Goal: Task Accomplishment & Management: Manage account settings

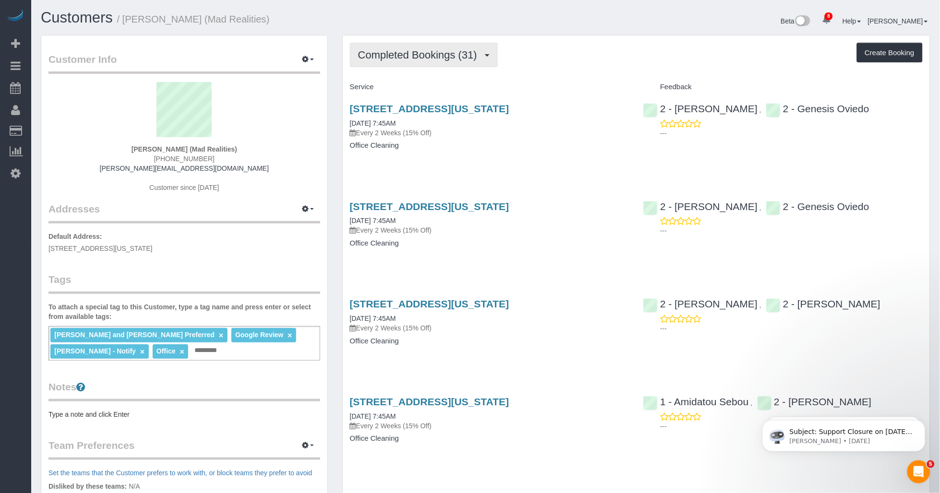
click at [450, 56] on span "Completed Bookings (31)" at bounding box center [420, 55] width 124 height 12
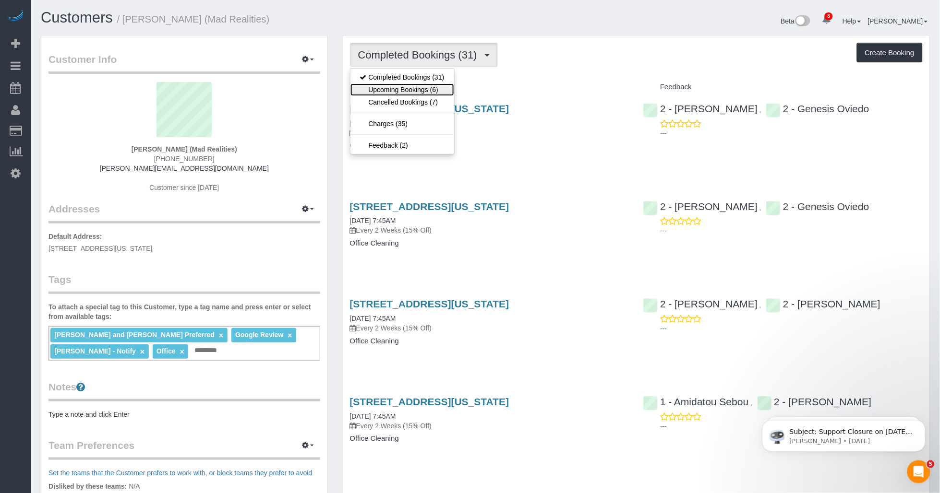
click at [409, 87] on link "Upcoming Bookings (6)" at bounding box center [402, 90] width 104 height 12
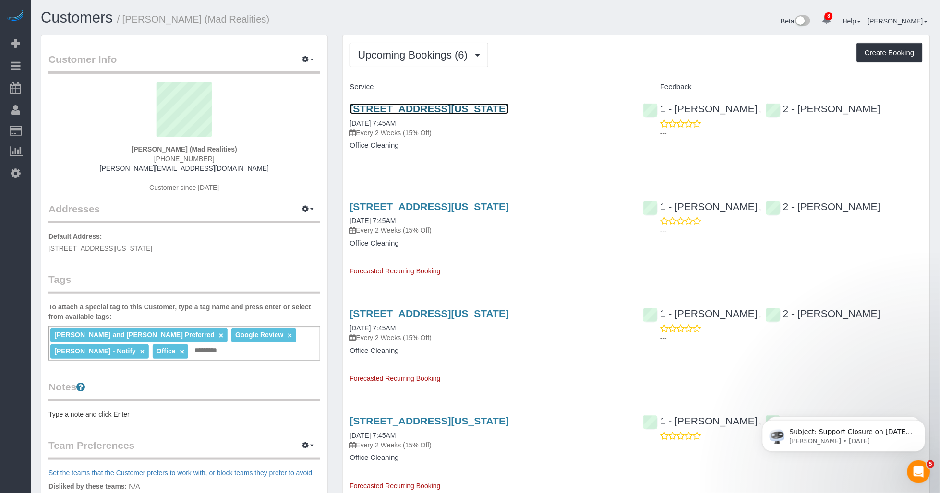
click at [440, 108] on link "425 Broadway, Suite 2, New York, NY 10013" at bounding box center [429, 108] width 159 height 11
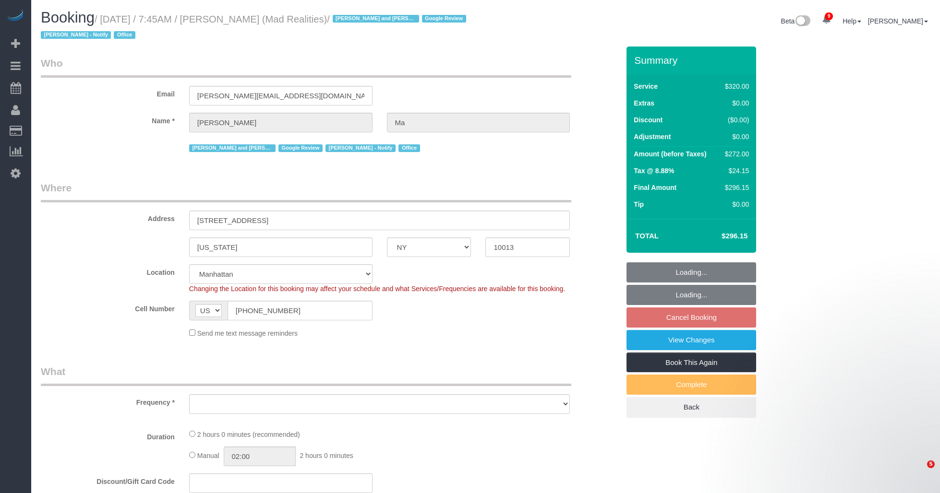
select select "NY"
select select "number:89"
select select "number:90"
select select "number:15"
select select "number:7"
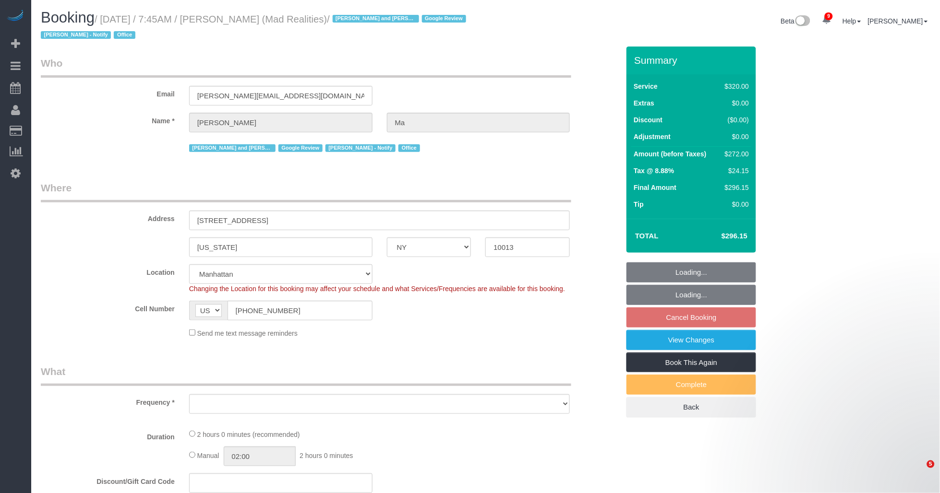
select select "object:864"
select select "2"
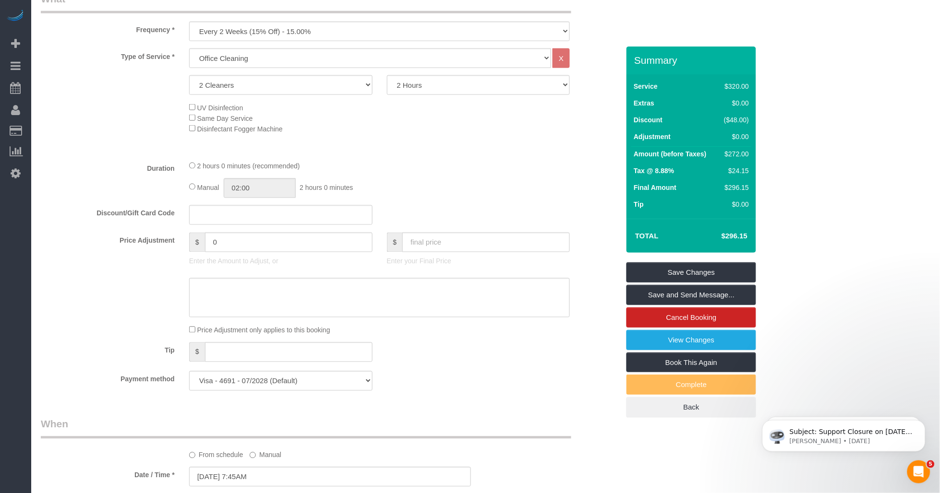
scroll to position [266, 0]
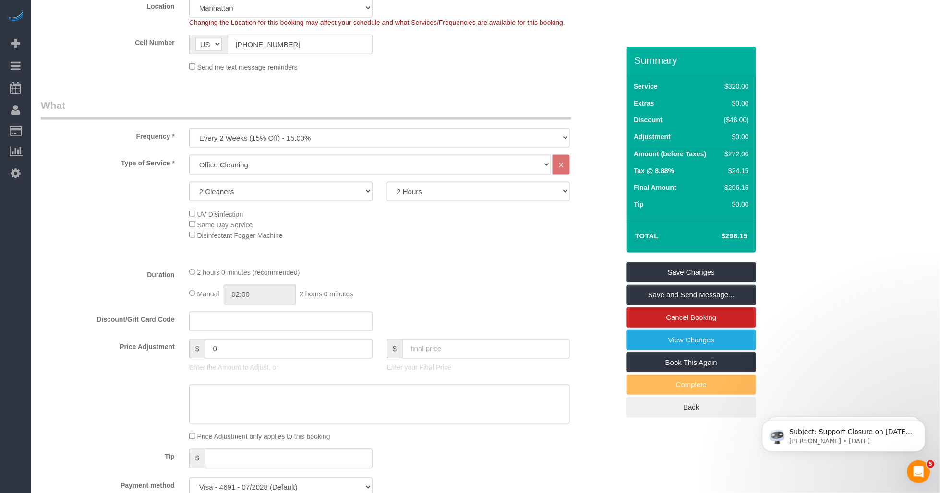
click at [407, 240] on div "UV Disinfection Same Day Service Disinfectant Fogger Machine" at bounding box center [404, 225] width 444 height 32
click at [486, 249] on div "Type of Service * Under 1,000 sq. ft. 1,001 - 1,500 sq. ft. 1,500+ sq. ft. Cust…" at bounding box center [330, 207] width 578 height 105
click at [368, 175] on select "Under 1,000 sq. ft. 1,001 - 1,500 sq. ft. 1,500+ sq. ft. Custom Cleaning Office…" at bounding box center [370, 165] width 362 height 20
click at [189, 155] on select "Under 1,000 sq. ft. 1,001 - 1,500 sq. ft. 1,500+ sq. ft. Custom Cleaning Office…" at bounding box center [370, 165] width 362 height 20
drag, startPoint x: 125, startPoint y: 236, endPoint x: 97, endPoint y: 234, distance: 27.9
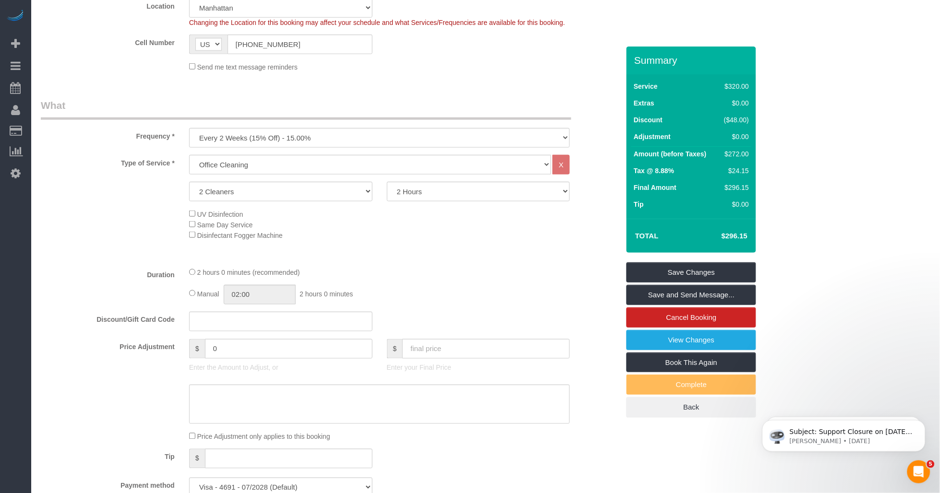
click at [122, 233] on div "UV Disinfection Same Day Service Disinfectant Fogger Machine" at bounding box center [330, 225] width 593 height 32
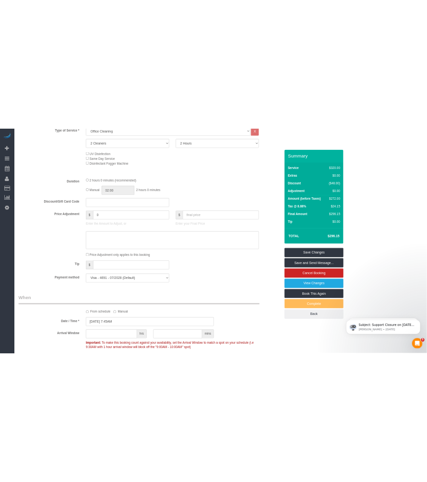
scroll to position [320, 0]
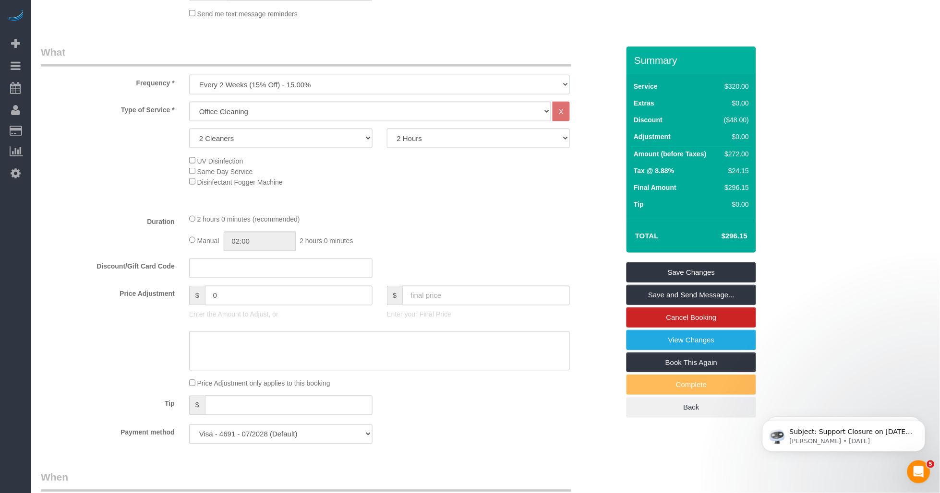
click at [274, 89] on select "One Time Weekly (20% Off) - 20.00% Every 2 Weeks (15% Off) - 15.00% Every 4 Wee…" at bounding box center [379, 85] width 381 height 20
click at [310, 75] on select "One Time Weekly (20% Off) - 20.00% Every 2 Weeks (15% Off) - 15.00% Every 4 Wee…" at bounding box center [379, 85] width 381 height 20
select select "object:1368"
click at [189, 75] on select "One Time Weekly (20% Off) - 20.00% Every 2 Weeks (15% Off) - 15.00% Every 4 Wee…" at bounding box center [379, 85] width 381 height 20
click at [442, 217] on div "2 hours 0 minutes (recommended)" at bounding box center [379, 219] width 381 height 11
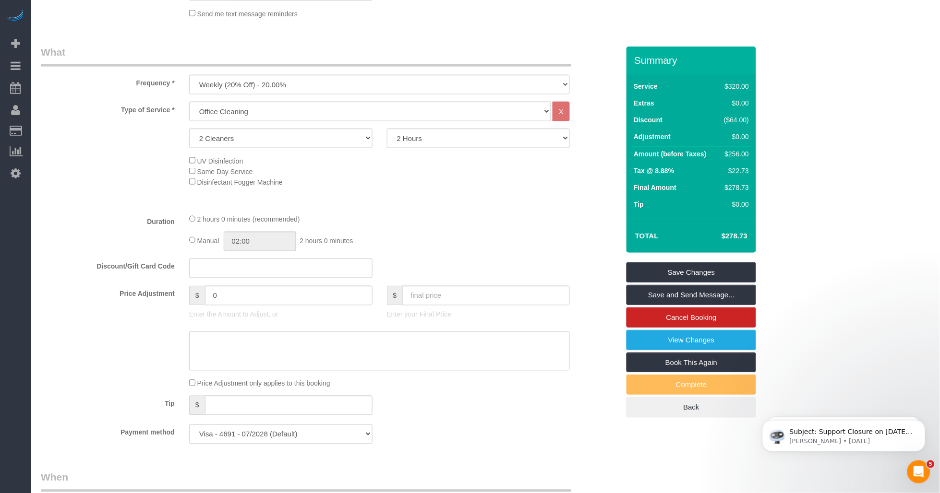
click at [745, 234] on h4 "$278.73" at bounding box center [720, 236] width 55 height 8
drag, startPoint x: 745, startPoint y: 234, endPoint x: 728, endPoint y: 233, distance: 17.8
click at [728, 233] on h4 "$278.73" at bounding box center [720, 236] width 55 height 8
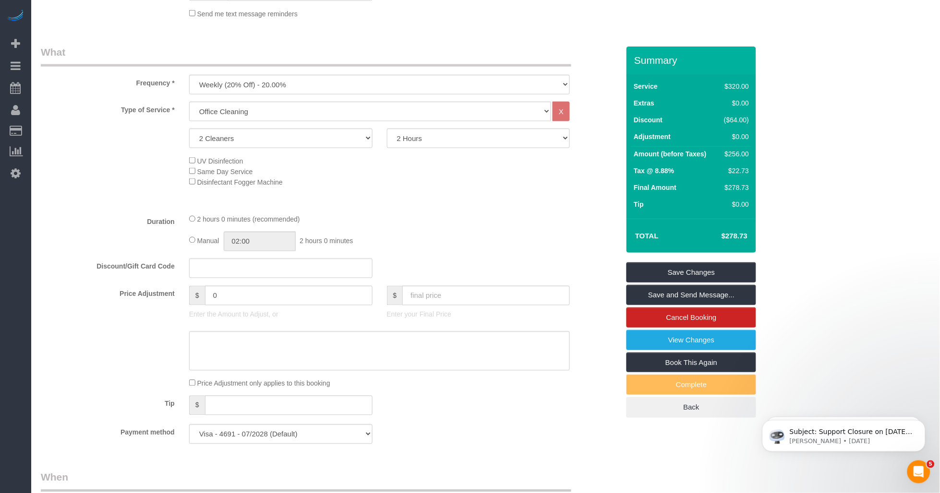
click at [728, 233] on h4 "$278.73" at bounding box center [720, 236] width 55 height 8
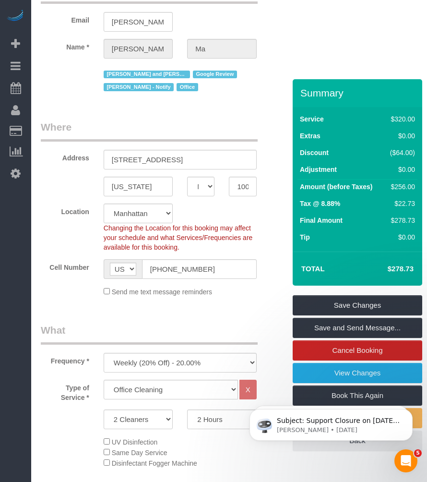
scroll to position [0, 0]
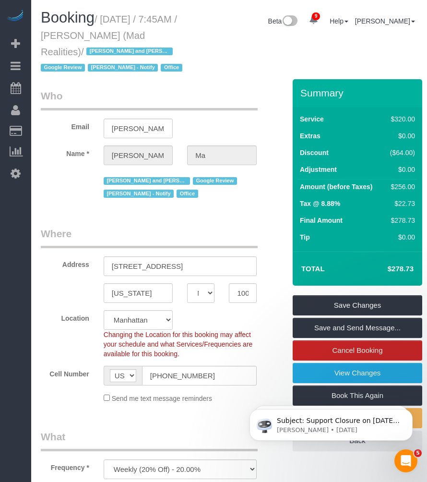
drag, startPoint x: 106, startPoint y: 17, endPoint x: 83, endPoint y: 49, distance: 40.2
click at [83, 49] on small "/ September 08, 2025 / 7:45AM / Alice Ma (Mad Realities) / Ana Rodriguez and Am…" at bounding box center [113, 44] width 144 height 60
copy small "September 08, 2025 / 7:45AM / Alice Ma (Mad Realities)"
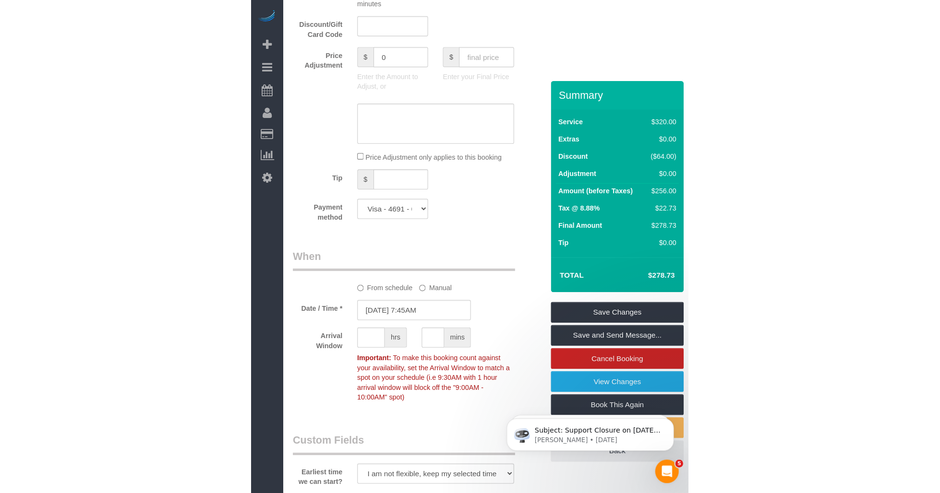
scroll to position [853, 0]
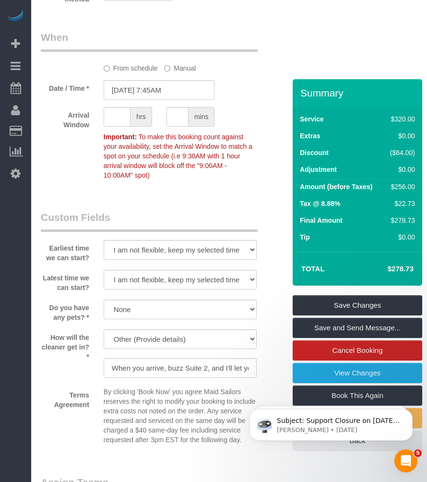
click at [244, 174] on p "Important: To make this booking count against your availability, set the Arriva…" at bounding box center [179, 155] width 167 height 50
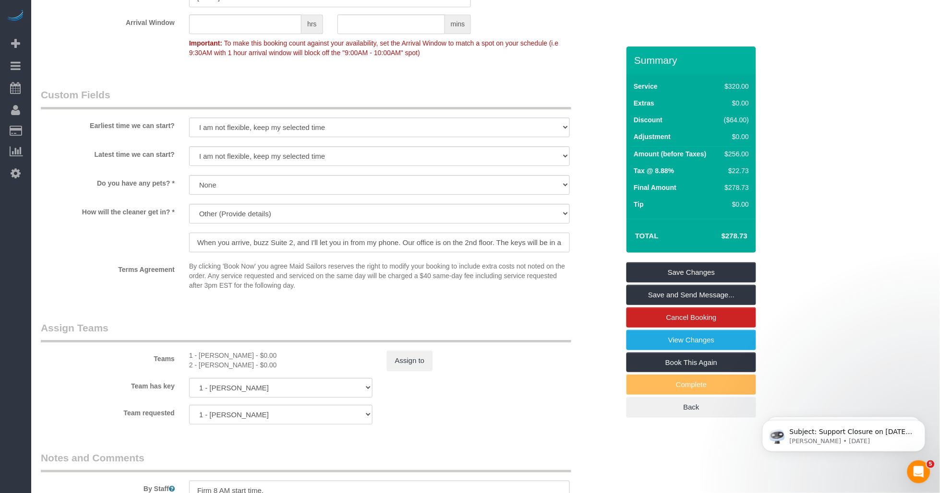
click at [458, 251] on input "When you arrive, buzz Suite 2, and I'll let you in from my phone. Our office is…" at bounding box center [379, 243] width 381 height 20
click at [506, 251] on input "When you arrive, buzz Suite 2, and I'll let you in from my phone. Our office is…" at bounding box center [379, 243] width 381 height 20
click at [350, 251] on input "When you arrive, buzz Suite 2, and I'll let you in from my phone. Our office is…" at bounding box center [379, 243] width 381 height 20
click at [266, 252] on input "When you arrive, buzz Suite 2, and I'll let you in from my phone. Our office is…" at bounding box center [379, 243] width 381 height 20
click at [299, 284] on p "By clicking 'Book Now' you agree Maid Sailors reserves the right to modify your…" at bounding box center [379, 276] width 381 height 29
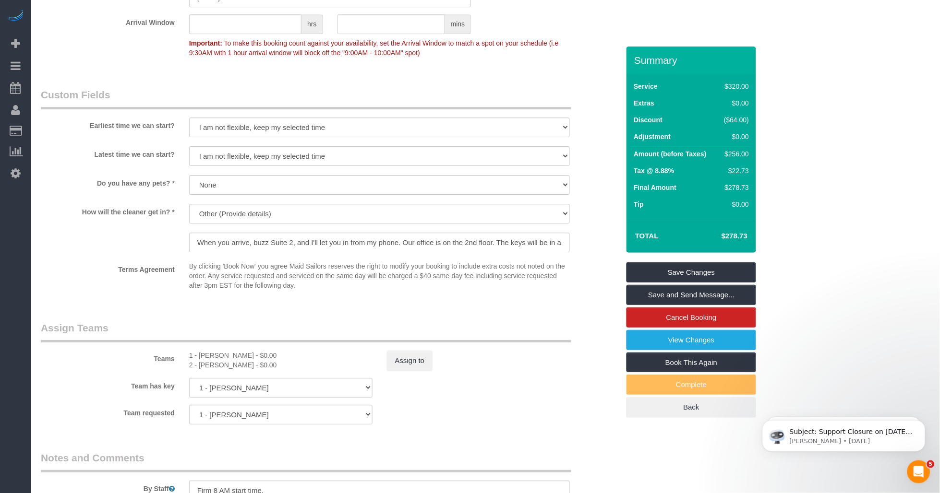
click at [387, 285] on p "By clicking 'Book Now' you agree Maid Sailors reserves the right to modify your…" at bounding box center [379, 276] width 381 height 29
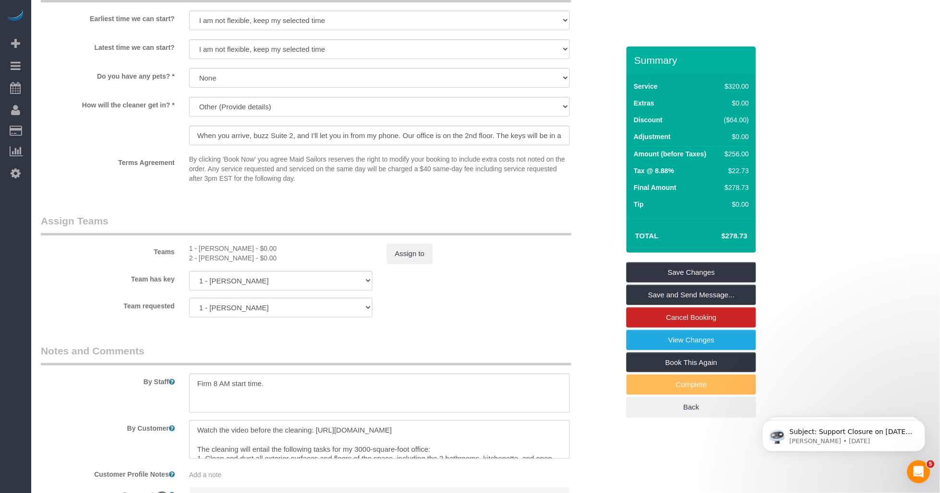
scroll to position [1066, 0]
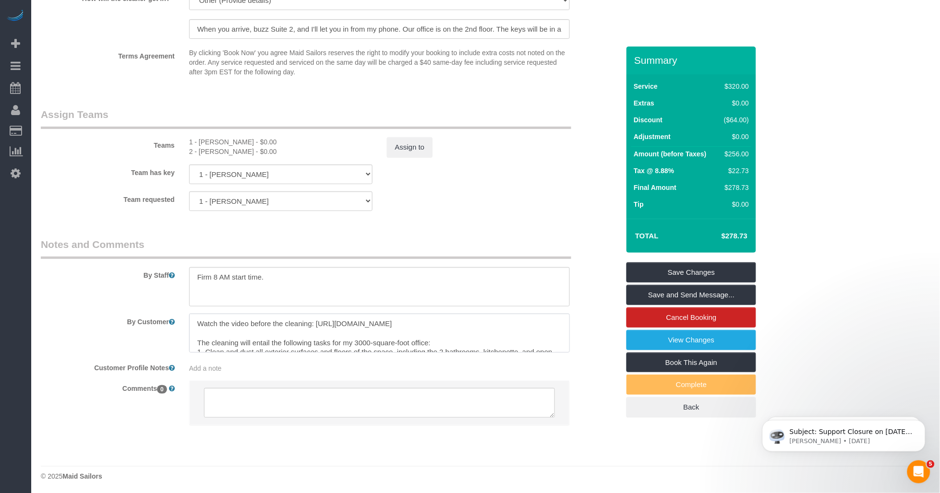
click at [320, 334] on textarea at bounding box center [379, 333] width 381 height 39
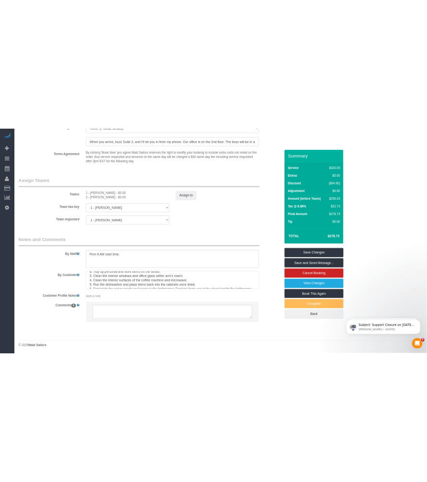
scroll to position [107, 0]
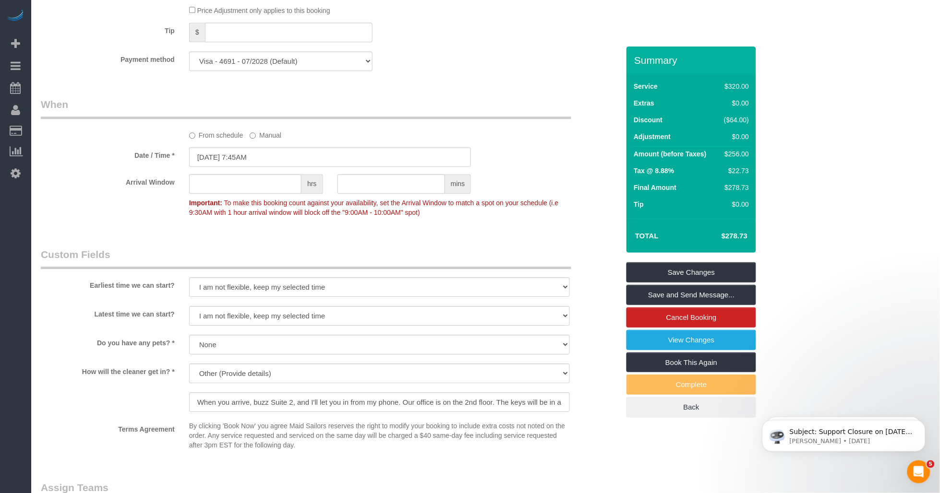
scroll to position [800, 0]
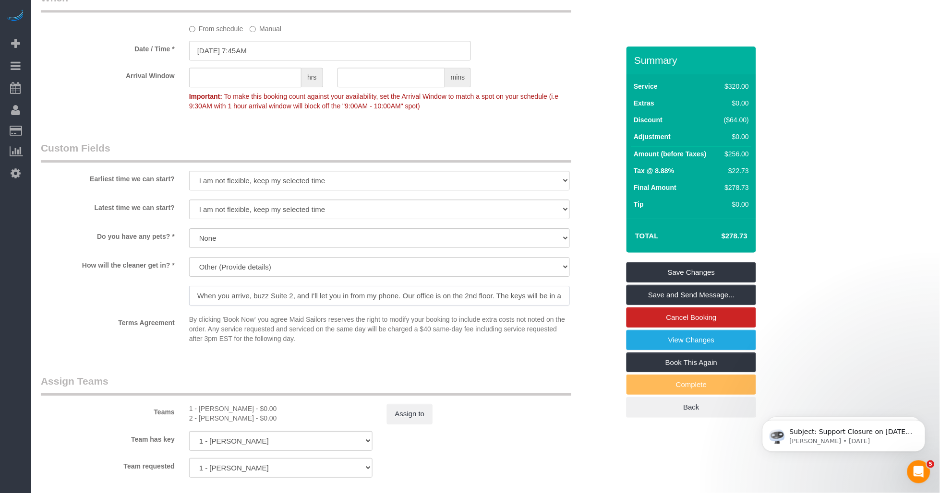
click at [354, 296] on input "When you arrive, buzz Suite 2, and I'll let you in from my phone. Our office is…" at bounding box center [379, 296] width 381 height 20
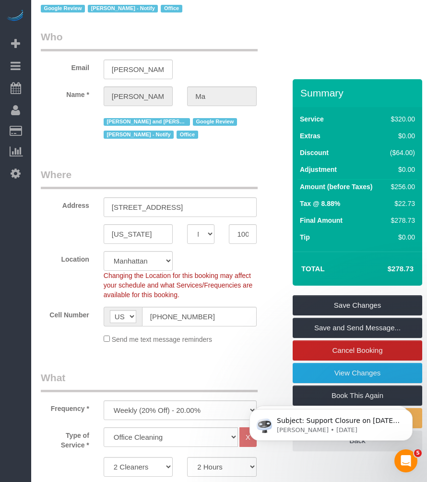
scroll to position [0, 0]
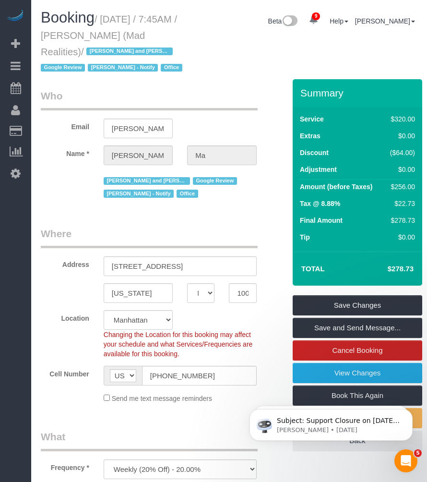
click at [213, 74] on div "Booking / September 08, 2025 / 7:45AM / Alice Ma (Mad Realities) / Ana Rodrigue…" at bounding box center [229, 45] width 391 height 70
click at [212, 78] on div "Booking / September 08, 2025 / 7:45AM / Alice Ma (Mad Realities) / Ana Rodrigue…" at bounding box center [229, 45] width 391 height 70
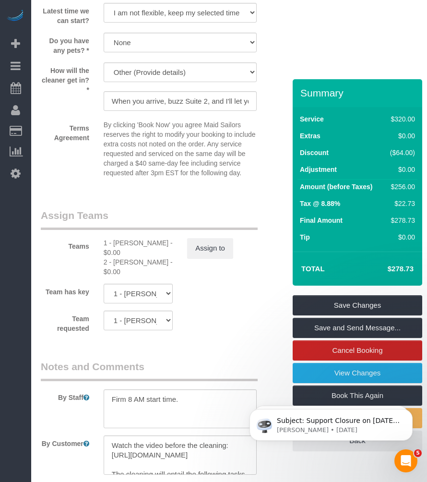
scroll to position [1066, 0]
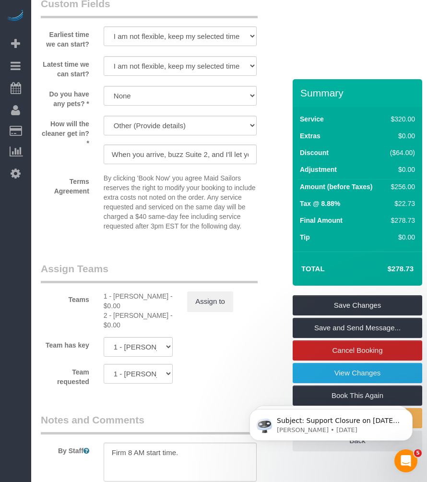
drag, startPoint x: 241, startPoint y: 225, endPoint x: 219, endPoint y: 219, distance: 23.2
click at [241, 225] on p "By clicking 'Book Now' you agree Maid Sailors reserves the right to modify your…" at bounding box center [180, 202] width 153 height 58
drag, startPoint x: 161, startPoint y: 203, endPoint x: 122, endPoint y: 195, distance: 39.3
click at [153, 202] on p "By clicking 'Book Now' you agree Maid Sailors reserves the right to modify your…" at bounding box center [180, 202] width 153 height 58
drag, startPoint x: 122, startPoint y: 195, endPoint x: 216, endPoint y: 191, distance: 93.7
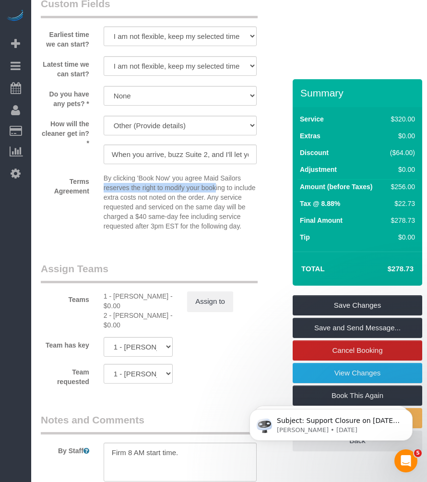
click at [216, 191] on div "By clicking 'Book Now' you agree Maid Sailors reserves the right to modify your…" at bounding box center [179, 204] width 167 height 62
drag, startPoint x: 216, startPoint y: 191, endPoint x: 214, endPoint y: 209, distance: 18.3
click at [221, 208] on p "By clicking 'Book Now' you agree Maid Sailors reserves the right to modify your…" at bounding box center [180, 202] width 153 height 58
click at [204, 210] on p "By clicking 'Book Now' you agree Maid Sailors reserves the right to modify your…" at bounding box center [180, 202] width 153 height 58
drag, startPoint x: 204, startPoint y: 210, endPoint x: 152, endPoint y: 193, distance: 55.1
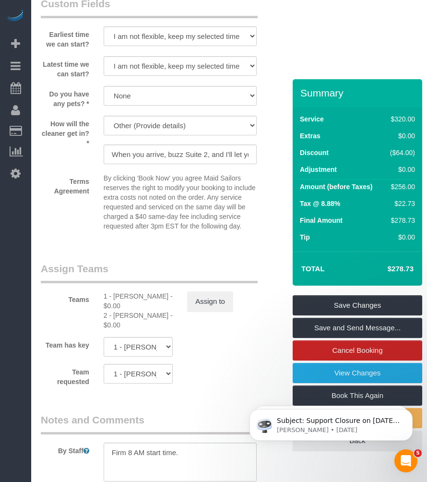
click at [165, 195] on p "By clicking 'Book Now' you agree Maid Sailors reserves the right to modify your…" at bounding box center [180, 202] width 153 height 58
click at [124, 188] on p "By clicking 'Book Now' you agree Maid Sailors reserves the right to modify your…" at bounding box center [180, 202] width 153 height 58
drag, startPoint x: 100, startPoint y: 183, endPoint x: 179, endPoint y: 190, distance: 79.0
click at [179, 190] on div "By clicking 'Book Now' you agree Maid Sailors reserves the right to modify your…" at bounding box center [179, 204] width 167 height 62
drag, startPoint x: 179, startPoint y: 190, endPoint x: 178, endPoint y: 202, distance: 11.5
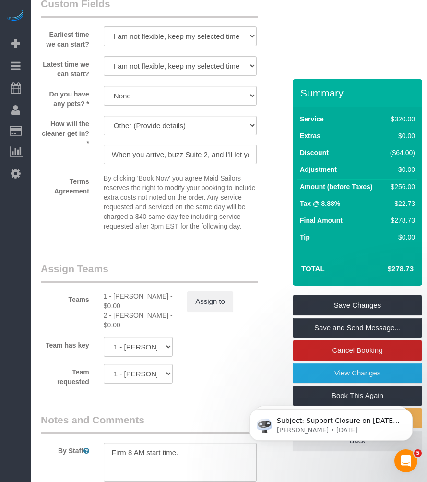
click at [179, 202] on p "By clicking 'Book Now' you agree Maid Sailors reserves the right to modify your…" at bounding box center [180, 202] width 153 height 58
drag, startPoint x: 155, startPoint y: 205, endPoint x: 151, endPoint y: 207, distance: 4.9
click at [155, 205] on p "By clicking 'Book Now' you agree Maid Sailors reserves the right to modify your…" at bounding box center [180, 202] width 153 height 58
drag, startPoint x: 134, startPoint y: 210, endPoint x: 164, endPoint y: 222, distance: 31.9
click at [135, 213] on p "By clicking 'Book Now' you agree Maid Sailors reserves the right to modify your…" at bounding box center [180, 202] width 153 height 58
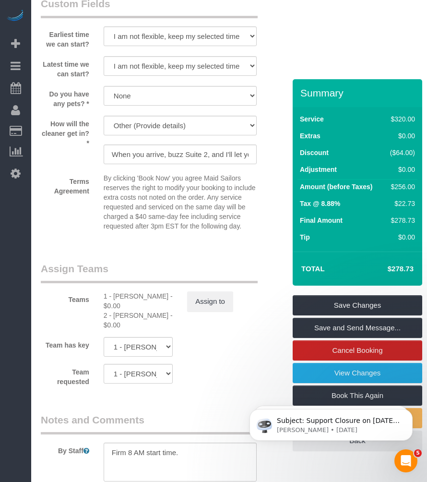
click at [169, 222] on p "By clicking 'Book Now' you agree Maid Sailors reserves the right to modify your…" at bounding box center [180, 202] width 153 height 58
drag, startPoint x: 169, startPoint y: 222, endPoint x: 253, endPoint y: 228, distance: 84.2
click at [253, 228] on p "By clicking 'Book Now' you agree Maid Sailors reserves the right to modify your…" at bounding box center [180, 202] width 153 height 58
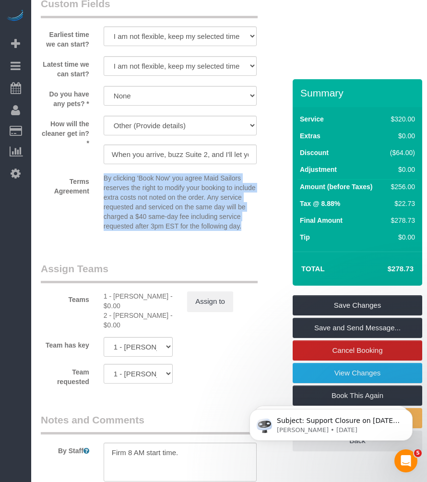
drag, startPoint x: 248, startPoint y: 232, endPoint x: 104, endPoint y: 183, distance: 152.1
click at [104, 183] on p "By clicking 'Book Now' you agree Maid Sailors reserves the right to modify your…" at bounding box center [180, 202] width 153 height 58
drag, startPoint x: 104, startPoint y: 183, endPoint x: 147, endPoint y: 203, distance: 47.5
click at [147, 203] on p "By clicking 'Book Now' you agree Maid Sailors reserves the right to modify your…" at bounding box center [180, 202] width 153 height 58
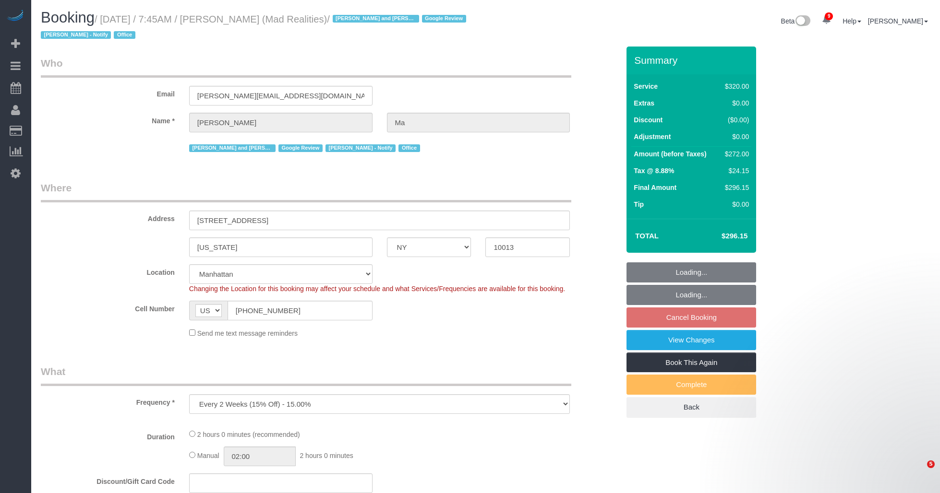
select select "NY"
select select "string:stripe-pm_1PsB1j4VGloSiKo7cb06islp"
select select "2"
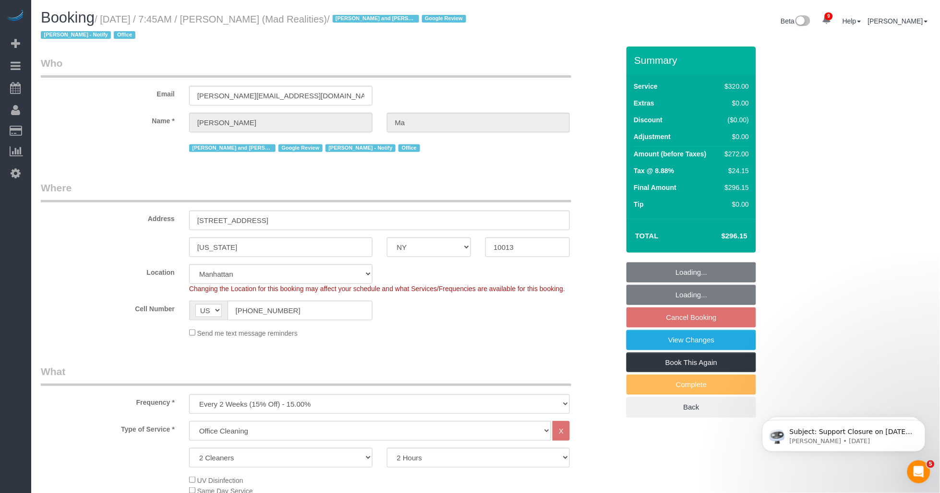
select select "object:807"
select select "number:89"
select select "number:90"
select select "number:15"
select select "number:7"
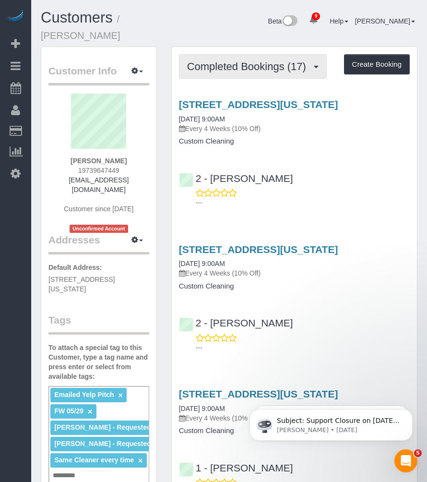
click at [227, 64] on span "Completed Bookings (17)" at bounding box center [249, 66] width 124 height 12
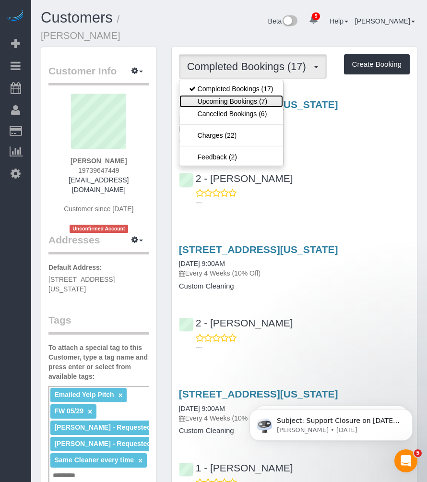
click at [206, 99] on link "Upcoming Bookings (7)" at bounding box center [231, 101] width 104 height 12
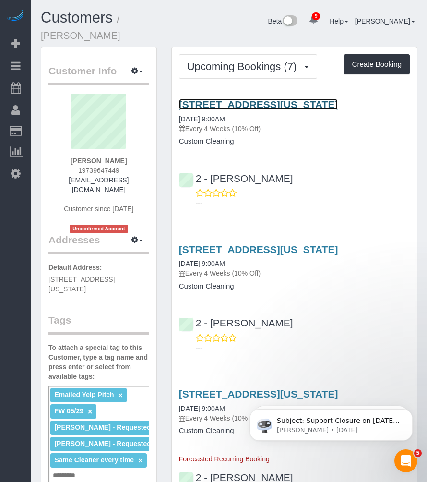
click at [245, 105] on link "21 South End Avenue, Apt Ph2y, New York, NY 10280" at bounding box center [258, 104] width 159 height 11
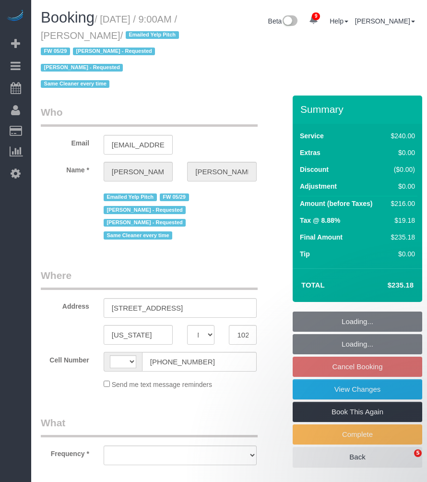
select select "NY"
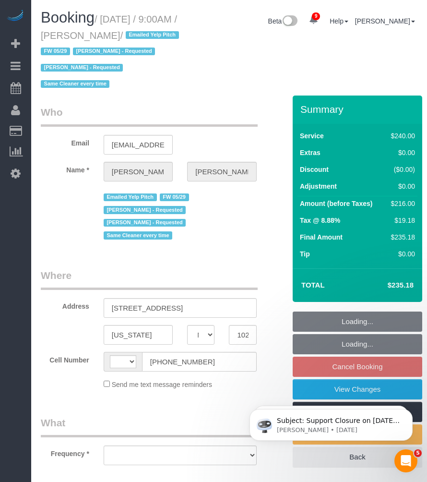
select select "string:US"
select select "number:89"
select select "number:90"
select select "number:15"
select select "number:5"
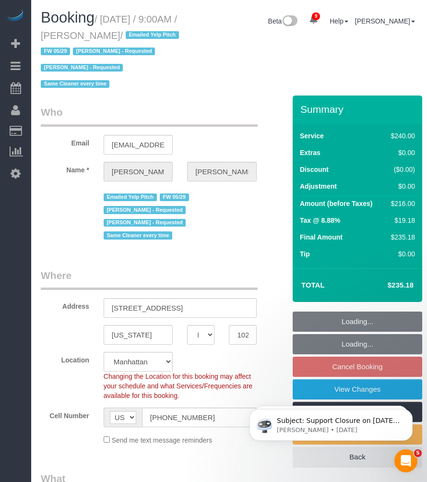
select select "object:864"
select select "string:stripe-pm_1O5T2s4VGloSiKo7p3KoEzce"
select select "object:1403"
select select "spot2"
select select "180"
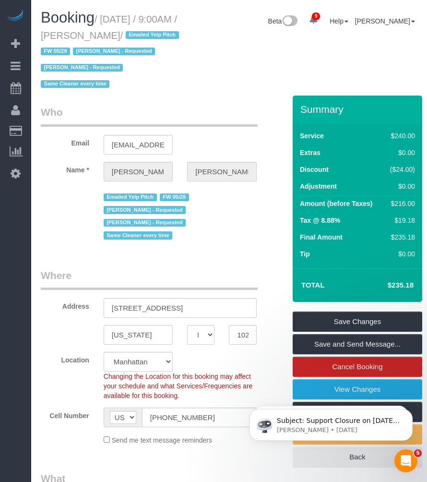
drag, startPoint x: 104, startPoint y: 18, endPoint x: 195, endPoint y: 36, distance: 92.8
click at [195, 36] on div "Booking / September 30, 2025 / 9:00AM / Robert Grossman / Emailed Yelp Pitch FW…" at bounding box center [115, 53] width 163 height 86
drag, startPoint x: 143, startPoint y: 33, endPoint x: 131, endPoint y: 34, distance: 12.6
click at [144, 33] on small "/ September 30, 2025 / 9:00AM / Robert Grossman / Emailed Yelp Pitch FW 05/29 H…" at bounding box center [111, 52] width 141 height 76
click at [115, 34] on small "/ September 30, 2025 / 9:00AM / Robert Grossman / Emailed Yelp Pitch FW 05/29 H…" at bounding box center [111, 52] width 141 height 76
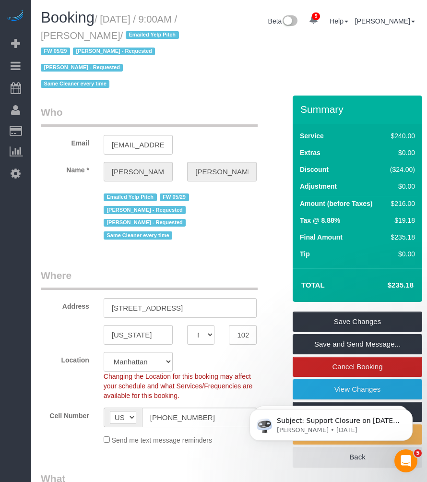
click at [210, 27] on div "Beta 9 Your Notifications You have 0 alerts × You have 1 to charge for 09/01/20…" at bounding box center [311, 22] width 228 height 25
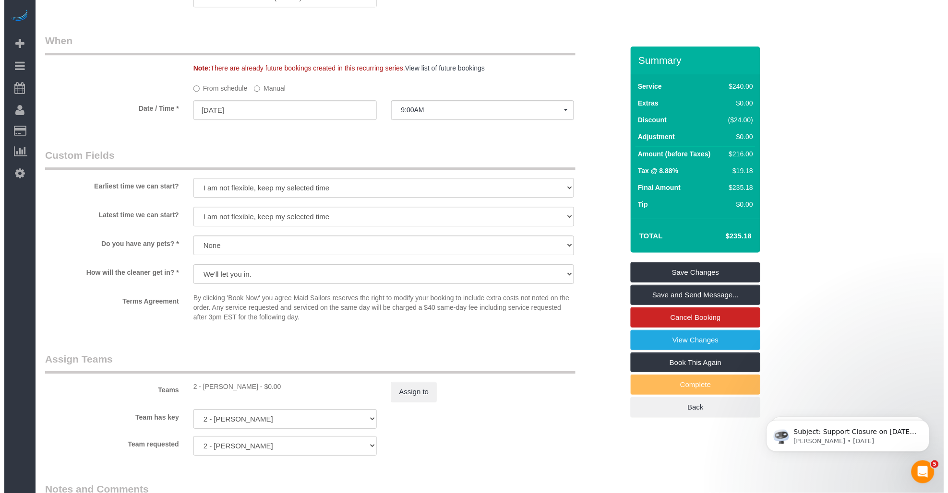
scroll to position [640, 0]
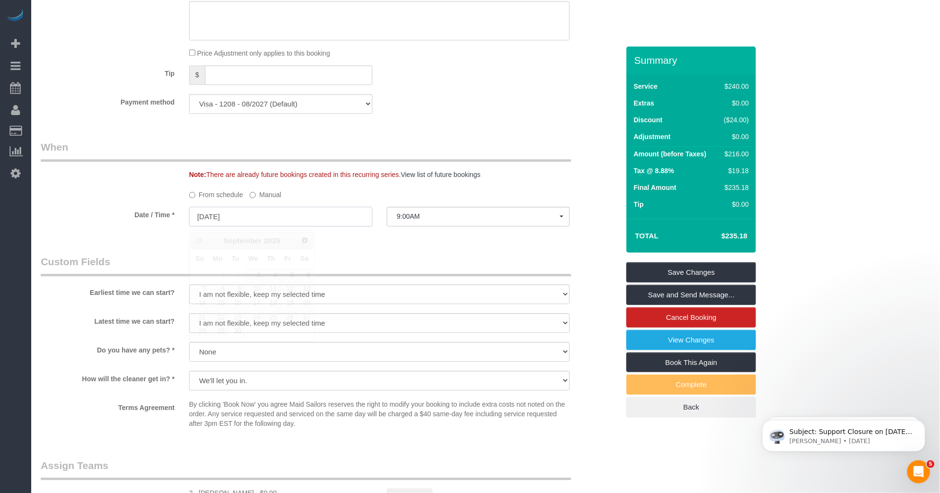
click at [261, 217] on input "09/30/2025" at bounding box center [280, 217] width 183 height 20
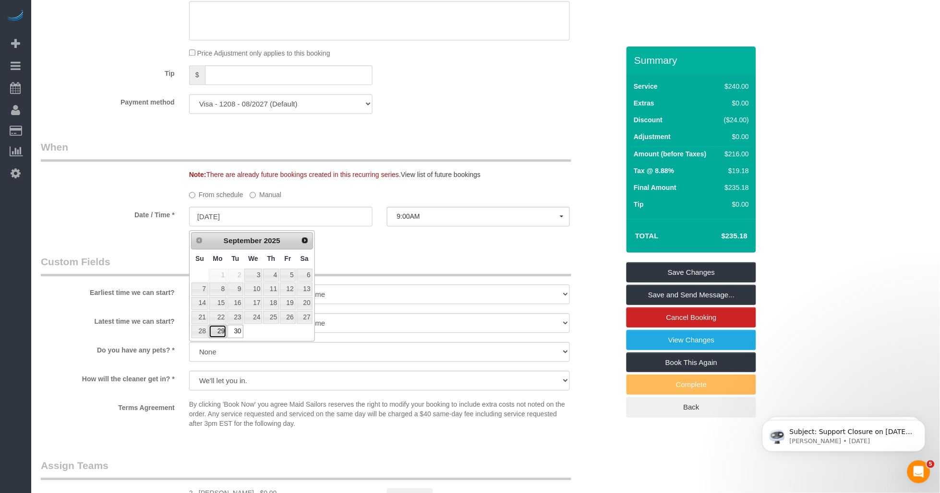
click at [215, 330] on link "29" at bounding box center [218, 331] width 18 height 13
type input "09/29/2025"
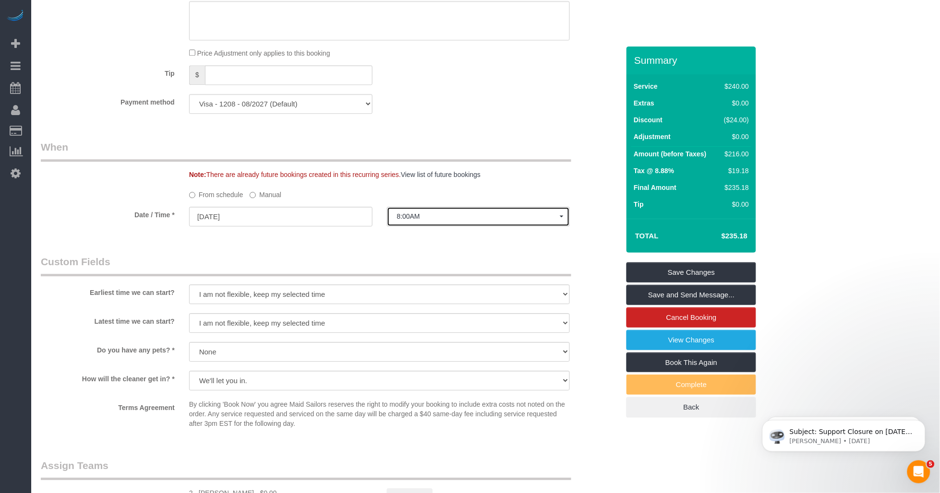
click at [404, 220] on span "8:00AM" at bounding box center [478, 217] width 163 height 8
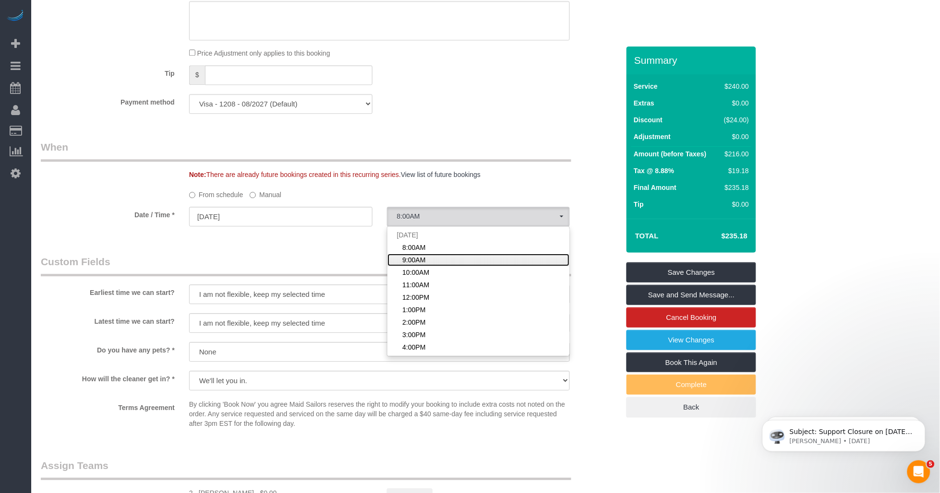
click at [415, 258] on span "9:00AM" at bounding box center [413, 260] width 23 height 10
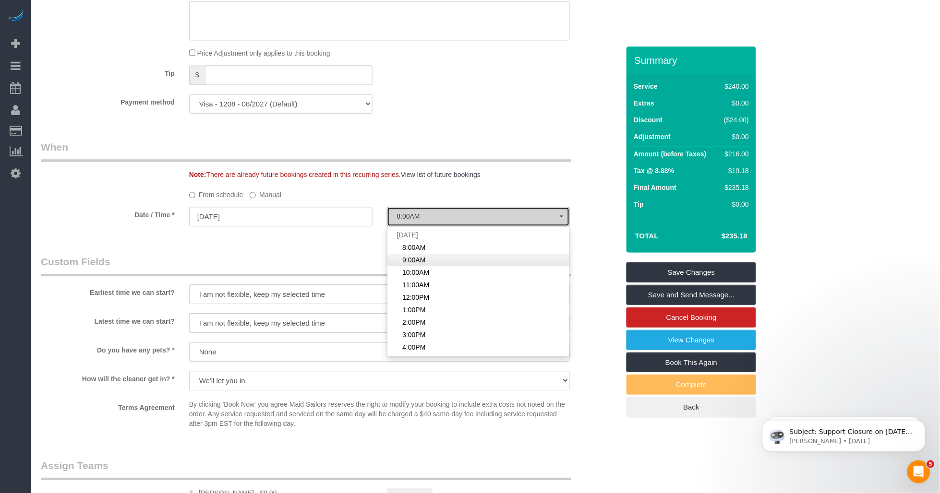
select select "spot61"
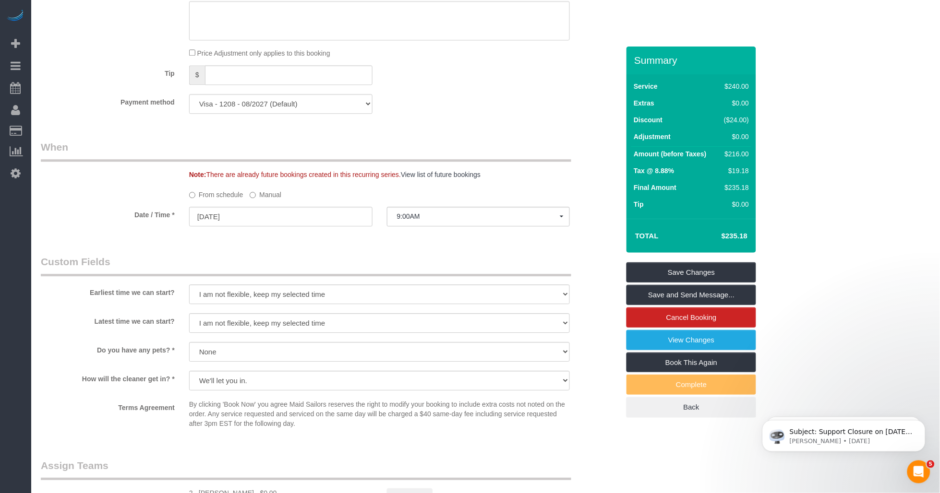
click at [393, 262] on legend "Custom Fields" at bounding box center [306, 266] width 530 height 22
click at [427, 298] on link "Save and Send Message..." at bounding box center [691, 295] width 130 height 20
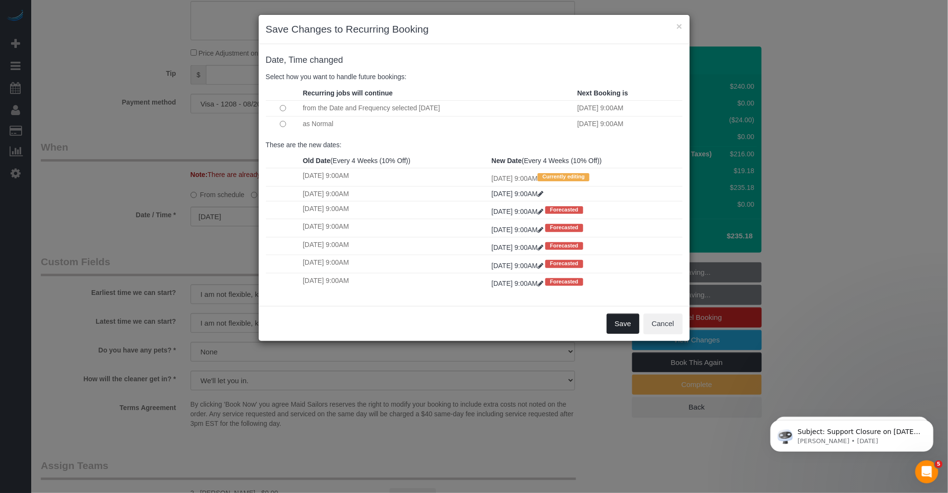
click at [427, 332] on button "Save" at bounding box center [623, 324] width 33 height 20
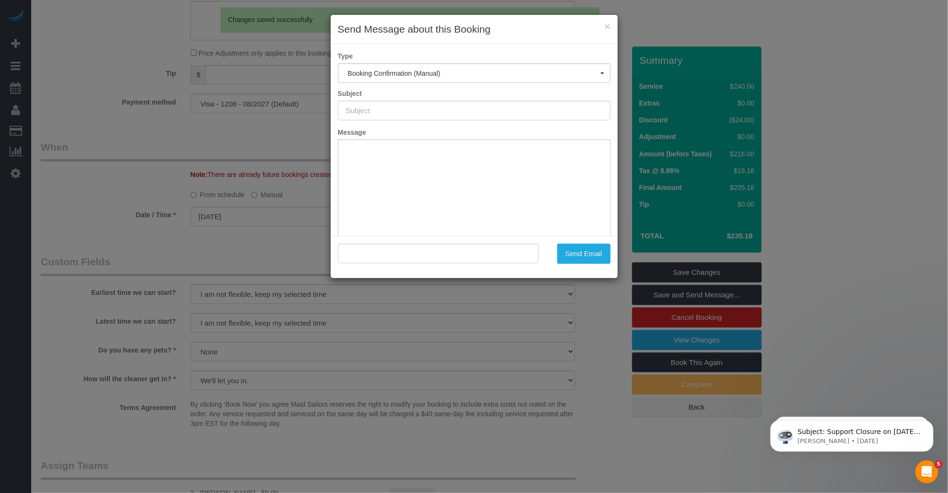
type input "Cleaning Confirmed for 09/29/2025 at 9:00am"
type input ""Robert Grossman" <rgross1011@yahoo.com>"
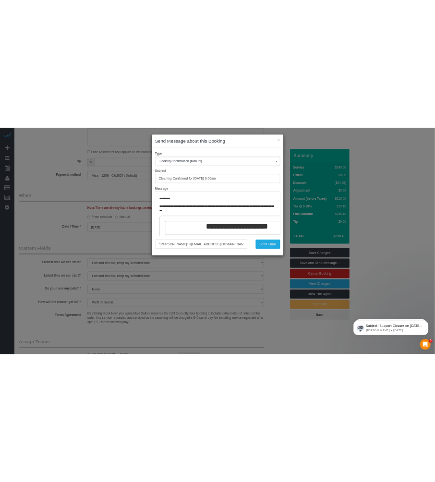
scroll to position [53, 0]
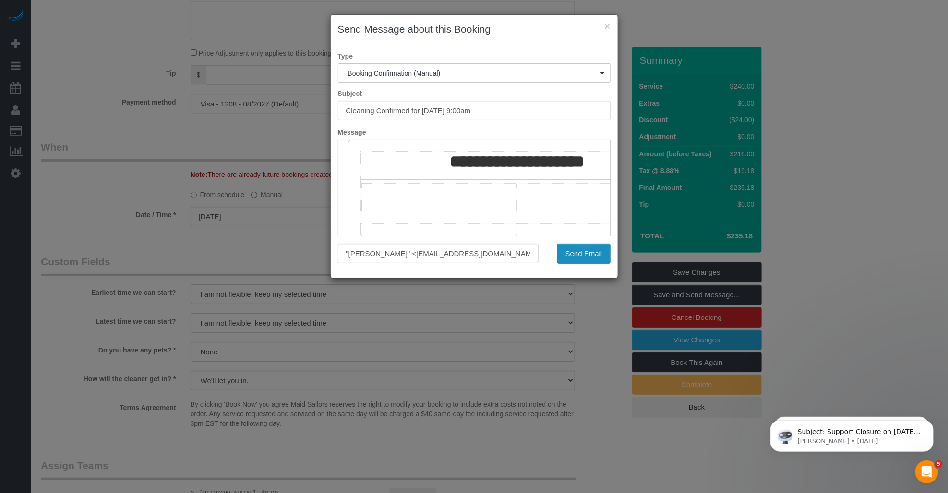
drag, startPoint x: 578, startPoint y: 253, endPoint x: 572, endPoint y: 243, distance: 12.1
click at [427, 252] on button "Send Email" at bounding box center [583, 254] width 53 height 20
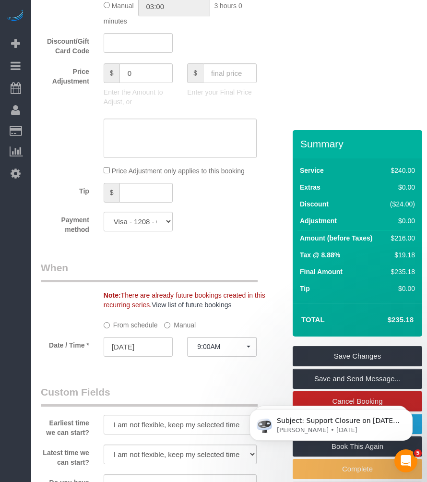
scroll to position [741, 0]
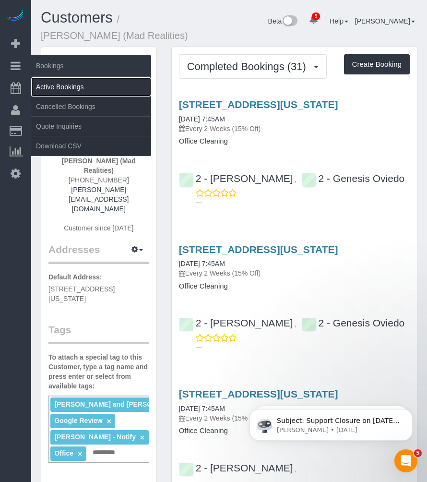
click at [66, 83] on link "Active Bookings" at bounding box center [91, 86] width 120 height 19
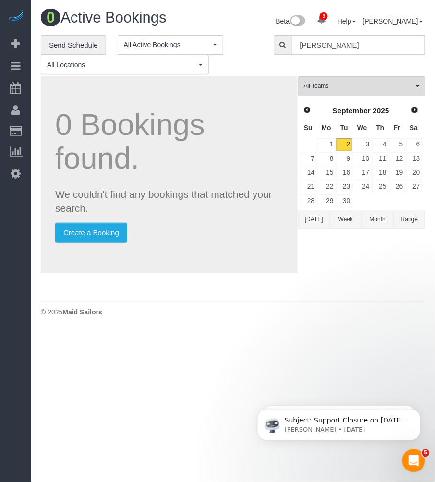
click at [318, 48] on input "alice ma" at bounding box center [358, 45] width 133 height 20
click at [347, 144] on link "2" at bounding box center [344, 144] width 16 height 13
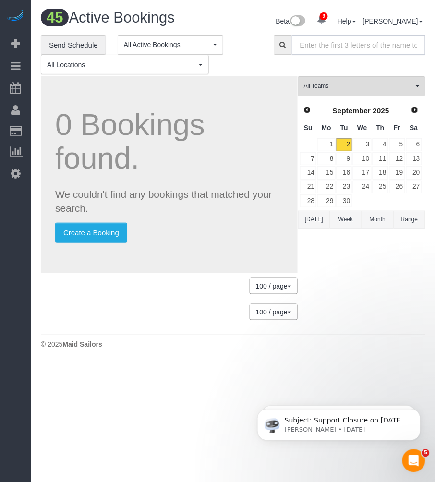
click at [314, 47] on input "text" at bounding box center [358, 45] width 133 height 20
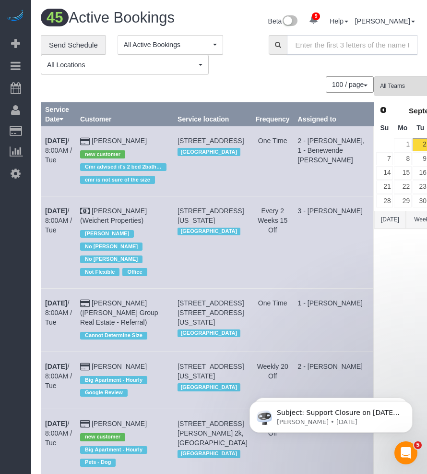
click at [314, 47] on input "text" at bounding box center [352, 45] width 131 height 20
type input "a"
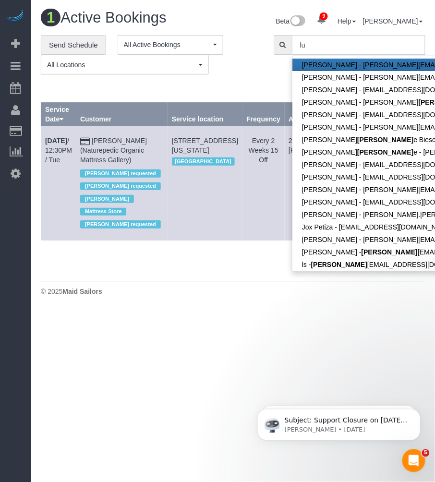
type input "l"
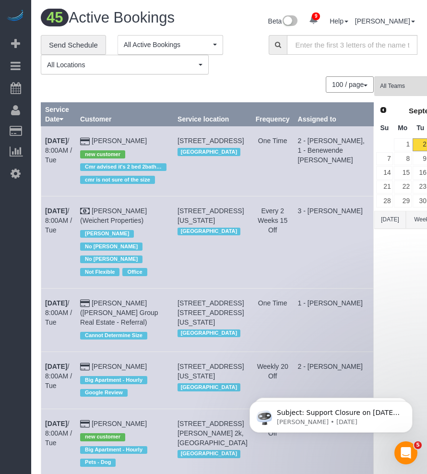
click at [352, 48] on input "text" at bounding box center [352, 45] width 131 height 20
paste input "12087217199"
type input "12087217199"
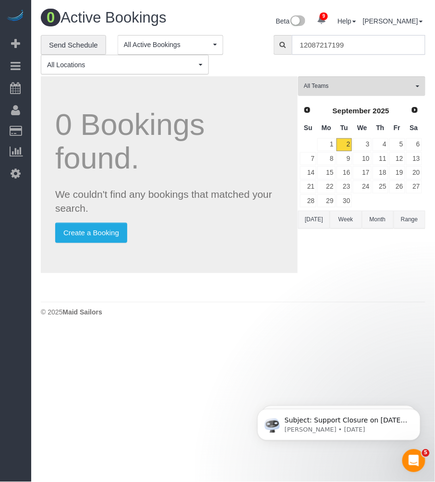
click at [328, 48] on input "12087217199" at bounding box center [358, 45] width 133 height 20
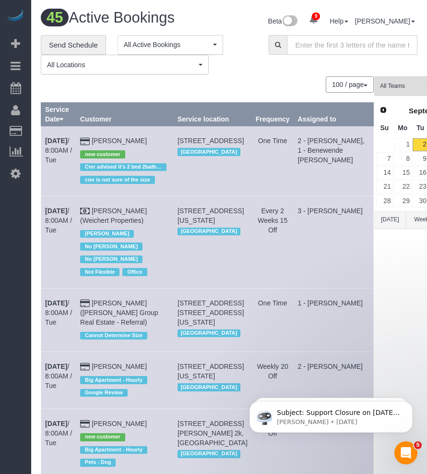
click at [314, 48] on input "text" at bounding box center [352, 45] width 131 height 20
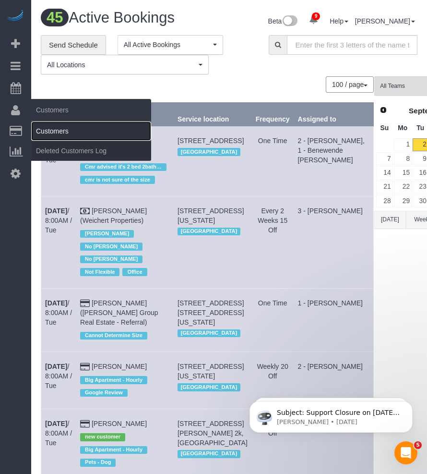
click at [46, 128] on link "Customers" at bounding box center [91, 130] width 120 height 19
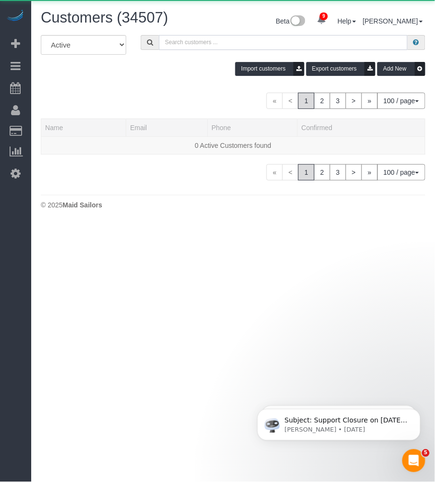
click at [216, 46] on input "text" at bounding box center [283, 42] width 249 height 15
paste input "Aurora Stone"
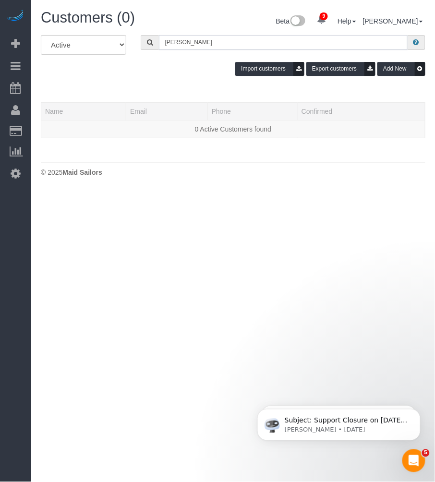
click at [199, 37] on input "Aurora Stone" at bounding box center [283, 42] width 249 height 15
click at [210, 43] on input "Aurora Stone" at bounding box center [283, 42] width 249 height 15
type input "Aurora Stone"
click at [195, 45] on input "Aurora Stone" at bounding box center [283, 42] width 249 height 15
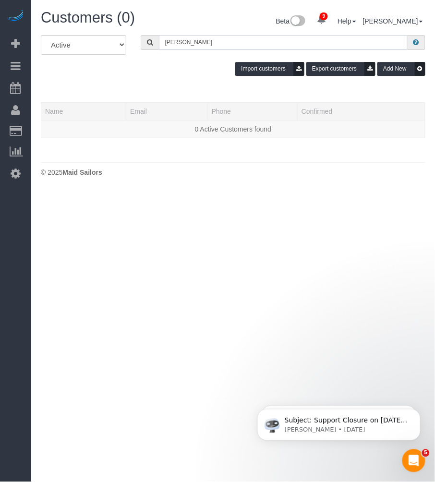
click at [195, 45] on input "Aurora Stone" at bounding box center [283, 42] width 249 height 15
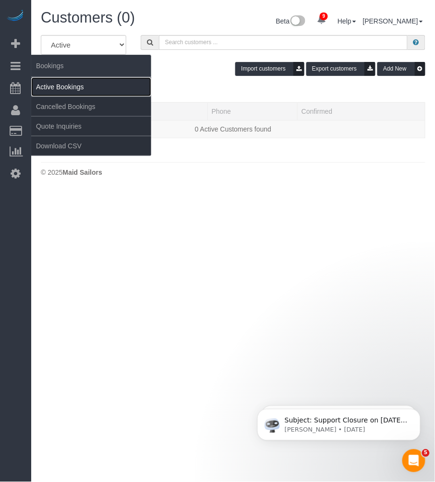
click at [47, 83] on link "Active Bookings" at bounding box center [91, 86] width 120 height 19
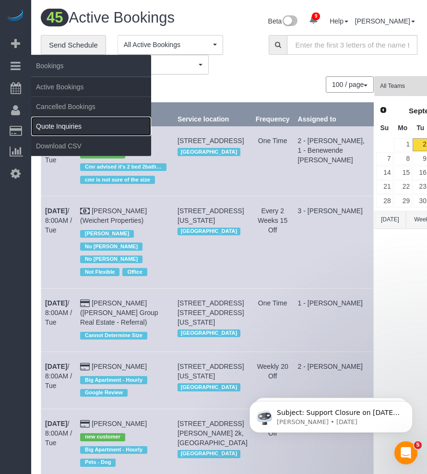
drag, startPoint x: 48, startPoint y: 120, endPoint x: 64, endPoint y: 120, distance: 15.8
click at [48, 120] on link "Quote Inquiries" at bounding box center [91, 126] width 120 height 19
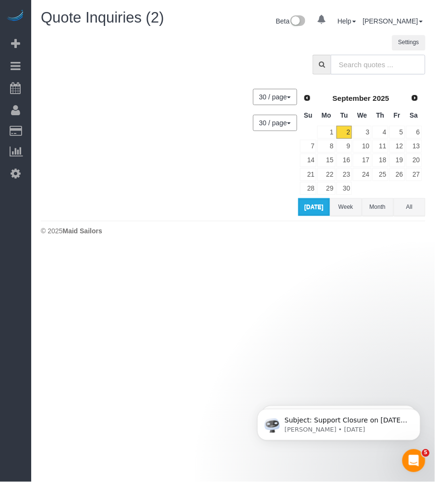
click at [354, 68] on input "text" at bounding box center [378, 65] width 95 height 20
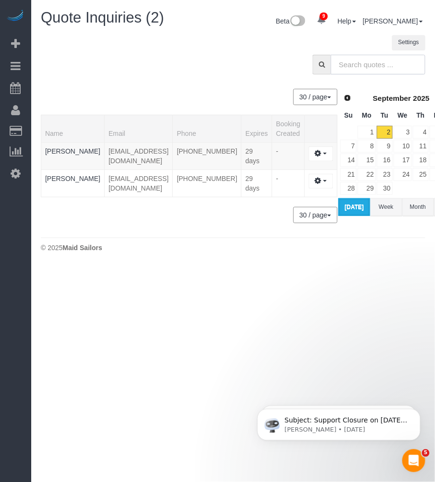
click at [354, 68] on input "text" at bounding box center [378, 65] width 95 height 20
paste input "12087217199"
click at [354, 68] on input "12087217199" at bounding box center [378, 65] width 95 height 20
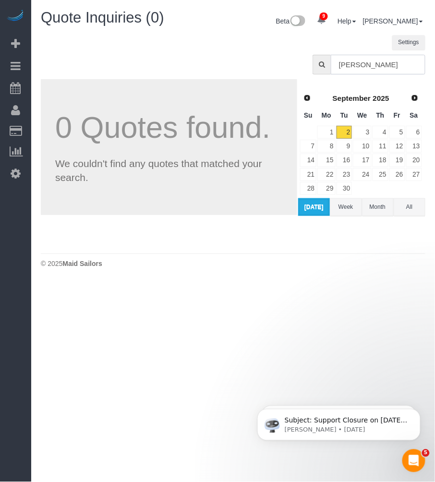
click at [345, 66] on input "auroa stone" at bounding box center [378, 65] width 95 height 20
type input "aurora stone"
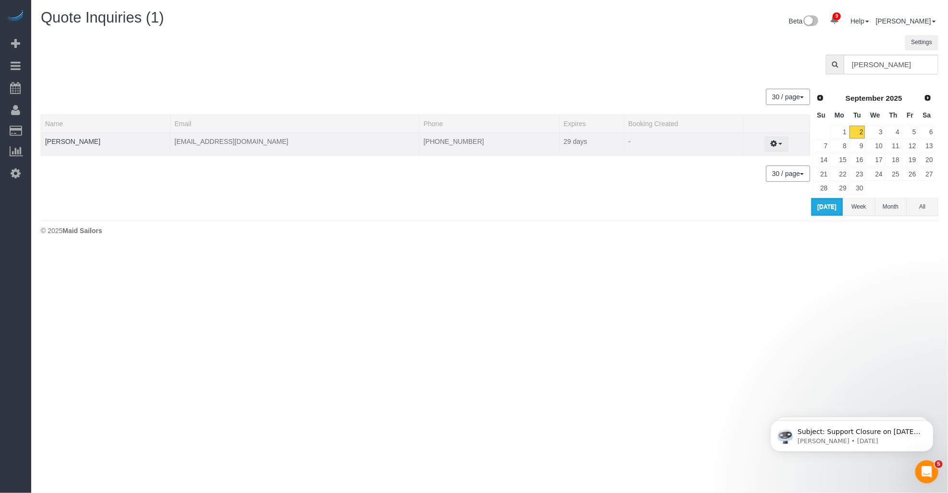
click at [427, 142] on button "button" at bounding box center [776, 144] width 24 height 15
click at [394, 261] on body "9 Beta Your Notifications You have 0 alerts × You have 1 to charge for 09/01/20…" at bounding box center [474, 246] width 948 height 493
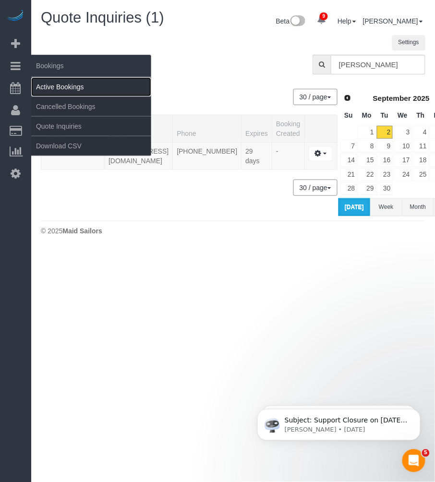
drag, startPoint x: 40, startPoint y: 85, endPoint x: 84, endPoint y: 93, distance: 43.9
click at [41, 85] on link "Active Bookings" at bounding box center [91, 86] width 120 height 19
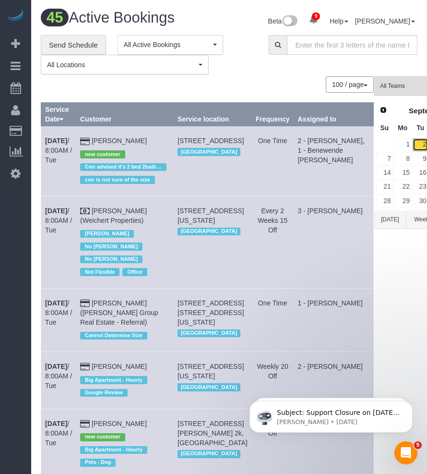
click at [413, 143] on link "2" at bounding box center [421, 144] width 16 height 13
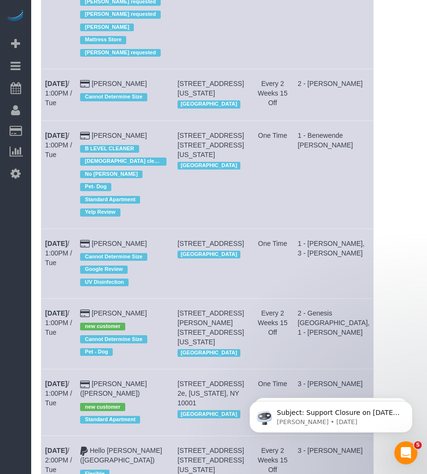
scroll to position [3107, 0]
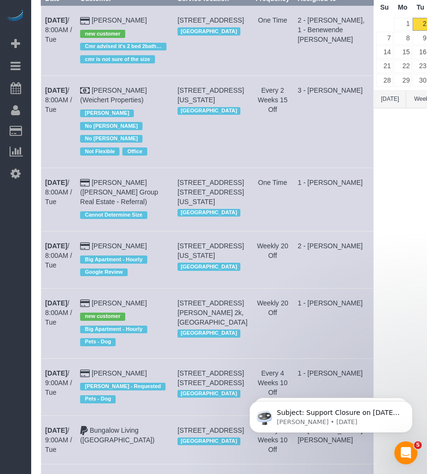
scroll to position [0, 0]
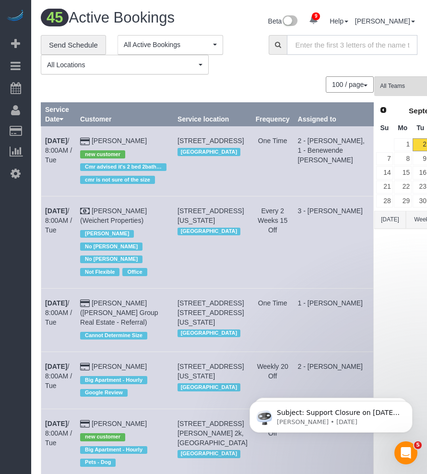
click at [329, 44] on input "text" at bounding box center [352, 45] width 131 height 20
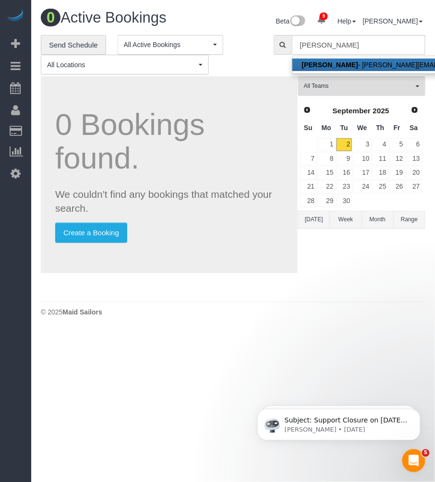
click at [359, 61] on link "Alice Ma - alice@madrealities.tv" at bounding box center [416, 65] width 249 height 12
type input "[PERSON_NAME][EMAIL_ADDRESS][DOMAIN_NAME]"
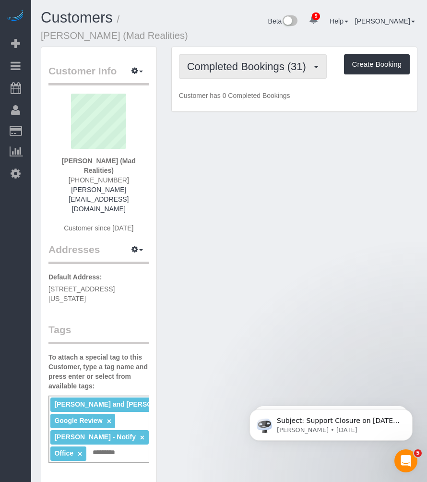
click at [222, 77] on button "Completed Bookings (31)" at bounding box center [253, 66] width 148 height 24
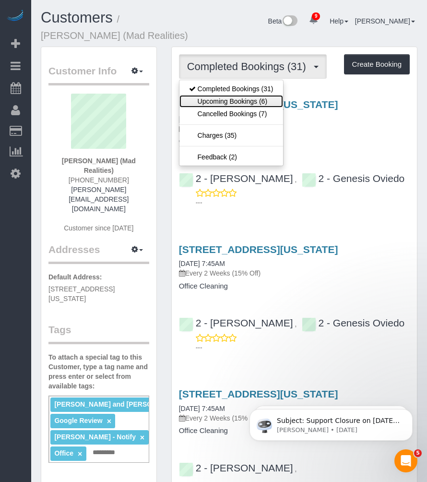
click at [215, 98] on link "Upcoming Bookings (6)" at bounding box center [231, 101] width 104 height 12
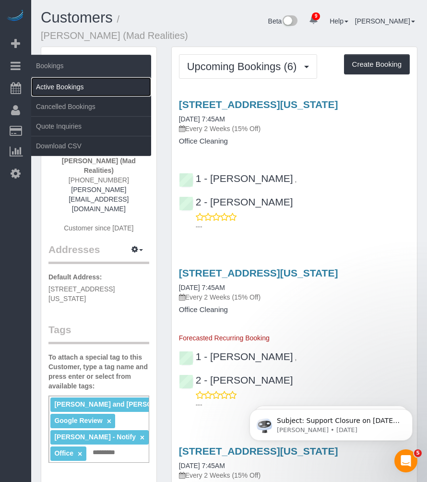
click at [37, 83] on link "Active Bookings" at bounding box center [91, 86] width 120 height 19
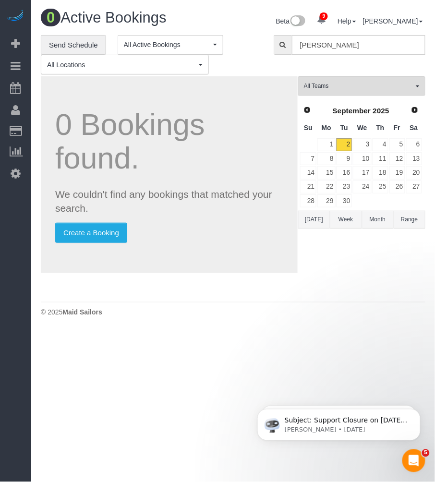
click at [336, 149] on td "2" at bounding box center [344, 145] width 17 height 14
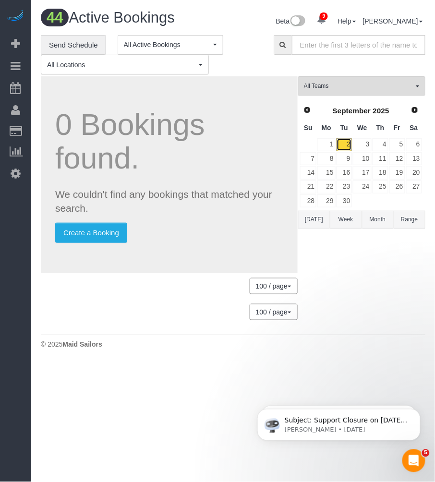
click at [343, 145] on link "2" at bounding box center [344, 144] width 16 height 13
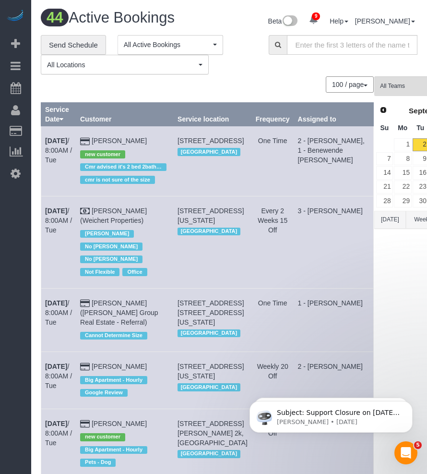
click at [413, 142] on link "2" at bounding box center [421, 144] width 16 height 13
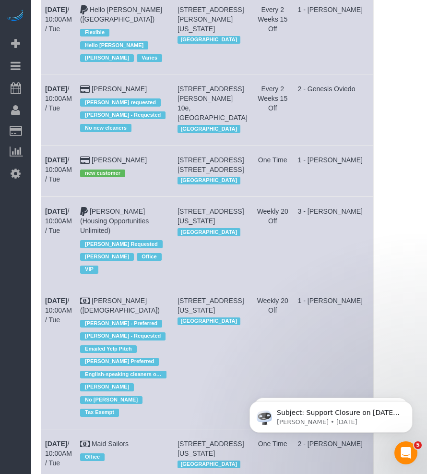
scroll to position [2666, 0]
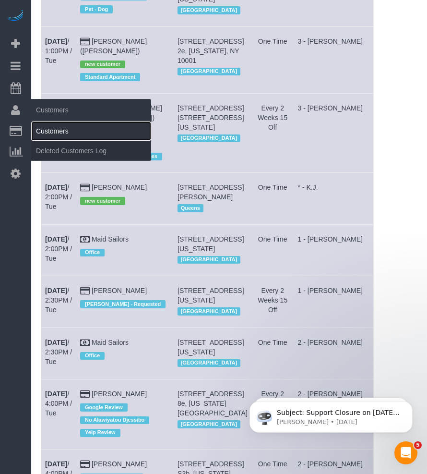
click at [47, 130] on link "Customers" at bounding box center [91, 130] width 120 height 19
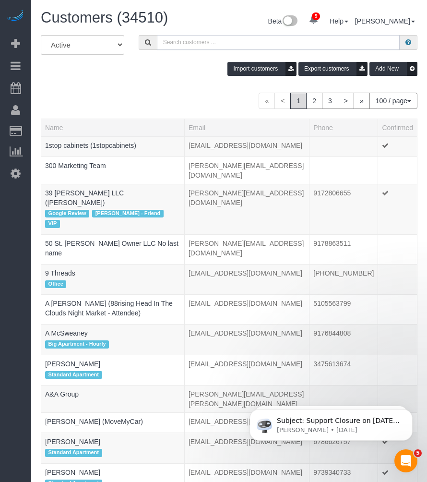
click at [236, 46] on input "text" at bounding box center [278, 42] width 243 height 15
paste input "Michaela Kerem"
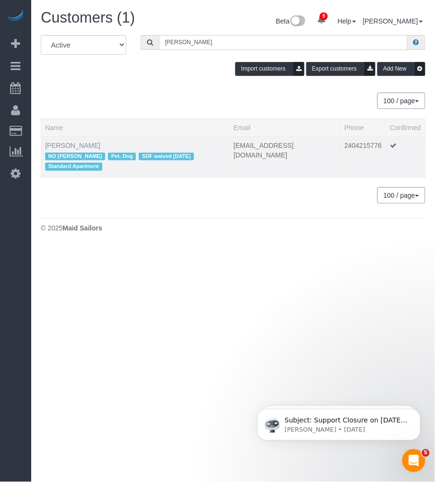
type input "Michaela Kerem"
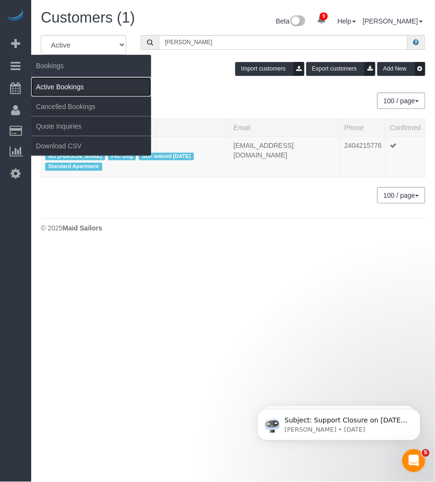
click at [66, 83] on link "Active Bookings" at bounding box center [91, 86] width 120 height 19
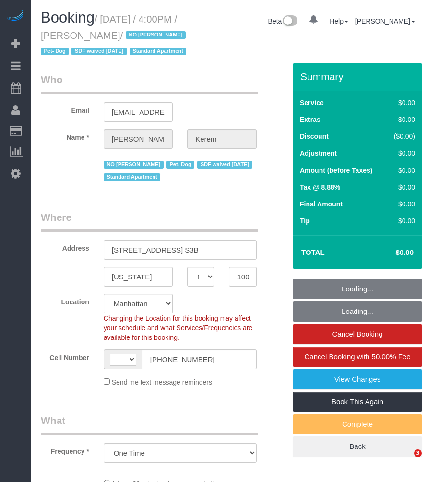
select select "NY"
select select "spot1"
select select "object:481"
select select "string:[GEOGRAPHIC_DATA]"
select select "number:64"
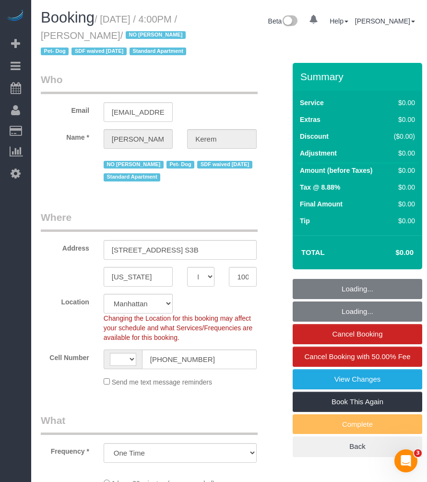
select select "number:78"
select select "number:13"
select select "number:5"
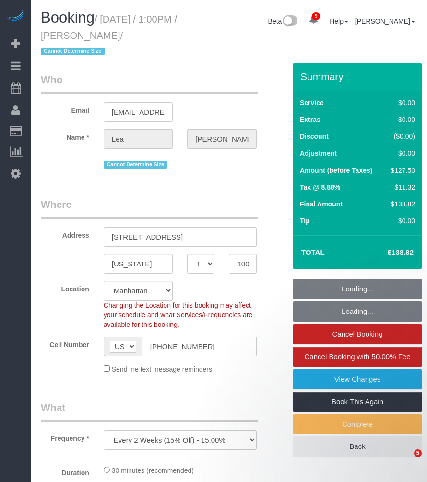
select select "NY"
select select "object:715"
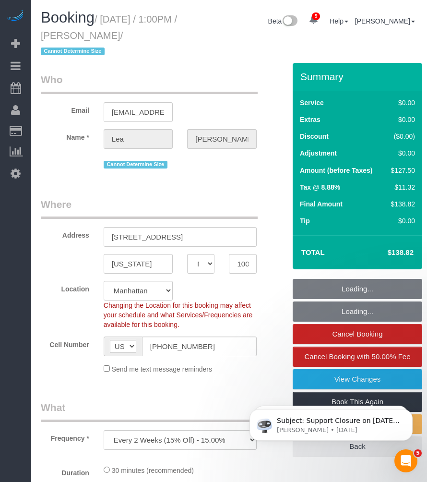
select select "string:stripe-pm_1Rbq434VGloSiKo71bAP1yRu"
select select "spot1"
select select "number:89"
select select "number:90"
select select "number:15"
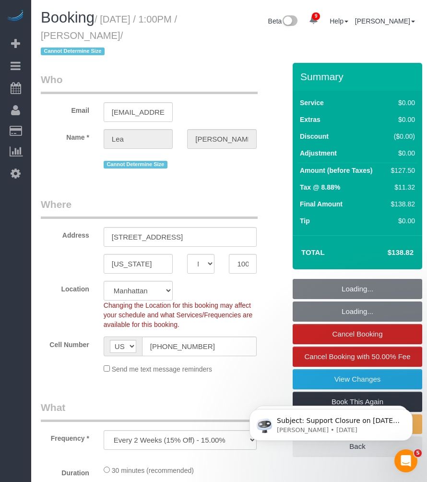
select select "number:5"
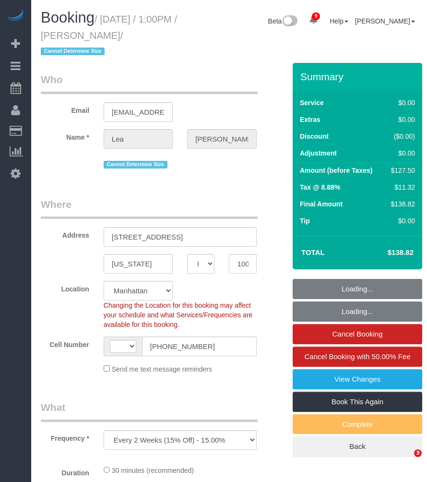
select select "NY"
select select "string:stripe-pm_1Rbq434VGloSiKo71bAP1yRu"
select select "number:89"
select select "number:90"
select select "number:15"
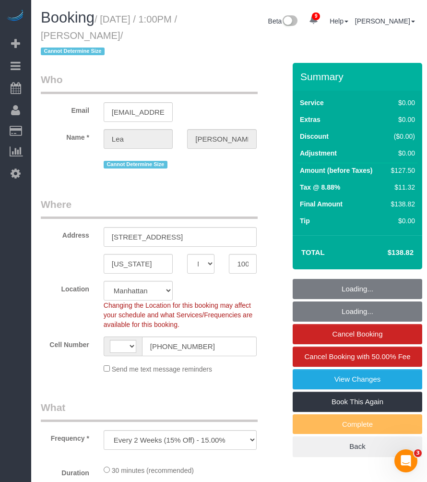
select select "number:5"
select select "object:716"
select select "string:[GEOGRAPHIC_DATA]"
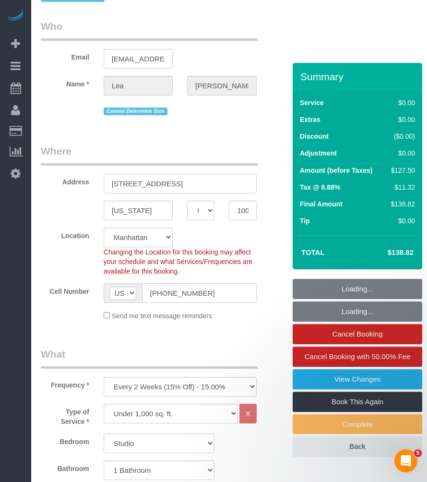
select select "spot1"
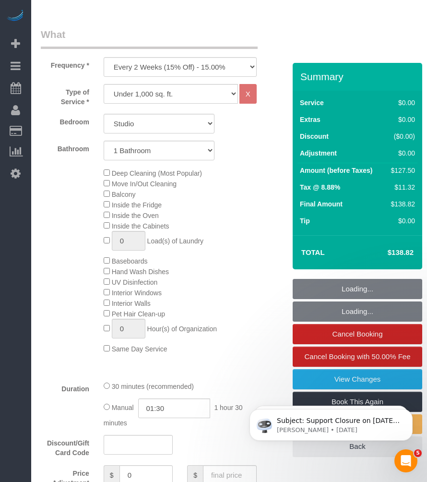
scroll to position [426, 0]
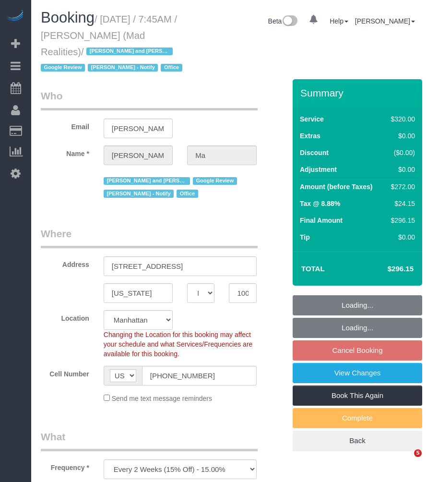
select select "NY"
select select "2"
select select "number:89"
select select "number:90"
select select "number:15"
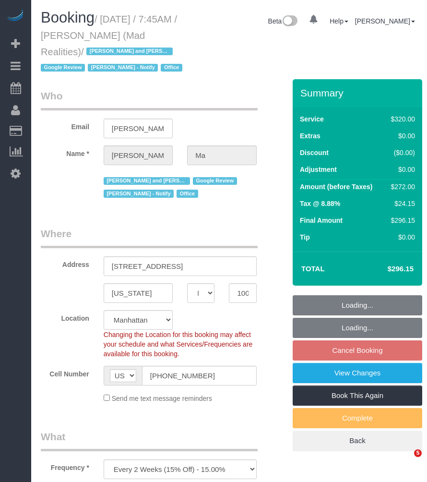
select select "number:7"
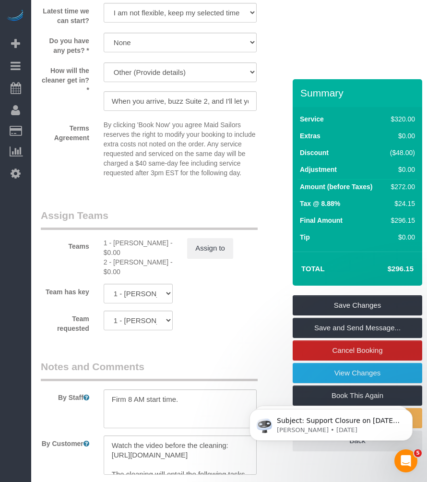
scroll to position [1173, 0]
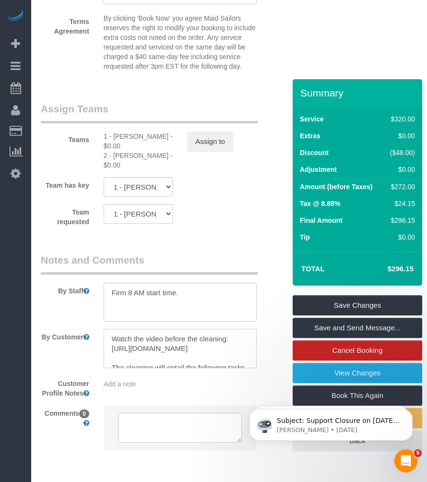
click at [195, 351] on textarea at bounding box center [180, 348] width 153 height 39
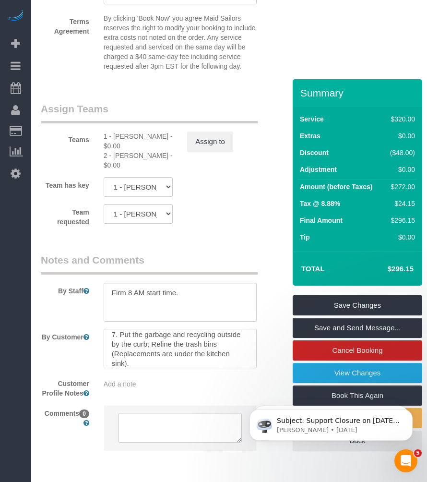
scroll to position [256, 0]
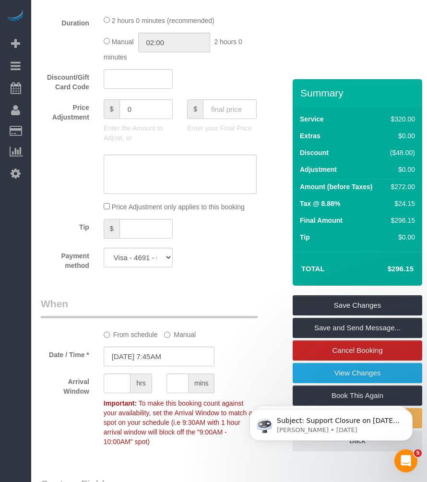
scroll to position [480, 0]
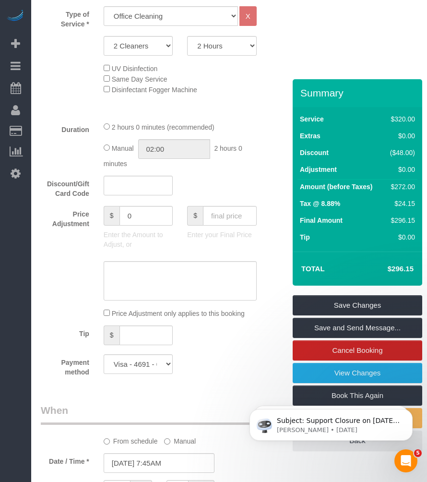
click at [243, 180] on div "Discount/Gift Card Code" at bounding box center [159, 187] width 251 height 23
click at [238, 195] on div "Discount/Gift Card Code" at bounding box center [159, 187] width 251 height 23
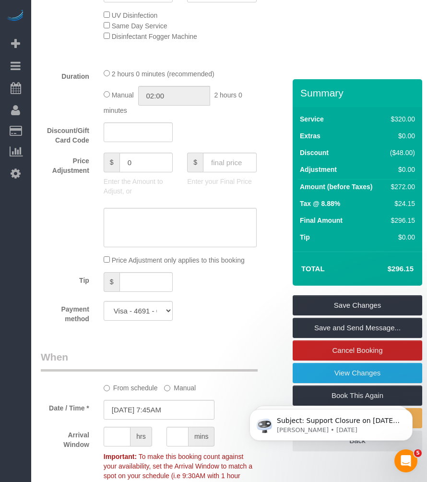
click at [238, 138] on div "Discount/Gift Card Code" at bounding box center [159, 133] width 251 height 23
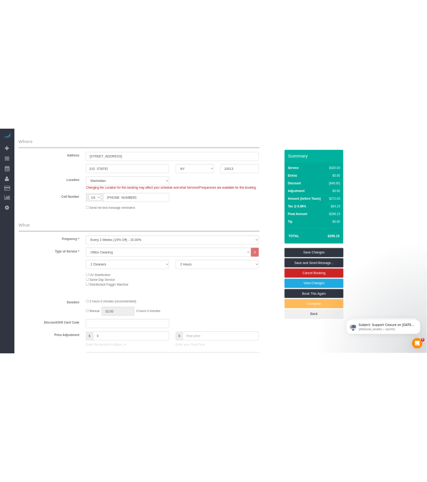
scroll to position [0, 0]
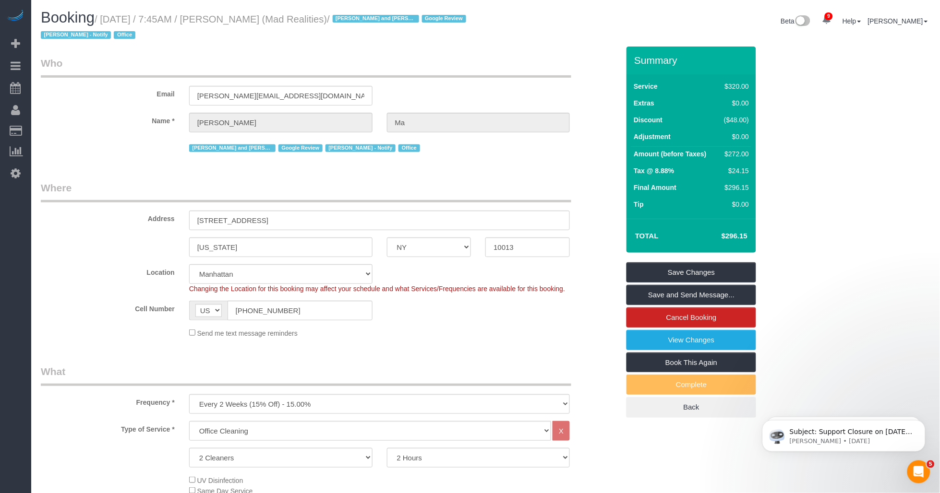
click at [275, 42] on h1 "Booking / September 08, 2025 / 7:45AM / Alice Ma (Mad Realities) / Ana Rodrigue…" at bounding box center [260, 26] width 438 height 33
drag, startPoint x: 282, startPoint y: 40, endPoint x: 261, endPoint y: 44, distance: 20.9
click at [281, 40] on h1 "Booking / September 08, 2025 / 7:45AM / Alice Ma (Mad Realities) / Ana Rodrigue…" at bounding box center [260, 26] width 438 height 33
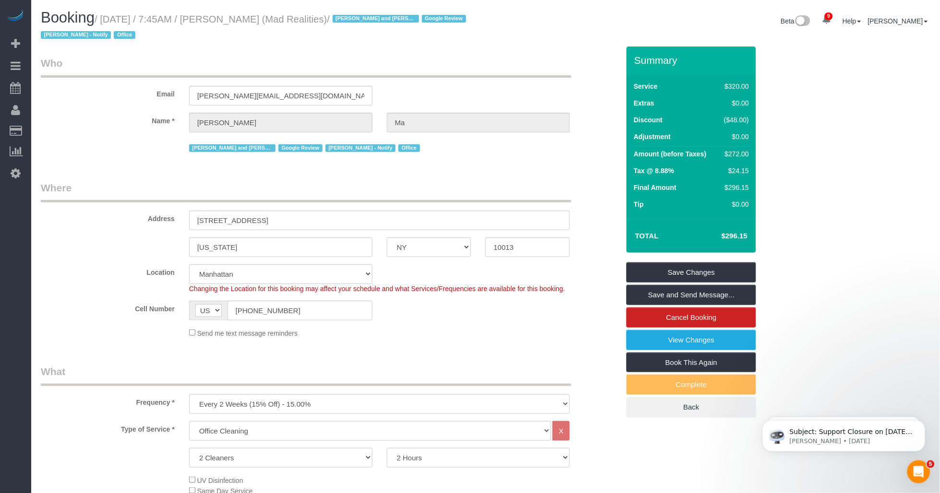
click at [237, 45] on div "Booking / September 08, 2025 / 7:45AM / Alice Ma (Mad Realities) / Ana Rodrigue…" at bounding box center [260, 28] width 452 height 37
click at [226, 45] on div "Booking / September 08, 2025 / 7:45AM / Alice Ma (Mad Realities) / Ana Rodrigue…" at bounding box center [260, 28] width 452 height 37
drag, startPoint x: 275, startPoint y: 46, endPoint x: 287, endPoint y: 46, distance: 11.5
click at [279, 46] on div "Booking / September 08, 2025 / 7:45AM / Alice Ma (Mad Realities) / Ana Rodrigue…" at bounding box center [260, 28] width 452 height 37
drag, startPoint x: 333, startPoint y: 50, endPoint x: 377, endPoint y: 53, distance: 44.3
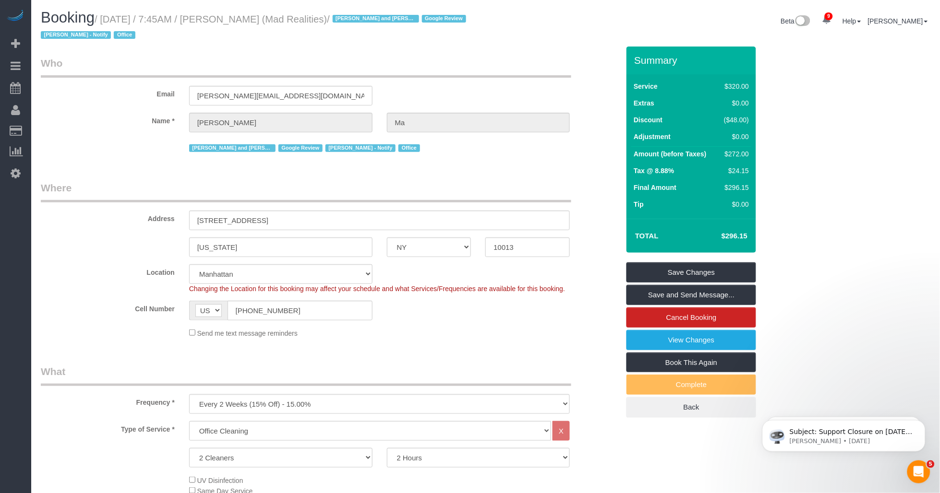
drag, startPoint x: 306, startPoint y: 54, endPoint x: 293, endPoint y: 55, distance: 12.6
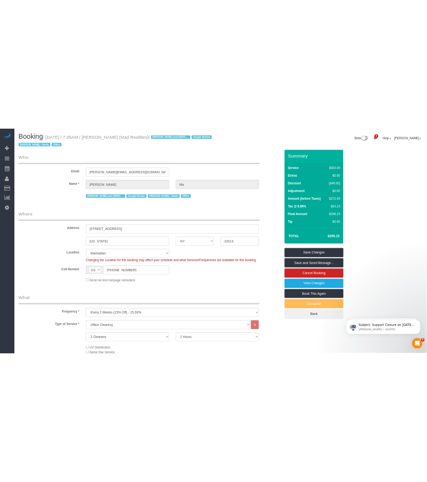
scroll to position [83, 0]
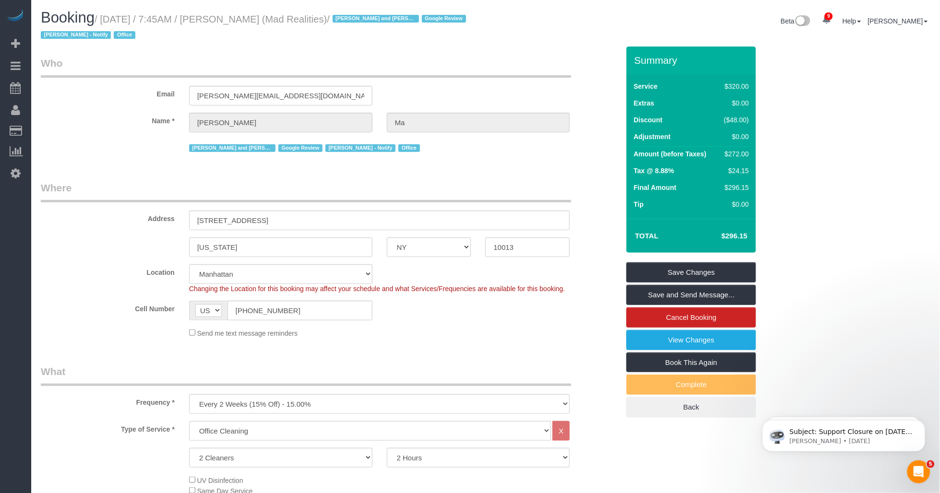
click at [397, 192] on legend "Where" at bounding box center [306, 192] width 530 height 22
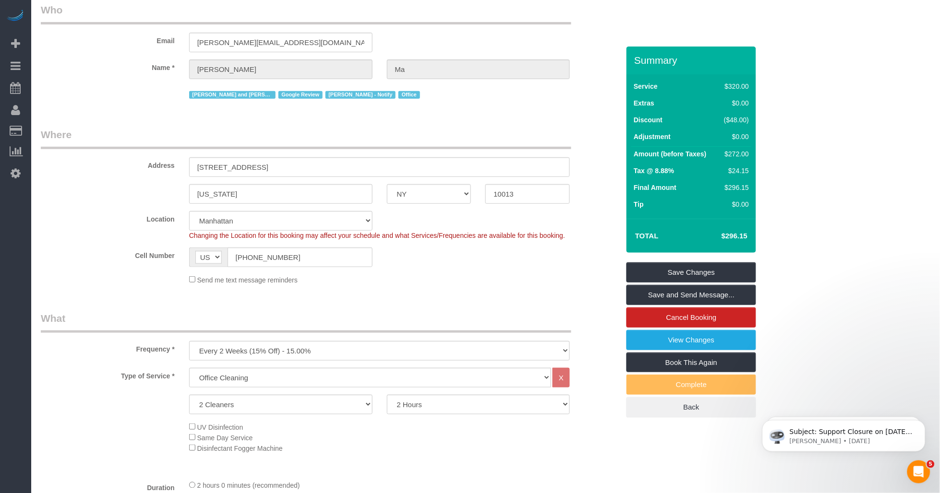
scroll to position [107, 0]
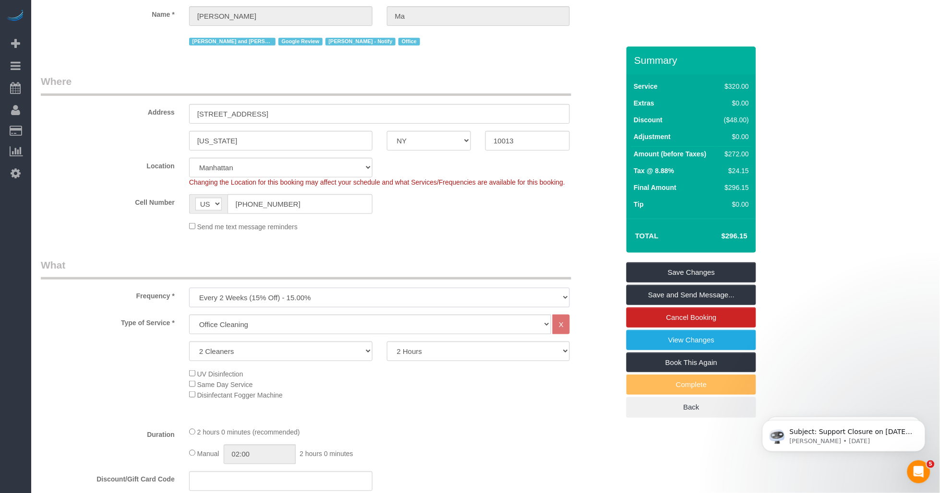
click at [271, 299] on select "One Time Weekly (20% Off) - 20.00% Every 2 Weeks (15% Off) - 15.00% Every 4 Wee…" at bounding box center [379, 298] width 381 height 20
select select "object:1368"
click at [189, 288] on select "One Time Weekly (20% Off) - 20.00% Every 2 Weeks (15% Off) - 15.00% Every 4 Wee…" at bounding box center [379, 298] width 381 height 20
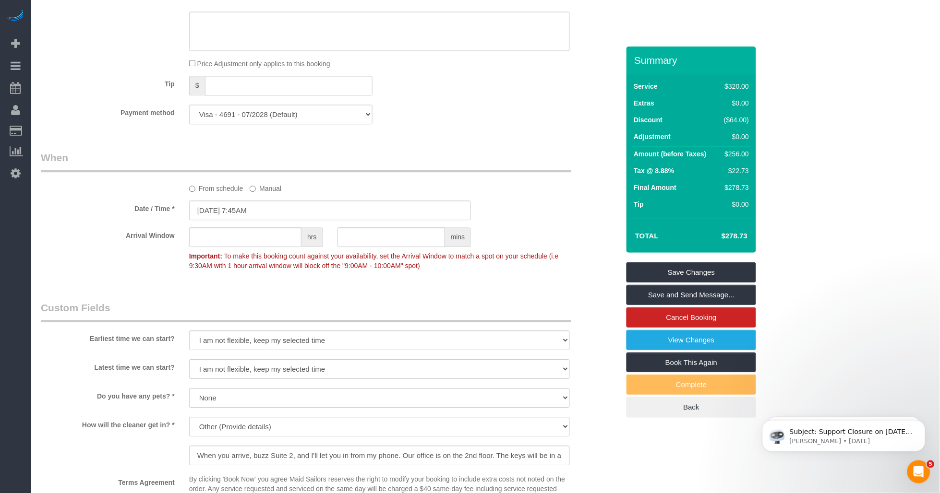
scroll to position [693, 0]
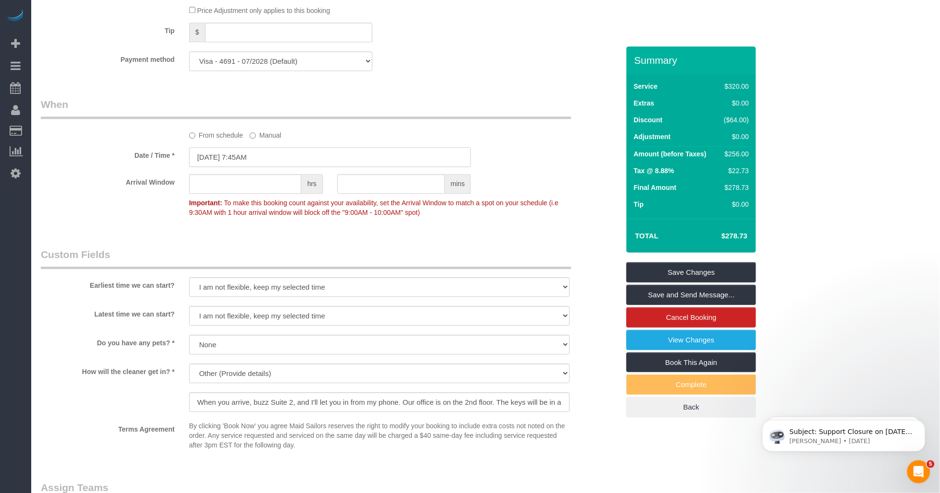
click at [208, 164] on input "09/08/2025 7:45AM" at bounding box center [330, 157] width 282 height 20
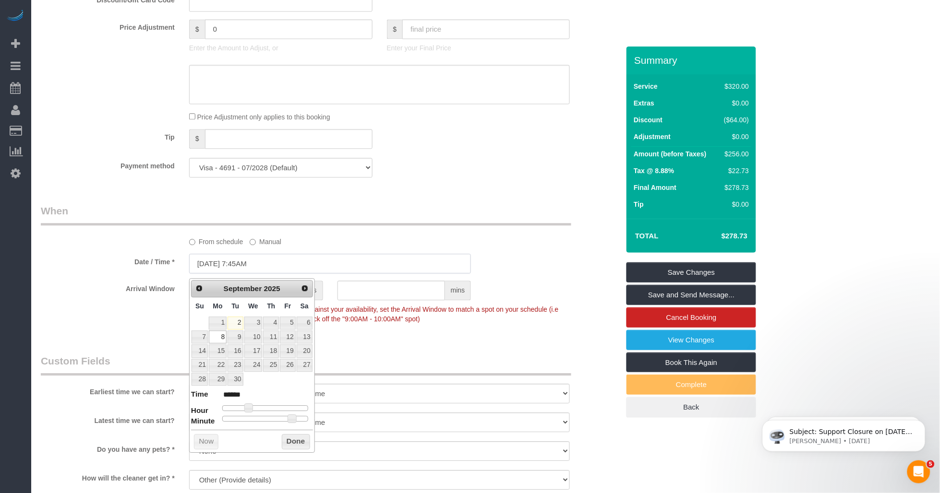
scroll to position [746, 0]
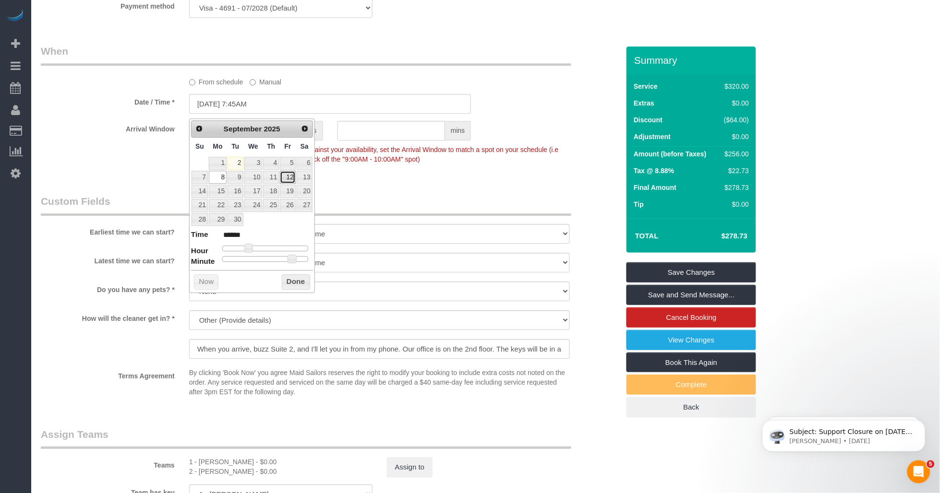
click at [286, 179] on link "12" at bounding box center [287, 177] width 15 height 13
type input "[DATE] 7:45AM"
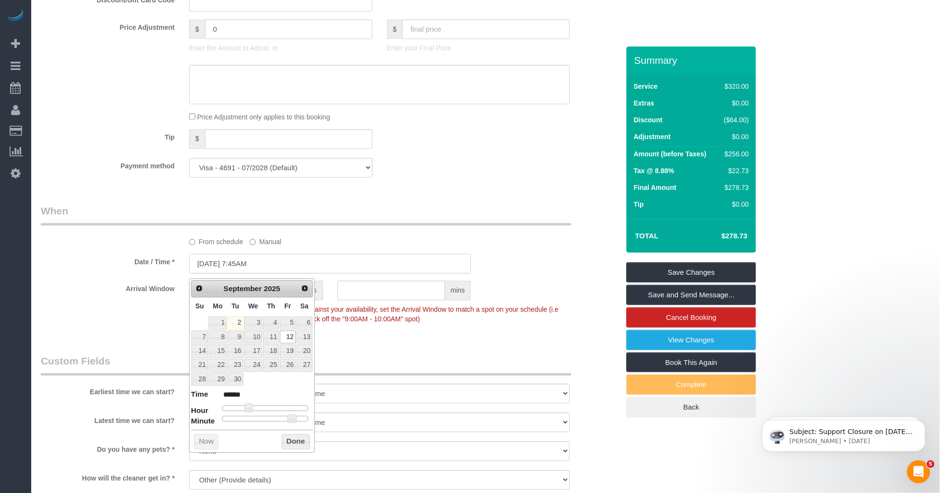
scroll to position [640, 0]
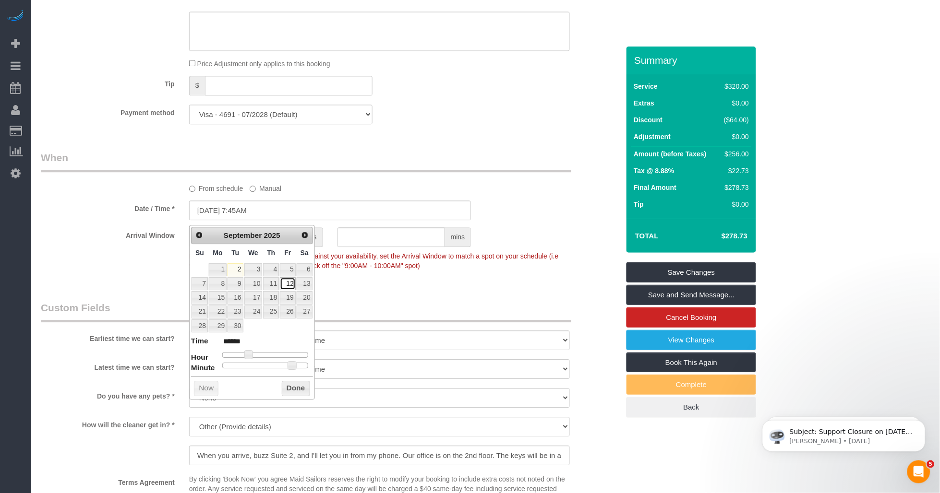
click at [287, 284] on link "12" at bounding box center [287, 283] width 15 height 13
click at [413, 156] on legend "When" at bounding box center [306, 162] width 530 height 22
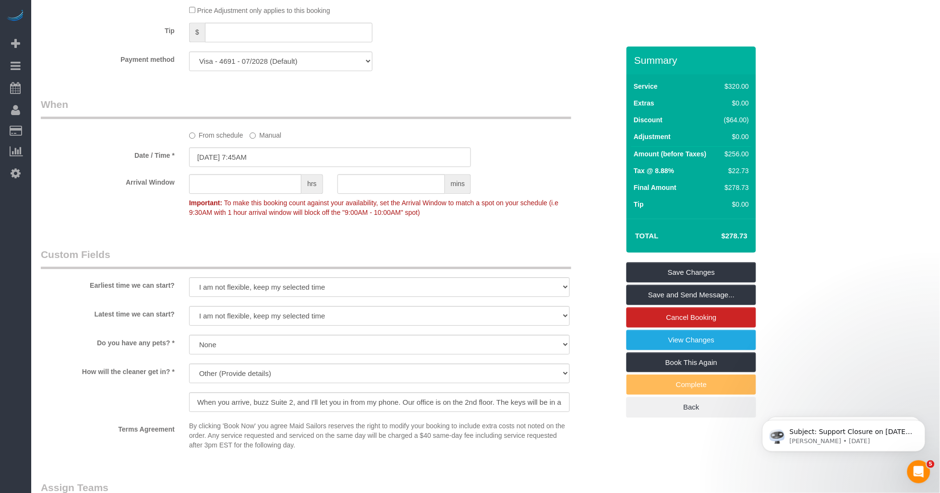
scroll to position [83, 0]
click at [427, 269] on link "Save Changes" at bounding box center [691, 273] width 130 height 20
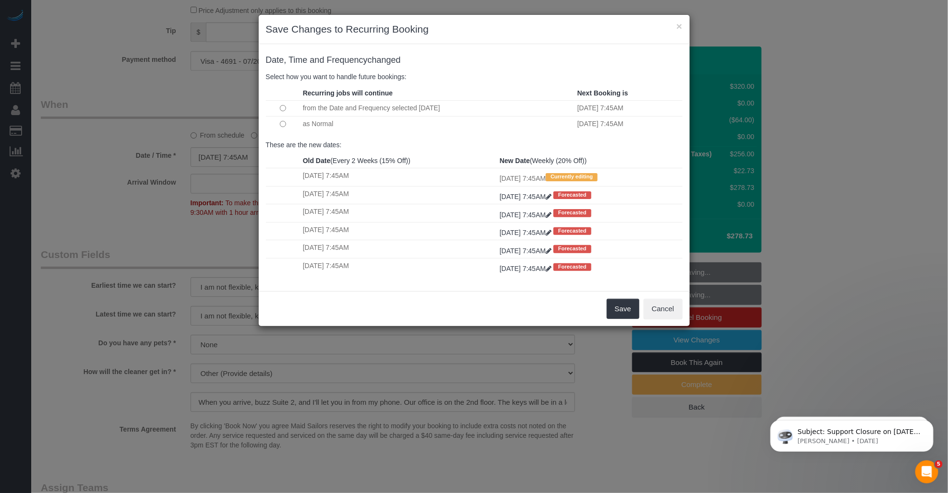
click at [279, 122] on td at bounding box center [283, 123] width 35 height 15
drag, startPoint x: 300, startPoint y: 109, endPoint x: 433, endPoint y: 109, distance: 133.4
click at [427, 109] on td "from the Date and Frequency selected Today" at bounding box center [437, 108] width 275 height 16
drag, startPoint x: 434, startPoint y: 109, endPoint x: 468, endPoint y: 109, distance: 33.6
click at [427, 109] on td "from the Date and Frequency selected Today" at bounding box center [437, 108] width 275 height 16
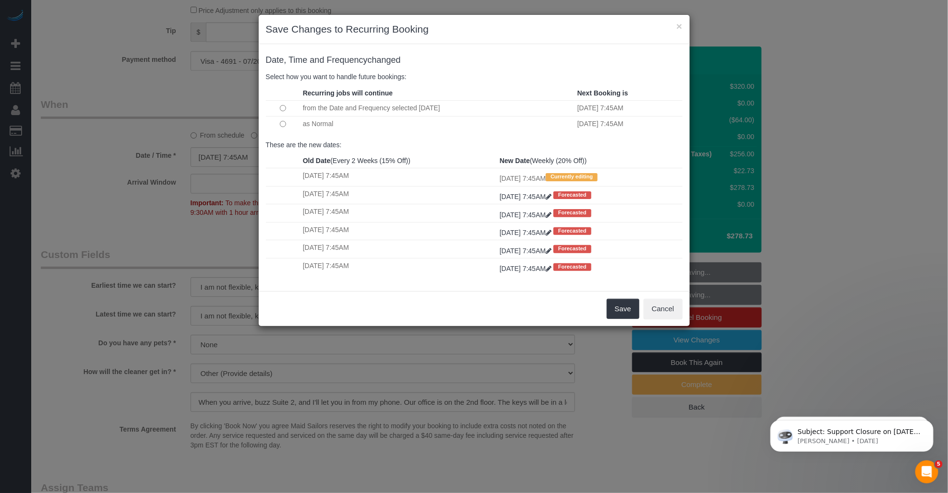
drag, startPoint x: 463, startPoint y: 108, endPoint x: 443, endPoint y: 108, distance: 20.2
click at [427, 108] on td "from the Date and Frequency selected Today" at bounding box center [437, 108] width 275 height 16
drag, startPoint x: 327, startPoint y: 108, endPoint x: 432, endPoint y: 109, distance: 105.6
click at [427, 109] on td "from the Date and Frequency selected Today" at bounding box center [437, 108] width 275 height 16
drag, startPoint x: 432, startPoint y: 109, endPoint x: 478, endPoint y: 111, distance: 45.6
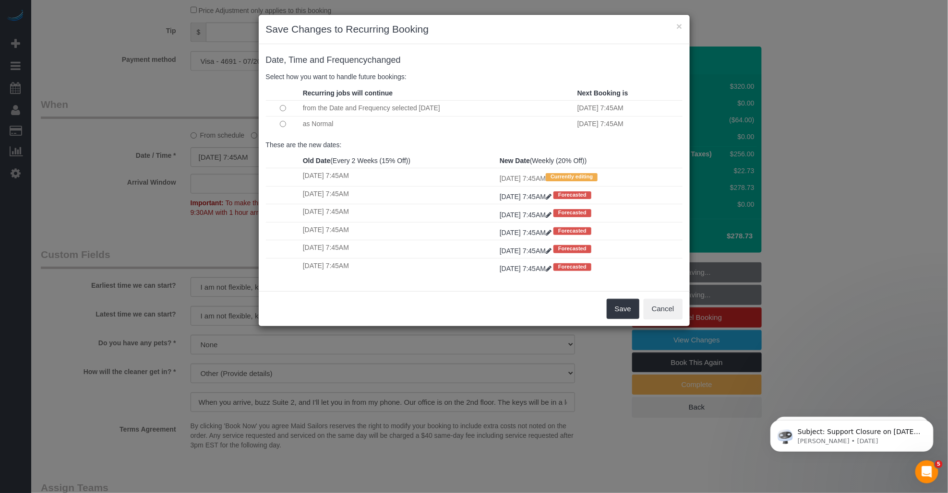
click at [427, 111] on td "from the Date and Frequency selected Today" at bounding box center [437, 108] width 275 height 16
click at [346, 108] on td "from the Date and Frequency selected Today" at bounding box center [437, 108] width 275 height 16
click at [366, 105] on td "from the Date and Frequency selected Today" at bounding box center [437, 108] width 275 height 16
drag, startPoint x: 340, startPoint y: 107, endPoint x: 419, endPoint y: 107, distance: 79.2
click at [419, 107] on td "from the Date and Frequency selected Today" at bounding box center [437, 108] width 275 height 16
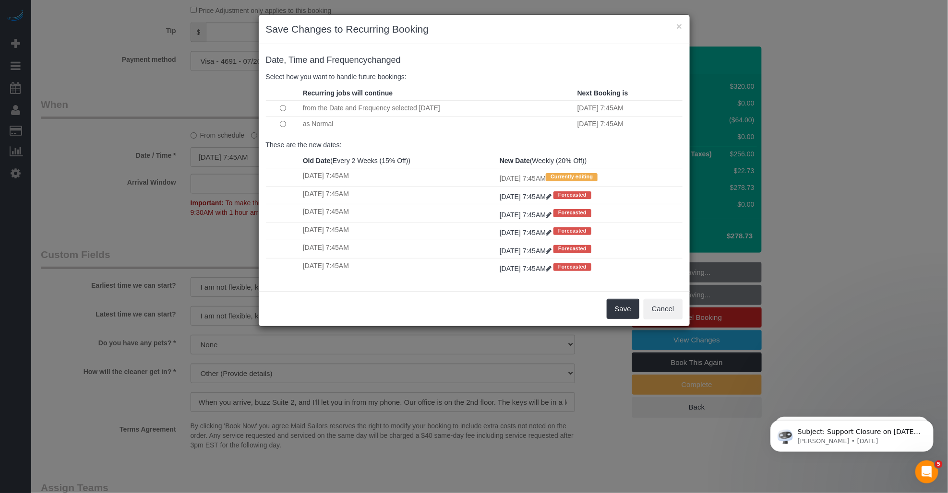
drag, startPoint x: 419, startPoint y: 107, endPoint x: 314, endPoint y: 106, distance: 104.6
click at [314, 106] on td "from the Date and Frequency selected Today" at bounding box center [437, 108] width 275 height 16
drag, startPoint x: 306, startPoint y: 106, endPoint x: 450, endPoint y: 109, distance: 143.6
click at [427, 109] on td "from the Date and Frequency selected Today" at bounding box center [437, 108] width 275 height 16
drag, startPoint x: 450, startPoint y: 109, endPoint x: 466, endPoint y: 109, distance: 16.8
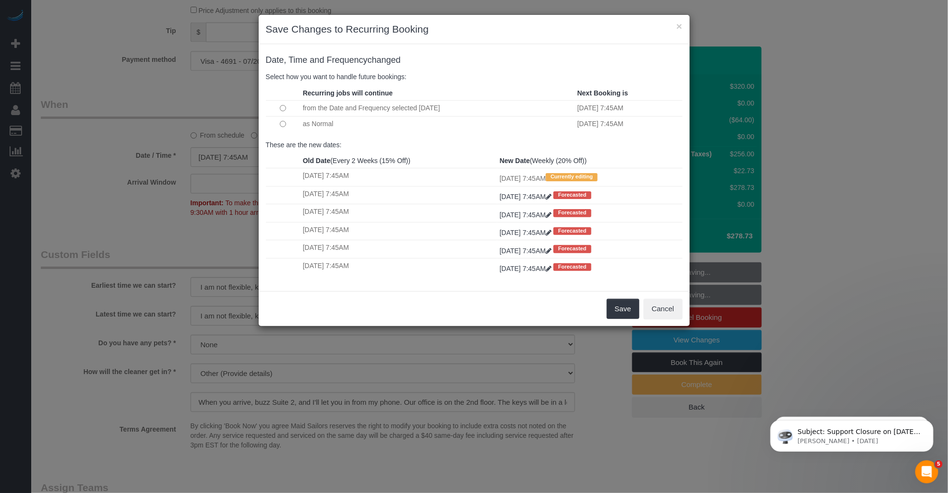
click at [427, 109] on td "from the Date and Frequency selected Today" at bounding box center [437, 108] width 275 height 16
click at [427, 106] on td "from the Date and Frequency selected Today" at bounding box center [437, 108] width 275 height 16
click at [427, 319] on button "Save" at bounding box center [623, 309] width 33 height 20
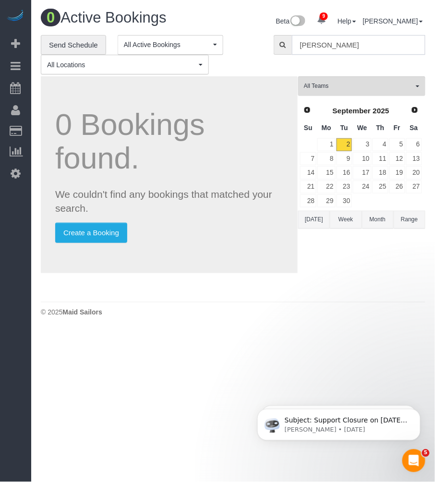
click at [353, 42] on input "alice ma" at bounding box center [358, 45] width 133 height 20
click at [345, 46] on input "alice ma" at bounding box center [358, 45] width 133 height 20
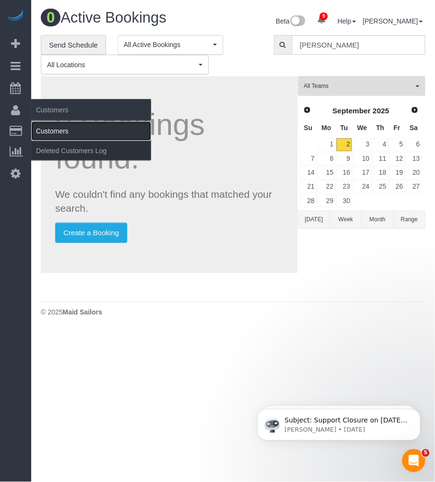
click at [45, 129] on link "Customers" at bounding box center [91, 130] width 120 height 19
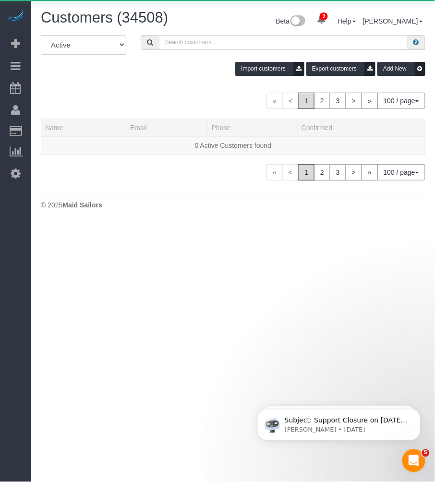
click at [263, 44] on input "text" at bounding box center [283, 42] width 249 height 15
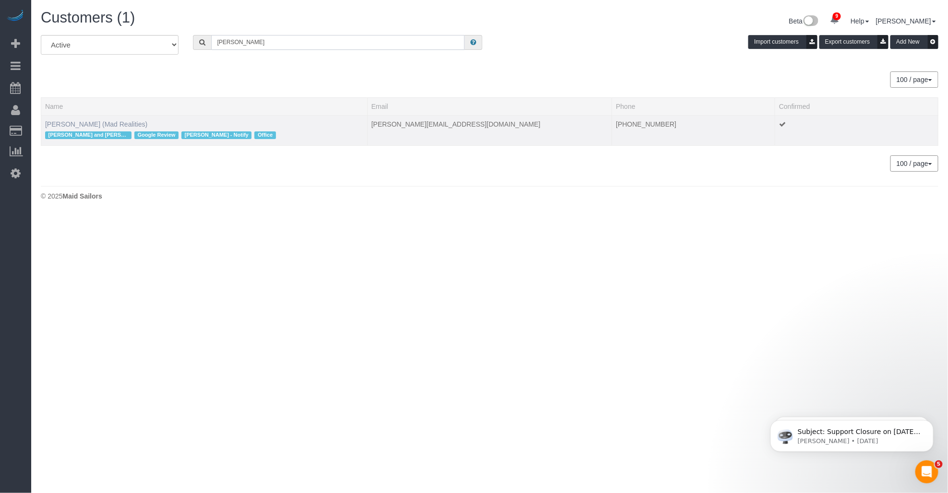
type input "alice ma"
click at [99, 122] on link "Alice Ma (Mad Realities)" at bounding box center [96, 124] width 102 height 8
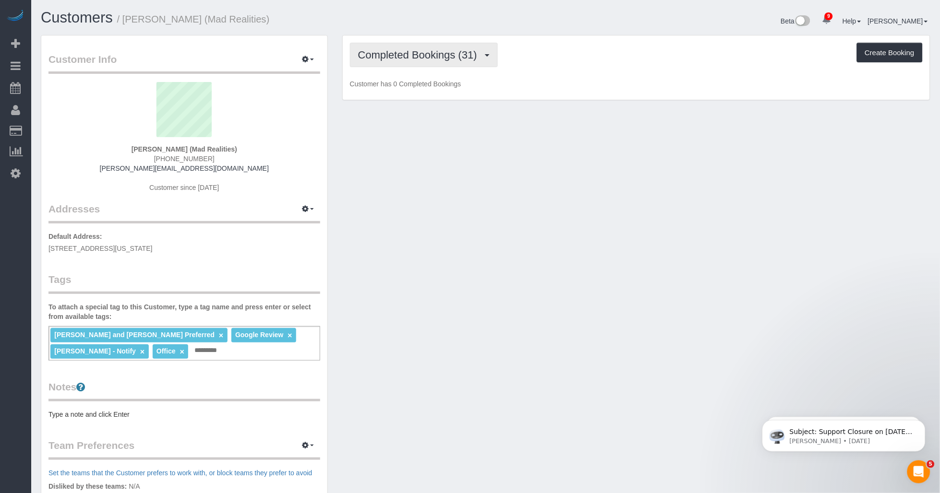
click at [401, 53] on span "Completed Bookings (31)" at bounding box center [420, 55] width 124 height 12
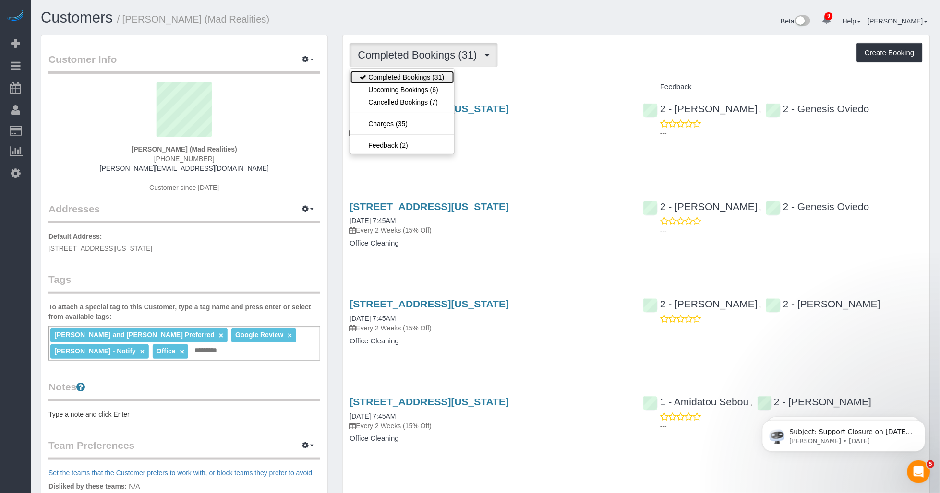
click at [396, 84] on link "Completed Bookings (31)" at bounding box center [402, 77] width 104 height 12
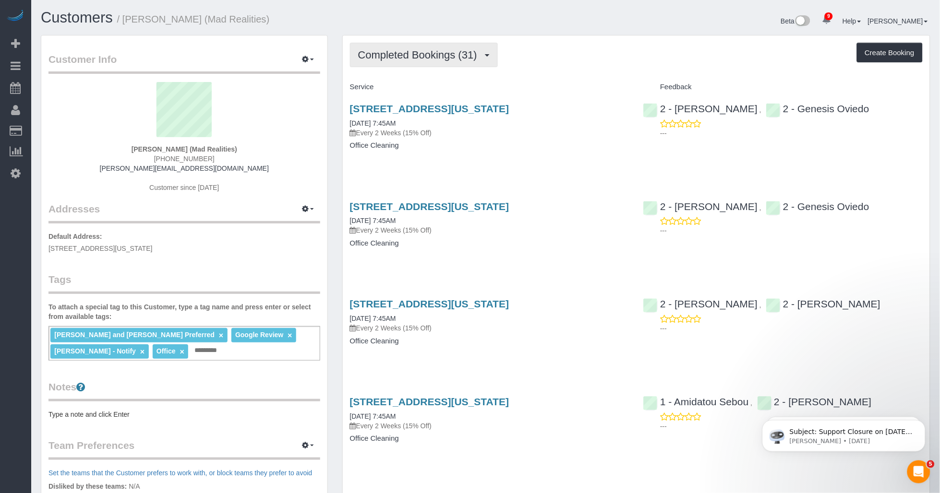
click at [423, 57] on span "Completed Bookings (31)" at bounding box center [420, 55] width 124 height 12
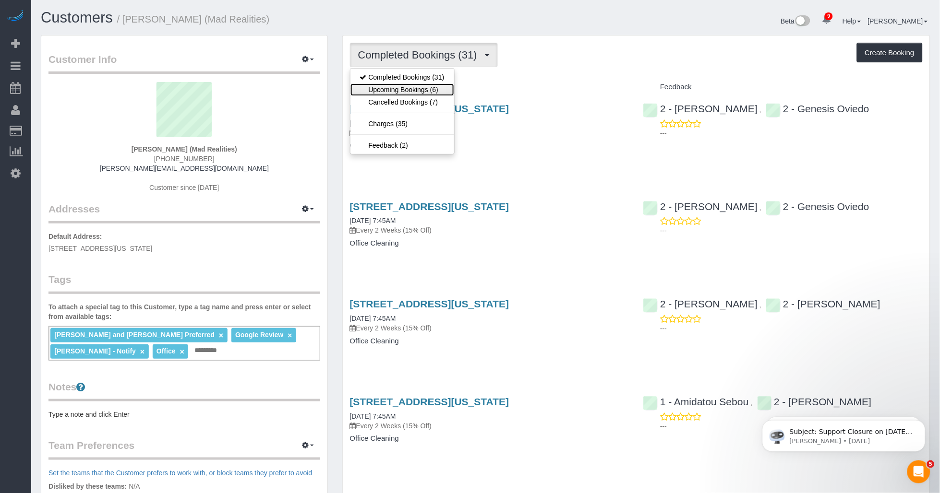
click at [408, 87] on link "Upcoming Bookings (6)" at bounding box center [402, 90] width 104 height 12
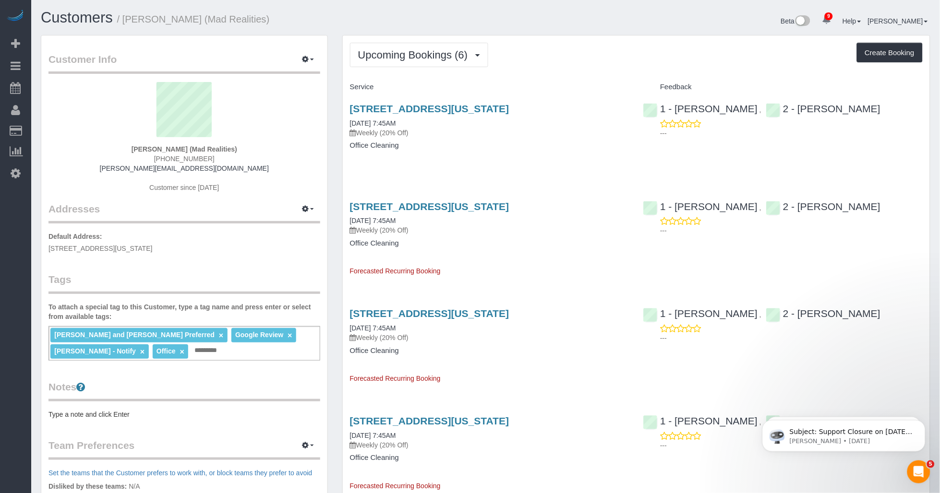
click at [427, 82] on div "Service" at bounding box center [490, 87] width 294 height 16
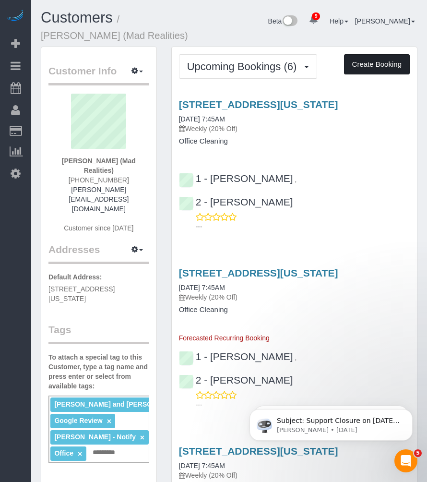
click at [367, 70] on button "Create Booking" at bounding box center [377, 64] width 66 height 20
select select "NY"
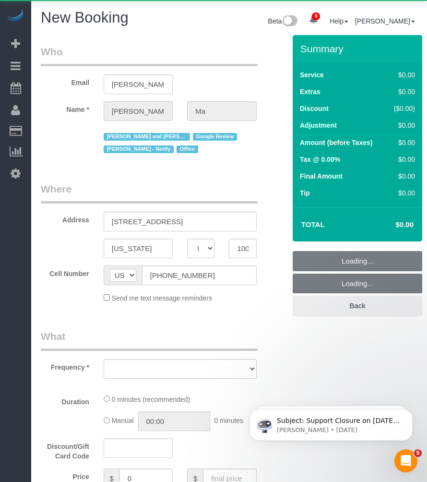
select select "number:89"
select select "number:90"
select select "object:6530"
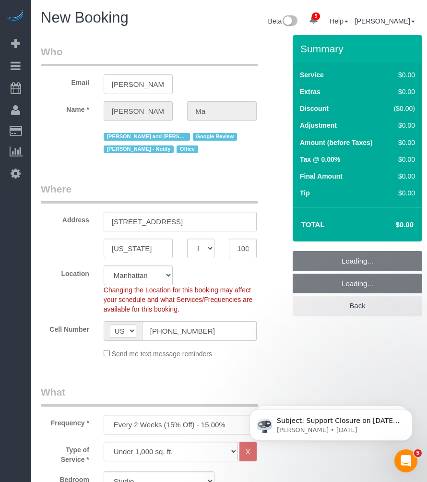
select select "string:stripe-pm_1PsB1j4VGloSiKo7cb06islp"
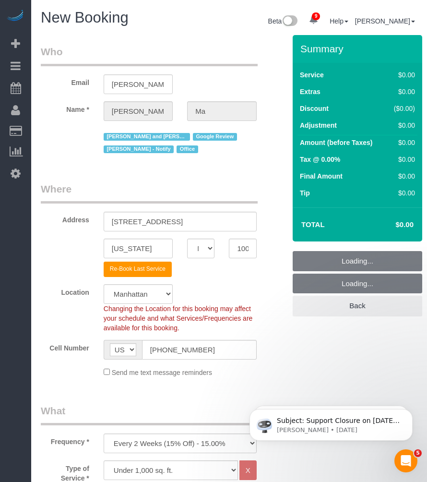
select select "object:7078"
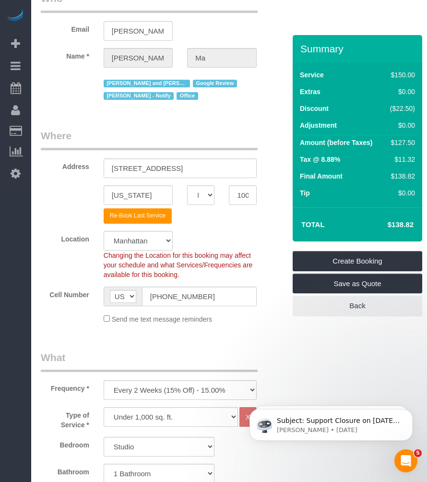
scroll to position [107, 0]
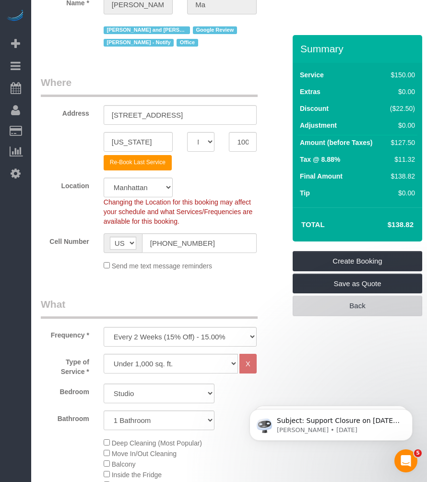
click at [329, 315] on link "Back" at bounding box center [358, 306] width 130 height 20
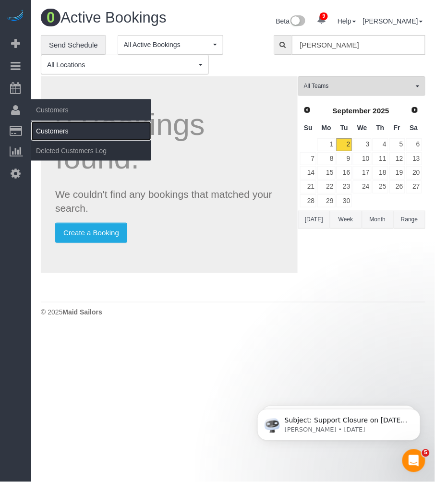
click at [53, 131] on link "Customers" at bounding box center [91, 130] width 120 height 19
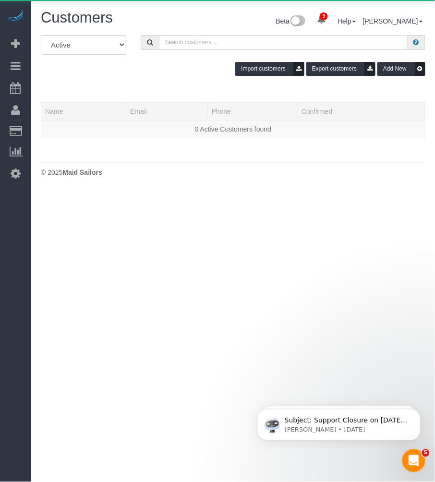
click at [248, 44] on input "text" at bounding box center [283, 42] width 249 height 15
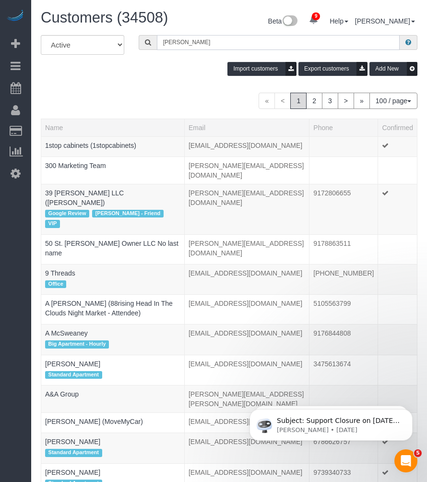
type input "Alice Ma"
click at [219, 45] on input "Alice Ma" at bounding box center [278, 42] width 243 height 15
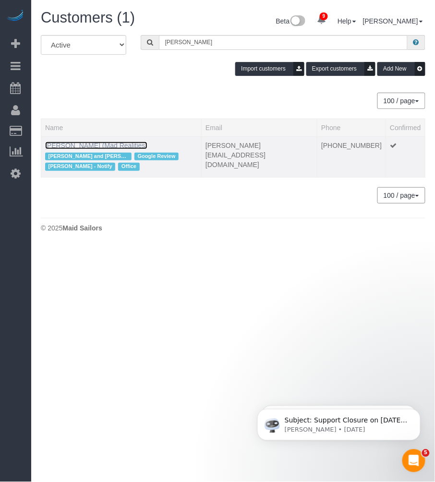
click at [85, 144] on link "Alice Ma (Mad Realities)" at bounding box center [96, 146] width 102 height 8
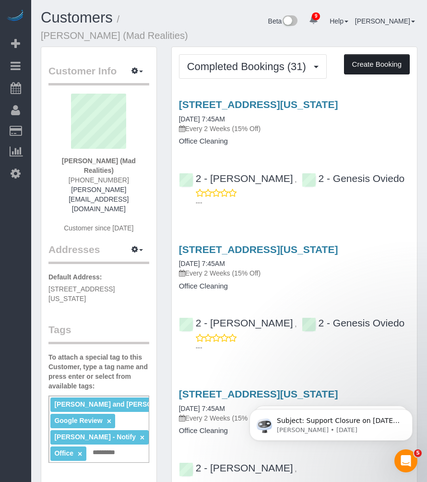
click at [373, 65] on button "Create Booking" at bounding box center [377, 64] width 66 height 20
select select "NY"
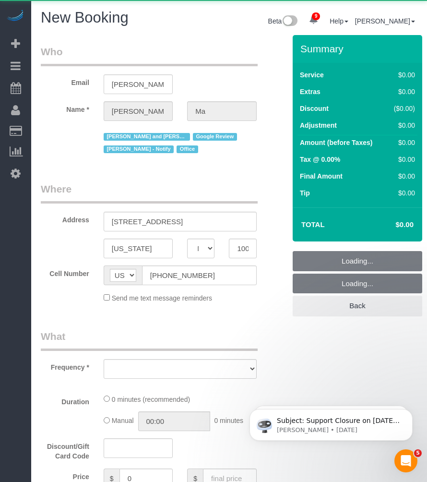
select select "object:9922"
select select "number:89"
select select "number:90"
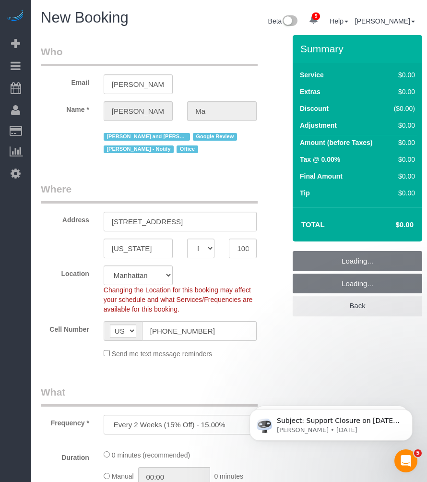
select select "string:stripe-pm_1PsB1j4VGloSiKo7cb06islp"
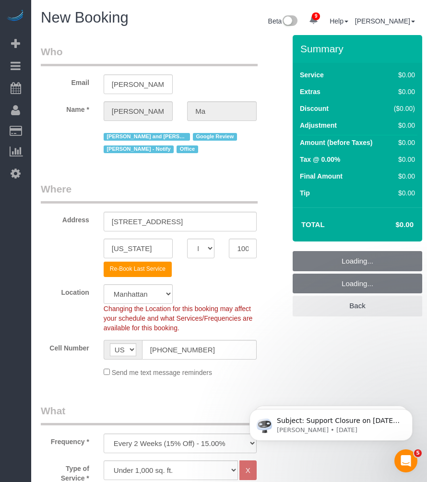
select select "object:10508"
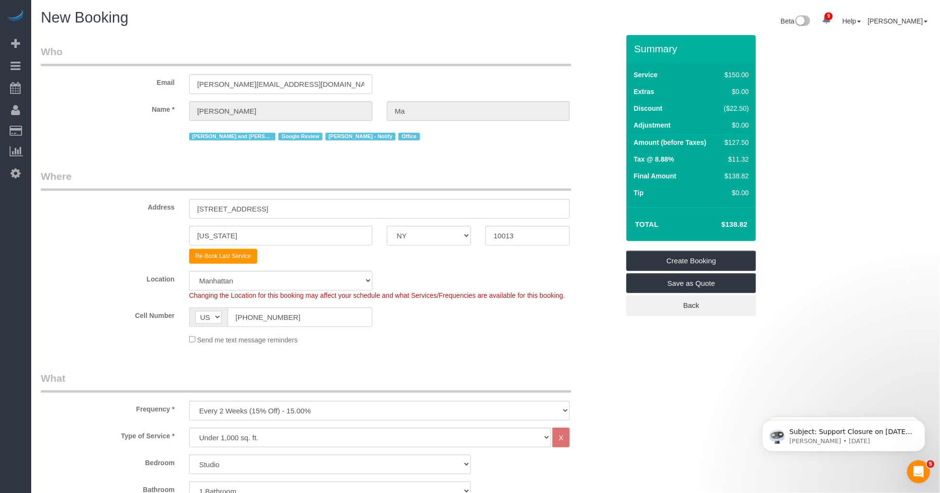
scroll to position [53, 0]
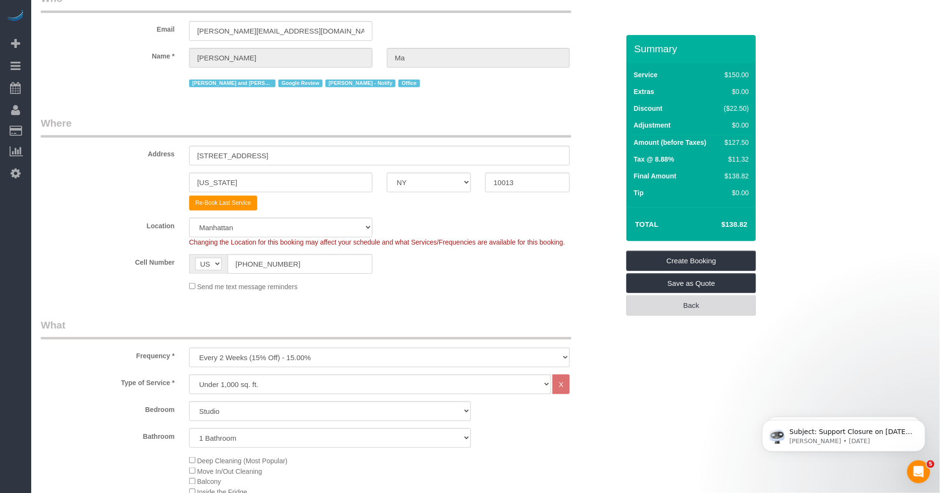
click at [427, 308] on link "Back" at bounding box center [691, 306] width 130 height 20
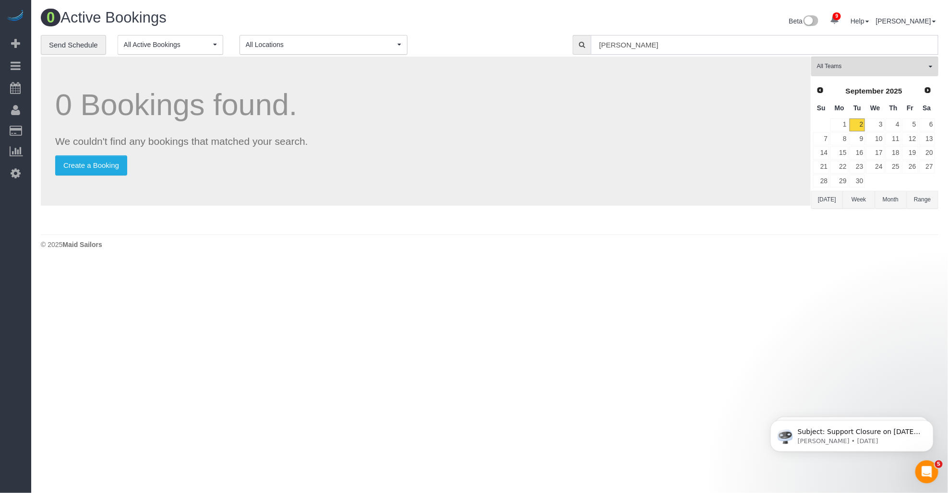
click at [427, 51] on input "alice ma" at bounding box center [764, 45] width 347 height 20
click at [427, 49] on input "alice ma" at bounding box center [764, 45] width 347 height 20
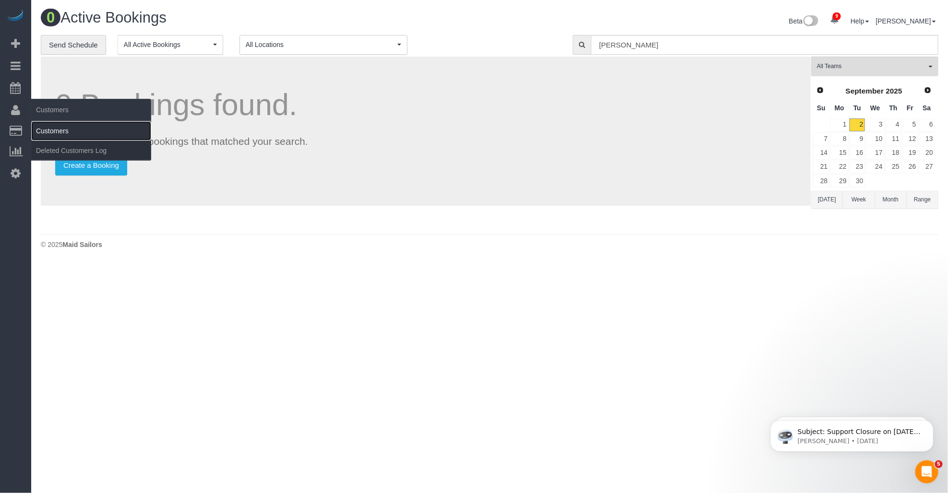
click at [48, 130] on link "Customers" at bounding box center [91, 130] width 120 height 19
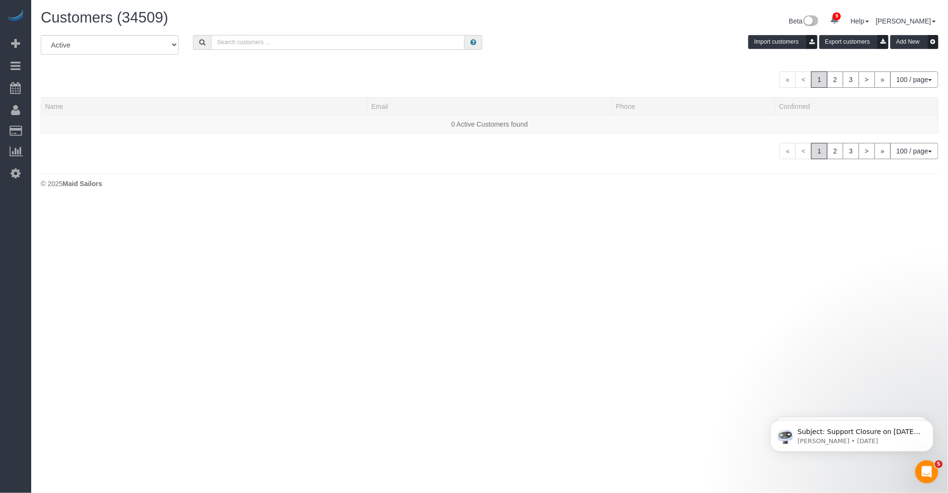
click at [240, 44] on input "text" at bounding box center [337, 42] width 253 height 15
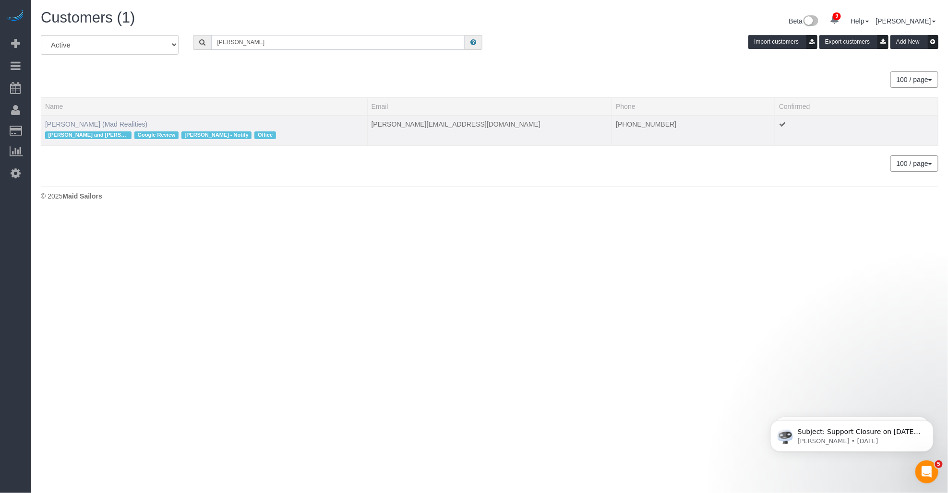
type input "[PERSON_NAME]"
click at [74, 122] on link "Alice Ma (Mad Realities)" at bounding box center [96, 124] width 102 height 8
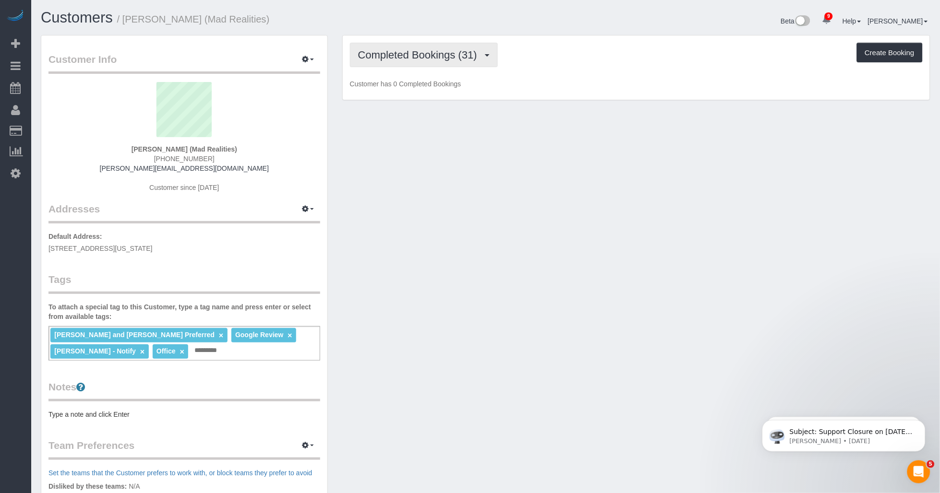
click at [385, 59] on span "Completed Bookings (31)" at bounding box center [420, 55] width 124 height 12
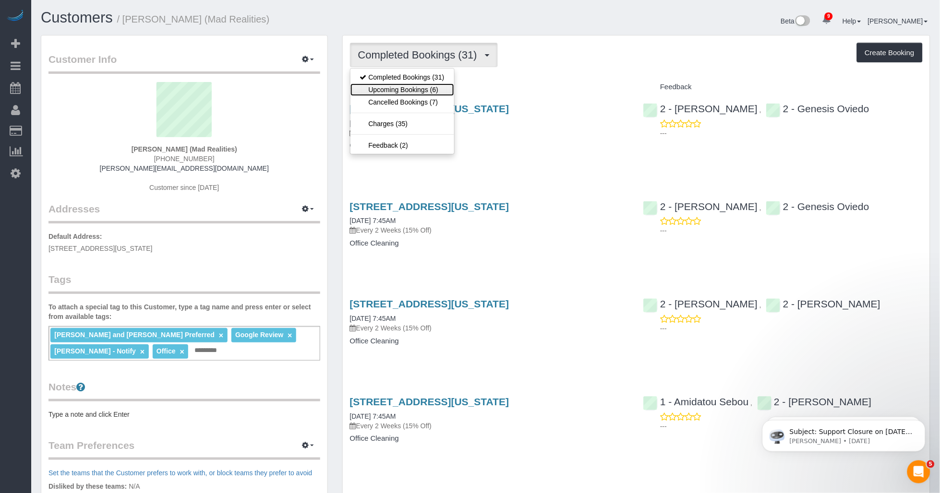
click at [383, 94] on link "Upcoming Bookings (6)" at bounding box center [402, 90] width 104 height 12
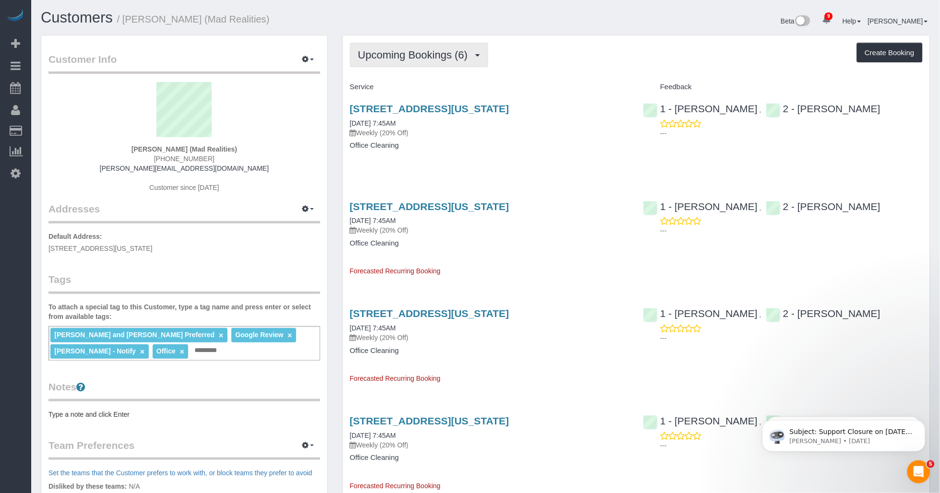
click at [427, 58] on span "Upcoming Bookings (6)" at bounding box center [415, 55] width 115 height 12
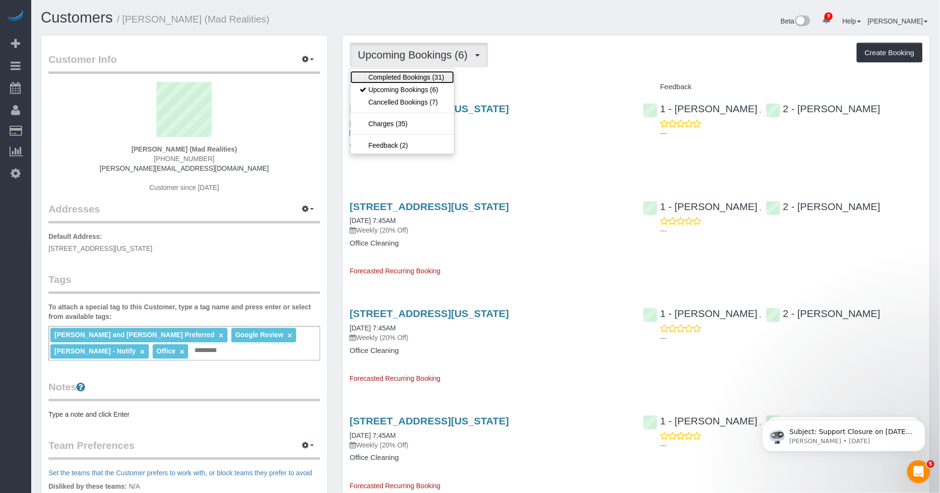
click at [409, 79] on link "Completed Bookings (31)" at bounding box center [402, 77] width 104 height 12
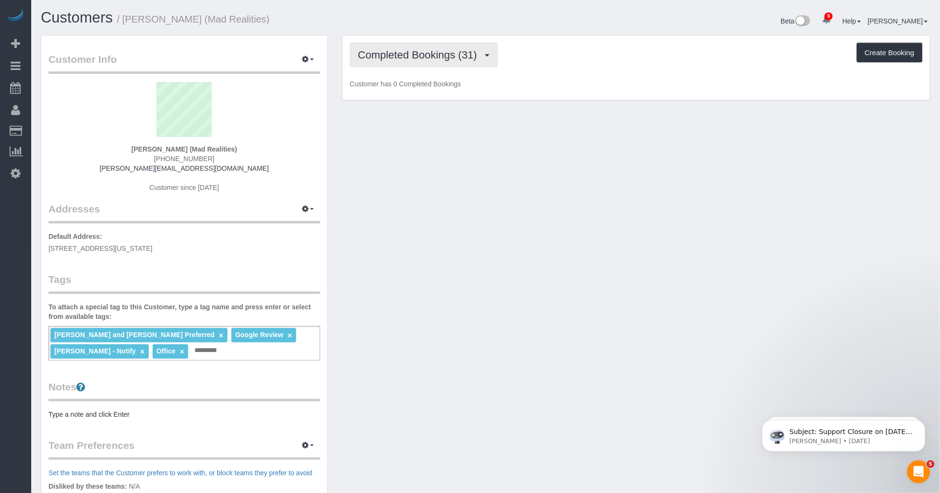
click at [425, 60] on span "Completed Bookings (31)" at bounding box center [420, 55] width 124 height 12
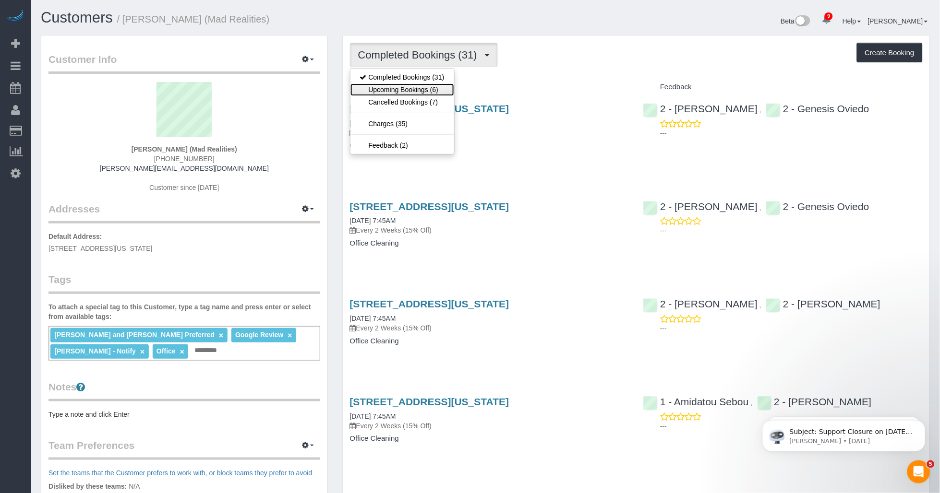
drag, startPoint x: 399, startPoint y: 94, endPoint x: 423, endPoint y: 102, distance: 25.2
click at [399, 94] on link "Upcoming Bookings (6)" at bounding box center [402, 90] width 104 height 12
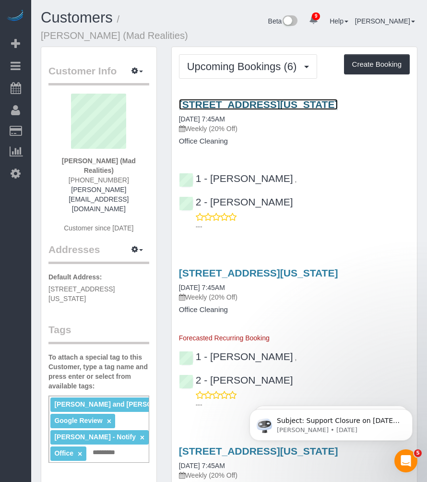
click at [237, 103] on link "425 Broadway, Suite 2, New York, NY 10013" at bounding box center [258, 104] width 159 height 11
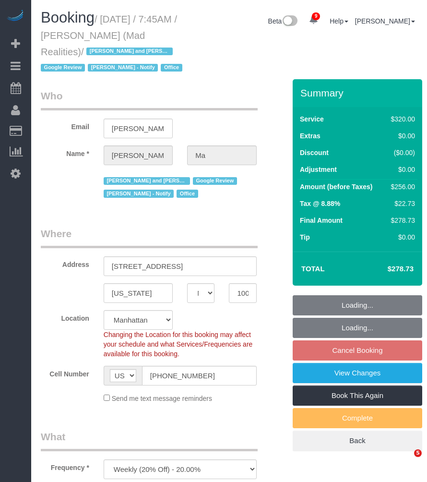
select select "NY"
select select "object:723"
select select "string:stripe-pm_1PsB1j4VGloSiKo7cb06islp"
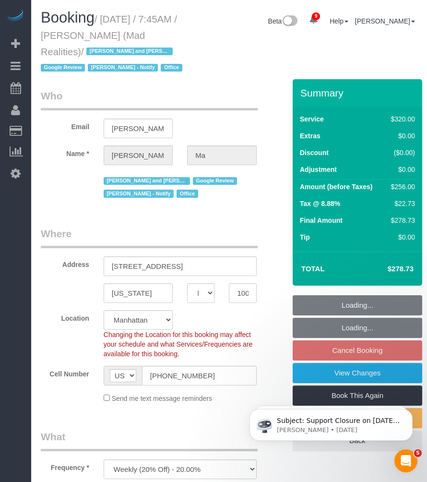
select select "number:89"
select select "number:90"
select select "number:15"
select select "number:7"
select select "2"
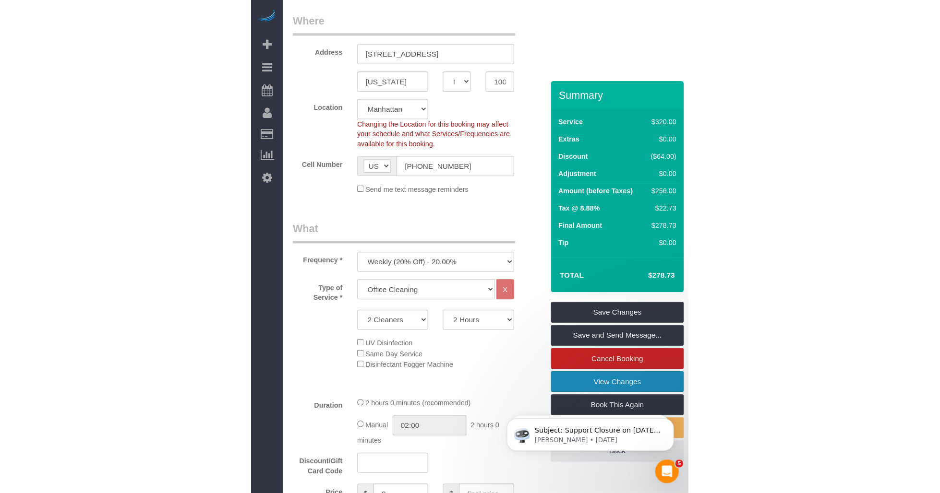
scroll to position [266, 0]
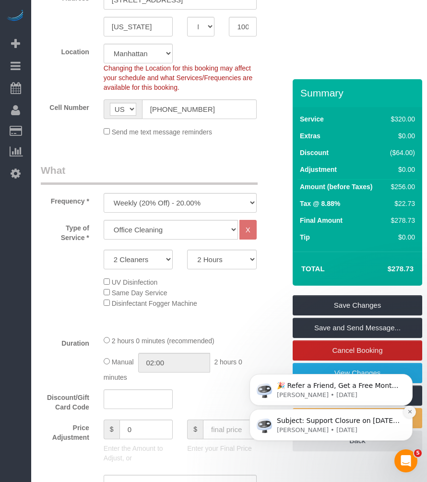
click at [410, 409] on icon "Dismiss notification" at bounding box center [409, 411] width 5 height 5
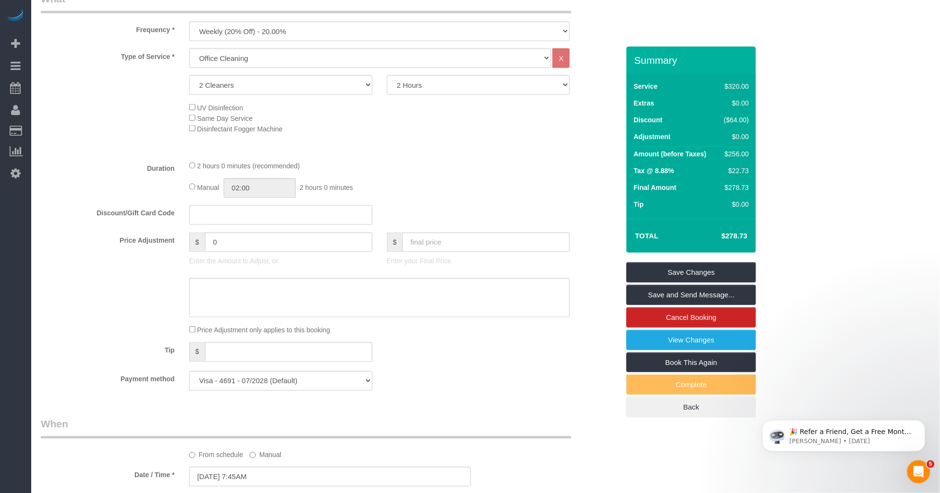
scroll to position [426, 0]
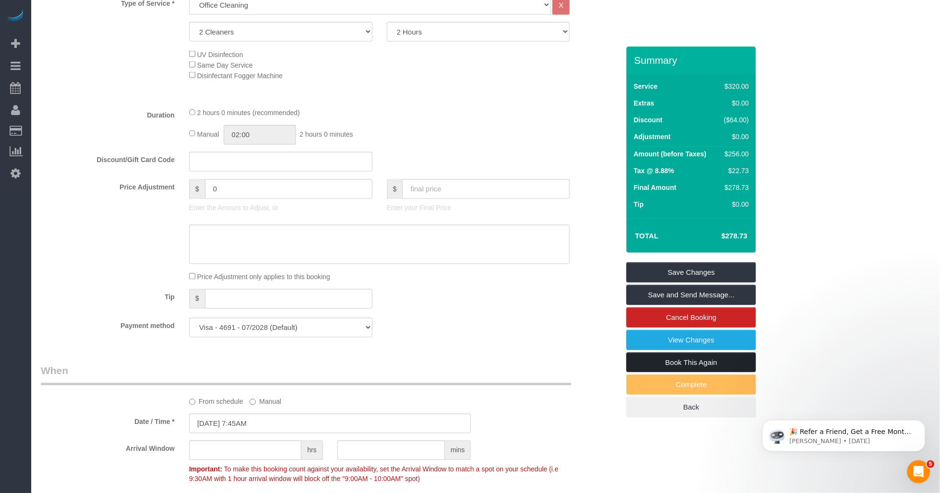
click at [427, 366] on link "Book This Again" at bounding box center [691, 363] width 130 height 20
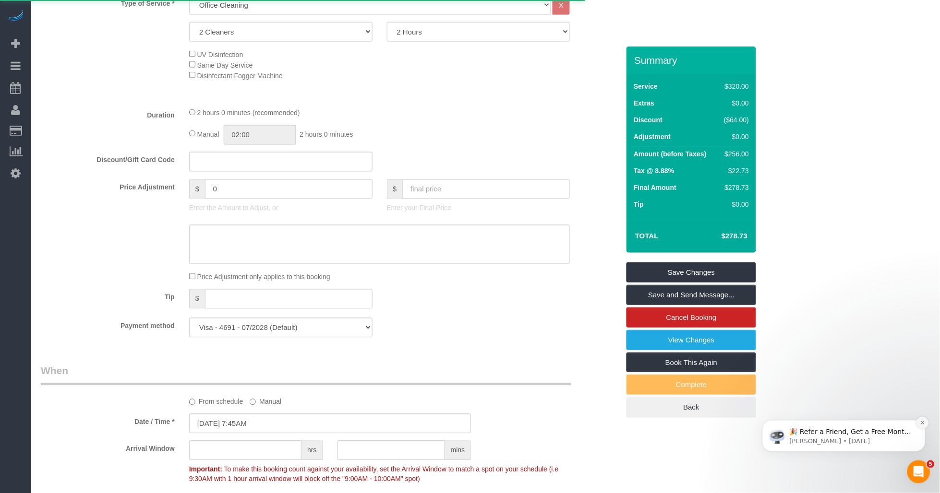
click at [427, 424] on button "Dismiss notification" at bounding box center [922, 423] width 12 height 12
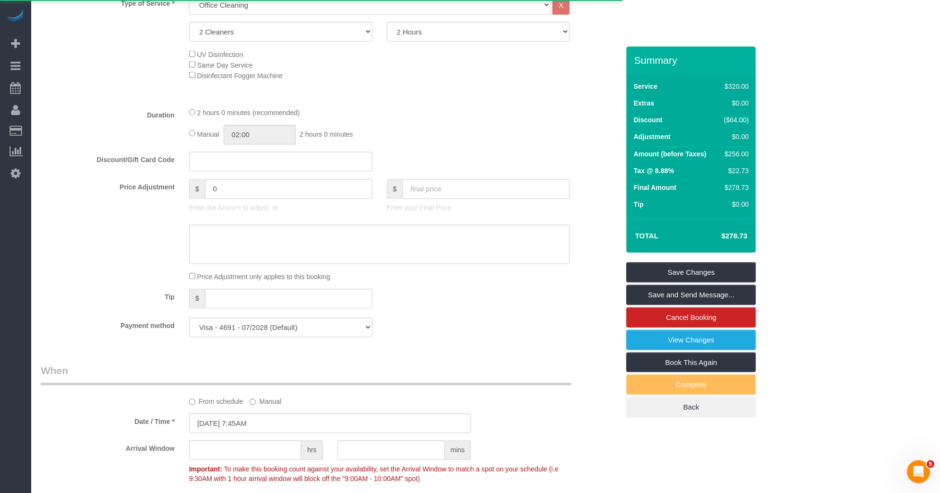
select select "NY"
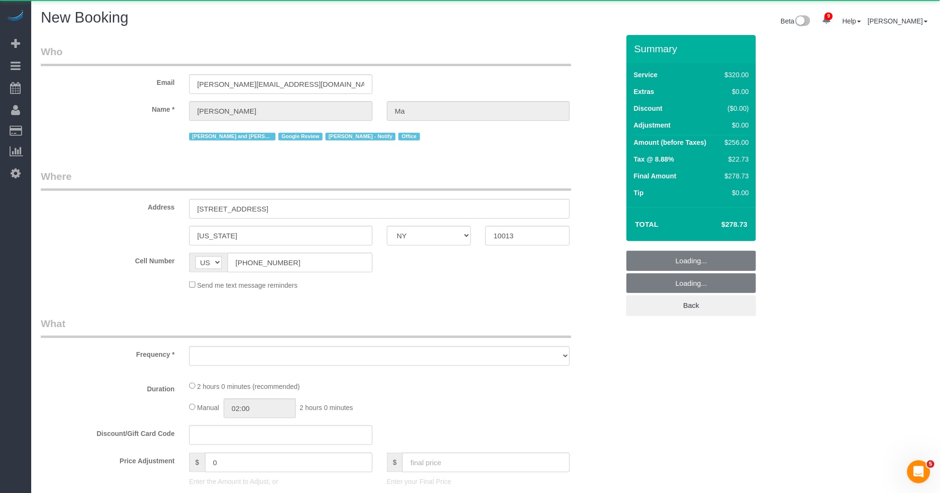
select select "number:89"
select select "number:90"
select select "number:15"
select select "number:7"
select select "string:stripe-pm_1PsB1j4VGloSiKo7cb06islp"
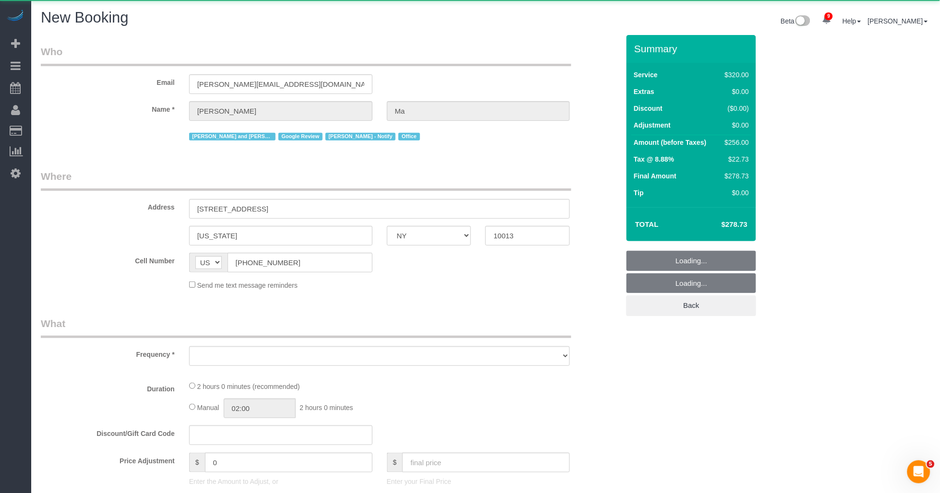
select select "object:2184"
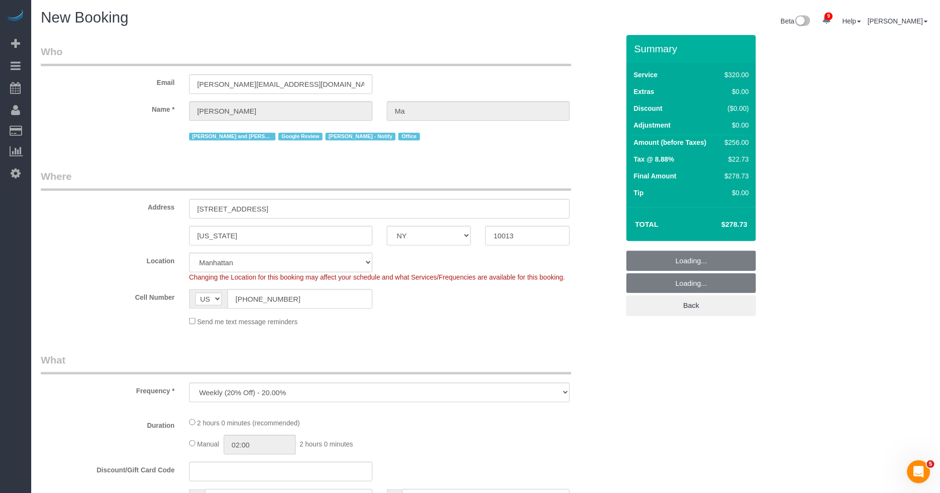
select select "2"
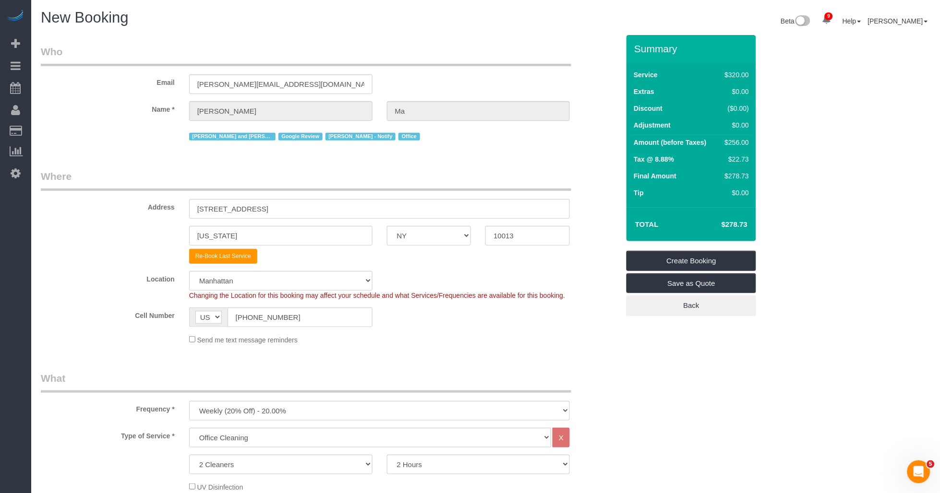
select select "object:2677"
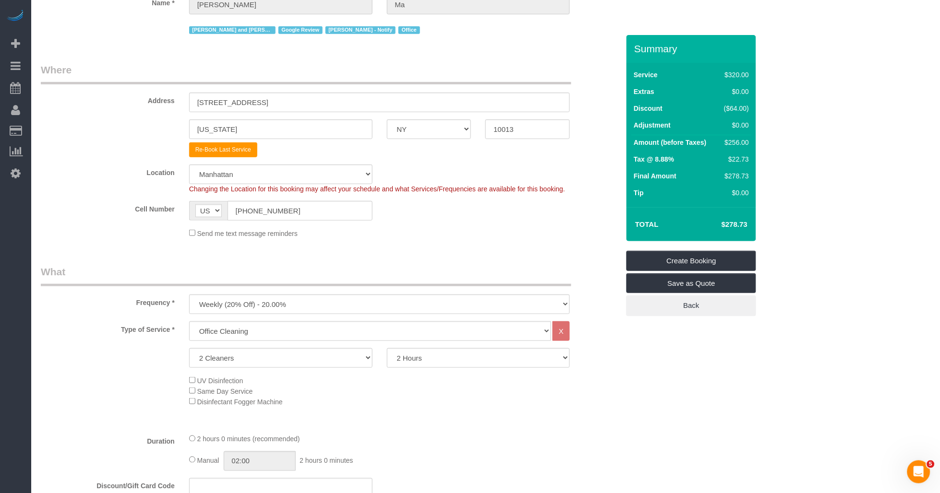
scroll to position [160, 0]
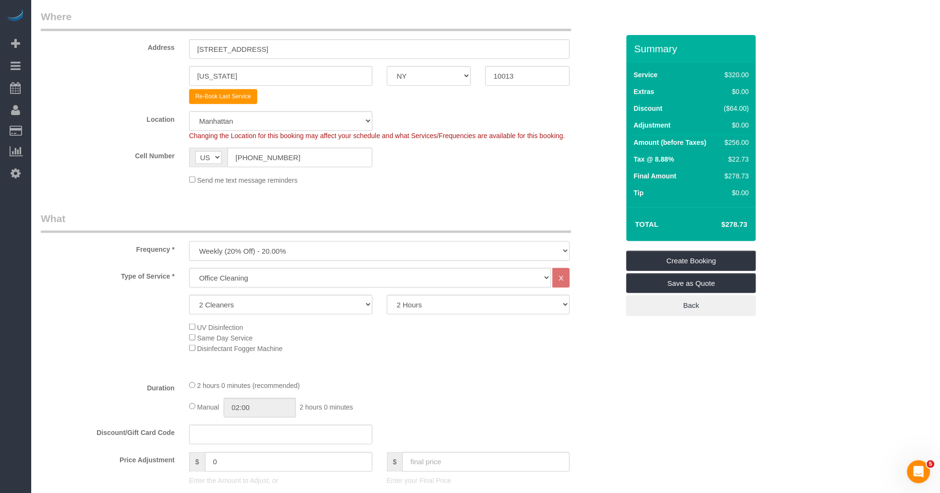
click at [291, 256] on select "One Time Weekly (20% Off) - 20.00% Every 2 Weeks (15% Off) - 15.00% Every 4 Wee…" at bounding box center [379, 251] width 381 height 20
click at [189, 243] on select "One Time Weekly (20% Off) - 20.00% Every 2 Weeks (15% Off) - 15.00% Every 4 Wee…" at bounding box center [379, 251] width 381 height 20
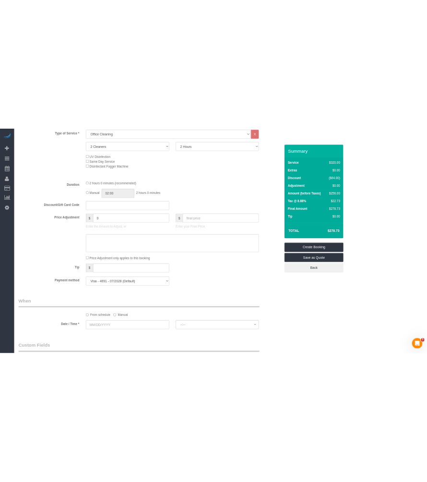
scroll to position [533, 0]
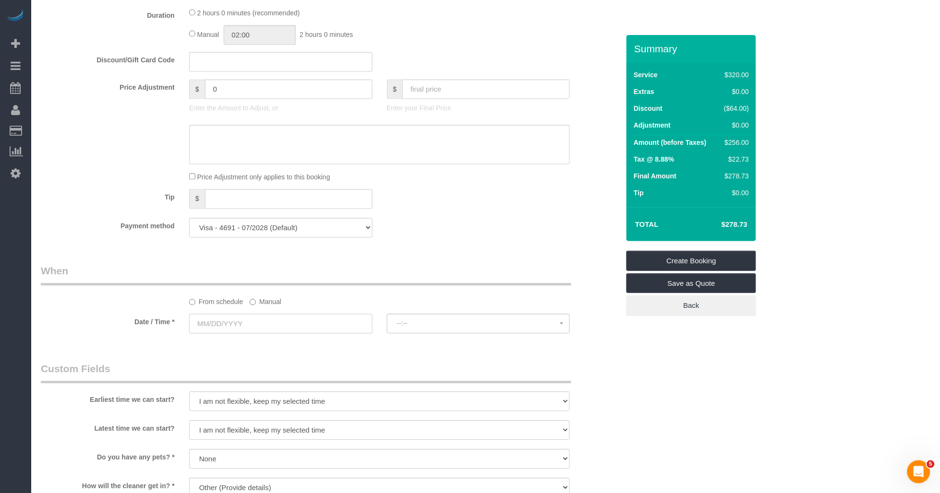
click at [218, 325] on input "text" at bounding box center [280, 324] width 183 height 20
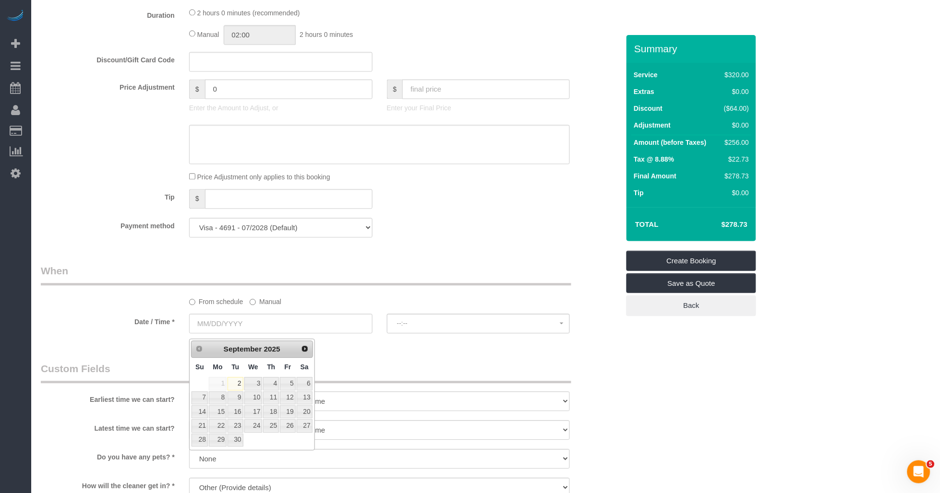
click at [342, 260] on div "Who Email [PERSON_NAME][EMAIL_ADDRESS][DOMAIN_NAME] Name * [PERSON_NAME] [PERSO…" at bounding box center [330, 195] width 593 height 1386
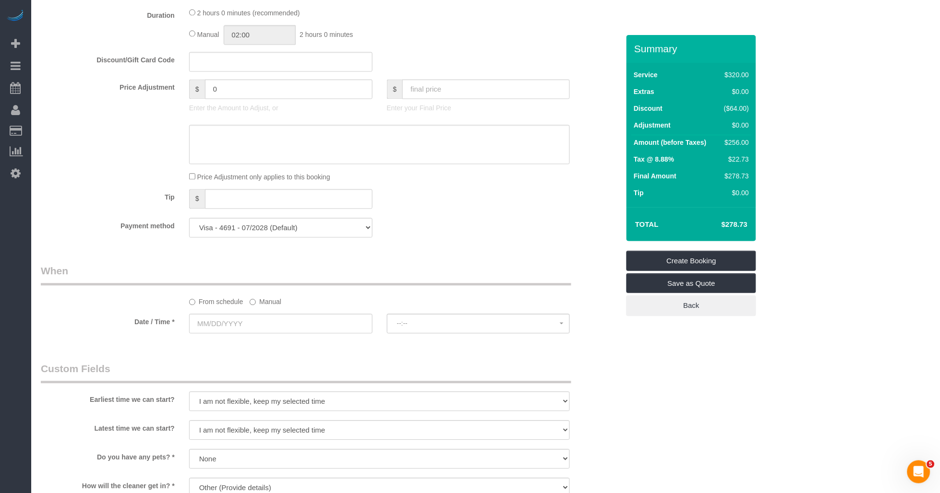
click at [418, 267] on div "Who Email [PERSON_NAME][EMAIL_ADDRESS][DOMAIN_NAME] Name * [PERSON_NAME] [PERSO…" at bounding box center [330, 195] width 593 height 1386
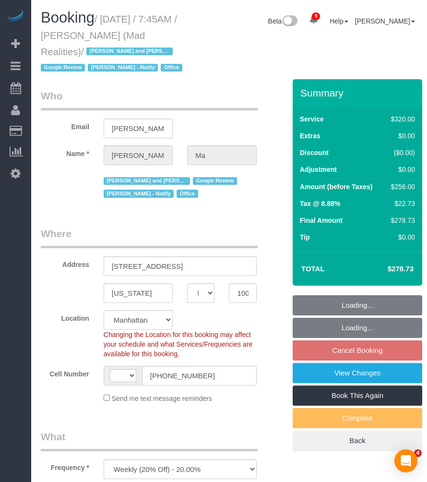
select select "NY"
select select "string:stripe-pm_1PsB1j4VGloSiKo7cb06islp"
select select "number:89"
select select "number:90"
select select "number:15"
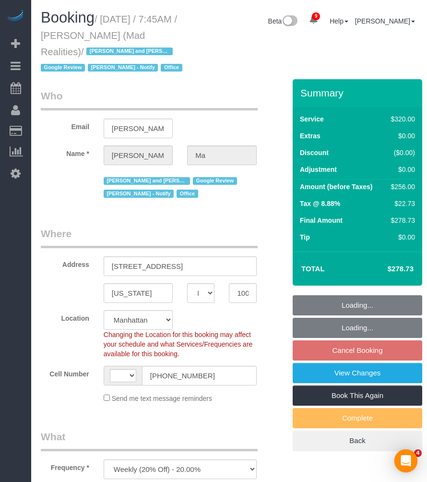
select select "number:7"
select select "string:[GEOGRAPHIC_DATA]"
select select "object:882"
select select "2"
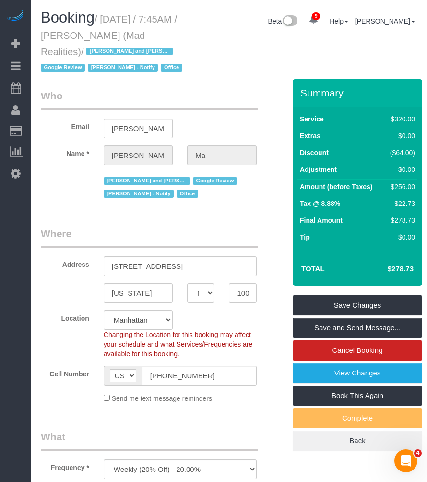
drag, startPoint x: 106, startPoint y: 20, endPoint x: 82, endPoint y: 50, distance: 39.3
click at [82, 50] on small "/ [DATE] / 7:45AM / [PERSON_NAME] (Mad Realities) / [PERSON_NAME] and Amidatou …" at bounding box center [113, 44] width 144 height 60
copy small "[DATE] / 7:45AM / [PERSON_NAME] (Mad Realities)"
drag, startPoint x: 82, startPoint y: 50, endPoint x: 238, endPoint y: 63, distance: 157.0
click at [238, 63] on div "Booking / [DATE] / 7:45AM / [PERSON_NAME] (Mad Realities) / [PERSON_NAME] and A…" at bounding box center [229, 45] width 391 height 70
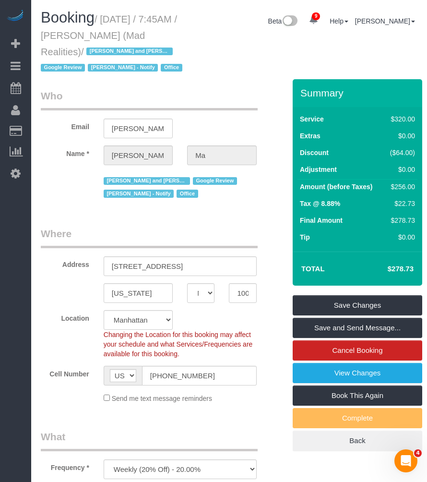
drag, startPoint x: 106, startPoint y: 17, endPoint x: 81, endPoint y: 49, distance: 40.7
click at [81, 49] on small "/ [DATE] / 7:45AM / [PERSON_NAME] (Mad Realities) / [PERSON_NAME] and Amidatou …" at bounding box center [113, 44] width 144 height 60
copy small "[DATE] / 7:45AM / [PERSON_NAME] (Mad Realities)"
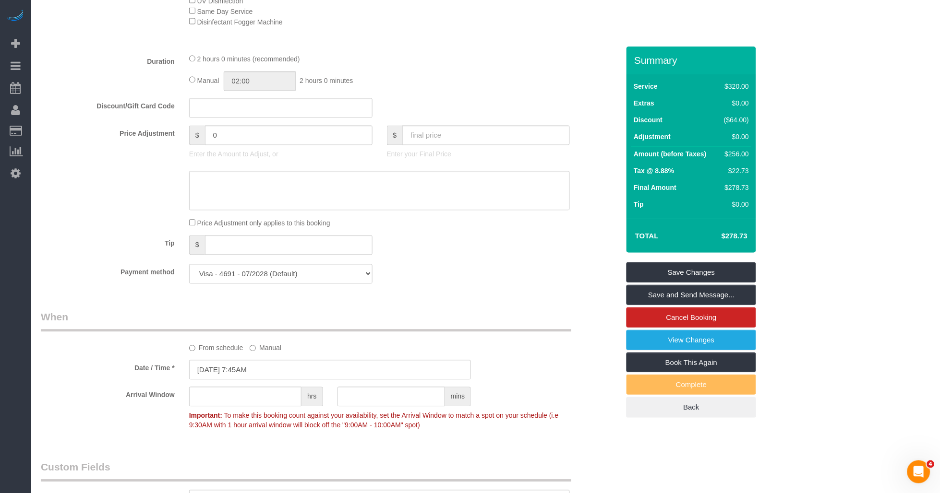
scroll to position [533, 0]
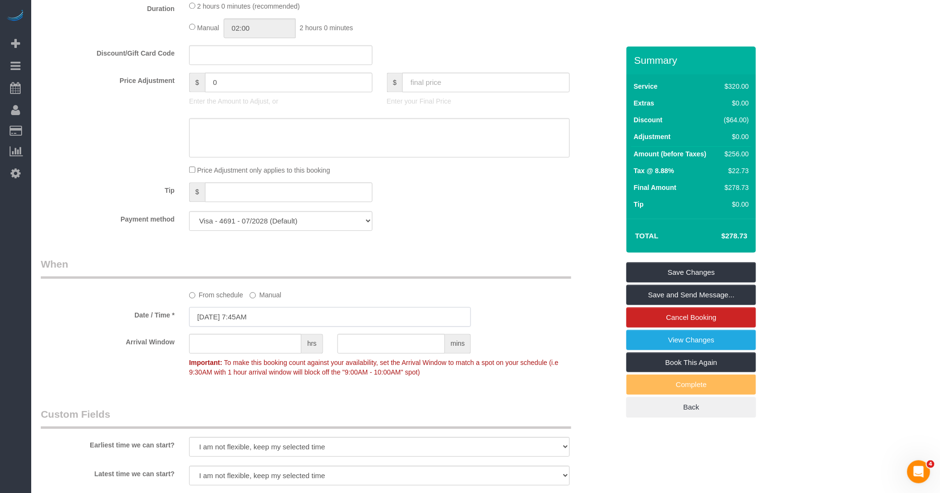
click at [216, 320] on input "[DATE] 7:45AM" at bounding box center [330, 317] width 282 height 20
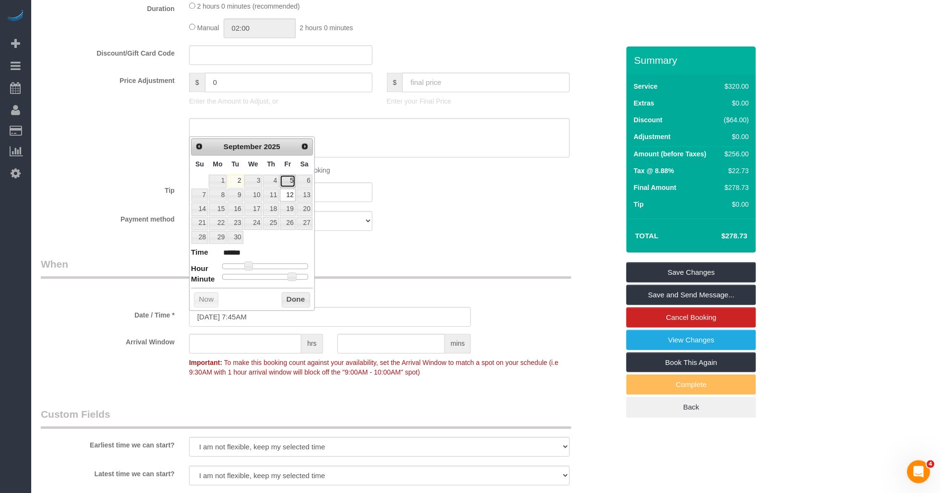
click at [289, 179] on link "5" at bounding box center [287, 181] width 15 height 13
type input "[DATE] 7:45AM"
click at [294, 297] on button "Done" at bounding box center [296, 299] width 28 height 15
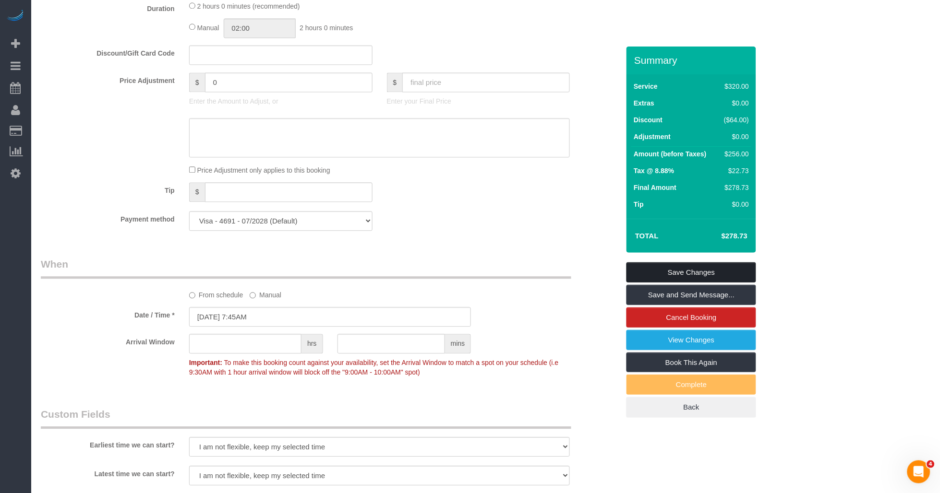
click at [427, 270] on link "Save Changes" at bounding box center [691, 273] width 130 height 20
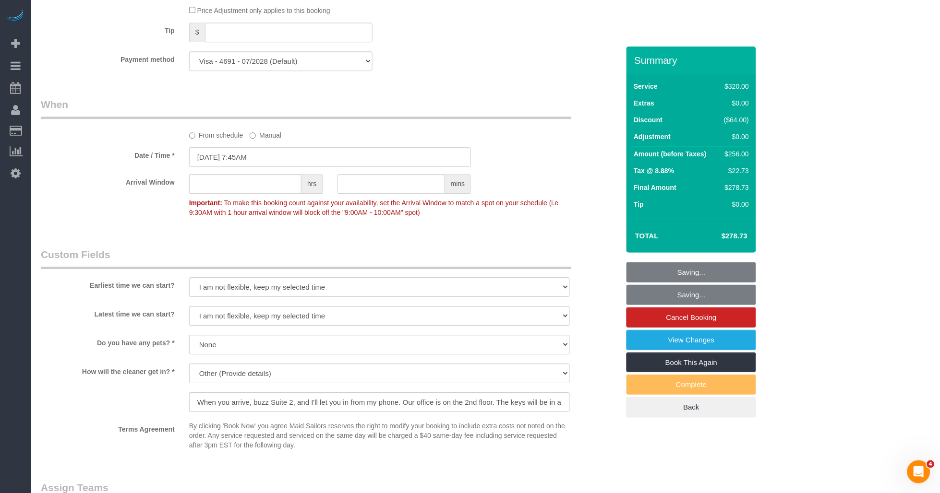
scroll to position [800, 0]
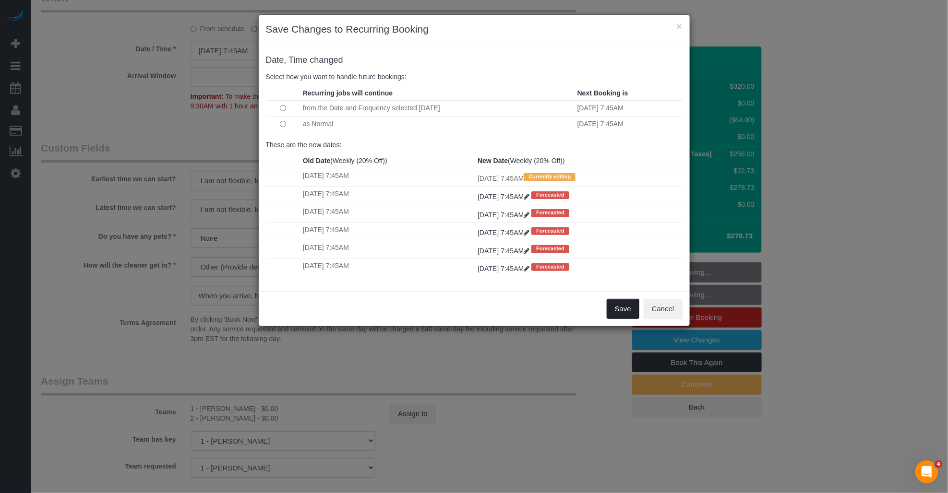
click at [427, 319] on button "Save" at bounding box center [623, 309] width 33 height 20
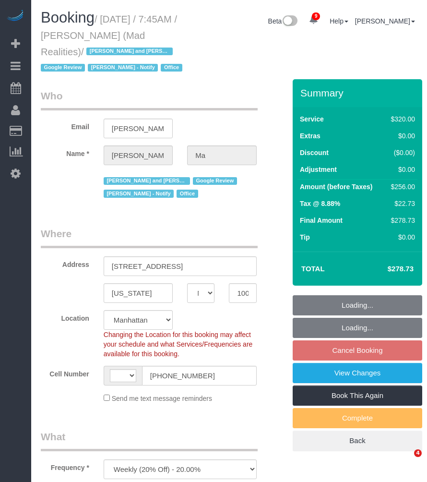
select select "NY"
select select "number:89"
select select "number:90"
select select "number:15"
select select "number:7"
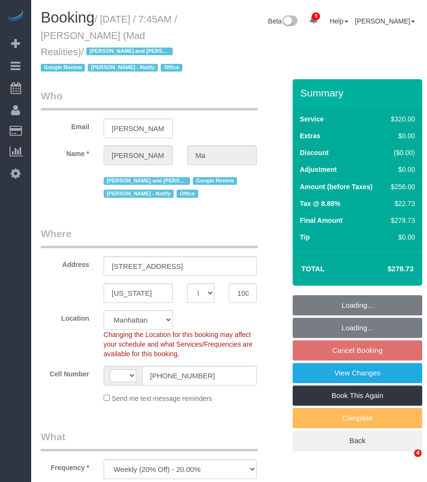
select select "object:1119"
select select "string:US"
select select "string:stripe-pm_1PsB1j4VGloSiKo7cb06islp"
select select "2"
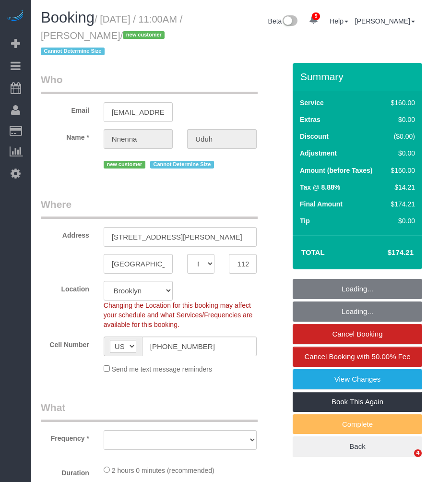
select select "NY"
select select "object:884"
select select "spot1"
select select "number:58"
select select "number:72"
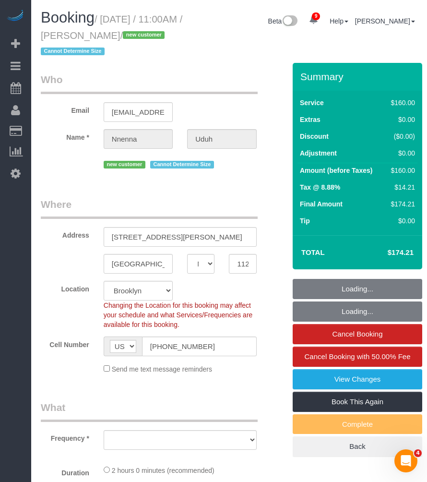
select select "number:15"
select select "number:5"
select select "object:1390"
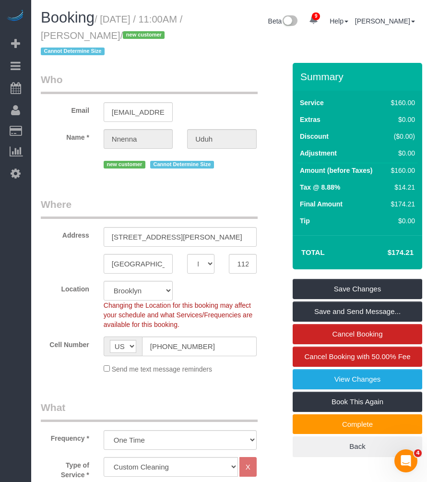
click at [106, 18] on small "/ [DATE] / 11:00AM / [PERSON_NAME] / new customer Cannot Determine Size" at bounding box center [112, 35] width 142 height 43
drag, startPoint x: 117, startPoint y: 36, endPoint x: 175, endPoint y: 38, distance: 57.7
click at [175, 38] on small "/ September 02, 2025 / 11:00AM / Nnenna Uduh / new customer Cannot Determine Si…" at bounding box center [112, 35] width 142 height 43
copy small "Nnenna Uduh"
click at [103, 22] on small "/ September 02, 2025 / 11:00AM / Nnenna Uduh / new customer Cannot Determine Si…" at bounding box center [112, 35] width 142 height 43
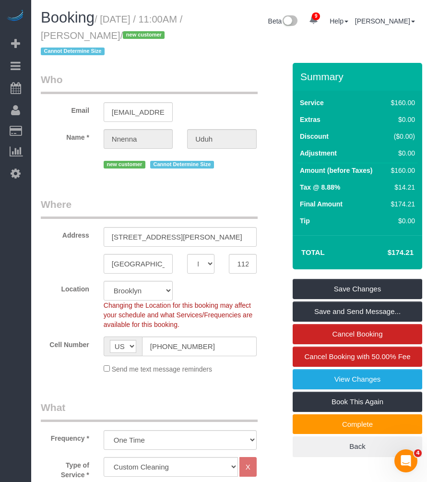
drag, startPoint x: 107, startPoint y: 18, endPoint x: 175, endPoint y: 32, distance: 69.6
click at [175, 32] on small "/ September 02, 2025 / 11:00AM / Nnenna Uduh / new customer Cannot Determine Si…" at bounding box center [112, 35] width 142 height 43
copy small "September 02, 2025 / 11:00AM / Nnenna Uduh"
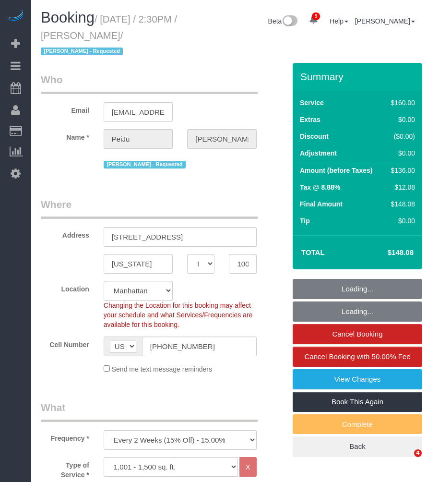
select select "NY"
select select "object:809"
select select "number:89"
select select "number:90"
select select "number:15"
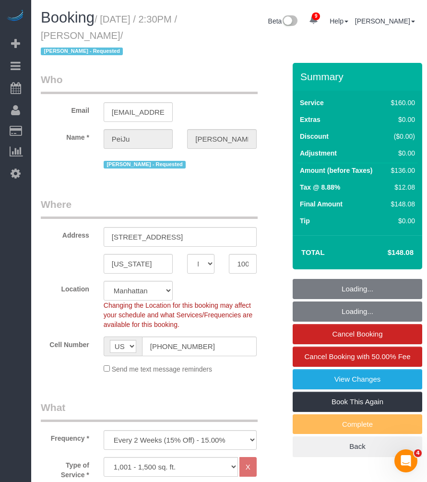
select select "number:6"
select select "string:stripe-pm_1PrMVO4VGloSiKo7kgJ7yNhI"
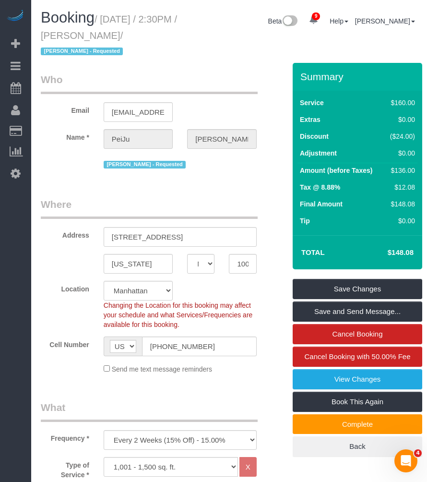
drag, startPoint x: 105, startPoint y: 17, endPoint x: 184, endPoint y: 33, distance: 81.1
click at [184, 33] on h1 "Booking / September 02, 2025 / 2:30PM / PeiJu Chien-Pott / Alketa Tomaj - Reque…" at bounding box center [115, 34] width 149 height 49
click at [132, 26] on h1 "Booking / September 02, 2025 / 2:30PM / PeiJu Chien-Pott / Alketa Tomaj - Reque…" at bounding box center [115, 34] width 149 height 49
drag, startPoint x: 117, startPoint y: 35, endPoint x: 208, endPoint y: 36, distance: 91.7
click at [208, 36] on div "Booking / September 02, 2025 / 2:30PM / PeiJu Chien-Pott / Alketa Tomaj - Reque…" at bounding box center [229, 36] width 391 height 53
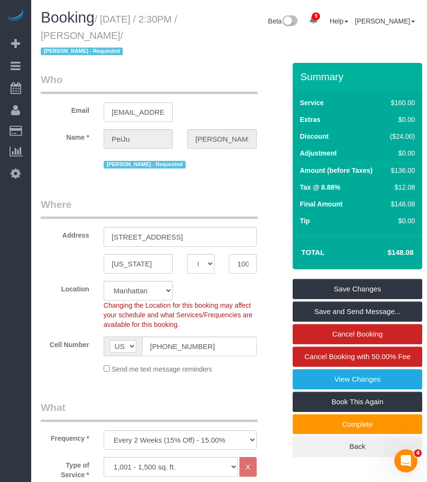
drag, startPoint x: 152, startPoint y: 35, endPoint x: 138, endPoint y: 35, distance: 13.9
click at [150, 35] on small "/ September 02, 2025 / 2:30PM / PeiJu Chien-Pott / Alketa Tomaj - Requested" at bounding box center [109, 35] width 136 height 43
click at [108, 34] on small "/ September 02, 2025 / 2:30PM / PeiJu Chien-Pott / Alketa Tomaj - Requested" at bounding box center [109, 35] width 136 height 43
drag, startPoint x: 113, startPoint y: 33, endPoint x: 185, endPoint y: 36, distance: 72.5
click at [185, 36] on h1 "Booking / September 02, 2025 / 2:30PM / PeiJu Chien-Pott / Alketa Tomaj - Reque…" at bounding box center [115, 34] width 149 height 49
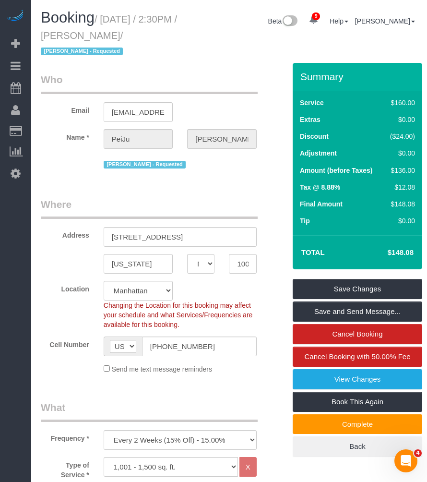
copy small "PeiJu Chien-Pott"
click at [108, 20] on small "/ September 02, 2025 / 2:30PM / PeiJu Chien-Pott / Alketa Tomaj - Requested" at bounding box center [109, 35] width 136 height 43
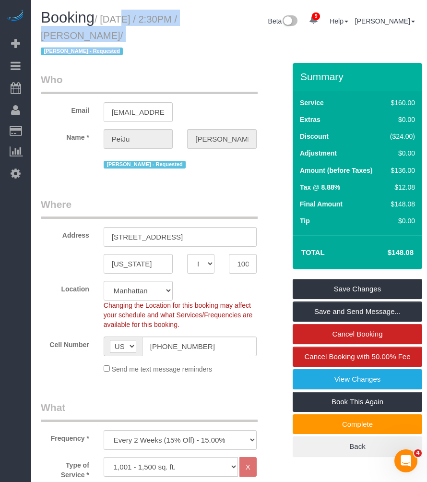
drag, startPoint x: 104, startPoint y: 16, endPoint x: 197, endPoint y: 34, distance: 94.8
click at [197, 34] on div "Booking / September 02, 2025 / 2:30PM / PeiJu Chien-Pott / Alketa Tomaj - Reque…" at bounding box center [229, 36] width 391 height 53
click at [197, 34] on div "Beta 9 Your Notifications You have 0 alerts × You have 1 to charge for 09/01/20…" at bounding box center [311, 22] width 228 height 25
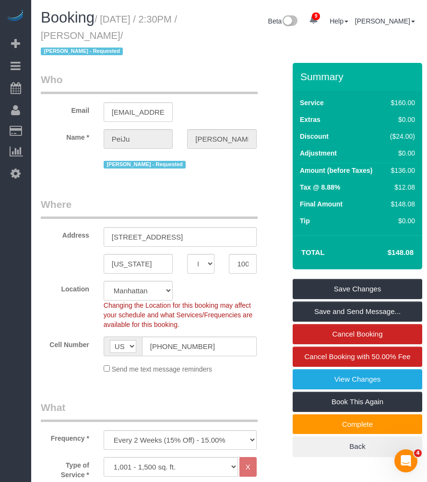
drag, startPoint x: 106, startPoint y: 17, endPoint x: 189, endPoint y: 30, distance: 84.5
click at [189, 30] on h1 "Booking / September 02, 2025 / 2:30PM / PeiJu Chien-Pott / Alketa Tomaj - Reque…" at bounding box center [115, 34] width 149 height 49
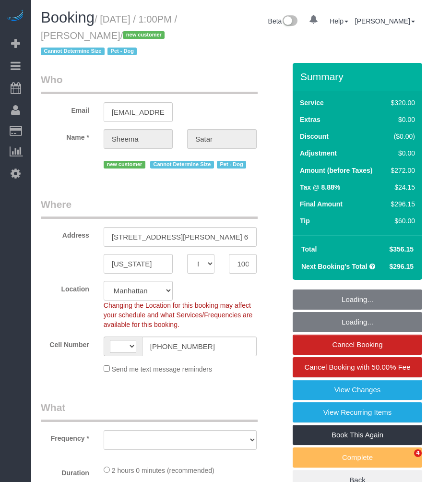
select select "NY"
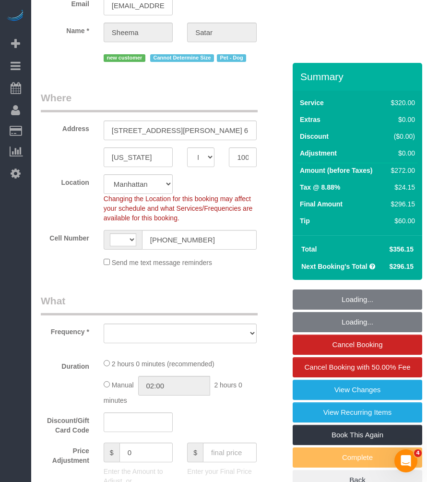
scroll to position [160, 0]
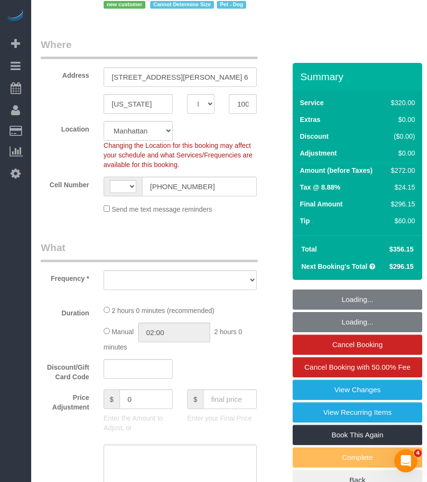
select select "string:[GEOGRAPHIC_DATA]"
select select "string:stripe-pm_1S2aaX4VGloSiKo7r95l7AcN"
select select "number:56"
select select "number:72"
select select "number:13"
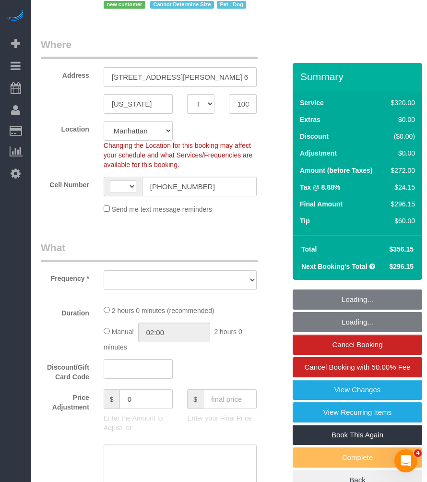
select select "number:5"
select select "object:869"
select select "spot1"
select select "2"
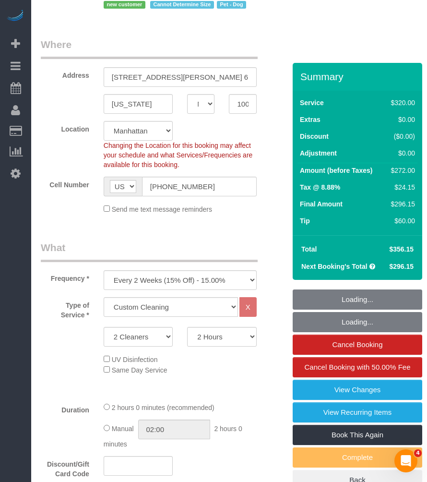
select select "object:1410"
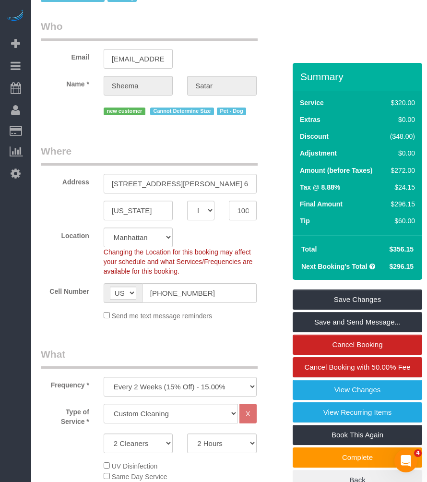
scroll to position [0, 0]
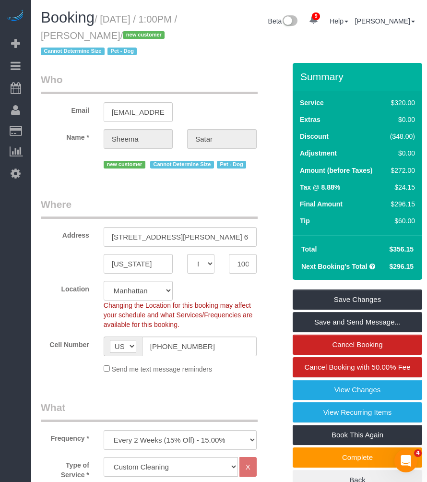
drag, startPoint x: 114, startPoint y: 35, endPoint x: 176, endPoint y: 34, distance: 61.9
click at [176, 34] on small "/ [DATE] / 1:00PM / [PERSON_NAME] / new customer Cannot Determine Size Pet - Dog" at bounding box center [109, 35] width 136 height 43
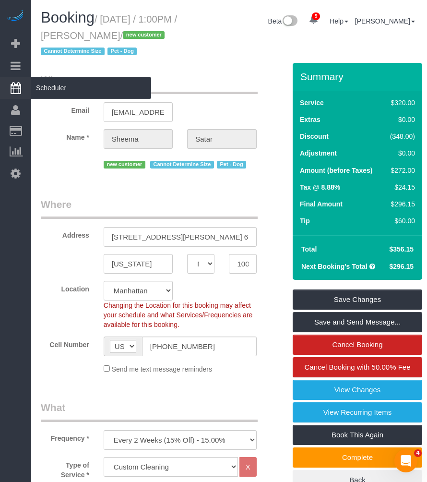
copy small "[PERSON_NAME]"
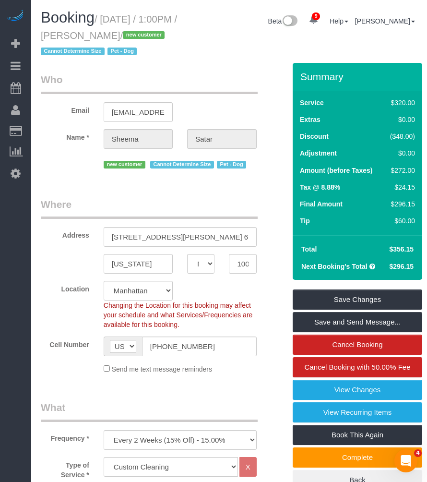
click at [109, 29] on h1 "Booking / September 02, 2025 / 1:00PM / Sheema Satar / new customer Cannot Dete…" at bounding box center [115, 34] width 149 height 49
drag, startPoint x: 104, startPoint y: 18, endPoint x: 172, endPoint y: 32, distance: 69.7
click at [172, 32] on small "/ September 02, 2025 / 1:00PM / Sheema Satar / new customer Cannot Determine Si…" at bounding box center [109, 35] width 136 height 43
copy small "September 02, 2025 / 1:00PM / Sheema Satar"
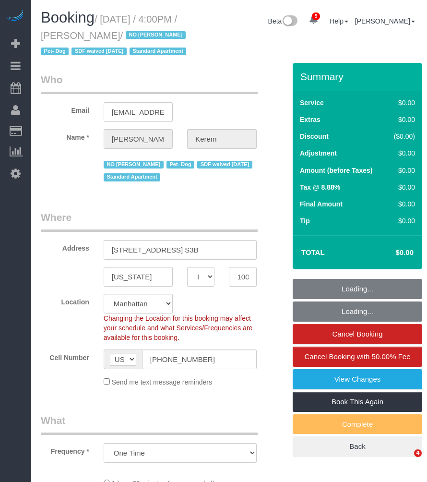
select select "NY"
select select "string:stripe-pm_1RSMK44VGloSiKo7GjZfo9Rp"
select select "object:739"
select select "spot1"
select select "number:64"
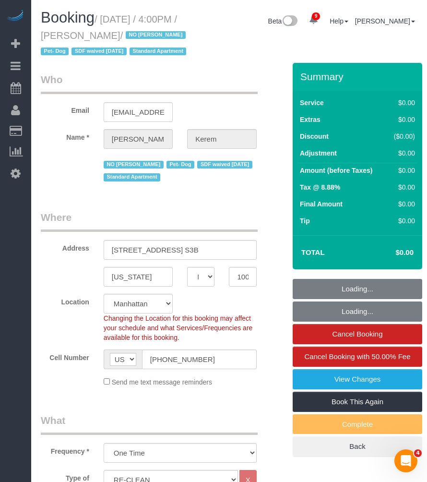
select select "number:78"
select select "number:13"
select select "number:5"
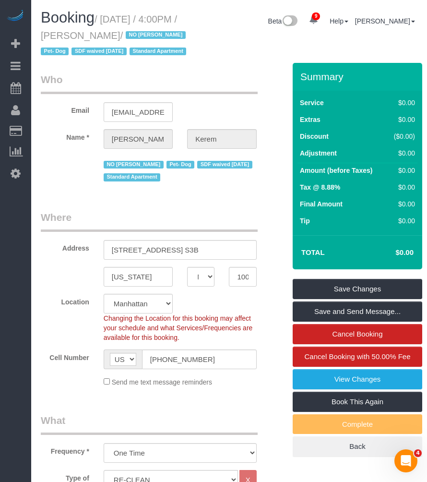
click at [188, 93] on legend "Who" at bounding box center [149, 83] width 217 height 22
drag, startPoint x: 103, startPoint y: 16, endPoint x: 188, endPoint y: 31, distance: 86.2
click at [190, 31] on div "Booking / September 02, 2025 / 4:00PM / Michaela Kerem / NO Joselin Cecilio Pet…" at bounding box center [115, 36] width 163 height 53
drag, startPoint x: 188, startPoint y: 31, endPoint x: 114, endPoint y: 31, distance: 74.4
click at [114, 31] on small "/ September 02, 2025 / 4:00PM / Michaela Kerem / NO Joselin Cecilio Pet- Dog SD…" at bounding box center [115, 35] width 148 height 43
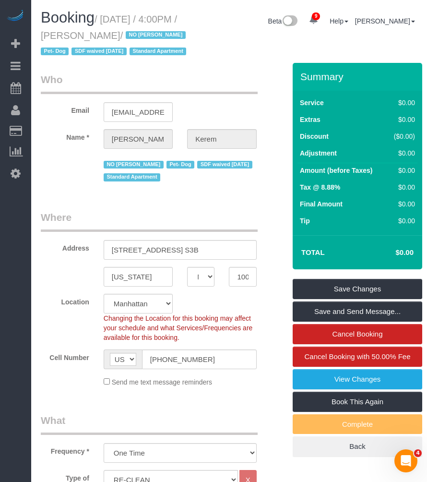
drag, startPoint x: 112, startPoint y: 35, endPoint x: 177, endPoint y: 41, distance: 65.1
click at [180, 39] on small "/ September 02, 2025 / 4:00PM / Michaela Kerem / NO Joselin Cecilio Pet- Dog SD…" at bounding box center [115, 35] width 148 height 43
copy small "Michaela Kerem"
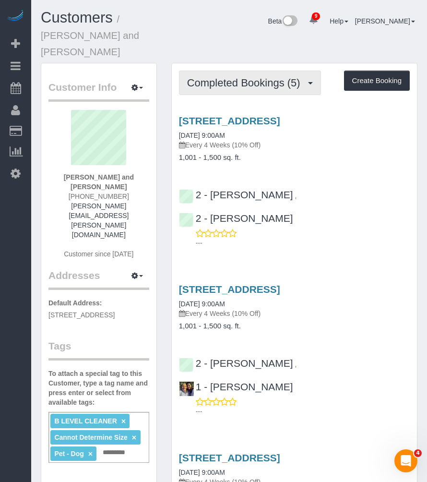
drag, startPoint x: 232, startPoint y: 64, endPoint x: 229, endPoint y: 85, distance: 21.3
click at [233, 77] on span "Completed Bookings (5)" at bounding box center [246, 83] width 118 height 12
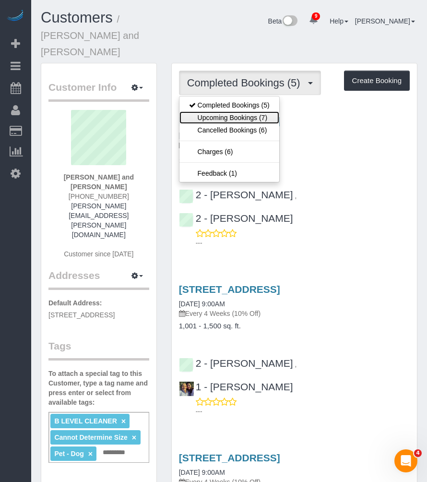
click at [221, 111] on link "Upcoming Bookings (7)" at bounding box center [229, 117] width 100 height 12
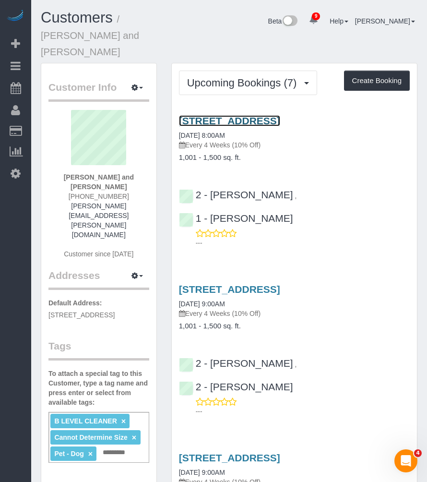
click at [224, 115] on link "[STREET_ADDRESS]" at bounding box center [229, 120] width 101 height 11
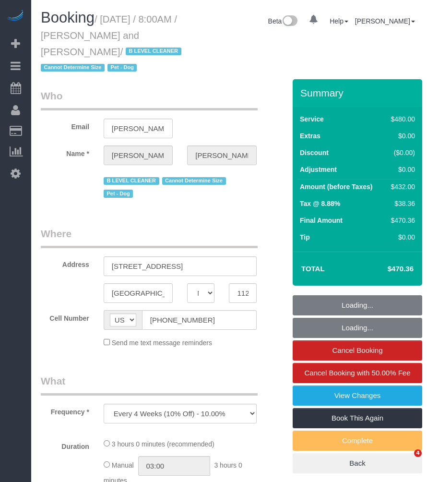
select select "NY"
select select "string:stripe-pm_1Fy8G54VGloSiKo73PStrBvB"
select select "2"
select select "180"
select select "spot1"
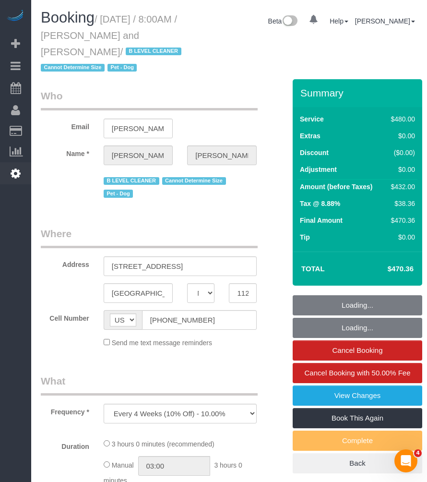
select select "number:57"
select select "number:72"
select select "number:13"
select select "number:5"
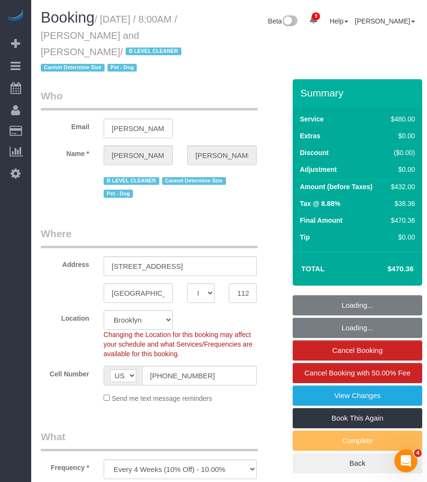
select select "object:1332"
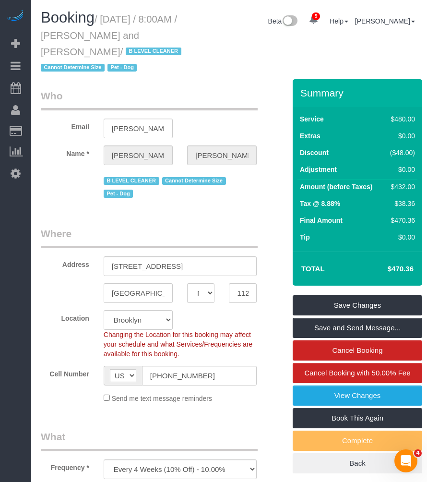
drag, startPoint x: 106, startPoint y: 20, endPoint x: 109, endPoint y: 47, distance: 27.1
click at [109, 47] on small "/ September 03, 2025 / 8:00AM / Nick Donald and Madeline Muzzi / B LEVEL CLEANE…" at bounding box center [112, 44] width 143 height 60
copy small "September 03, 2025 / 8:00AM / Nick Donald and Madeline Muzzi"
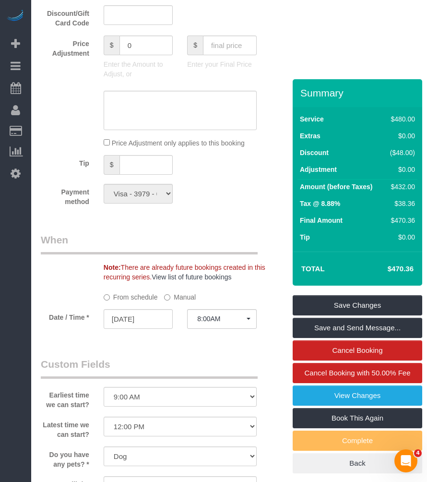
scroll to position [853, 0]
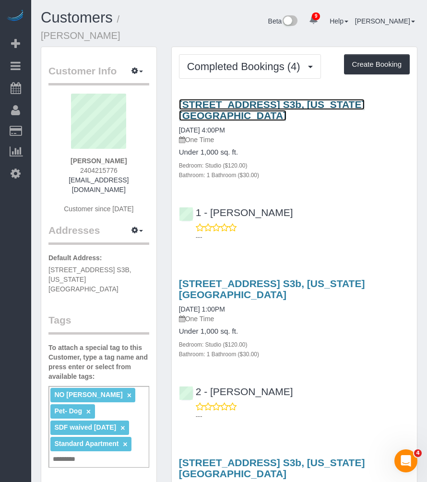
click at [311, 104] on link "555 West 23rd Street, Apt. S3b, New York, NY 10011" at bounding box center [272, 110] width 186 height 22
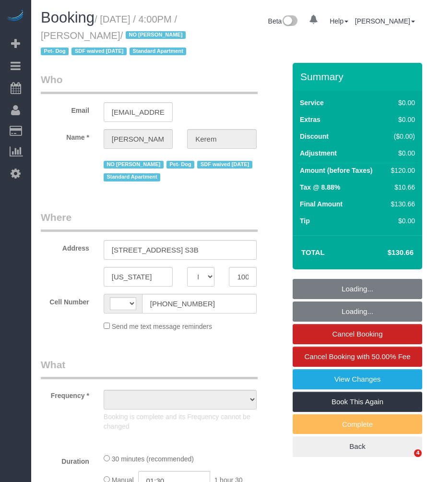
select select "NY"
select select "string:[GEOGRAPHIC_DATA]"
select select "object:695"
select select "string:stripe-pm_1RSMK44VGloSiKo7GjZfo9Rp"
select select "number:64"
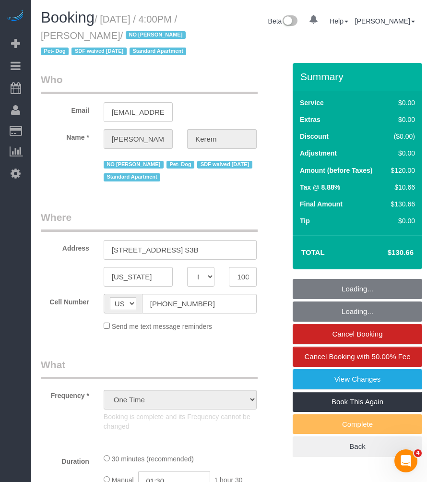
select select "number:78"
select select "number:13"
select select "number:5"
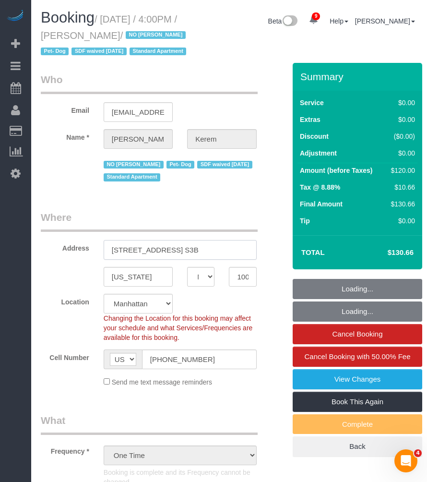
click at [137, 260] on input "[STREET_ADDRESS] S3B" at bounding box center [180, 250] width 153 height 20
select select "object:1381"
select select "spot1"
click at [137, 260] on input "555 West 23rd Street, Apt. S3B" at bounding box center [180, 250] width 153 height 20
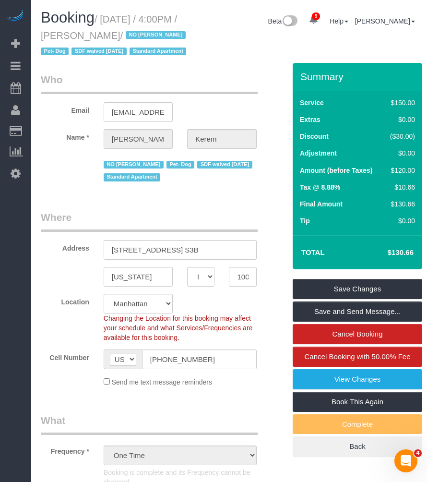
drag, startPoint x: 105, startPoint y: 16, endPoint x: 151, endPoint y: 35, distance: 50.0
click at [151, 35] on small "/ August 28, 2025 / 4:00PM / Michaela Kerem / NO Joselin Cecilio Pet- Dog SDF w…" at bounding box center [115, 35] width 148 height 43
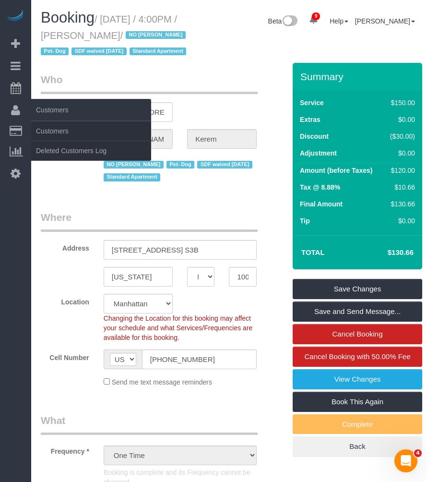
copy small "August 28, 2025 / 4:00PM / Michaela Kerem"
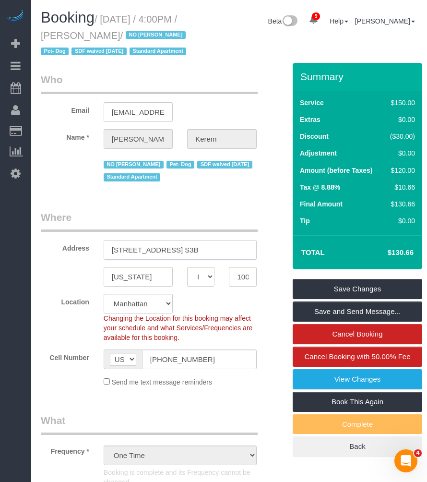
click at [183, 258] on input "555 West 23rd Street, Apt. S3B" at bounding box center [180, 250] width 153 height 20
click at [183, 258] on input "[STREET_ADDRESS] S3B" at bounding box center [180, 250] width 153 height 20
click at [183, 258] on input "555 West 23rd Street, Apt. S3B" at bounding box center [180, 250] width 153 height 20
click at [124, 287] on input "New York" at bounding box center [138, 277] width 69 height 20
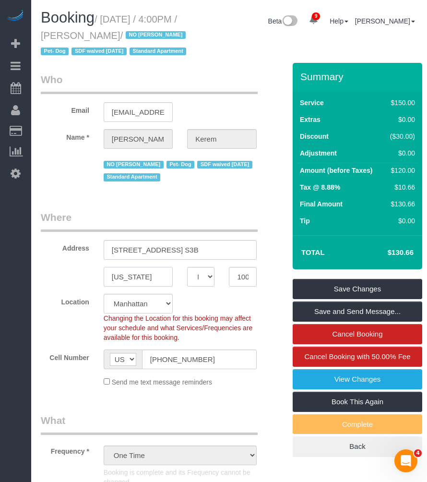
click at [124, 287] on input "New York" at bounding box center [138, 277] width 69 height 20
click at [243, 287] on input "10011" at bounding box center [242, 277] width 27 height 20
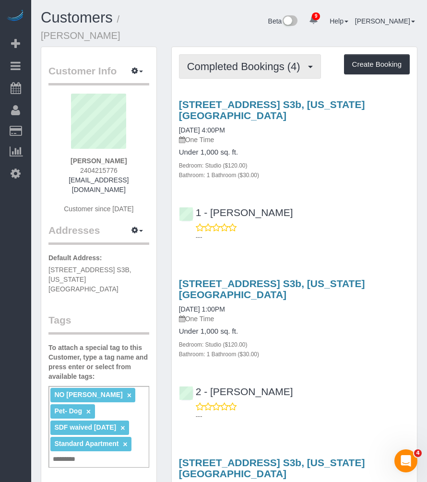
click at [255, 63] on span "Completed Bookings (4)" at bounding box center [246, 66] width 118 height 12
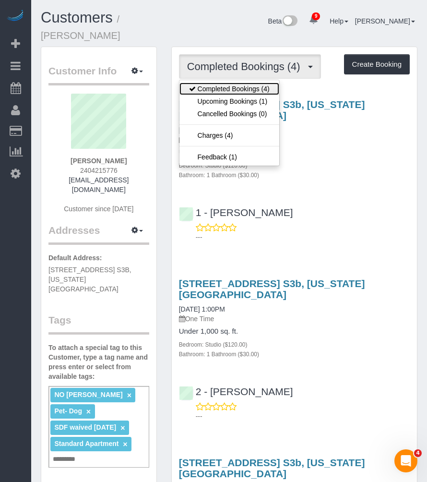
click at [226, 87] on link "Completed Bookings (4)" at bounding box center [229, 89] width 100 height 12
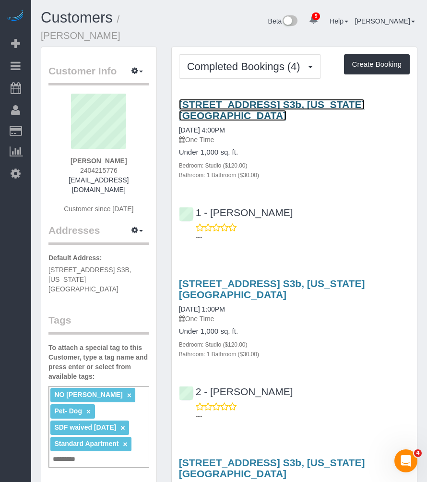
click at [227, 103] on link "[STREET_ADDRESS] S3b, [US_STATE][GEOGRAPHIC_DATA]" at bounding box center [272, 110] width 186 height 22
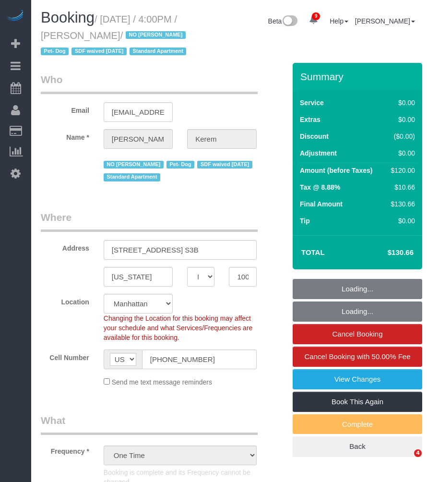
select select "NY"
select select "number:64"
select select "number:78"
select select "number:13"
select select "number:5"
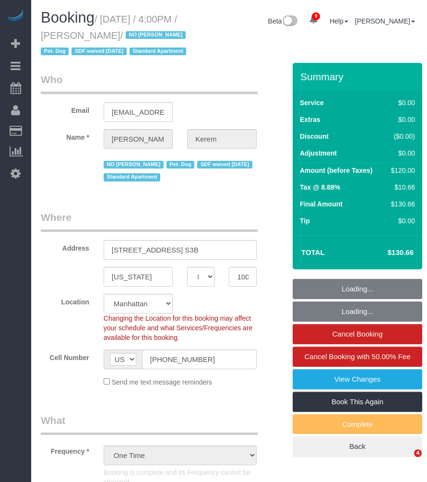
select select "object:1381"
select select "spot1"
click at [114, 33] on small "/ August 28, 2025 / 4:00PM / Michaela Kerem / NO Joselin Cecilio Pet- Dog SDF w…" at bounding box center [115, 35] width 148 height 43
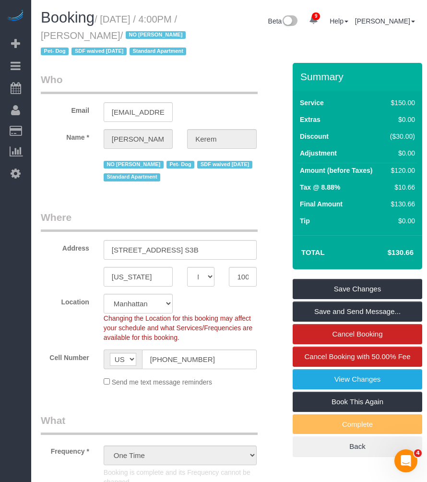
drag, startPoint x: 104, startPoint y: 21, endPoint x: 155, endPoint y: 36, distance: 52.9
click at [155, 36] on small "/ August 28, 2025 / 4:00PM / Michaela Kerem / NO Joselin Cecilio Pet- Dog SDF w…" at bounding box center [115, 35] width 148 height 43
copy small "August 28, 2025 / 4:00PM / Michaela Kerem"
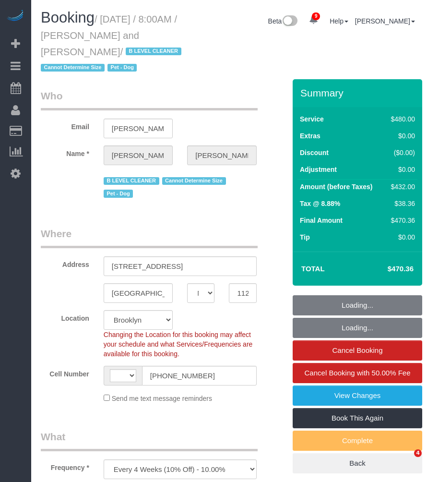
select select "NY"
select select "object:561"
select select "string:[GEOGRAPHIC_DATA]"
select select "string:stripe-pm_1Fy8G54VGloSiKo73PStrBvB"
select select "2"
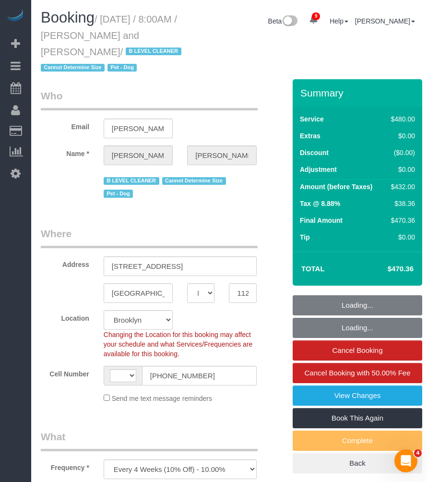
select select "180"
select select "spot1"
select select "number:57"
select select "number:72"
select select "number:13"
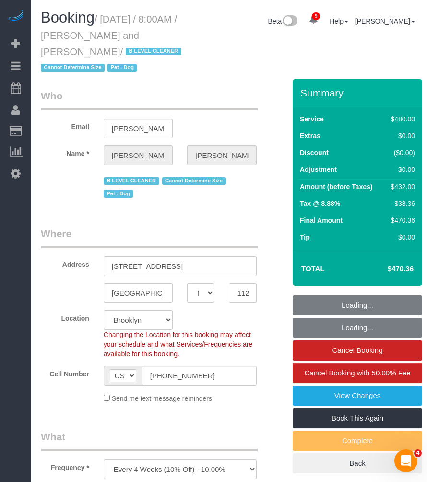
select select "number:5"
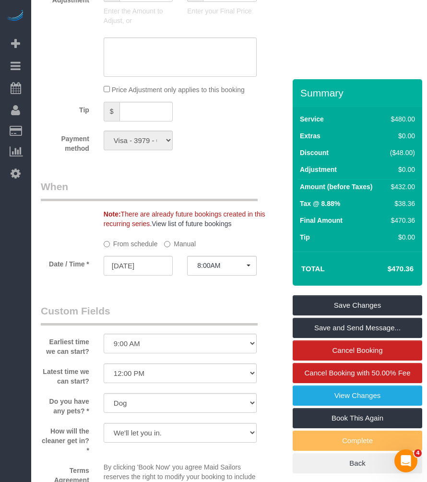
scroll to position [960, 0]
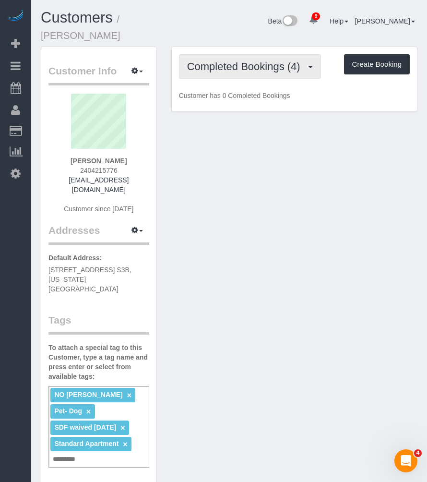
click at [242, 72] on button "Completed Bookings (4)" at bounding box center [250, 66] width 142 height 24
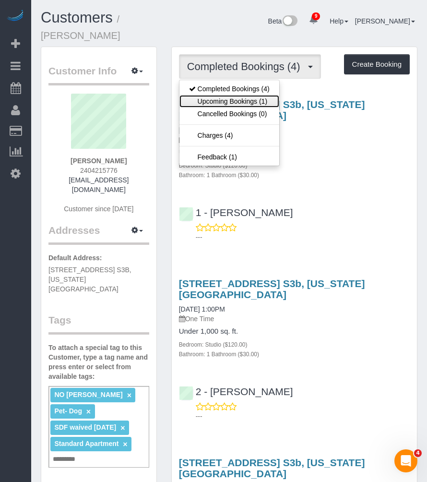
click at [222, 103] on link "Upcoming Bookings (1)" at bounding box center [229, 101] width 100 height 12
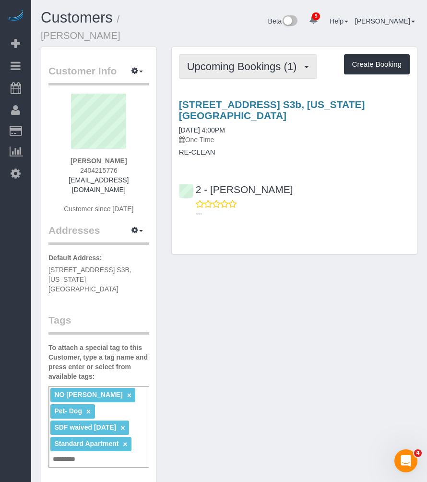
click at [237, 71] on span "Upcoming Bookings (1)" at bounding box center [244, 66] width 115 height 12
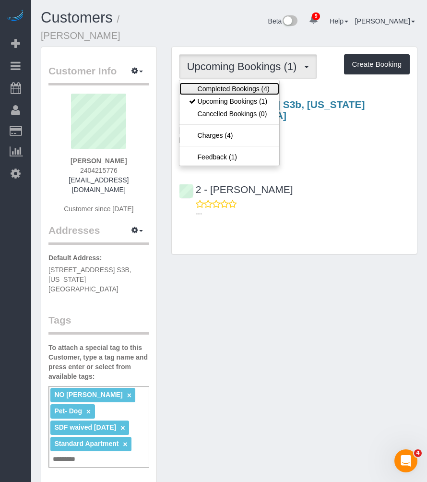
click at [229, 84] on link "Completed Bookings (4)" at bounding box center [229, 89] width 100 height 12
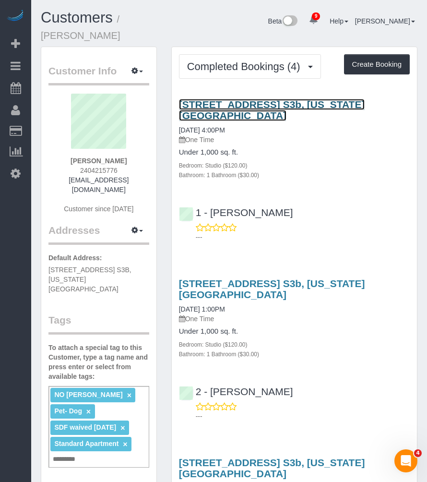
click at [214, 106] on link "555 West 23rd Street, Apt. S3b, New York, NY 10011" at bounding box center [272, 110] width 186 height 22
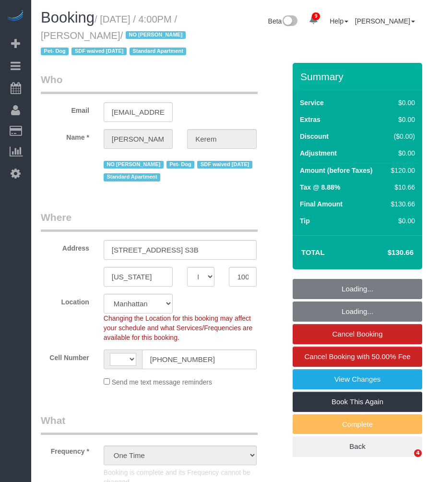
select select "NY"
select select "object:481"
select select "string:stripe-pm_1RSMK44VGloSiKo7GjZfo9Rp"
select select "string:US"
select select "number:64"
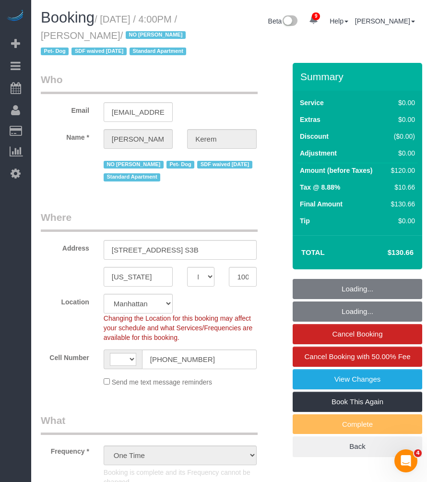
select select "number:78"
select select "number:13"
select select "number:5"
select select "spot1"
click at [153, 32] on small "/ August 28, 2025 / 4:00PM / Michaela Kerem / NO Joselin Cecilio Pet- Dog SDF w…" at bounding box center [115, 35] width 148 height 43
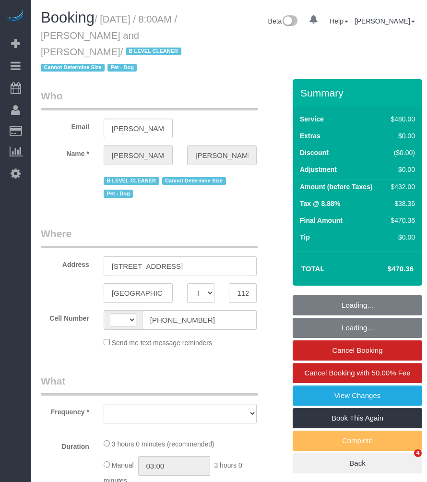
select select "NY"
select select "object:470"
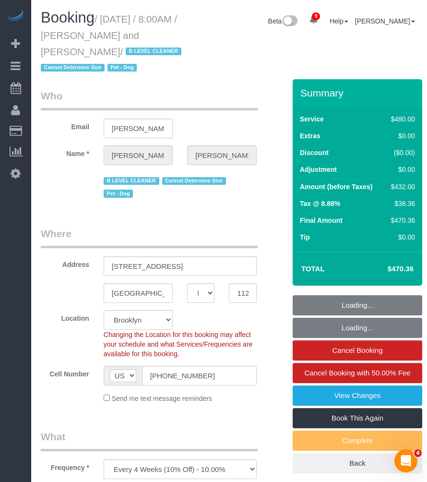
select select "string:[GEOGRAPHIC_DATA]"
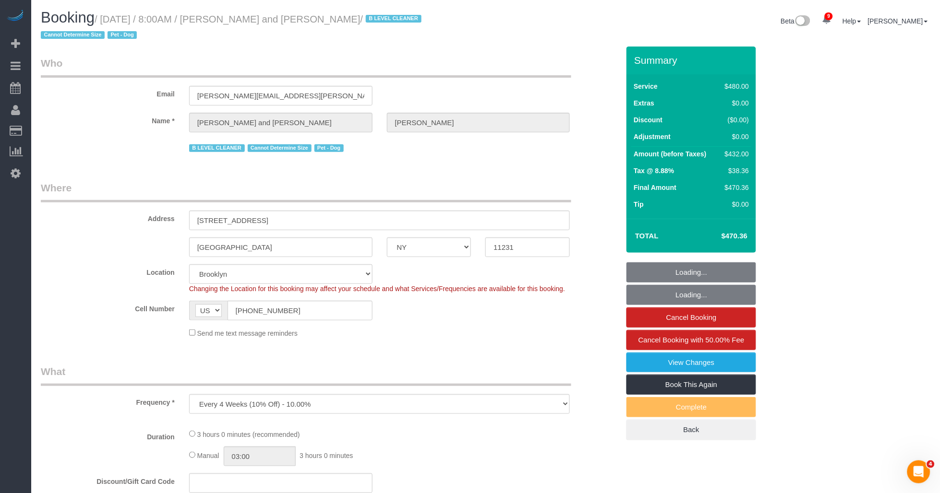
select select "spot1"
select select "number:57"
select select "number:72"
select select "number:13"
select select "number:5"
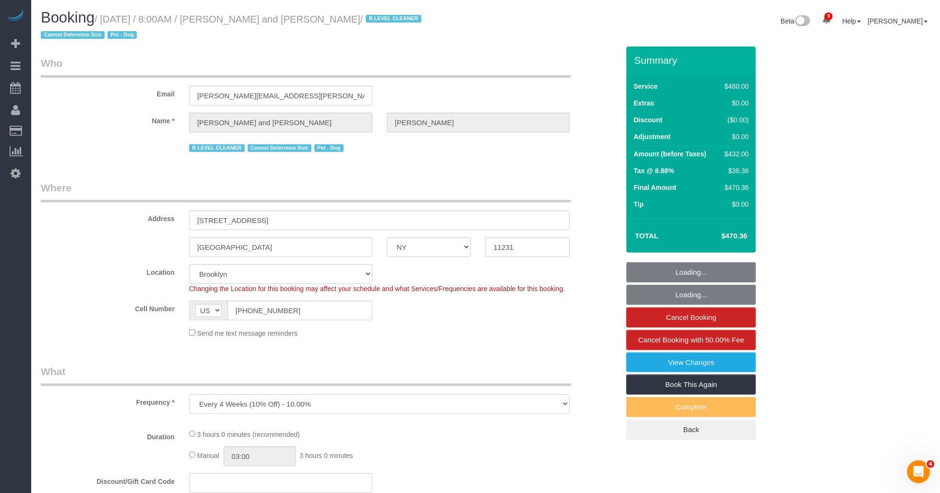
select select "string:stripe-pm_1Fy8G54VGloSiKo73PStrBvB"
select select "2"
select select "180"
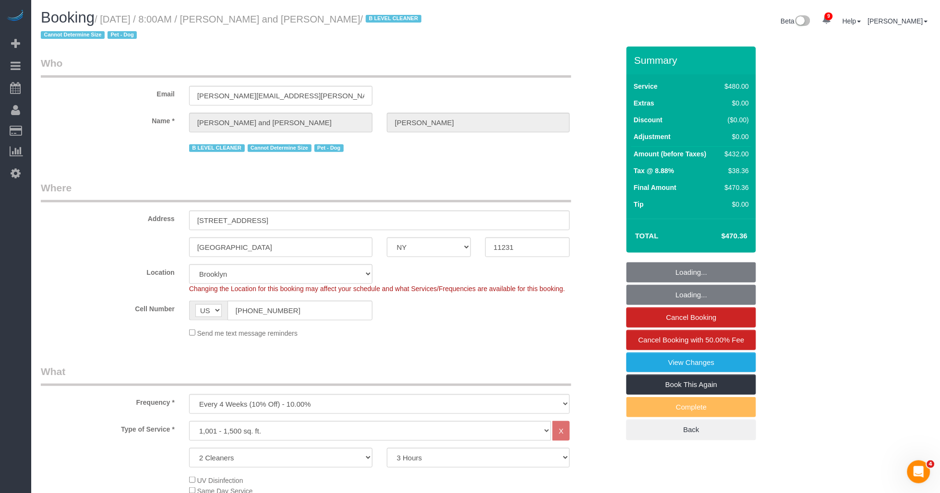
select select "object:1332"
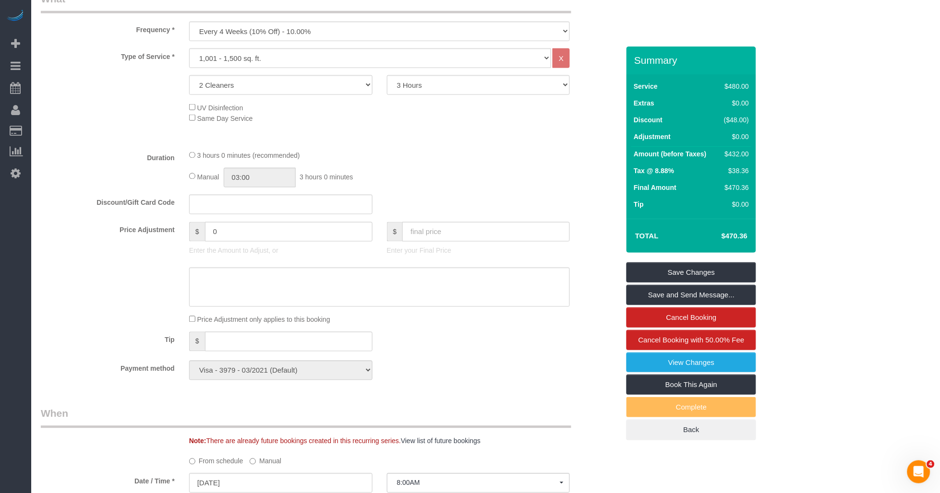
scroll to position [480, 0]
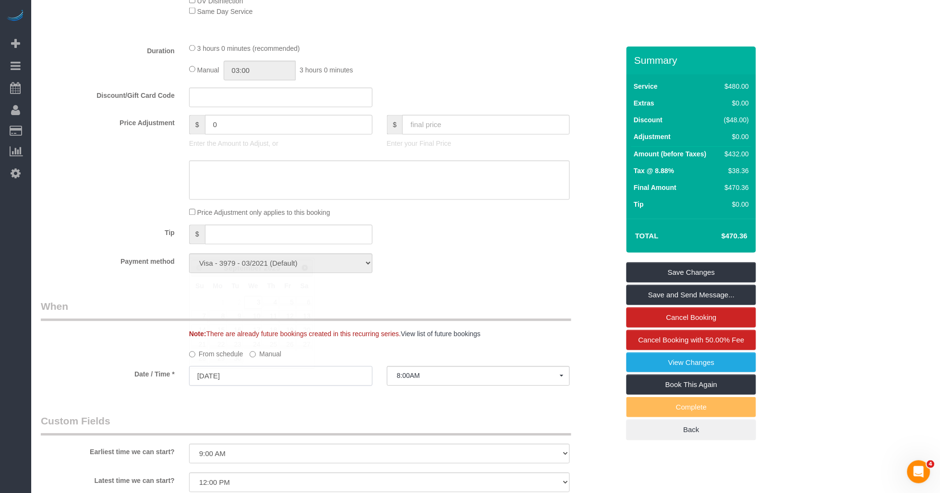
click at [247, 383] on input "[DATE]" at bounding box center [280, 377] width 183 height 20
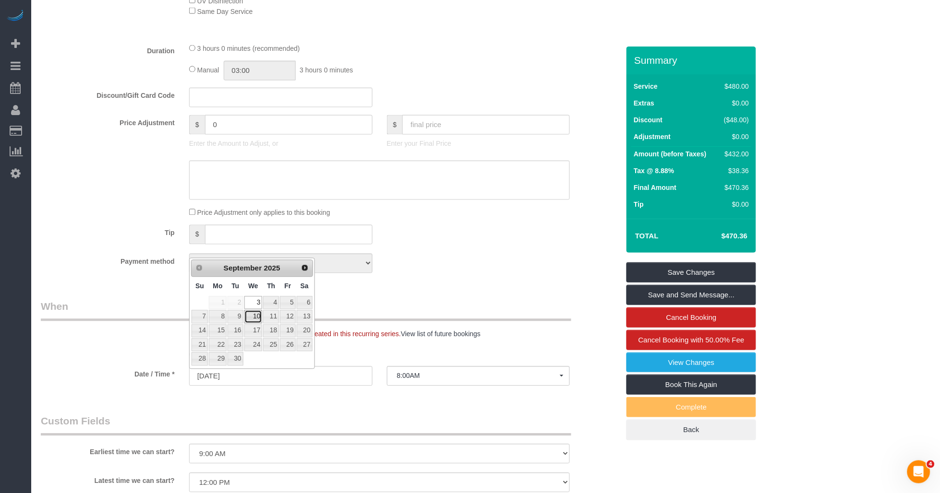
click at [261, 316] on link "10" at bounding box center [253, 317] width 18 height 13
type input "09/10/2025"
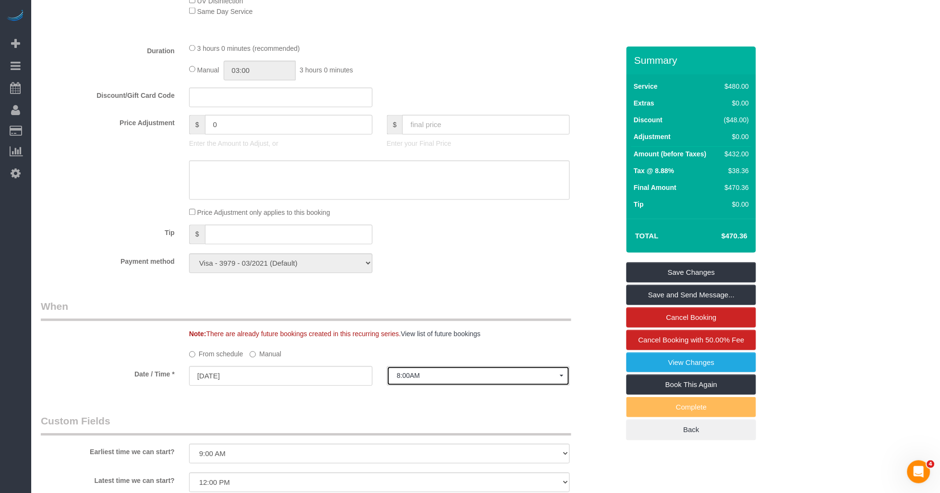
click at [404, 380] on span "8:00AM" at bounding box center [478, 376] width 163 height 8
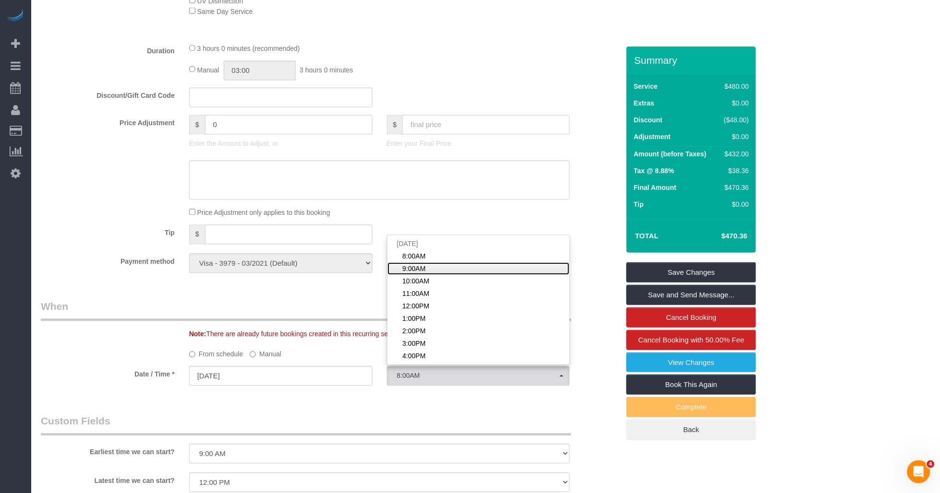
click at [427, 273] on link "9:00AM" at bounding box center [478, 269] width 182 height 12
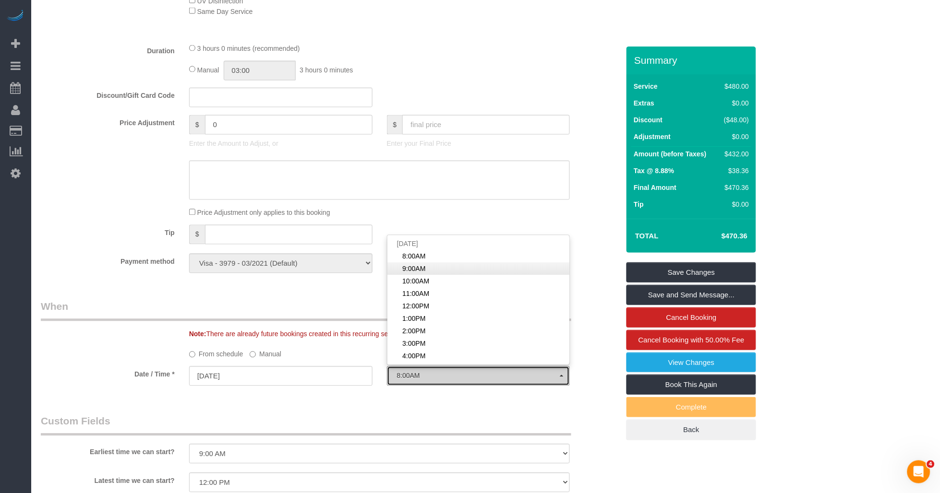
select select "spot53"
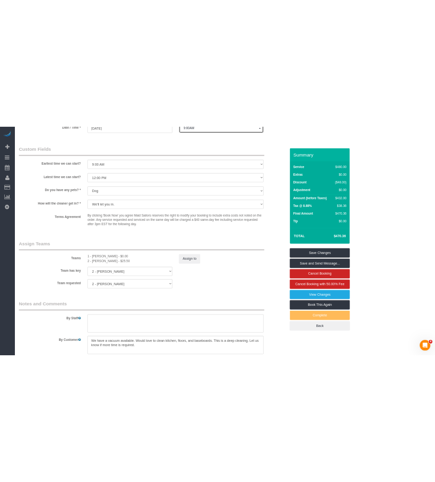
scroll to position [746, 0]
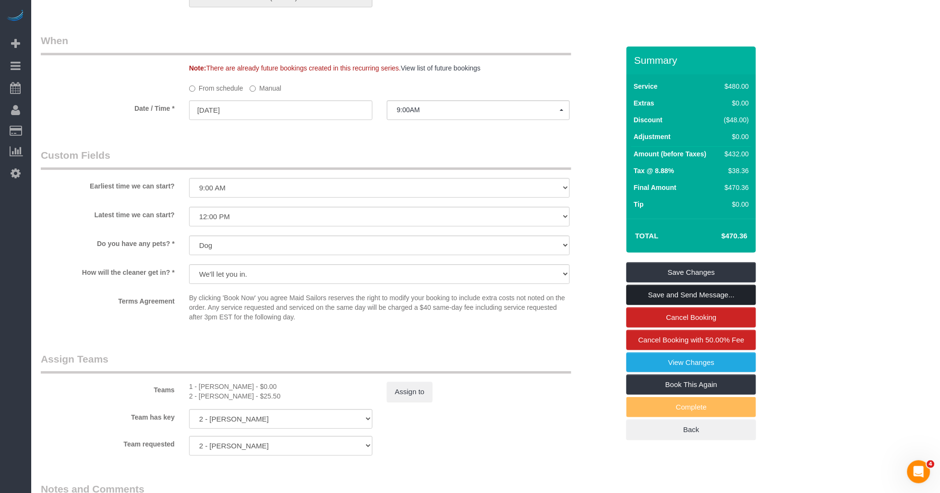
click at [427, 296] on link "Save and Send Message..." at bounding box center [691, 295] width 130 height 20
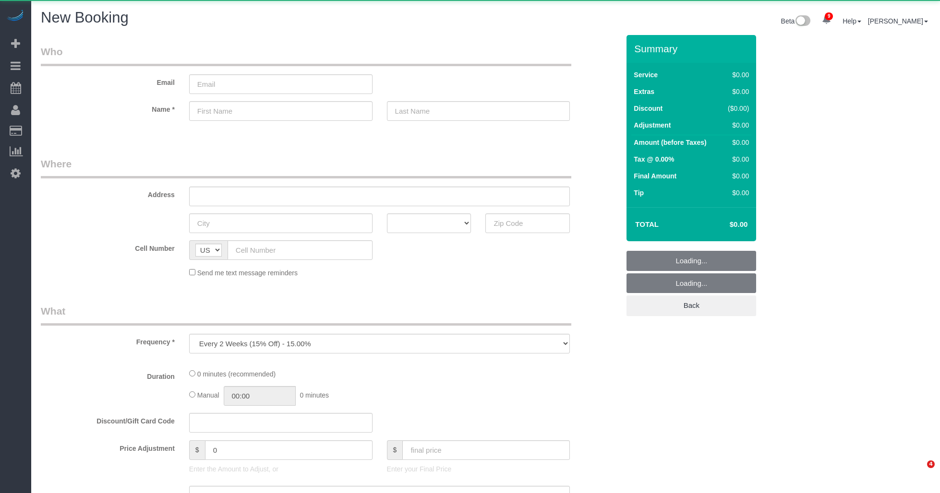
select select "number:89"
select select "number:90"
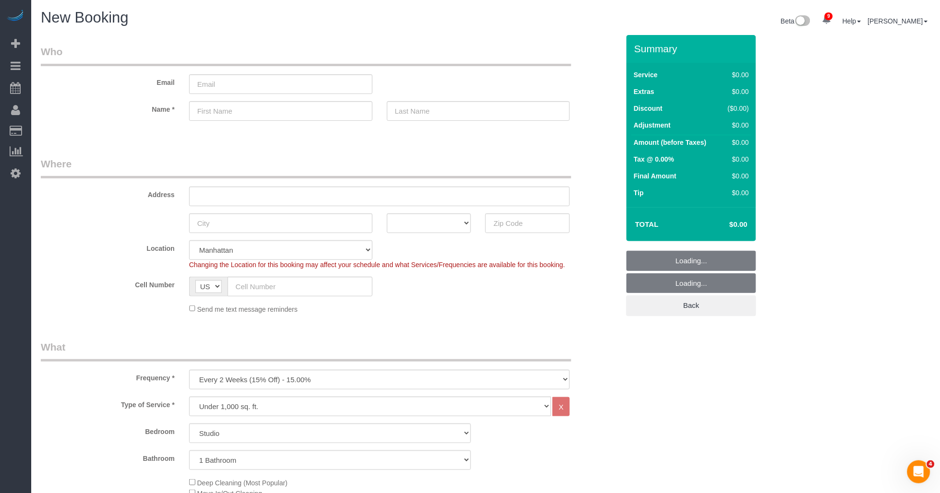
select select "object:2033"
click at [272, 87] on input "email" at bounding box center [280, 84] width 183 height 20
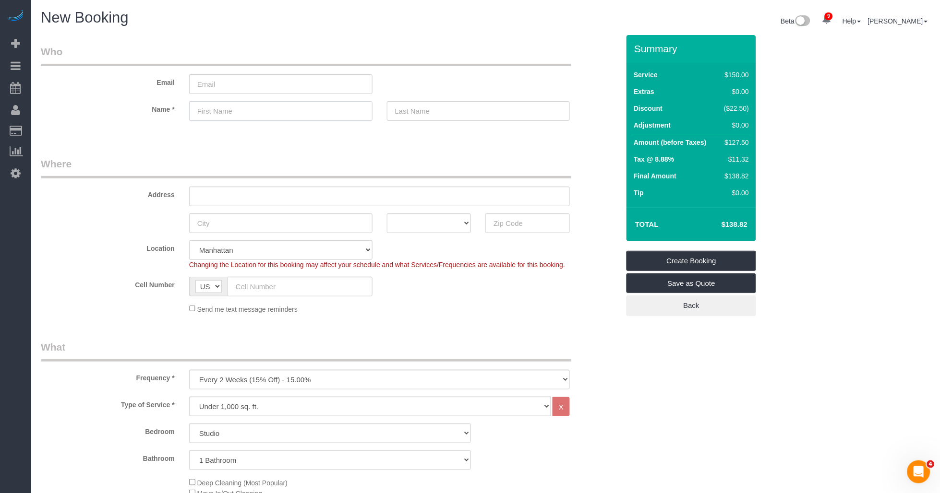
drag, startPoint x: 214, startPoint y: 114, endPoint x: 236, endPoint y: 113, distance: 22.1
click at [216, 114] on input "text" at bounding box center [280, 111] width 183 height 20
paste input "[PERSON_NAME]"
click at [236, 113] on input "[PERSON_NAME]" at bounding box center [280, 111] width 183 height 20
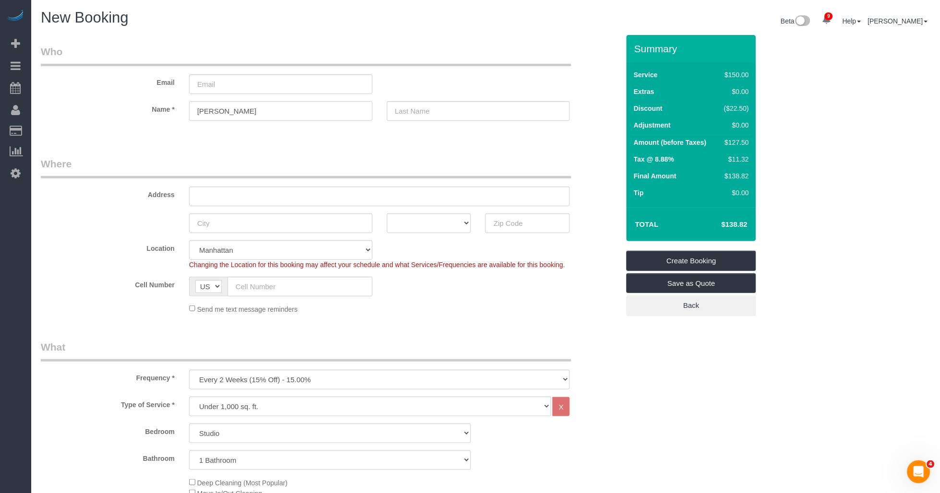
click at [236, 113] on input "[PERSON_NAME]" at bounding box center [280, 111] width 183 height 20
click at [240, 112] on input "Tammie Kleinmann" at bounding box center [280, 111] width 183 height 20
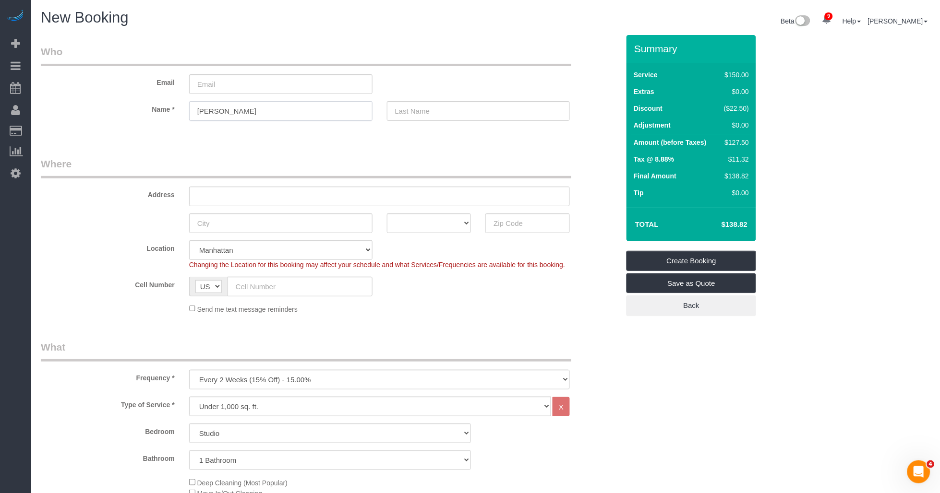
type input "Tammie"
click at [464, 116] on input "text" at bounding box center [478, 111] width 183 height 20
paste input "Kleinmann"
type input "Kleinmann"
click at [290, 113] on input "Tammie" at bounding box center [280, 111] width 183 height 20
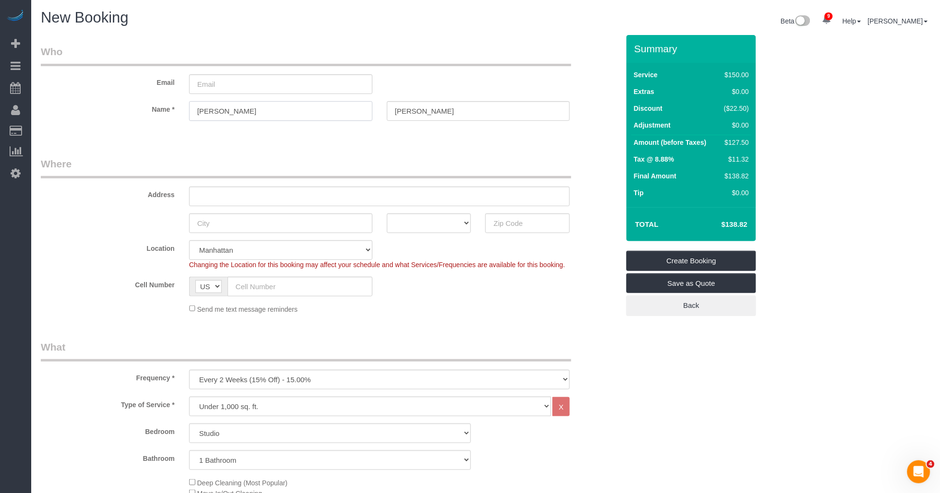
type input "Tammie"
click at [440, 115] on input "Kleinmann" at bounding box center [478, 111] width 183 height 20
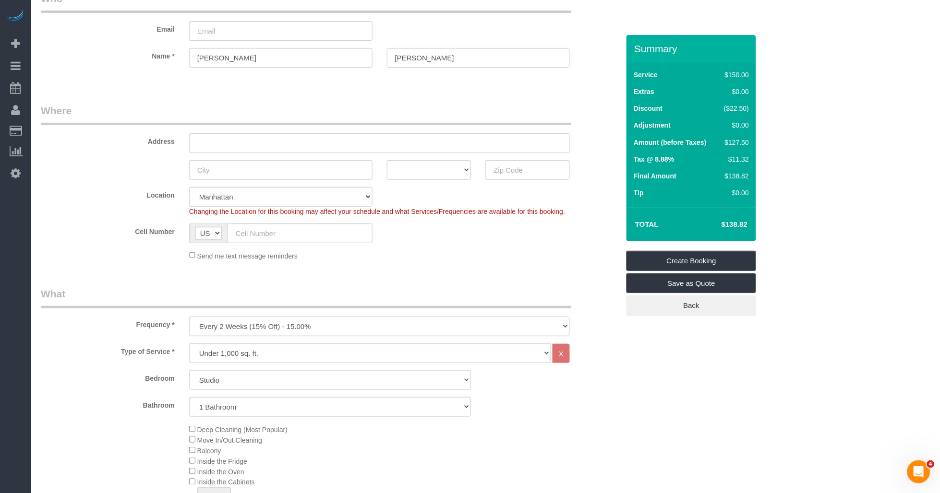
click at [333, 330] on select "One Time Weekly (20% Off) - 20.00% Every 2 Weeks (15% Off) - 15.00% Every 4 Wee…" at bounding box center [379, 327] width 381 height 20
select select "object:2034"
click at [189, 317] on select "One Time Weekly (20% Off) - 20.00% Every 2 Weeks (15% Off) - 15.00% Every 4 Wee…" at bounding box center [379, 327] width 381 height 20
drag, startPoint x: 277, startPoint y: 354, endPoint x: 272, endPoint y: 359, distance: 7.1
click at [277, 354] on select "Under 1,000 sq. ft. 1,001 - 1,500 sq. ft. 1,500+ sq. ft. Custom Cleaning Office…" at bounding box center [370, 354] width 362 height 20
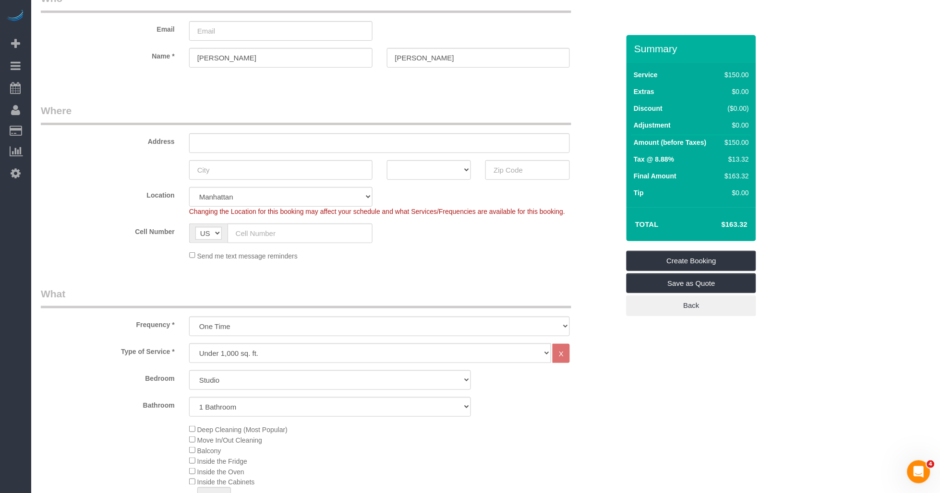
drag, startPoint x: 79, startPoint y: 306, endPoint x: 113, endPoint y: 311, distance: 34.9
click at [89, 308] on legend "What" at bounding box center [306, 298] width 530 height 22
click at [253, 377] on select "Studio 1 Bedroom 2 Bedrooms 3 Bedrooms" at bounding box center [330, 381] width 282 height 20
click at [189, 371] on select "Studio 1 Bedroom 2 Bedrooms 3 Bedrooms" at bounding box center [330, 381] width 282 height 20
click at [142, 402] on label "Bathroom" at bounding box center [108, 403] width 148 height 13
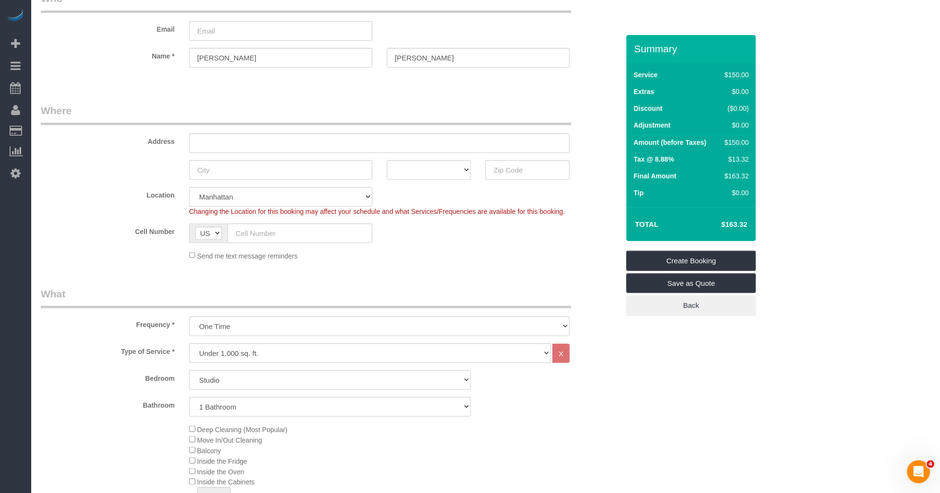
scroll to position [160, 0]
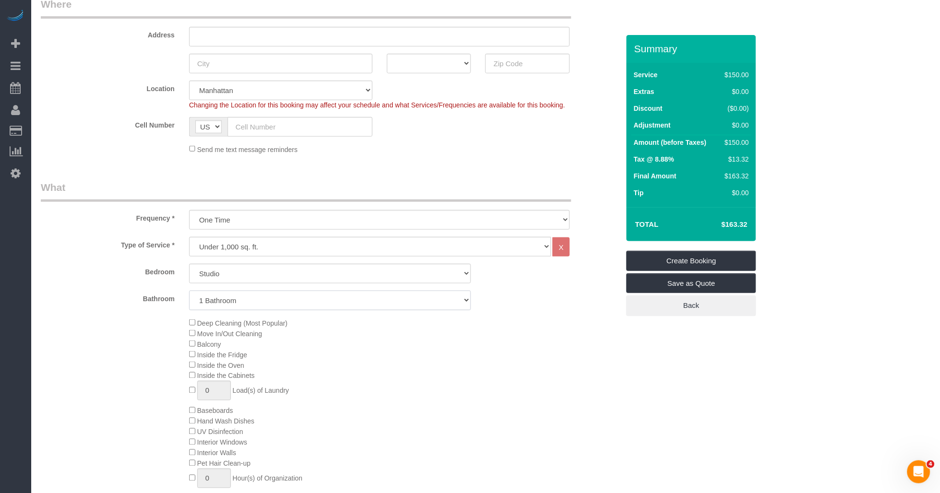
click at [294, 300] on select "1 Bathroom 2 Bathrooms" at bounding box center [330, 301] width 282 height 20
click at [189, 291] on select "1 Bathroom 2 Bathrooms" at bounding box center [330, 301] width 282 height 20
click at [255, 253] on select "Under 1,000 sq. ft. 1,001 - 1,500 sq. ft. 1,500+ sq. ft. Custom Cleaning Office…" at bounding box center [370, 247] width 362 height 20
click at [118, 251] on div "Type of Service * Under 1,000 sq. ft. 1,001 - 1,500 sq. ft. 1,500+ sq. ft. Cust…" at bounding box center [330, 247] width 593 height 20
click at [266, 246] on select "Under 1,000 sq. ft. 1,001 - 1,500 sq. ft. 1,500+ sq. ft. Custom Cleaning Office…" at bounding box center [370, 247] width 362 height 20
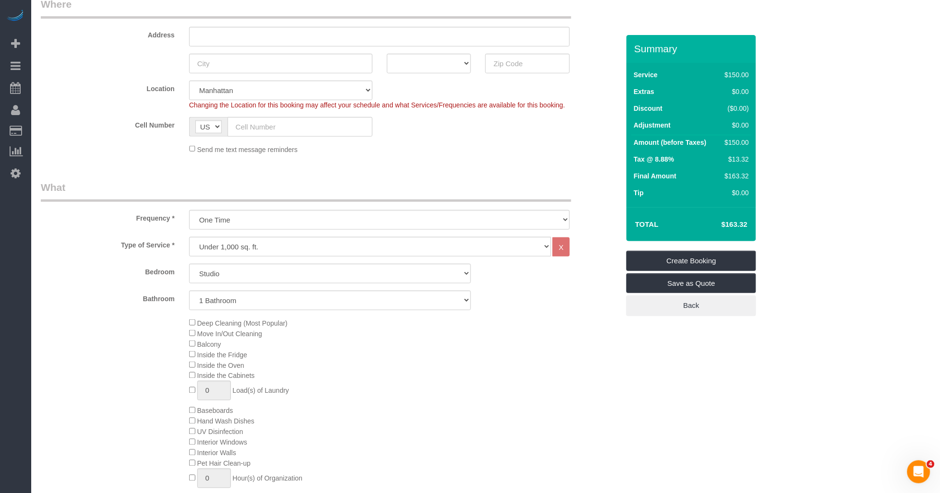
drag, startPoint x: 125, startPoint y: 230, endPoint x: 238, endPoint y: 262, distance: 117.1
click at [125, 230] on div "Frequency * One Time Weekly (20% Off) - 20.00% Every 2 Weeks (15% Off) - 15.00%…" at bounding box center [330, 204] width 593 height 49
click at [254, 263] on div "Type of Service * Under 1,000 sq. ft. 1,001 - 1,500 sq. ft. 1,500+ sq. ft. Cust…" at bounding box center [330, 380] width 578 height 286
click at [267, 247] on select "Under 1,000 sq. ft. 1,001 - 1,500 sq. ft. 1,500+ sq. ft. Custom Cleaning Office…" at bounding box center [370, 247] width 362 height 20
click at [189, 238] on select "Under 1,000 sq. ft. 1,001 - 1,500 sq. ft. 1,500+ sq. ft. Custom Cleaning Office…" at bounding box center [370, 247] width 362 height 20
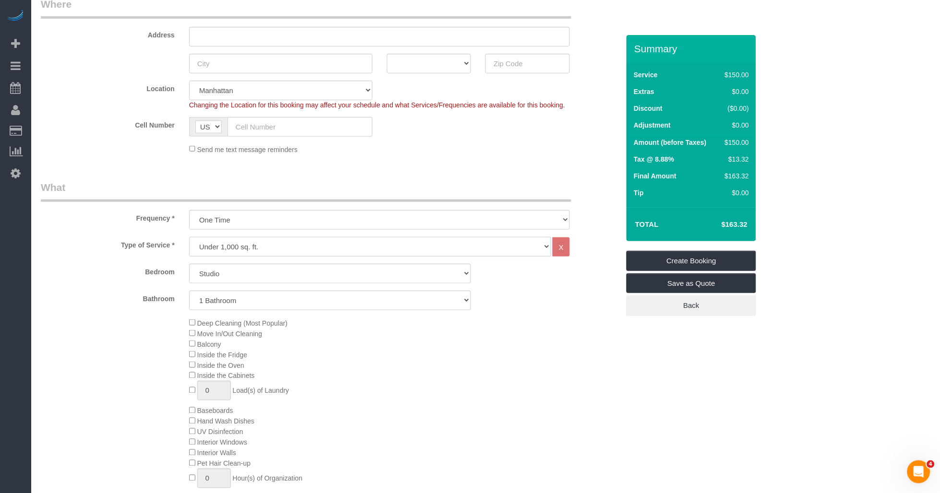
scroll to position [0, 0]
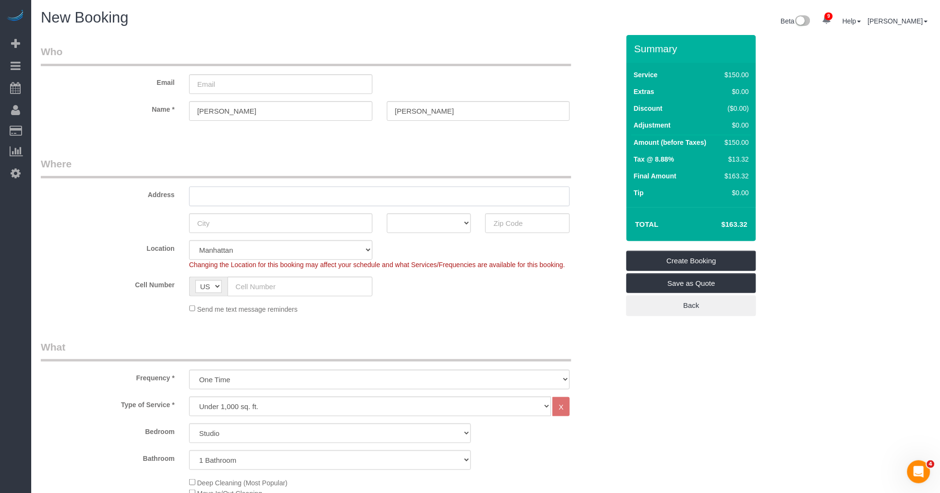
click at [304, 199] on input "text" at bounding box center [379, 197] width 381 height 20
click at [302, 200] on input "text" at bounding box center [379, 197] width 381 height 20
paste input "307 East 9th Street, Apt. 2CF"
type input "307 East 9th Street, Apt. 2CF"
click at [304, 228] on input "text" at bounding box center [280, 224] width 183 height 20
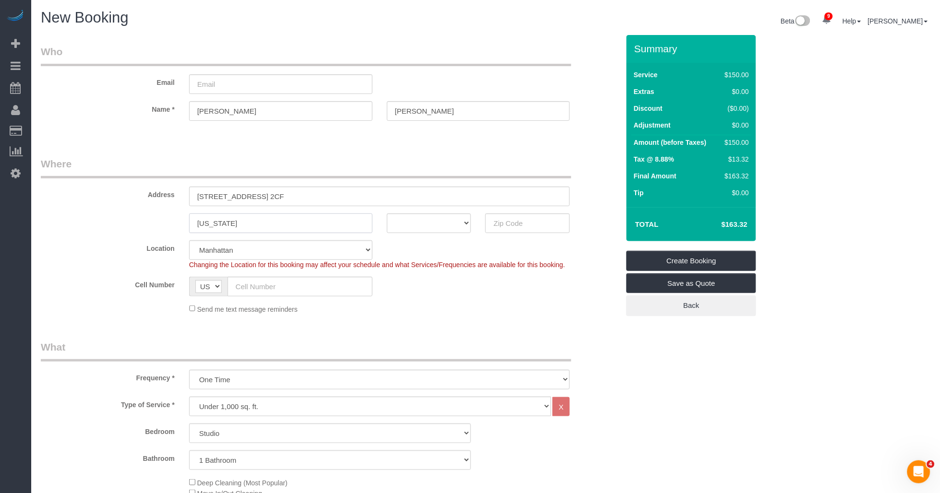
type input "[US_STATE]"
click at [397, 227] on select "AK AL AR AZ CA CO CT DC DE FL GA HI IA ID IL IN KS KY LA MA MD ME MI MN MO MS M…" at bounding box center [429, 224] width 84 height 20
select select "NY"
click at [387, 214] on select "AK AL AR AZ CA CO CT DC DE FL GA HI IA ID IL IN KS KY LA MA MD ME MI MN MO MS M…" at bounding box center [429, 224] width 84 height 20
click at [521, 227] on input "text" at bounding box center [527, 224] width 84 height 20
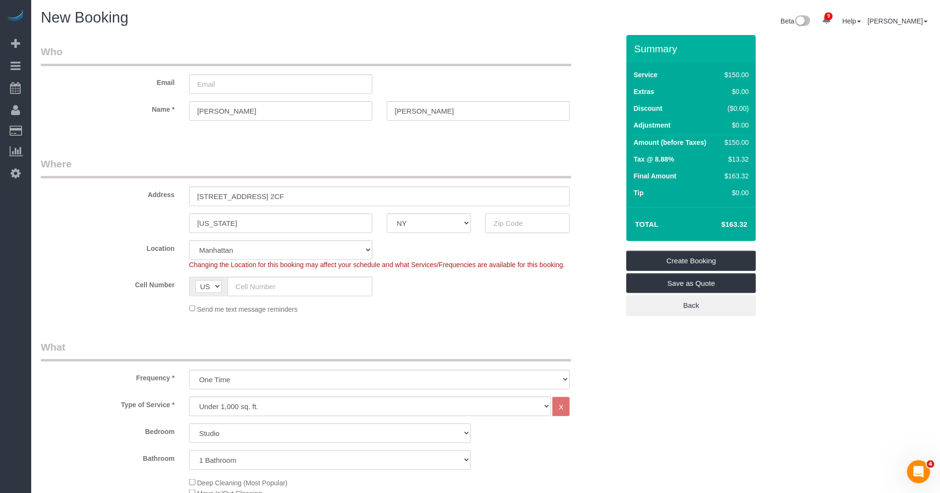
paste input "10003"
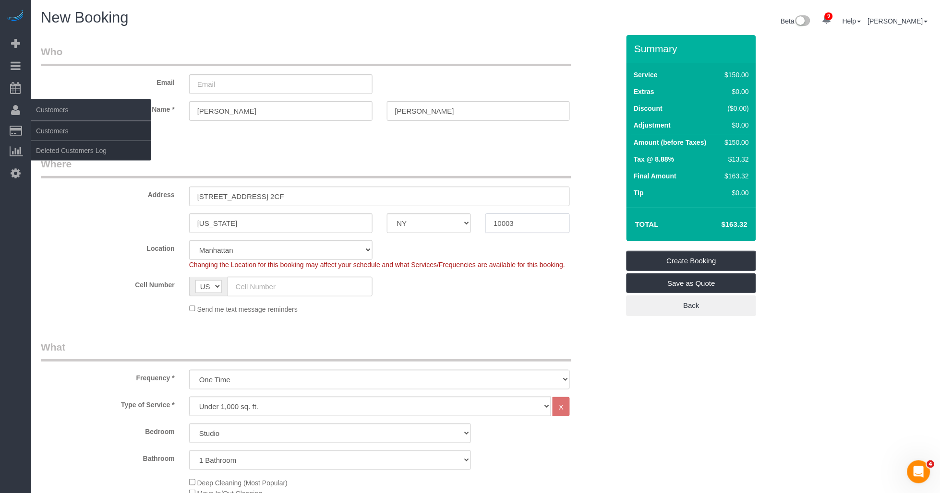
type input "10003"
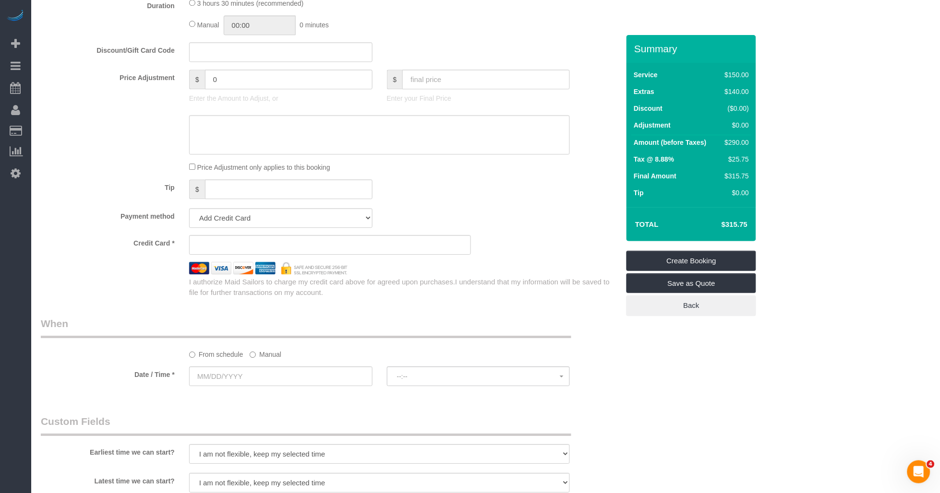
scroll to position [800, 0]
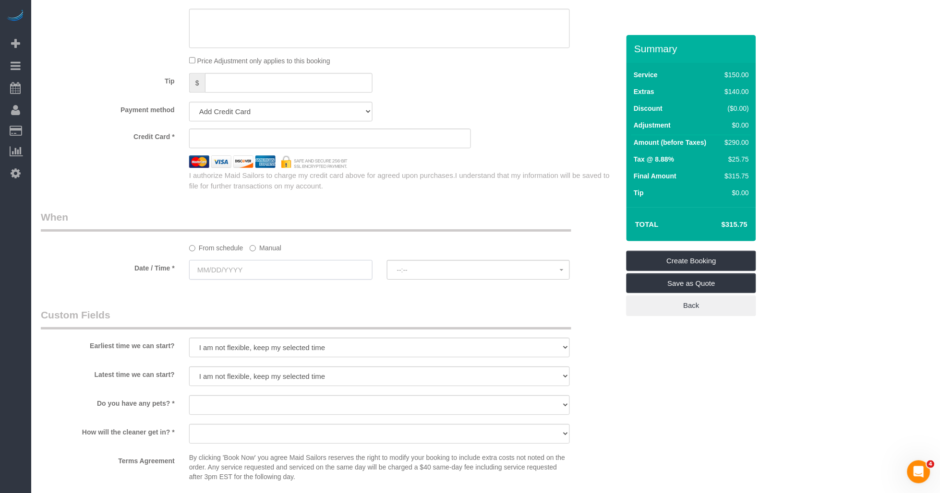
click at [251, 280] on input "text" at bounding box center [280, 270] width 183 height 20
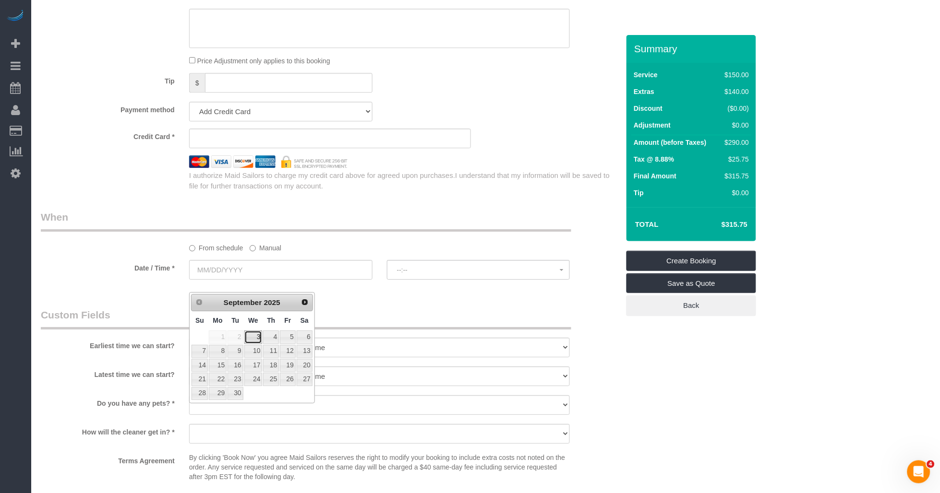
click at [251, 333] on link "3" at bounding box center [253, 337] width 18 height 13
type input "09/03/2025"
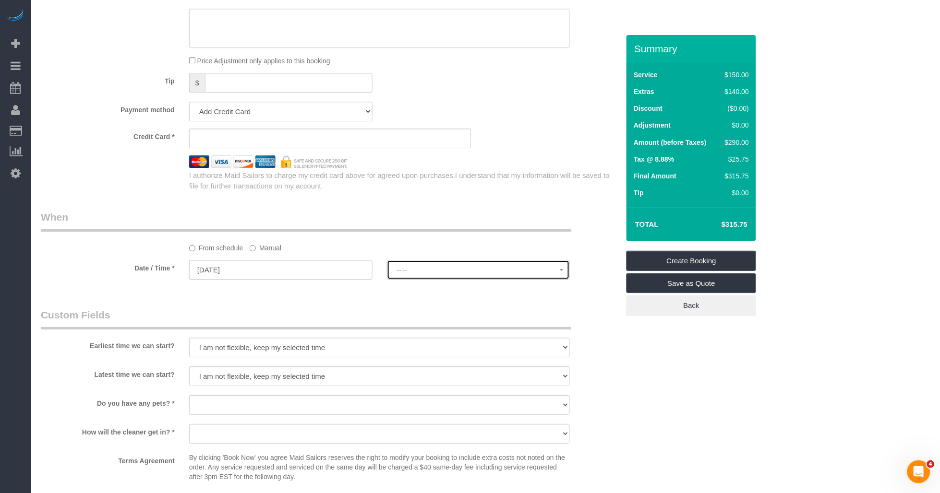
click at [412, 274] on span "--:--" at bounding box center [478, 270] width 163 height 8
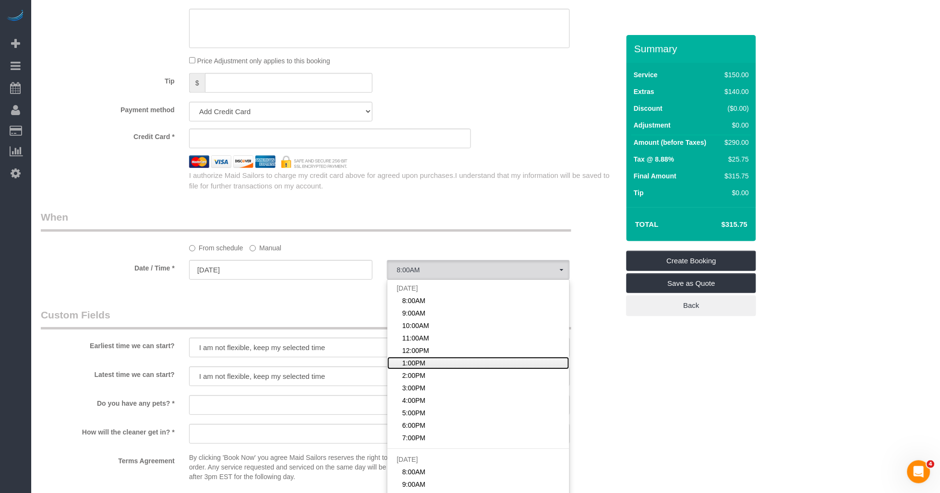
click at [409, 368] on span "1:00PM" at bounding box center [413, 364] width 23 height 10
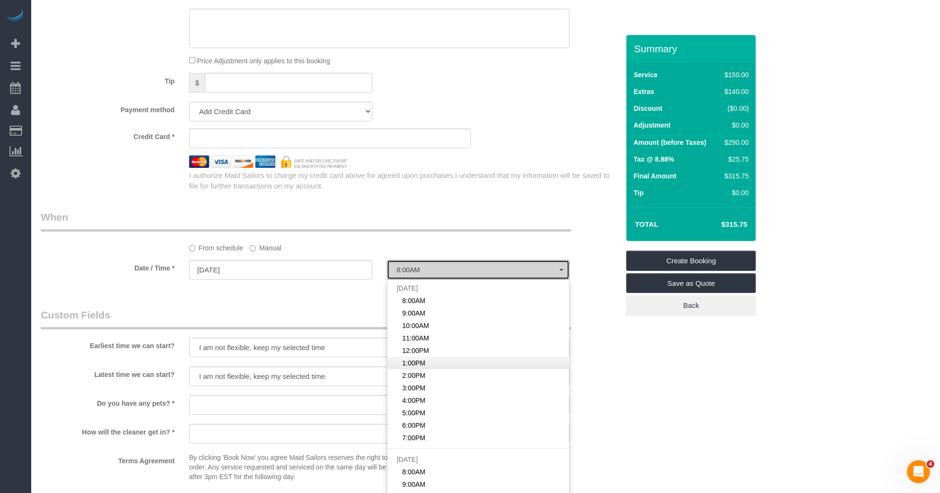
select select "spot6"
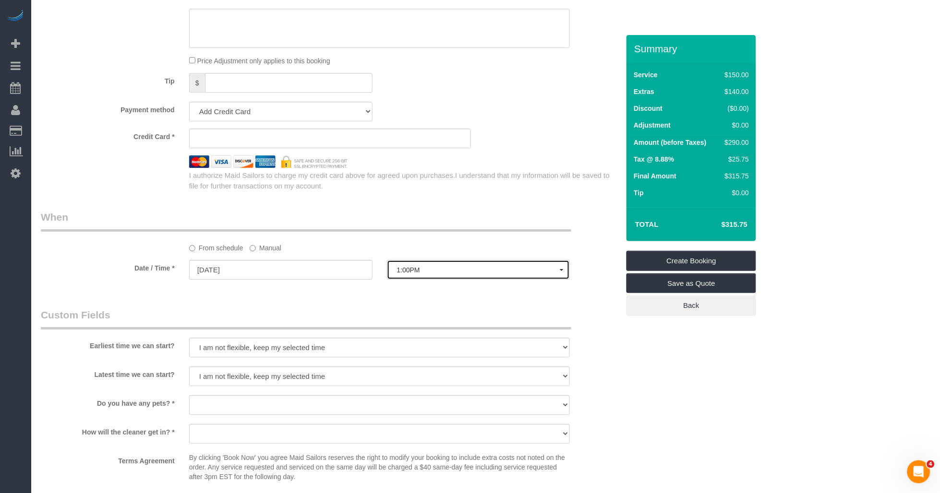
scroll to position [853, 0]
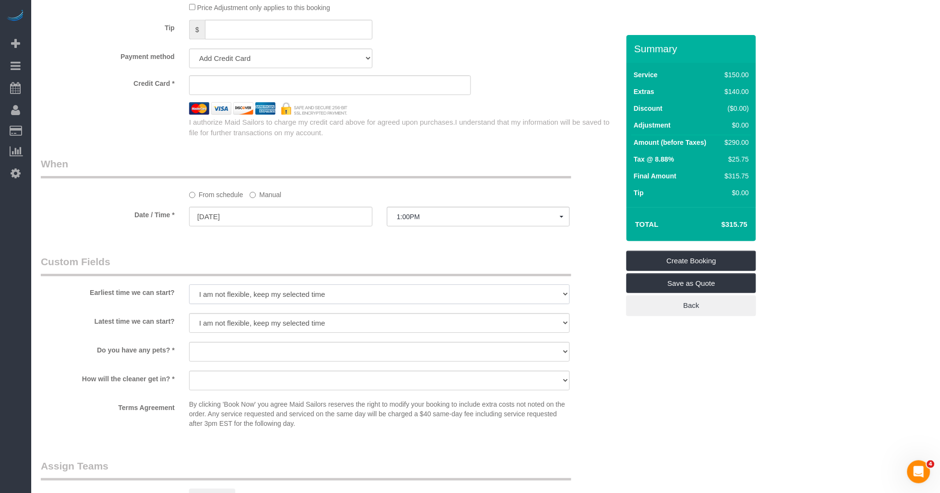
click at [300, 304] on select "I am not flexible, keep my selected time 8:00 AM 9:00 AM 10:00 AM 11:00 AM 12:0…" at bounding box center [379, 295] width 381 height 20
click at [374, 270] on legend "Custom Fields" at bounding box center [306, 266] width 530 height 22
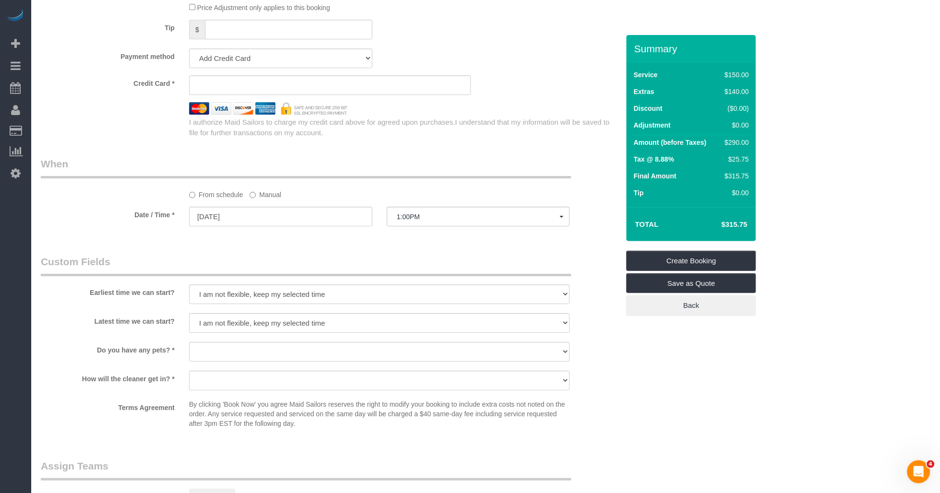
scroll to position [906, 0]
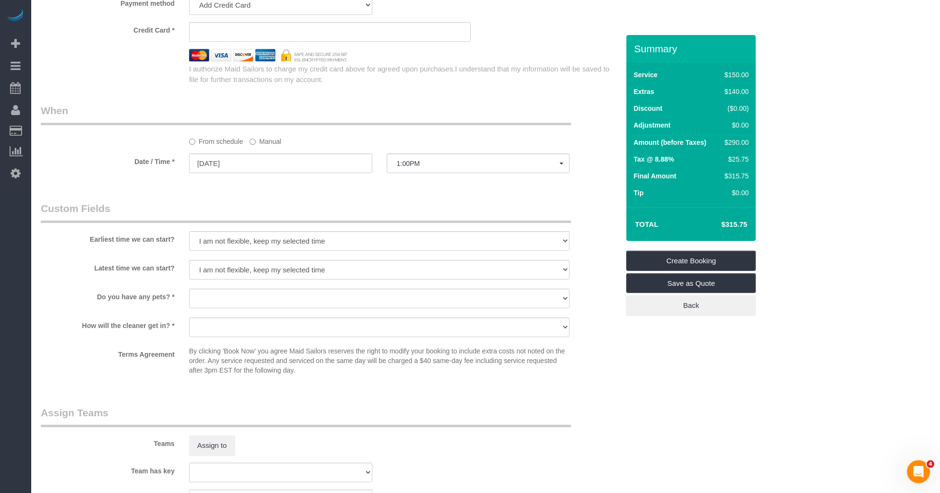
click at [189, 223] on legend "Custom Fields" at bounding box center [306, 213] width 530 height 22
drag, startPoint x: 258, startPoint y: 257, endPoint x: 253, endPoint y: 261, distance: 6.3
click at [258, 251] on select "I am not flexible, keep my selected time 8:00 AM 9:00 AM 10:00 AM 11:00 AM 12:0…" at bounding box center [379, 241] width 381 height 20
select select "number:60"
click at [189, 243] on select "I am not flexible, keep my selected time 8:00 AM 9:00 AM 10:00 AM 11:00 AM 12:0…" at bounding box center [379, 241] width 381 height 20
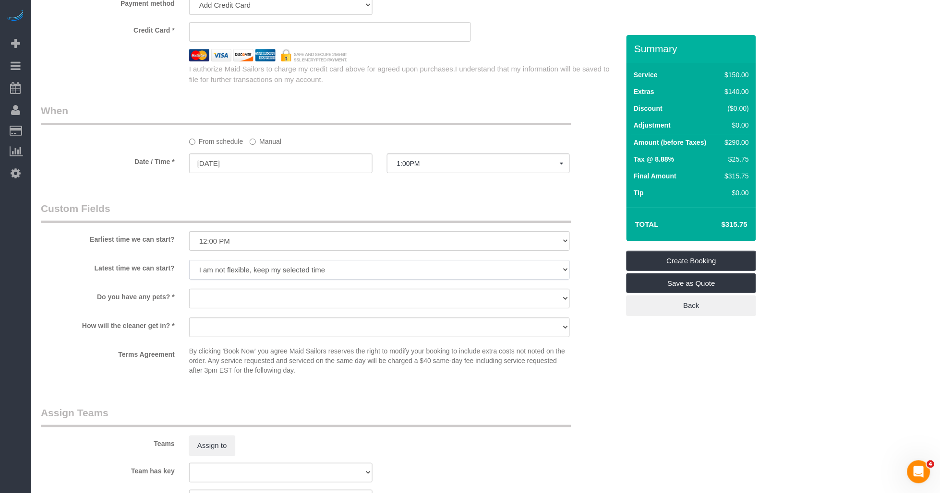
click at [248, 280] on select "I am not flexible, keep my selected time 8:00 AM 9:00 AM 10:00 AM 11:00 AM 12:0…" at bounding box center [379, 270] width 381 height 20
click at [189, 272] on select "I am not flexible, keep my selected time 8:00 AM 9:00 AM 10:00 AM 11:00 AM 12:0…" at bounding box center [379, 270] width 381 height 20
click at [133, 302] on label "Do you have any pets? *" at bounding box center [108, 295] width 148 height 13
click at [231, 280] on select "I am not flexible, keep my selected time 8:00 AM 9:00 AM 10:00 AM 11:00 AM 12:0…" at bounding box center [379, 270] width 381 height 20
select select "number:90"
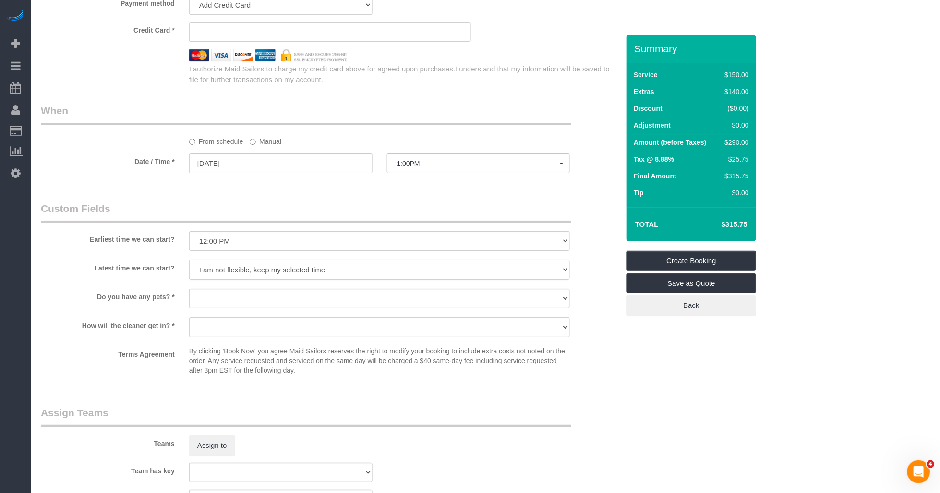
click at [189, 272] on select "I am not flexible, keep my selected time 8:00 AM 9:00 AM 10:00 AM 11:00 AM 12:0…" at bounding box center [379, 270] width 381 height 20
click at [245, 302] on select "Dog Cat None" at bounding box center [379, 299] width 381 height 20
select select "number:15"
click at [189, 300] on select "Dog Cat None" at bounding box center [379, 299] width 381 height 20
click at [237, 337] on select "We'll let you in. Doorman/Front Desk has the key. Other (Provide details)" at bounding box center [379, 328] width 381 height 20
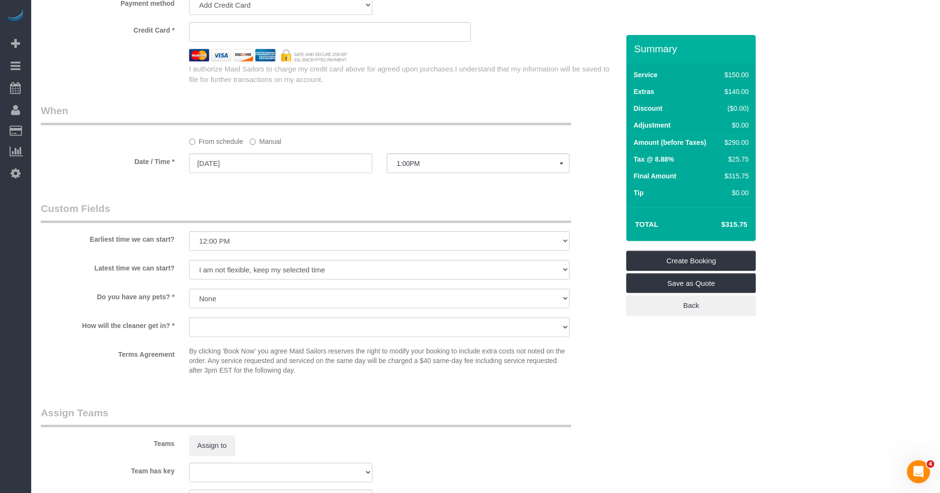
drag, startPoint x: 132, startPoint y: 334, endPoint x: 146, endPoint y: 343, distance: 16.6
click at [132, 331] on label "How will the cleaner get in? *" at bounding box center [108, 324] width 148 height 13
click at [270, 337] on select "We'll let you in. Doorman/Front Desk has the key. Other (Provide details)" at bounding box center [379, 328] width 381 height 20
select select "number:5"
click at [189, 329] on select "We'll let you in. Doorman/Front Desk has the key. Other (Provide details)" at bounding box center [379, 328] width 381 height 20
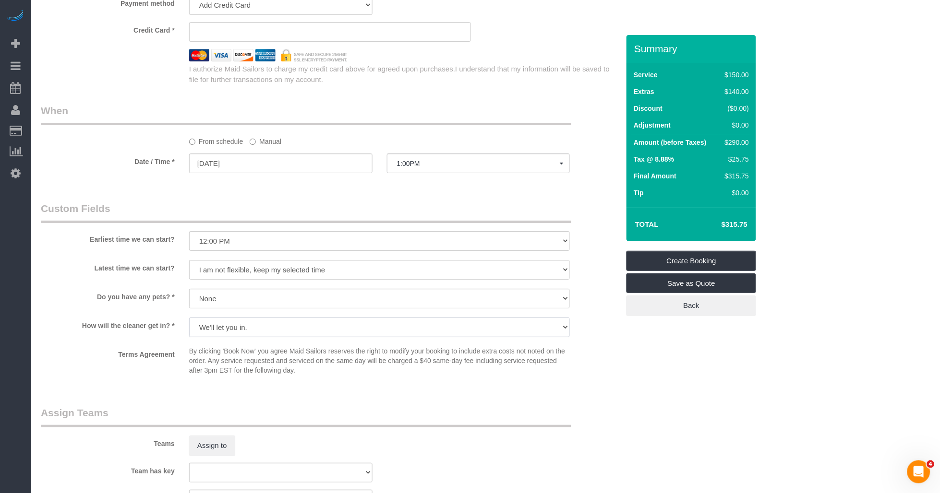
click at [287, 337] on select "We'll let you in. Doorman/Front Desk has the key. Other (Provide details)" at bounding box center [379, 328] width 381 height 20
click at [189, 329] on select "We'll let you in. Doorman/Front Desk has the key. Other (Provide details)" at bounding box center [379, 328] width 381 height 20
click at [263, 369] on p "By clicking 'Book Now' you agree Maid Sailors reserves the right to modify your…" at bounding box center [379, 361] width 381 height 29
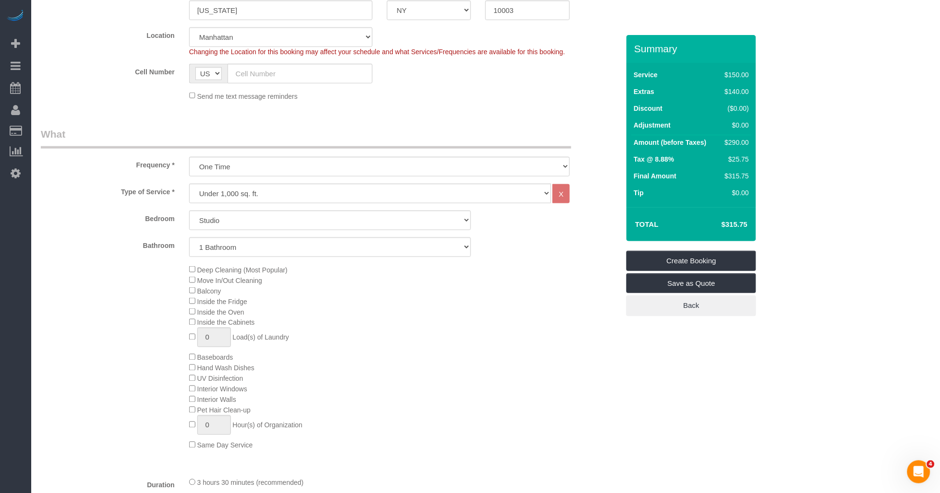
scroll to position [0, 0]
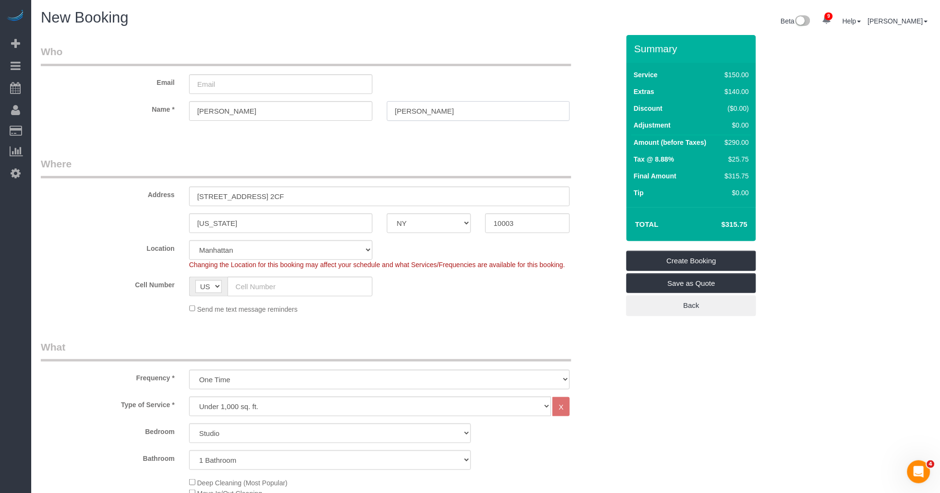
click at [408, 115] on input "Kleinmann" at bounding box center [478, 111] width 183 height 20
drag, startPoint x: 203, startPoint y: 145, endPoint x: 235, endPoint y: 150, distance: 32.0
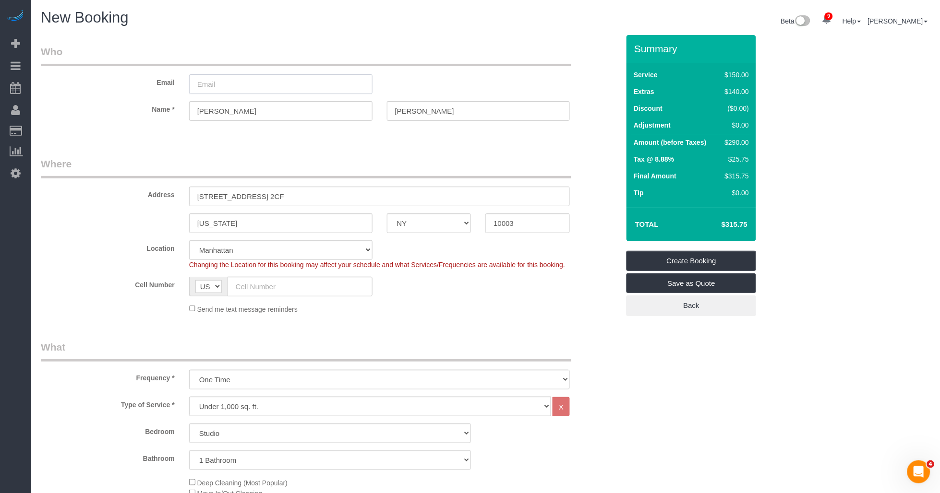
click at [241, 87] on input "email" at bounding box center [280, 84] width 183 height 20
click at [255, 85] on input "email" at bounding box center [280, 84] width 183 height 20
click at [404, 106] on sui-booking-customer "Email tk@tammie Name * Tammie Kleinmann" at bounding box center [330, 88] width 578 height 86
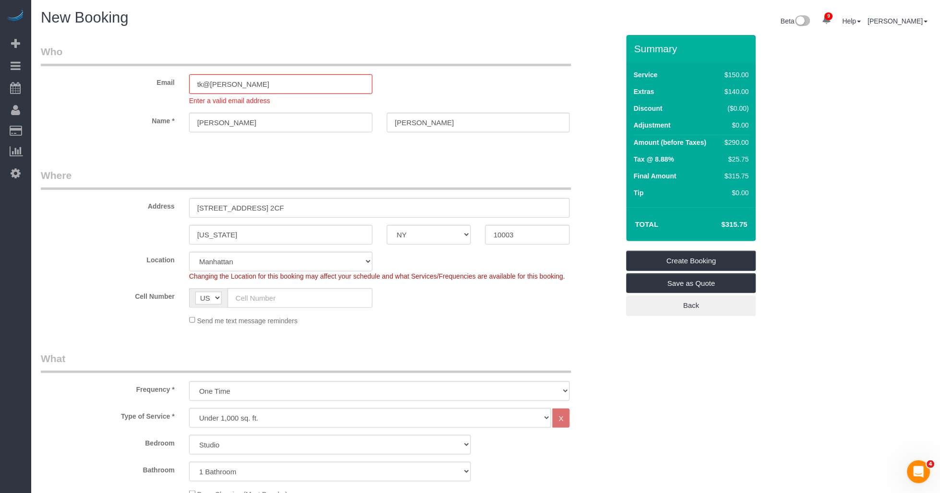
click at [404, 106] on div "Email tk@tammie Enter a valid email address" at bounding box center [330, 75] width 593 height 61
click at [401, 122] on input "Kleinmann" at bounding box center [478, 123] width 183 height 20
click at [257, 84] on input "tk@tammie" at bounding box center [280, 84] width 183 height 20
paste input "Kleinmann"
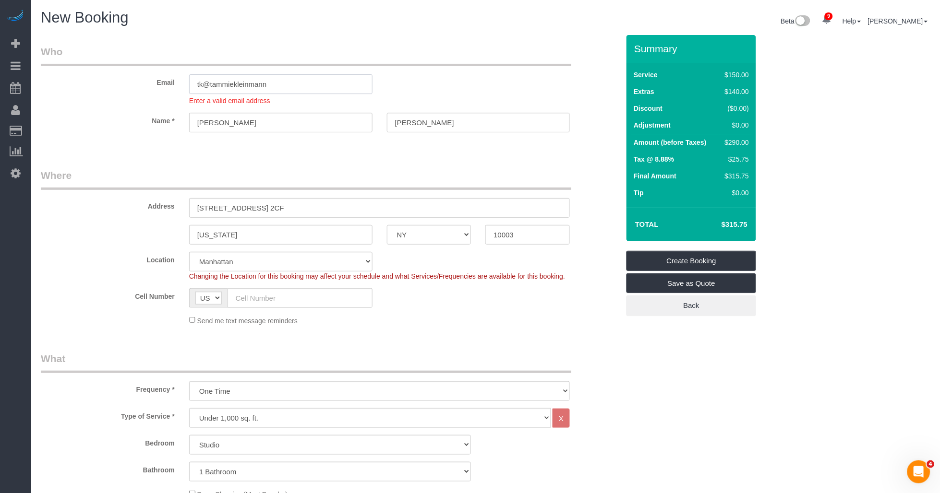
click at [302, 85] on input "tk@tammiekleinmann" at bounding box center [280, 84] width 183 height 20
type input "tk@tammiekleinmann.com"
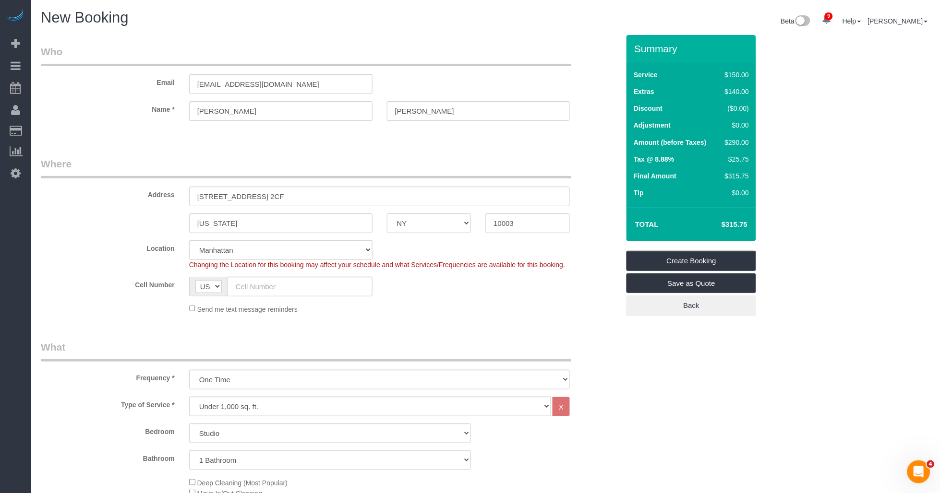
drag, startPoint x: 208, startPoint y: 160, endPoint x: 215, endPoint y: 155, distance: 8.5
select select "spot64"
click at [198, 82] on input "tk@tammiekleinmann.com" at bounding box center [280, 84] width 183 height 20
click at [344, 195] on input "307 East 9th Street, Apt. 2CF" at bounding box center [379, 197] width 381 height 20
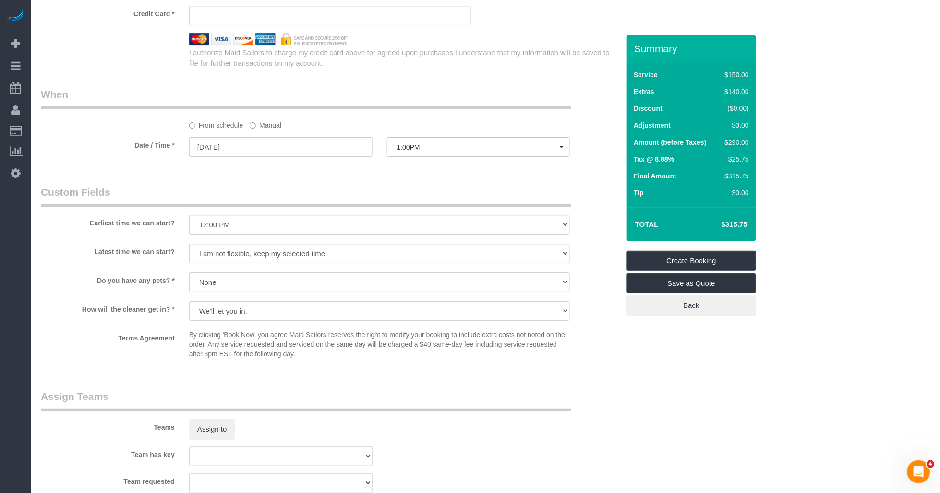
scroll to position [1082, 0]
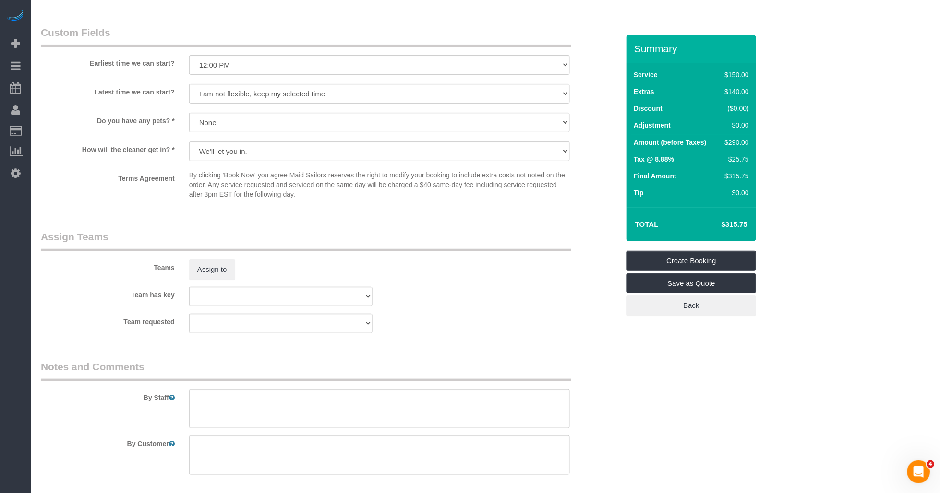
click at [478, 334] on div "Team requested 000- Donna Mercado 000 - Partnerships 000 - TEAM JOB 1 - Abdoula…" at bounding box center [330, 324] width 593 height 20
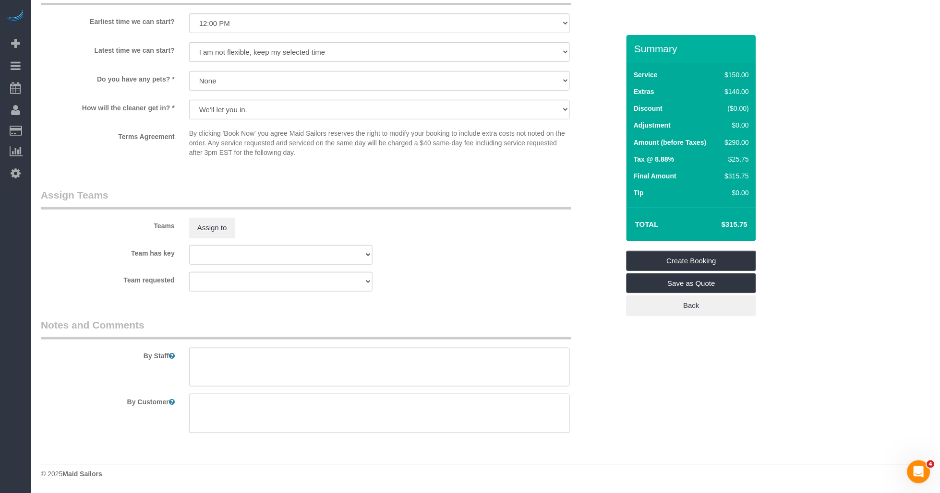
drag, startPoint x: 350, startPoint y: 416, endPoint x: 464, endPoint y: 378, distance: 119.9
click at [351, 416] on textarea at bounding box center [379, 413] width 381 height 39
type textarea "C"
type textarea "M"
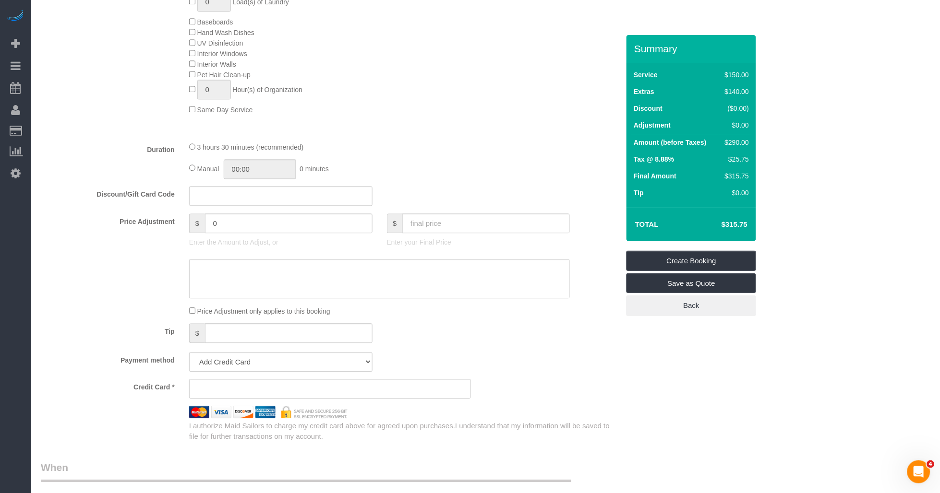
scroll to position [389, 0]
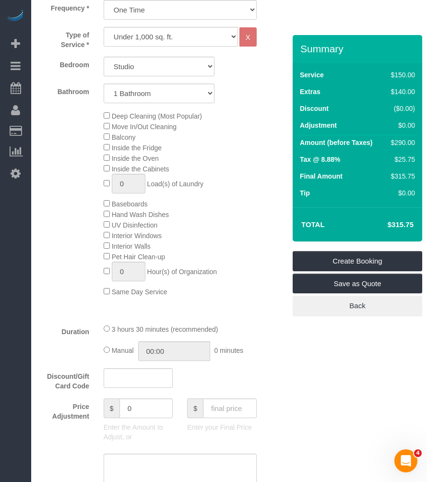
type textarea "Customer priorities: 1. Bathroom 2. Kitchen"
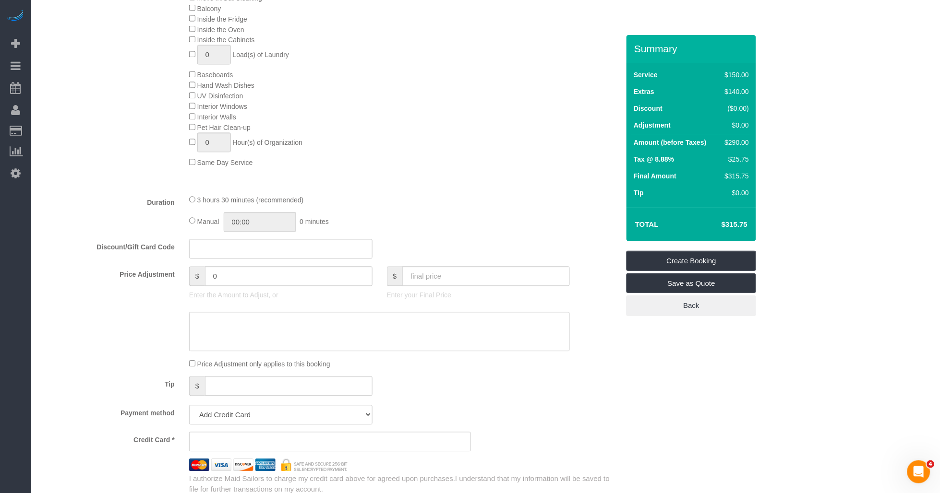
scroll to position [602, 0]
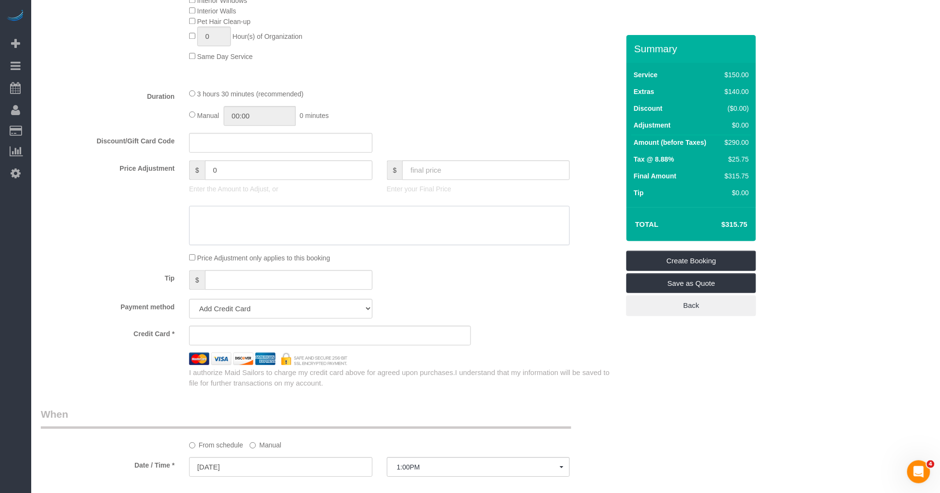
click at [394, 245] on textarea at bounding box center [379, 225] width 381 height 39
click at [352, 245] on textarea at bounding box center [379, 225] width 381 height 39
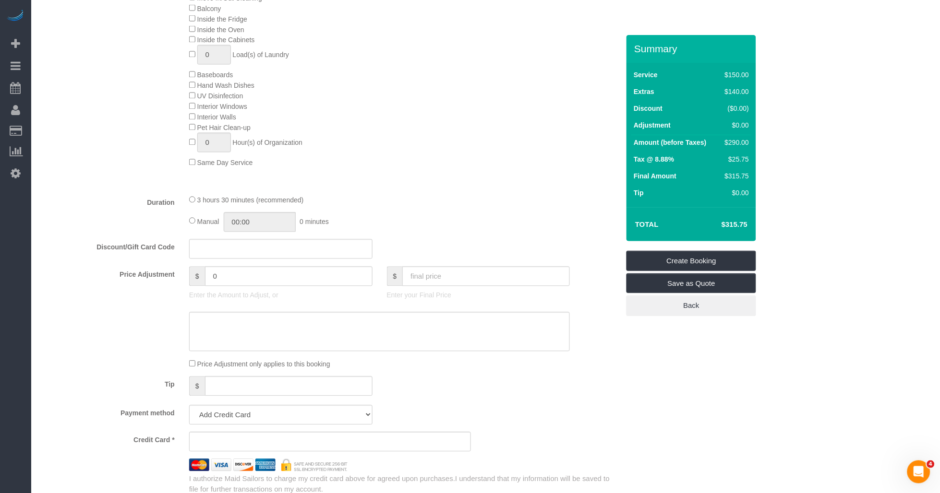
click at [432, 205] on div "3 hours 30 minutes (recommended)" at bounding box center [379, 200] width 381 height 11
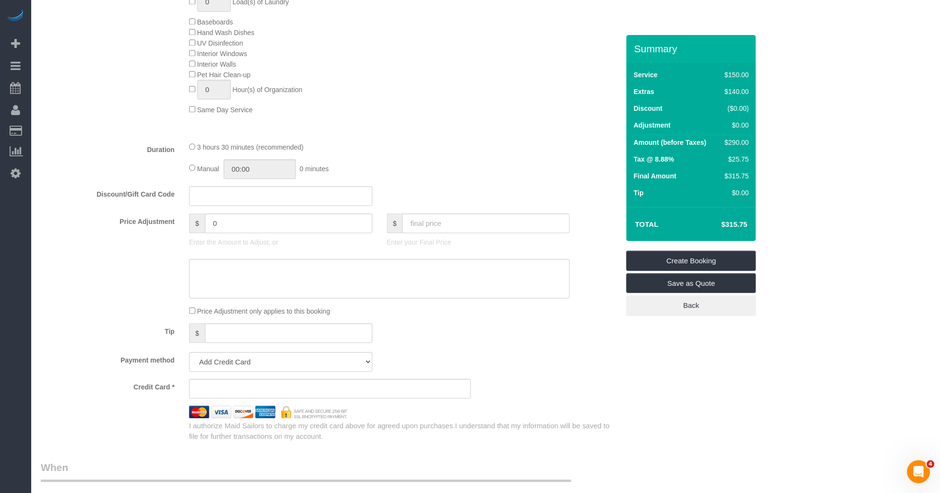
click at [573, 345] on div "Tip $" at bounding box center [330, 334] width 593 height 22
click at [251, 372] on select "Add Credit Card Cash Check Paypal" at bounding box center [280, 362] width 183 height 20
click at [189, 365] on select "Add Credit Card Cash Check Paypal" at bounding box center [280, 362] width 183 height 20
click at [421, 372] on div "Payment method Add Credit Card Cash Check Paypal" at bounding box center [330, 362] width 593 height 20
click at [563, 418] on div at bounding box center [330, 412] width 593 height 12
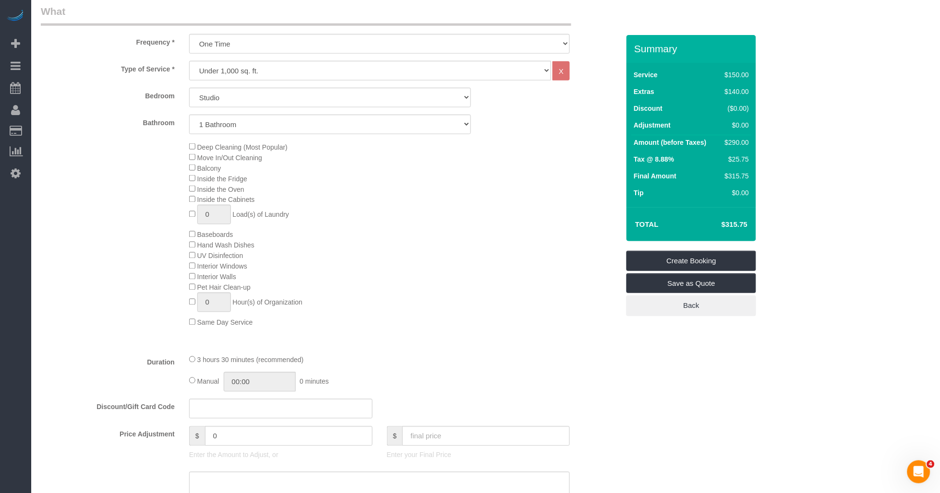
scroll to position [229, 0]
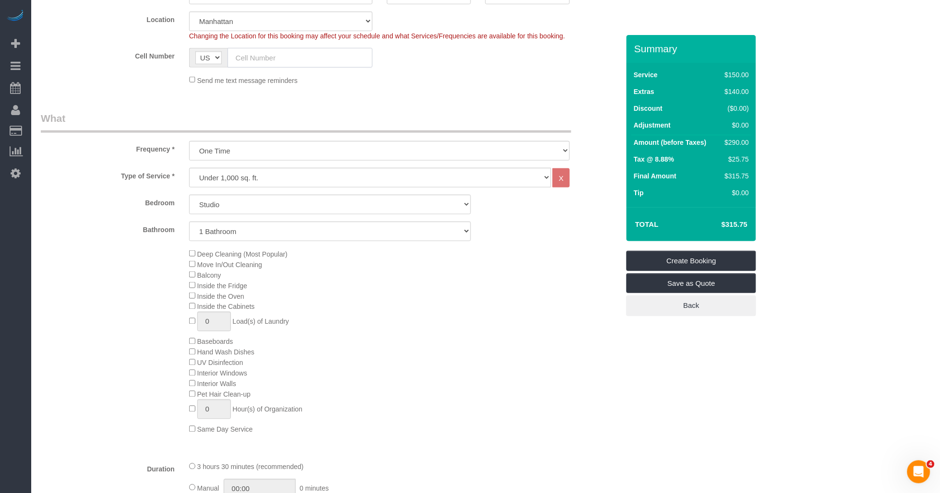
click at [257, 63] on input "text" at bounding box center [299, 58] width 145 height 20
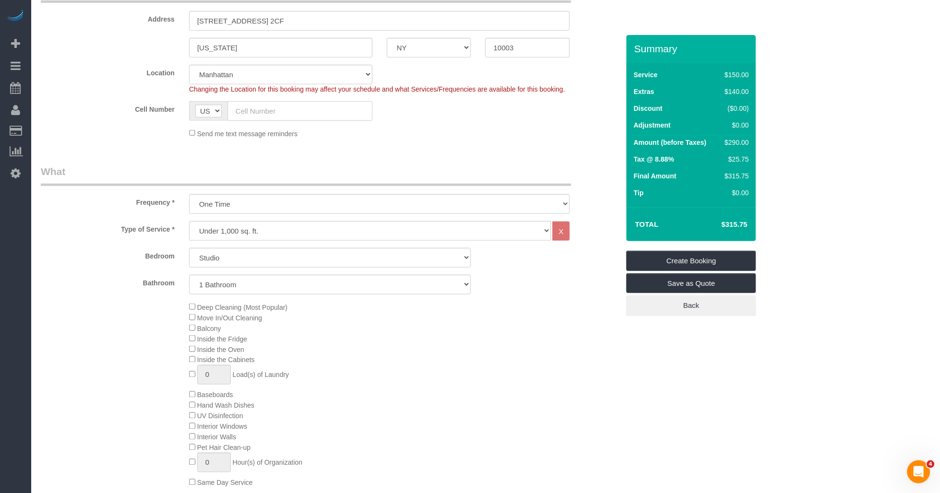
click at [259, 112] on input "text" at bounding box center [299, 111] width 145 height 20
click at [314, 112] on input "text" at bounding box center [299, 111] width 145 height 20
click at [504, 122] on sui-booking-location "Location Manhattan Austin Boston Bronx Brooklyn Charlotte Denver New Jersey Por…" at bounding box center [330, 102] width 578 height 74
click at [501, 127] on sui-booking-location "Location Manhattan Austin Boston Bronx Brooklyn Charlotte Denver New Jersey Por…" at bounding box center [330, 102] width 578 height 74
click at [260, 107] on input "text" at bounding box center [299, 111] width 145 height 20
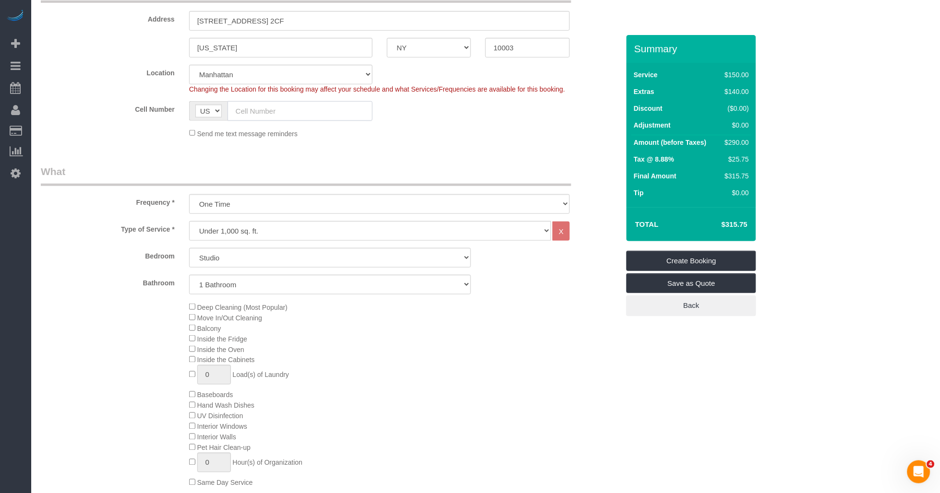
click at [284, 114] on input "text" at bounding box center [299, 111] width 145 height 20
paste input "(512) 522-6225"
type input "(512) 522-6225"
click at [433, 126] on sui-booking-location "Location Manhattan Austin Boston Bronx Brooklyn Charlotte Denver New Jersey Por…" at bounding box center [330, 102] width 578 height 74
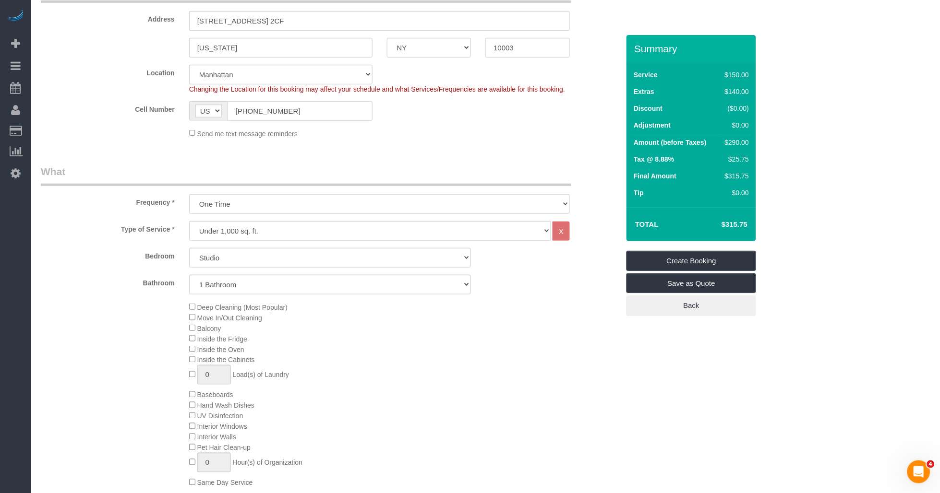
scroll to position [122, 0]
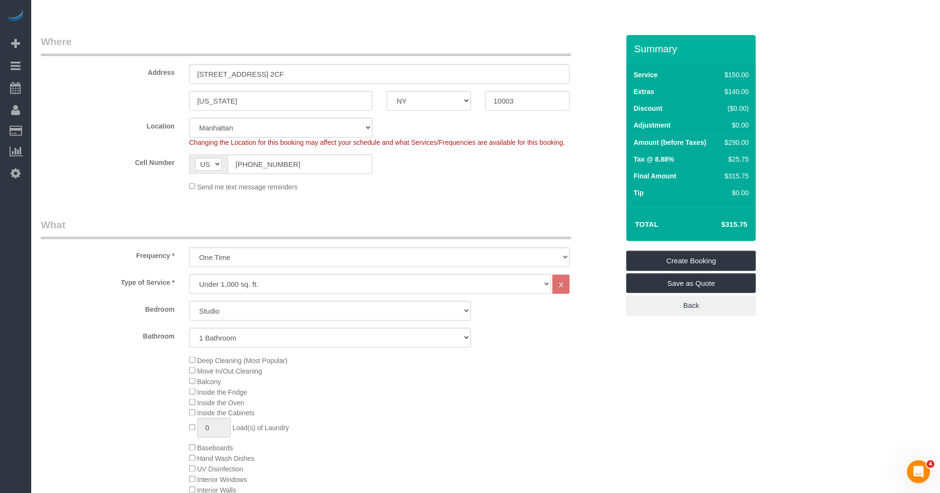
click at [461, 170] on div "Cell Number AF AL DZ AD AO AI AQ AG AR AM AW AU AT AZ BS BH BD BB BY BE BZ BJ B…" at bounding box center [330, 165] width 593 height 20
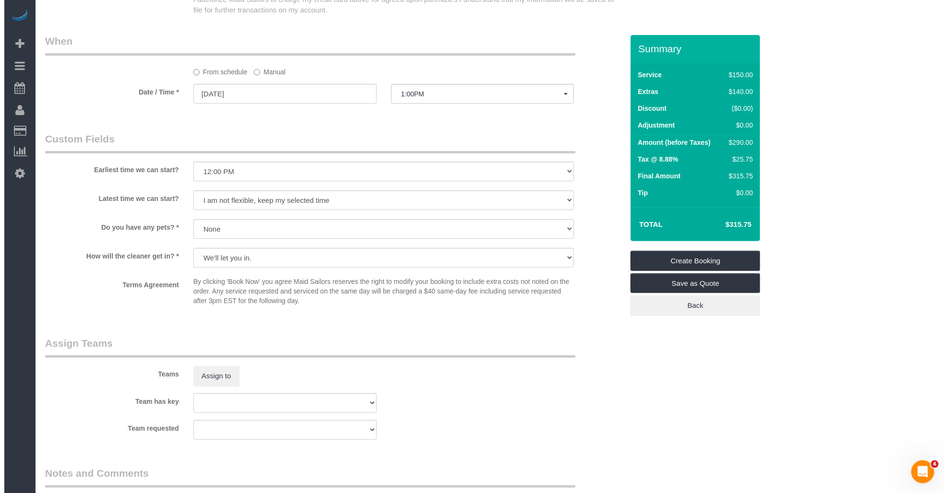
scroll to position [1082, 0]
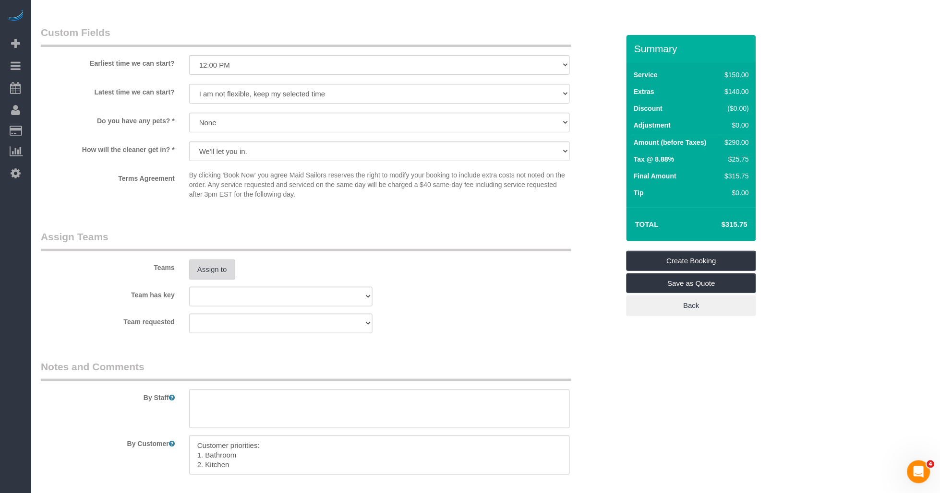
click at [208, 277] on button "Assign to" at bounding box center [212, 270] width 46 height 20
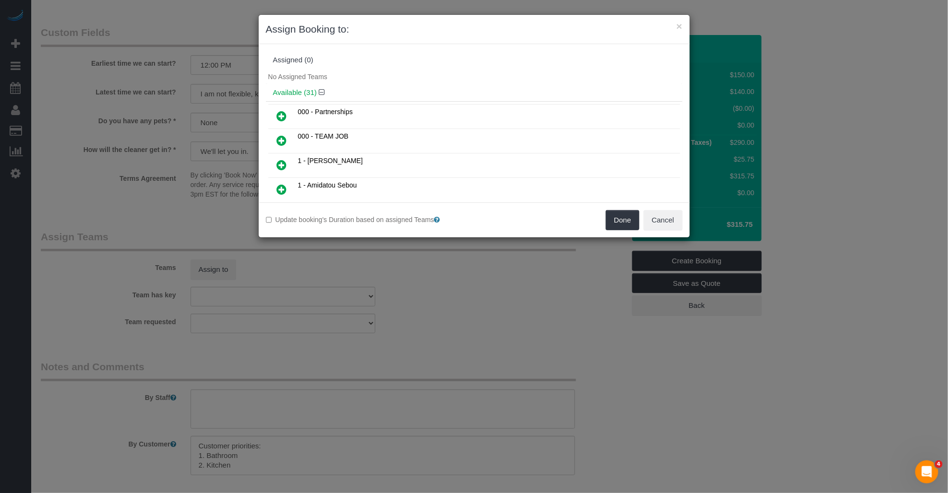
scroll to position [53, 0]
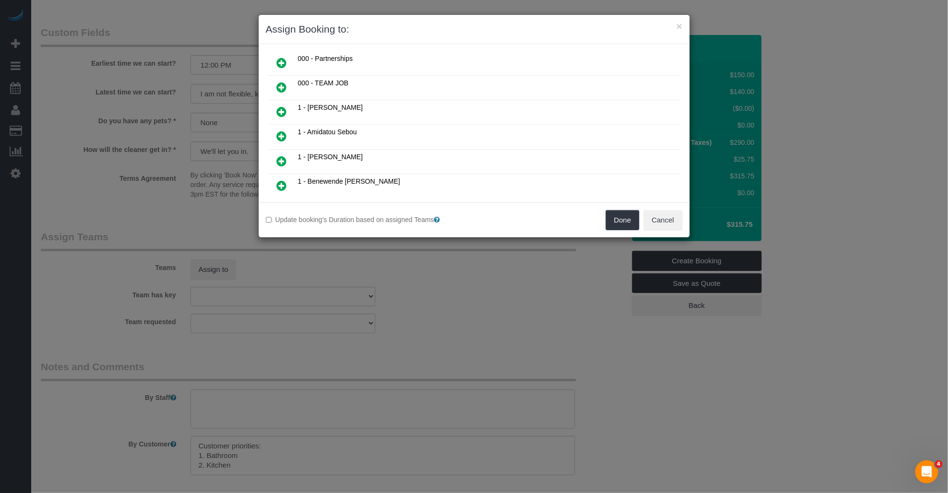
click at [278, 110] on icon at bounding box center [282, 112] width 10 height 12
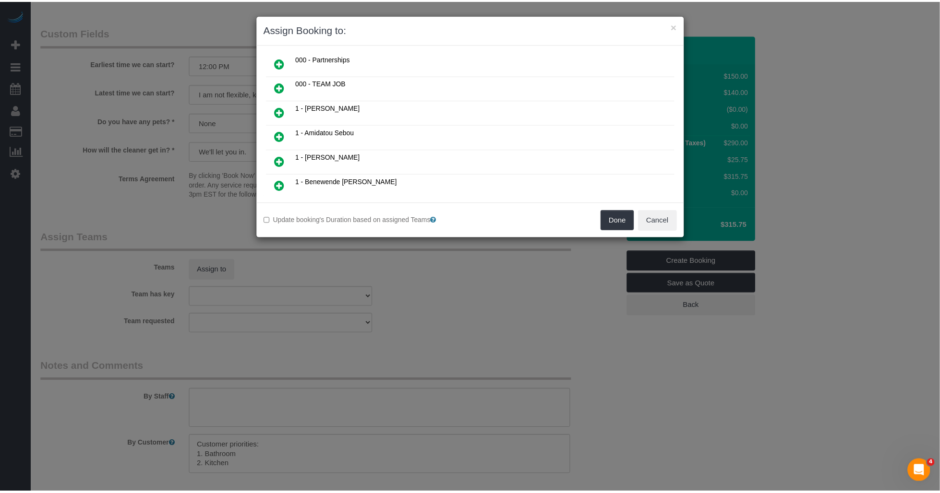
scroll to position [75, 0]
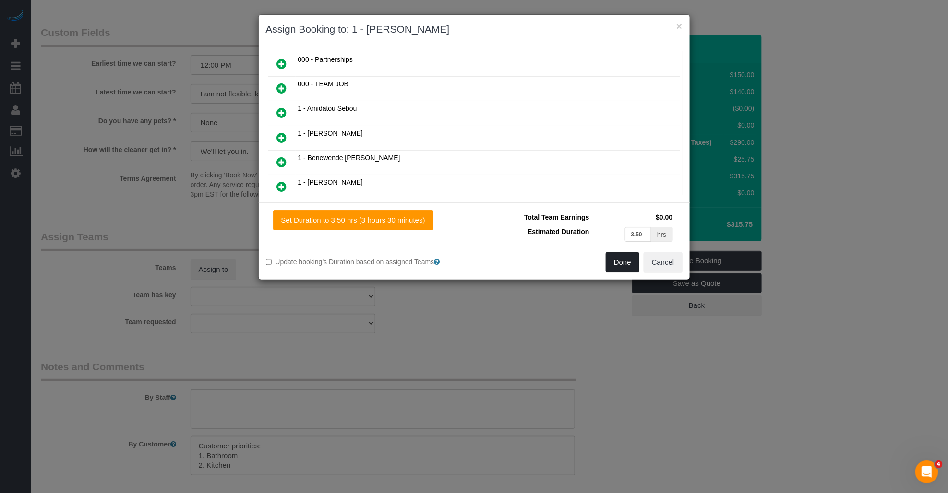
click at [621, 259] on button "Done" at bounding box center [623, 262] width 34 height 20
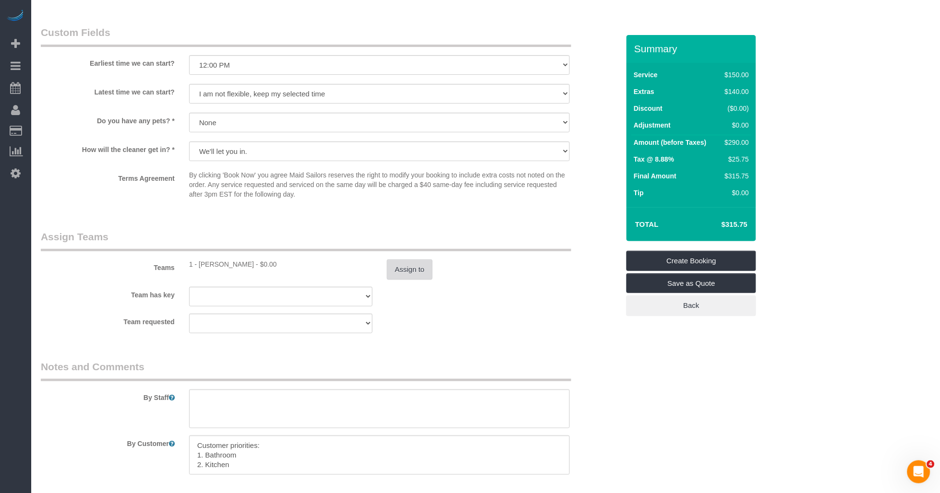
scroll to position [1136, 0]
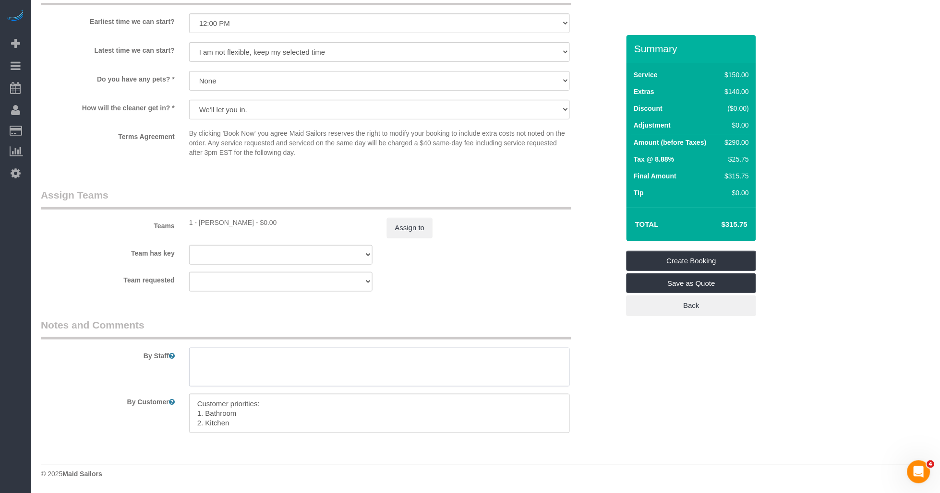
click at [254, 368] on textarea at bounding box center [379, 367] width 381 height 39
click at [144, 434] on fieldset "Notes and Comments By Staff By Customer" at bounding box center [330, 379] width 578 height 123
click at [221, 381] on textarea at bounding box center [379, 367] width 381 height 39
click at [709, 260] on link "Create Booking" at bounding box center [691, 261] width 130 height 20
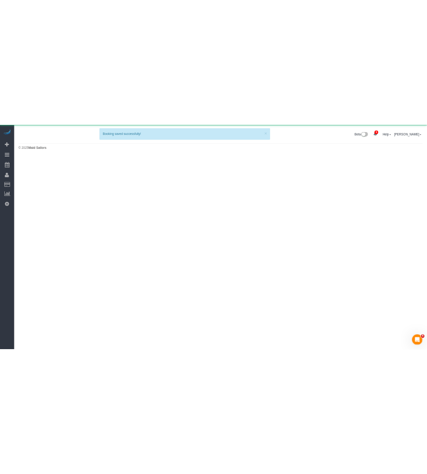
scroll to position [0, 0]
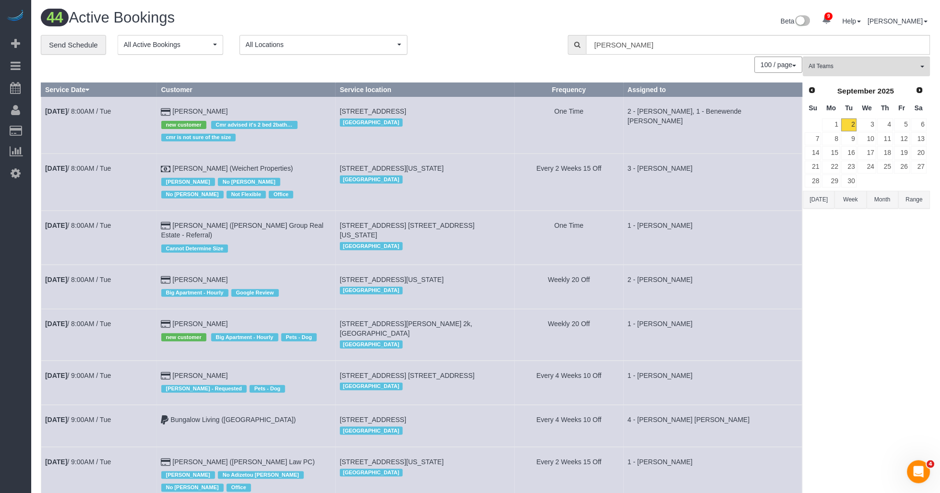
click at [495, 67] on div "100 / page 10 / page 20 / page 30 / page 40 / page 50 / page 100 / page" at bounding box center [422, 65] width 762 height 16
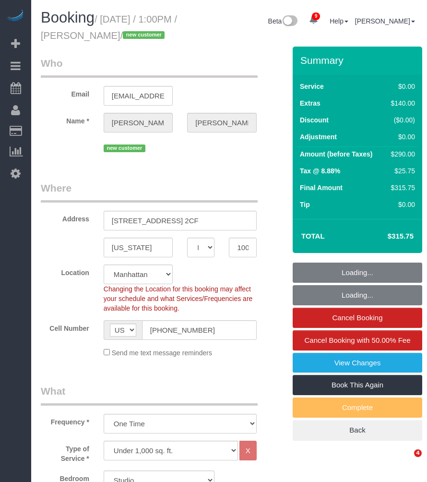
select select "NY"
select select "number:60"
select select "number:90"
select select "number:15"
select select "number:5"
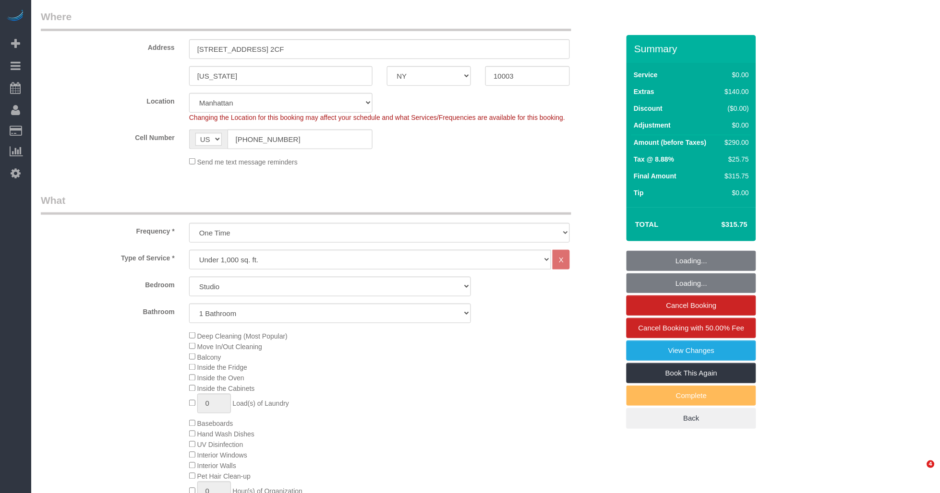
select select "string:stripe-pm_1S30eP4VGloSiKo7g0pfCIko"
select select "spot1"
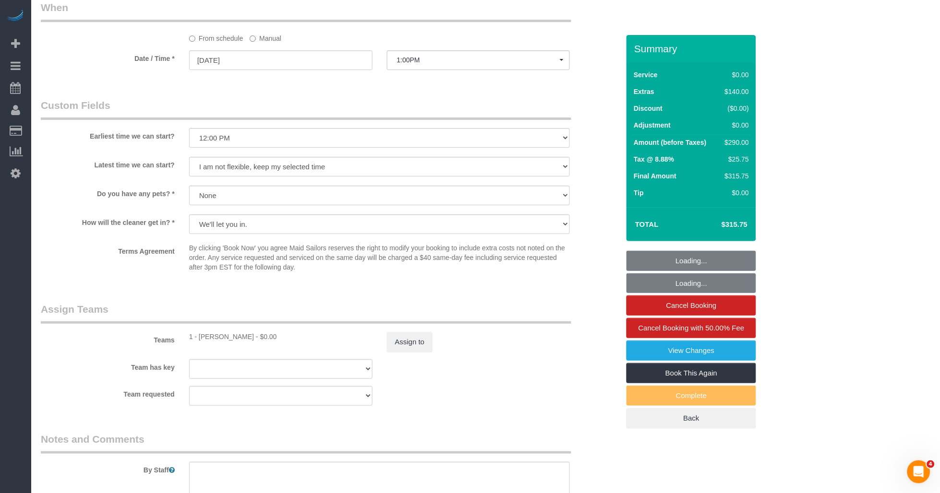
scroll to position [1169, 0]
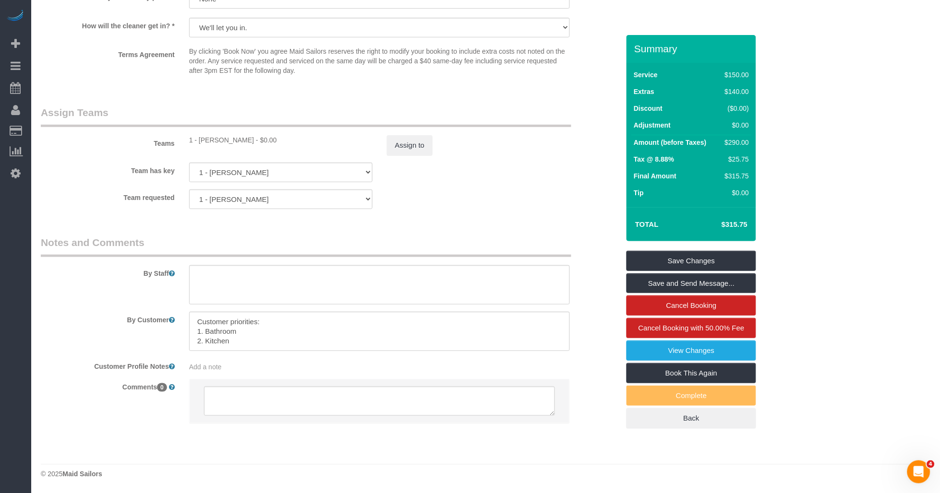
click at [239, 361] on div "Add a note" at bounding box center [379, 365] width 395 height 13
click at [224, 362] on div "Add a note" at bounding box center [379, 367] width 381 height 10
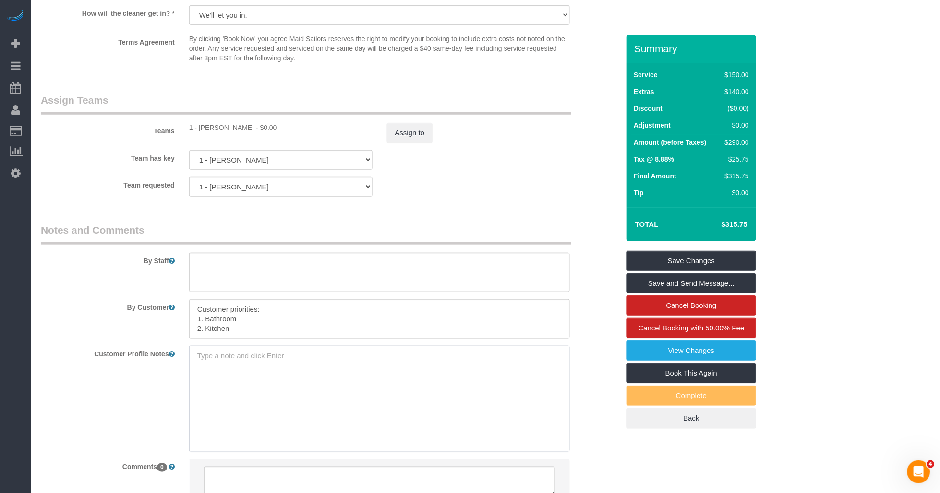
click at [214, 368] on textarea at bounding box center [379, 399] width 381 height 106
type textarea "U"
type textarea "400 - 500 sqft according to the customer."
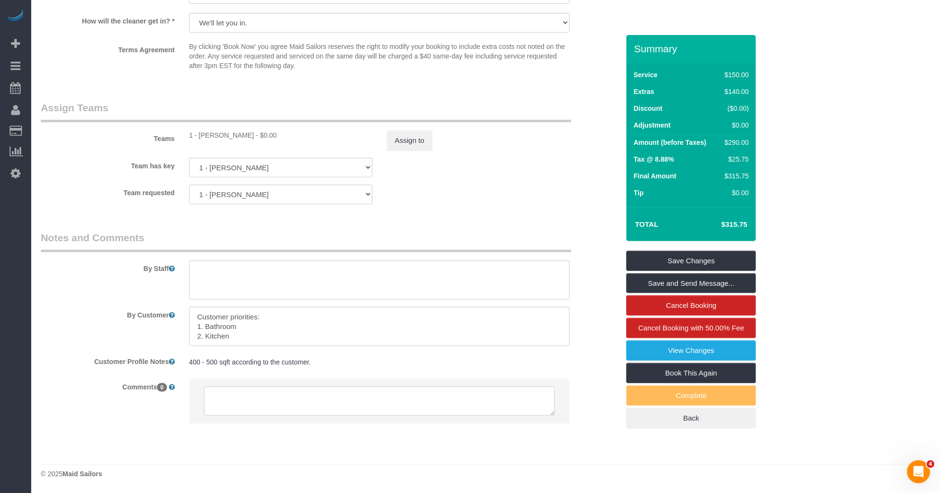
click at [132, 408] on sui-booking-comments "By Staff By Customer Customer Profile Notes 400 - 500 sqft according to the cus…" at bounding box center [330, 332] width 578 height 203
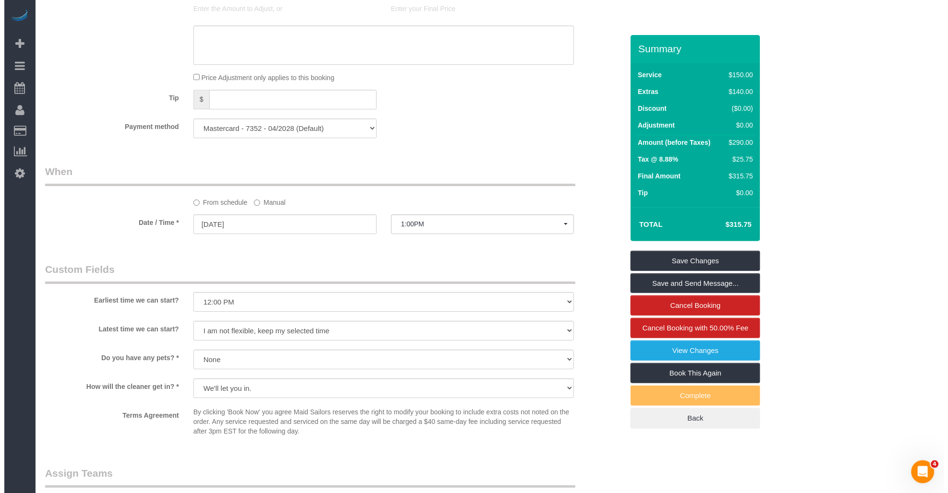
scroll to position [1009, 0]
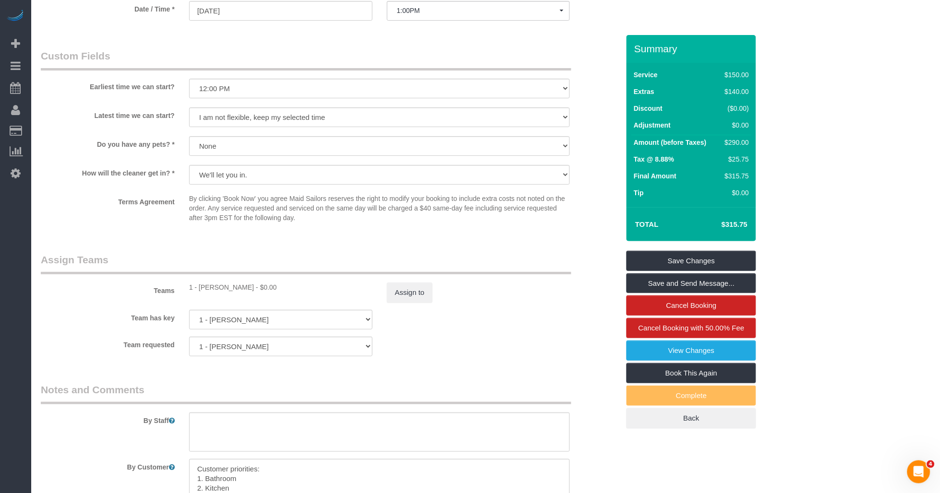
click at [205, 292] on div "1 - [PERSON_NAME] - $0.00" at bounding box center [280, 288] width 183 height 10
click at [205, 292] on div "1 - Abdoulaye Sow - $0.00" at bounding box center [280, 288] width 183 height 10
copy div "Abdoulaye"
click at [427, 286] on link "Save and Send Message..." at bounding box center [691, 284] width 130 height 20
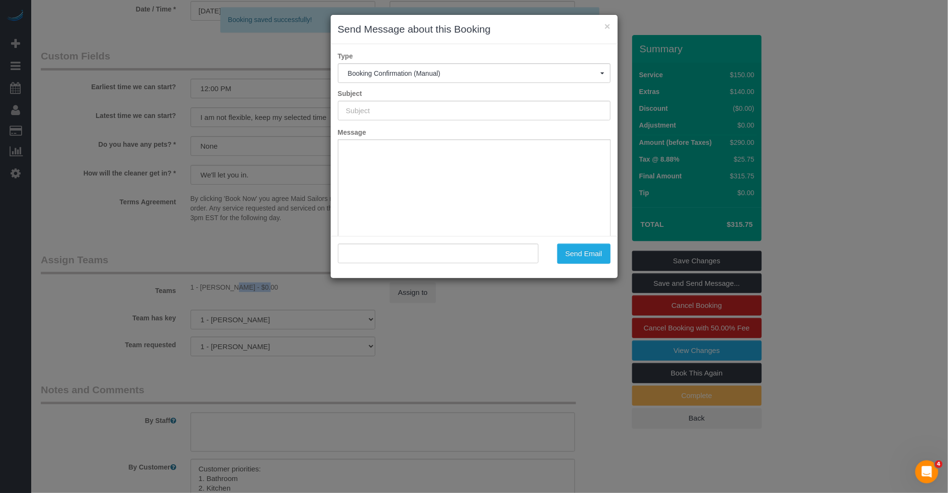
type input "Cleaning Confirmed for 09/03/2025 at 1:00pm"
type input ""Tammie Kleinmann" <tk@tammiekleinmann.com>"
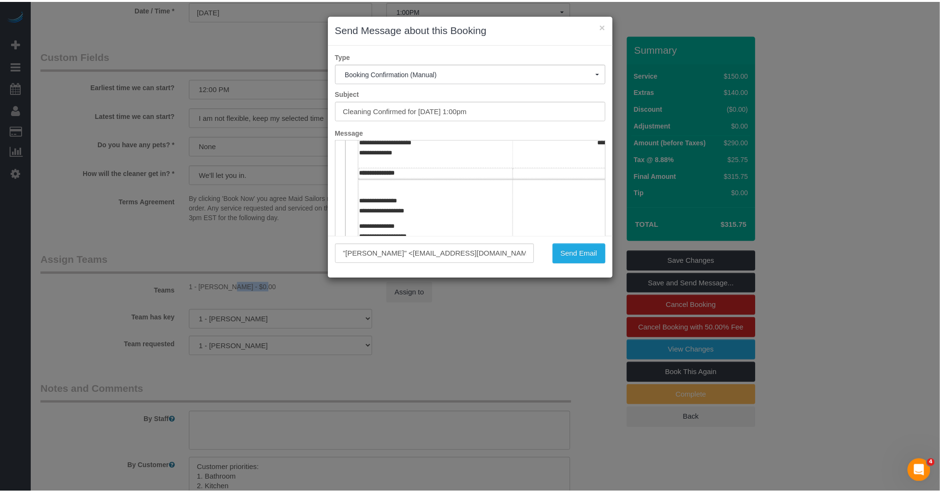
scroll to position [213, 0]
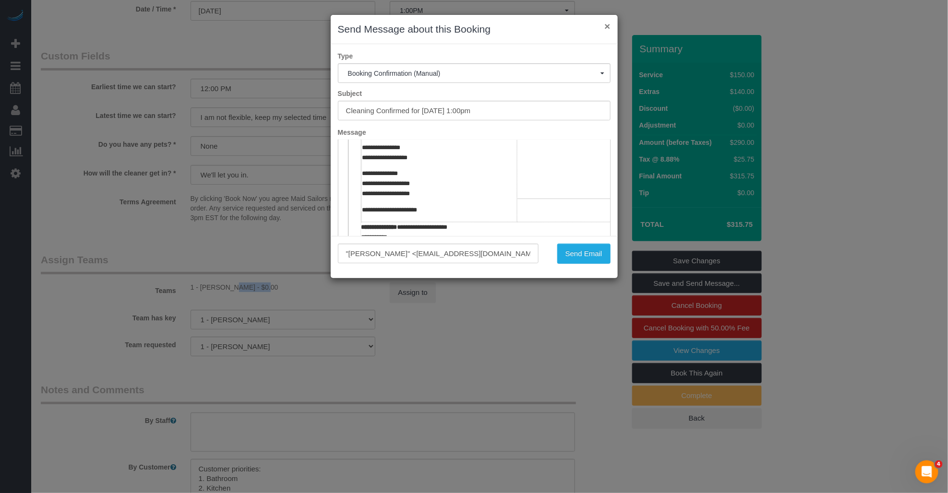
click at [427, 25] on button "×" at bounding box center [607, 26] width 6 height 10
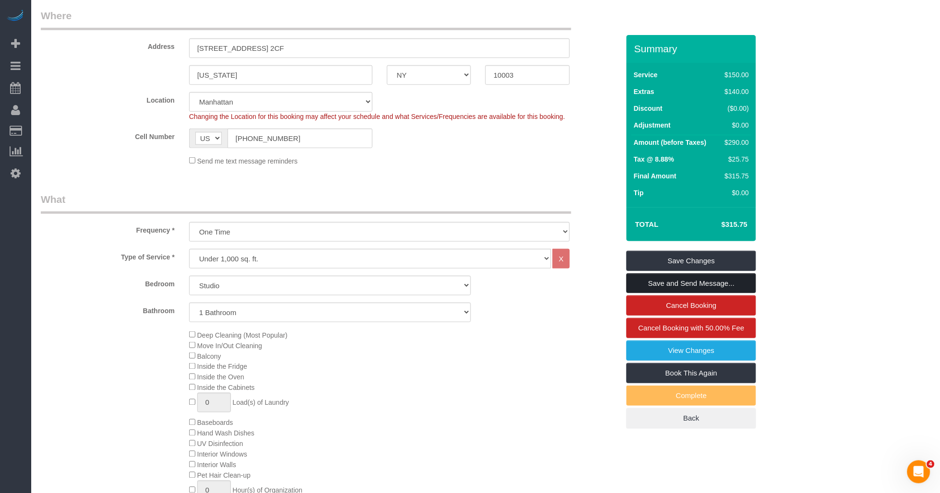
scroll to position [1, 0]
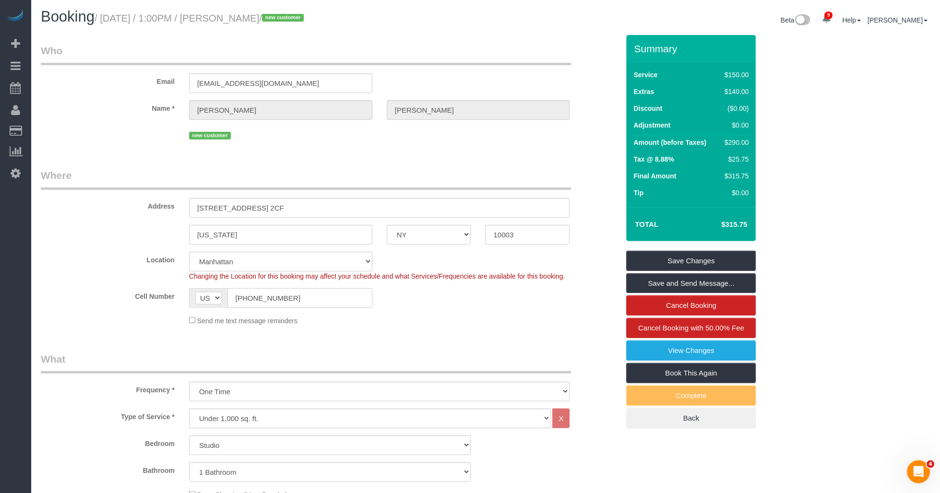
click at [260, 301] on input "[PHONE_NUMBER]" at bounding box center [299, 298] width 145 height 20
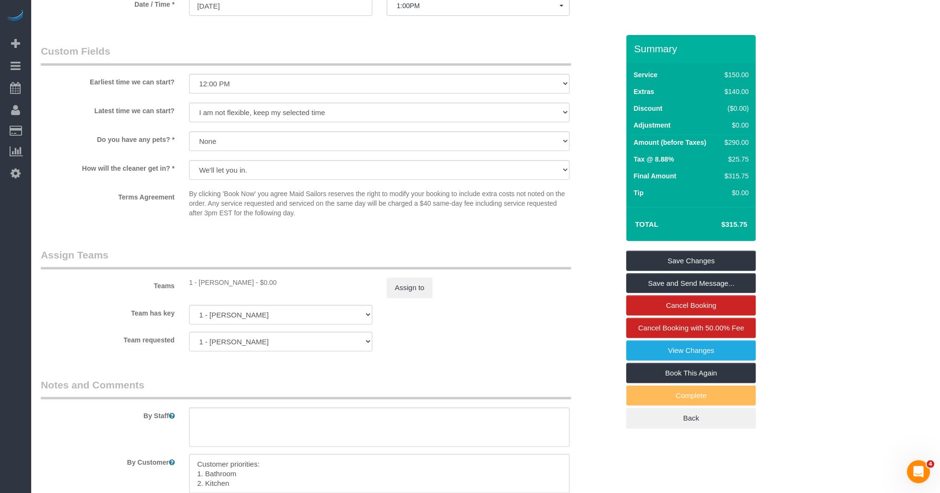
scroll to position [1174, 0]
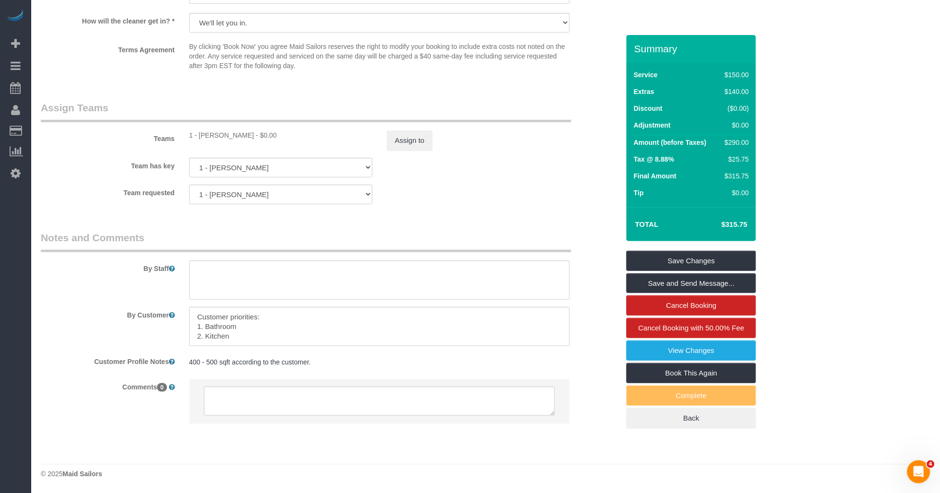
click at [312, 365] on pre "400 - 500 sqft according to the customer." at bounding box center [379, 363] width 381 height 10
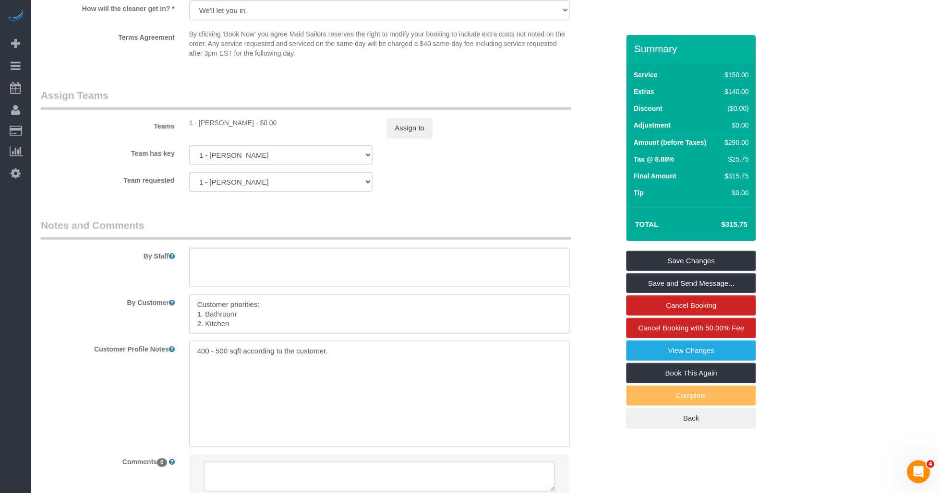
click at [342, 370] on textarea "400 - 500 sqft according to the customer." at bounding box center [379, 394] width 381 height 106
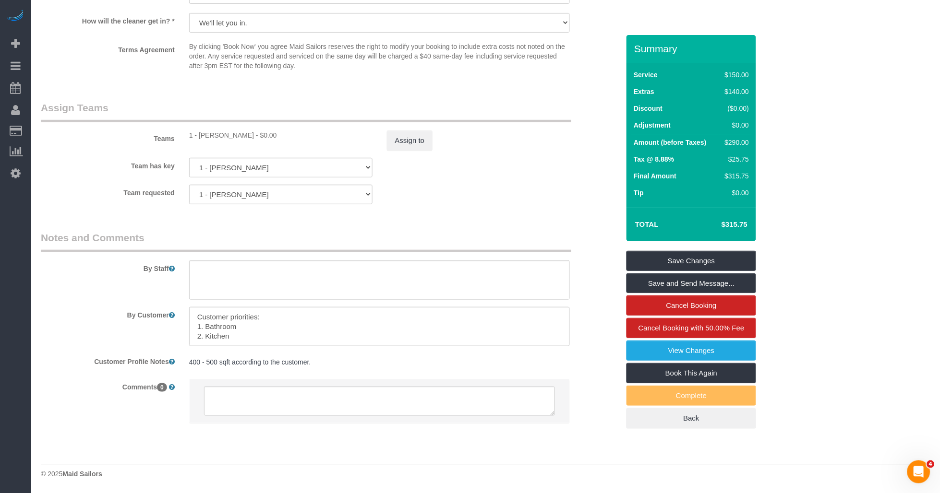
click at [346, 356] on div "400 - 500 sqft according to the customer. 400 - 500 sqft according to the custo…" at bounding box center [379, 363] width 395 height 18
click at [325, 363] on pre "400 - 500 sqft according to the customer." at bounding box center [379, 363] width 381 height 10
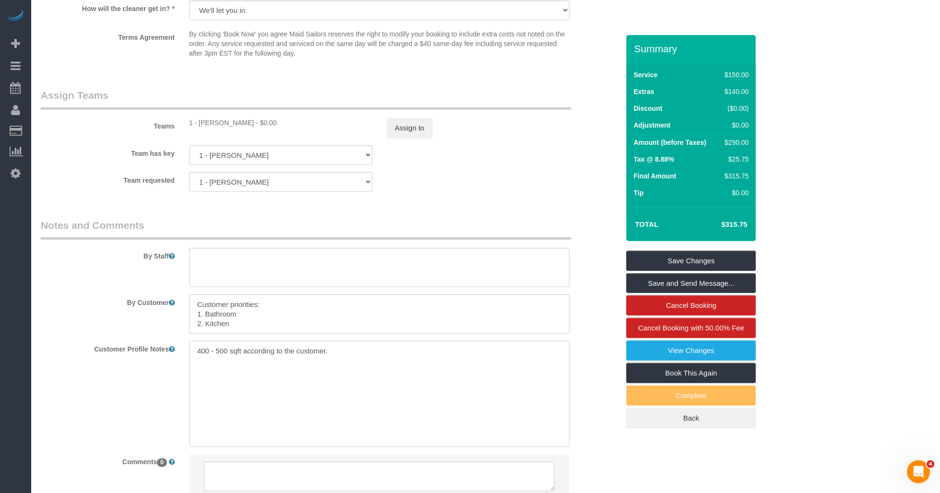
click at [342, 362] on textarea "400 - 500 sqft according to the customer." at bounding box center [379, 394] width 381 height 106
paste textarea "(512) 522-6225"
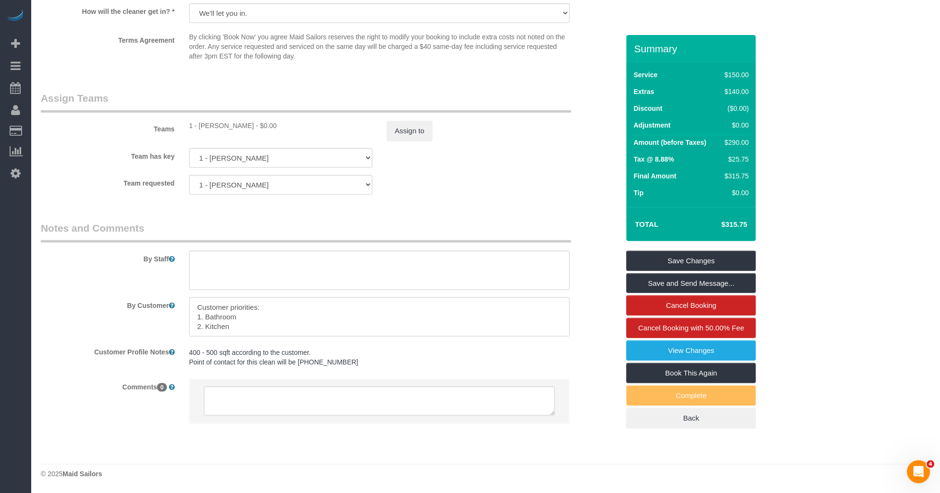
click at [304, 367] on pre "400 - 500 sqft according to the customer. Point of contact for this clean will …" at bounding box center [379, 357] width 381 height 19
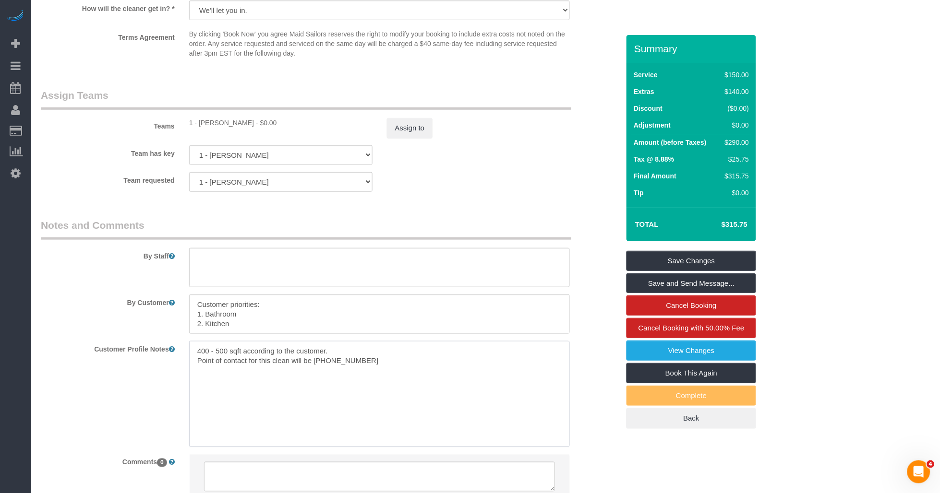
drag, startPoint x: 310, startPoint y: 371, endPoint x: 323, endPoint y: 375, distance: 13.4
click at [312, 371] on textarea "400 - 500 sqft according to the customer. Point of contact for this clean will …" at bounding box center [379, 394] width 381 height 106
paste textarea "Marc Kleinmann"
click at [427, 371] on textarea "400 - 500 sqft according to the customer. Point of contact for this clean will …" at bounding box center [379, 394] width 381 height 106
type textarea "400 - 500 sqft according to the customer. Point of contact for this clean will …"
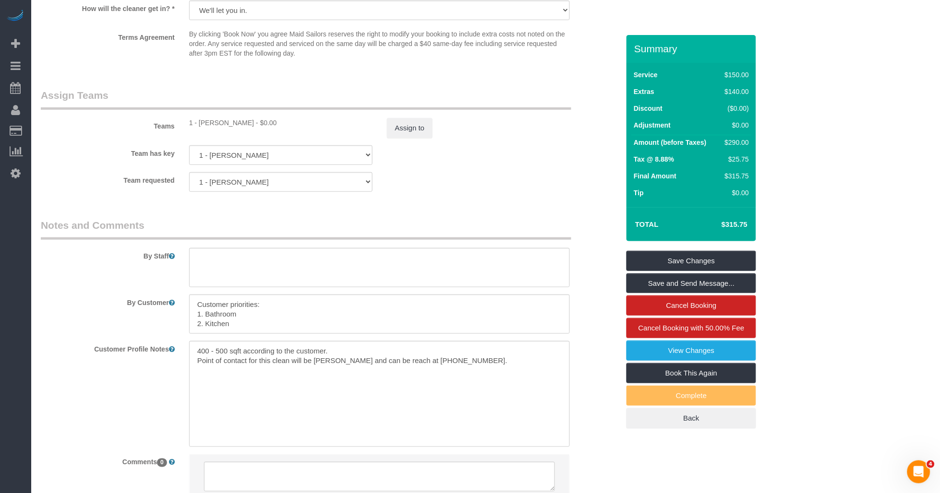
click at [75, 404] on sui-booking-comments "By Staff By Customer Customer Profile Notes 400 - 500 sqft according to the cus…" at bounding box center [330, 363] width 578 height 291
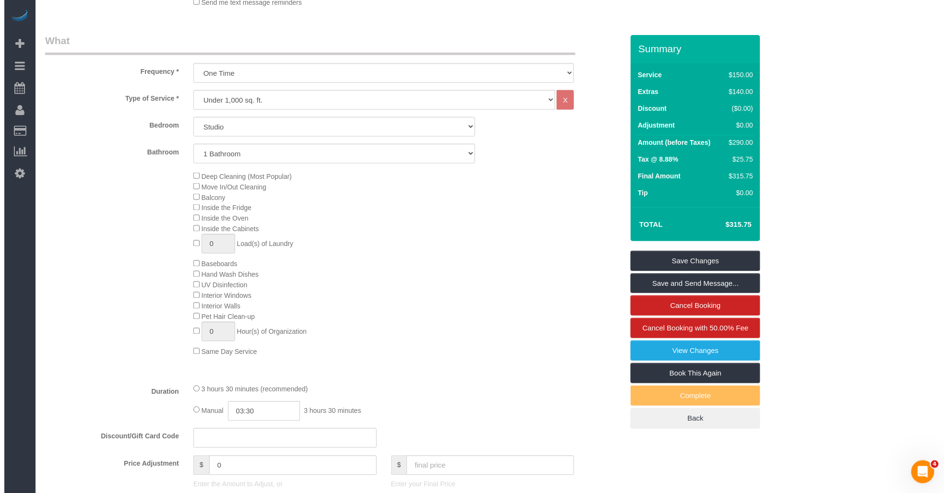
scroll to position [373, 0]
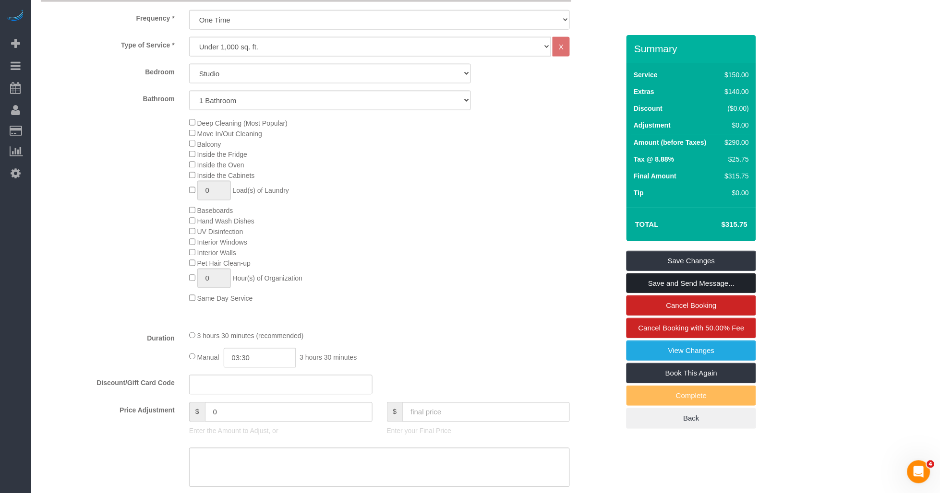
click at [427, 282] on link "Save and Send Message..." at bounding box center [691, 284] width 130 height 20
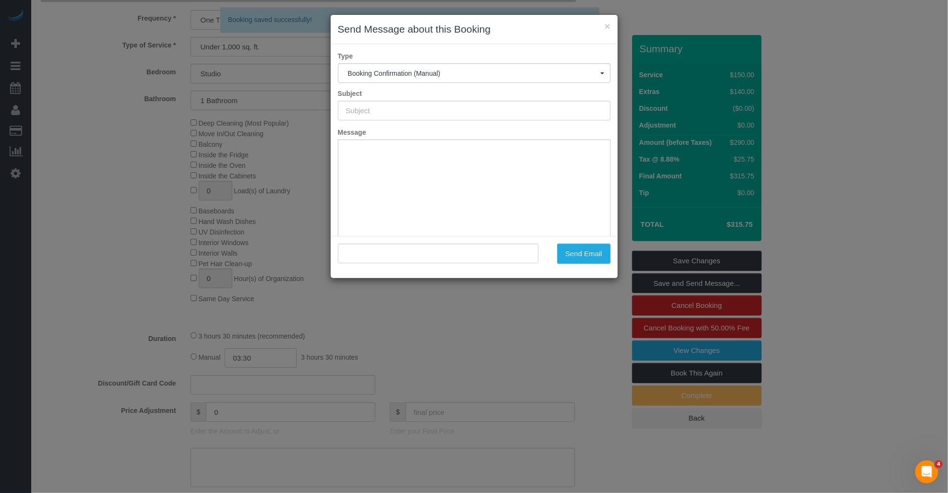
type input "Cleaning Confirmed for 09/03/2025 at 1:00pm"
type input ""Tammie Kleinmann" <tk@tammiekleinmann.com>"
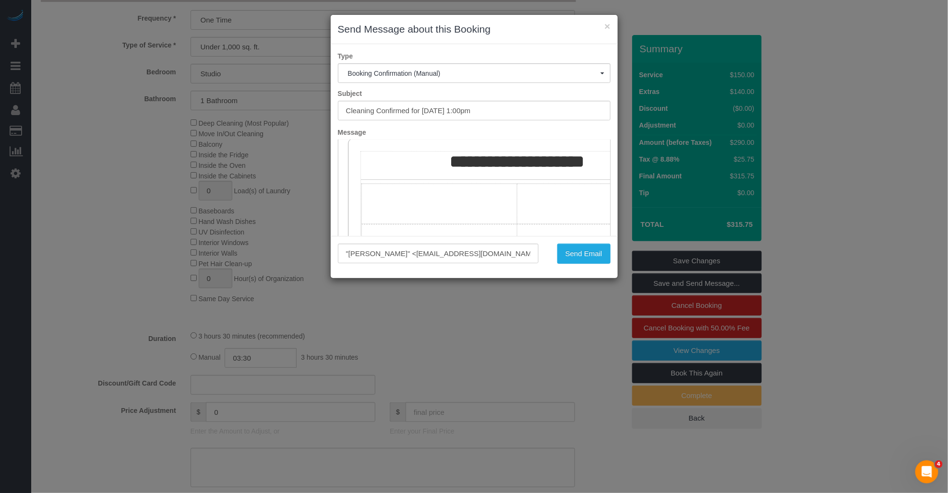
scroll to position [266, 0]
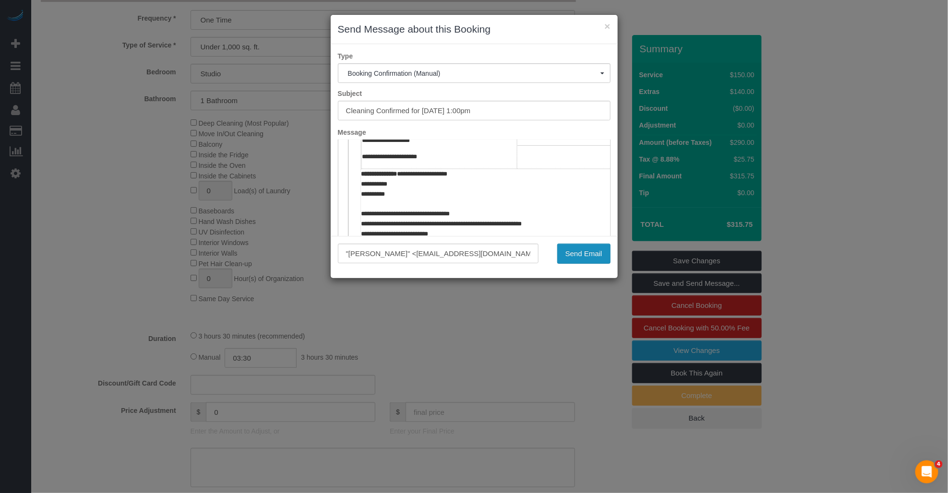
drag, startPoint x: 578, startPoint y: 253, endPoint x: 516, endPoint y: 257, distance: 62.5
click at [427, 253] on button "Send Email" at bounding box center [583, 254] width 53 height 20
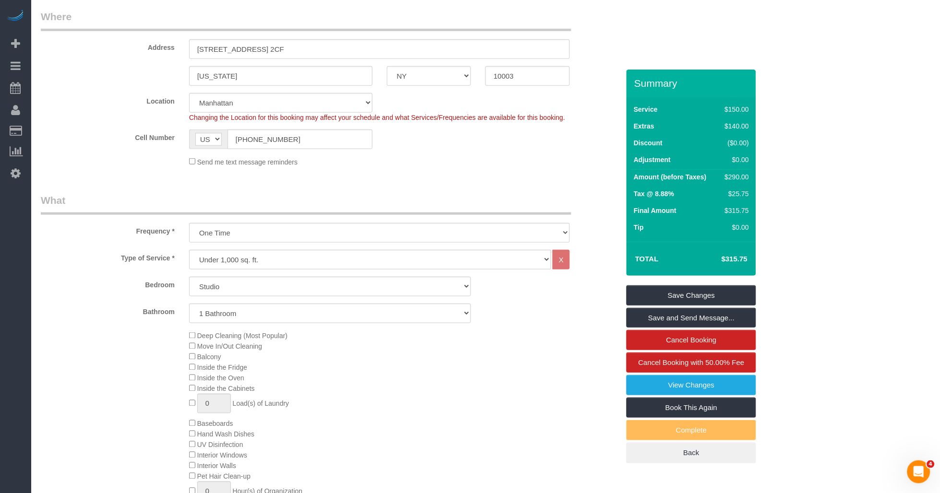
scroll to position [0, 0]
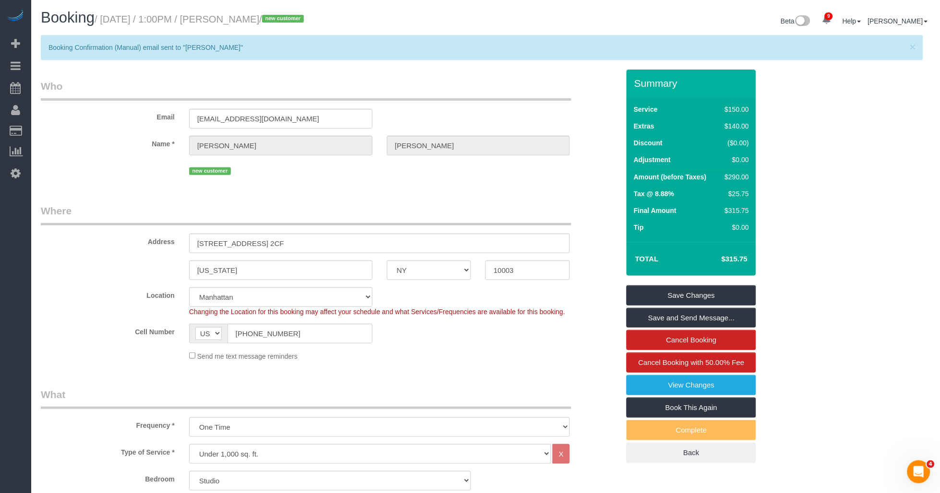
drag, startPoint x: 289, startPoint y: 19, endPoint x: 323, endPoint y: 21, distance: 34.6
click at [307, 21] on small "/ September 03, 2025 / 1:00PM / Tammie Kleinmann / new customer" at bounding box center [201, 19] width 212 height 11
copy small "Tammie Kleinmann"
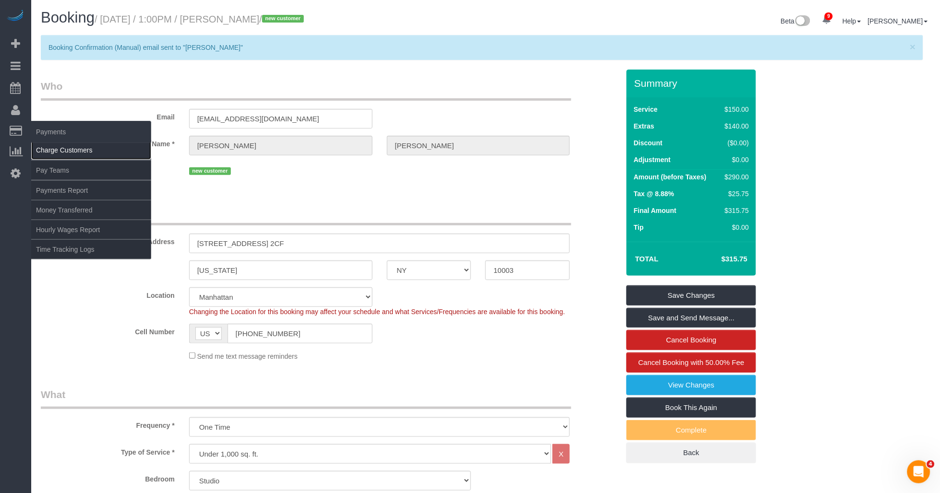
click at [54, 149] on link "Charge Customers" at bounding box center [91, 150] width 120 height 19
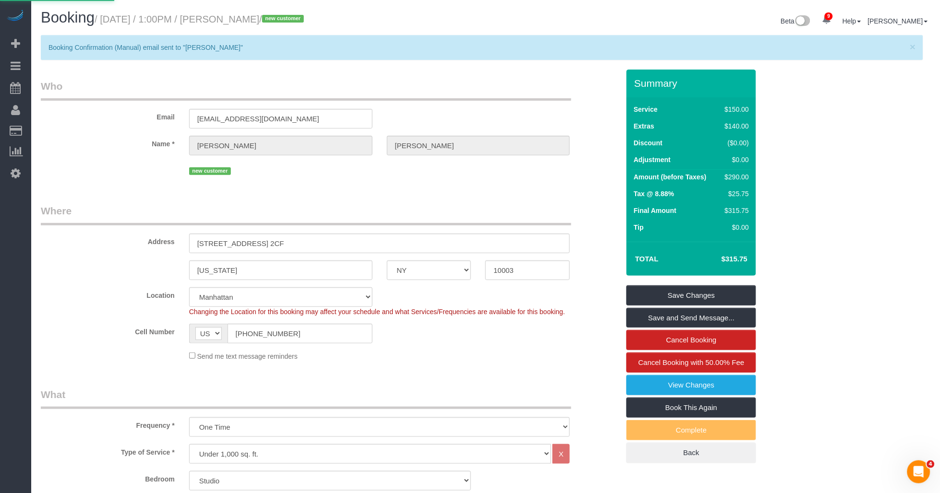
select select
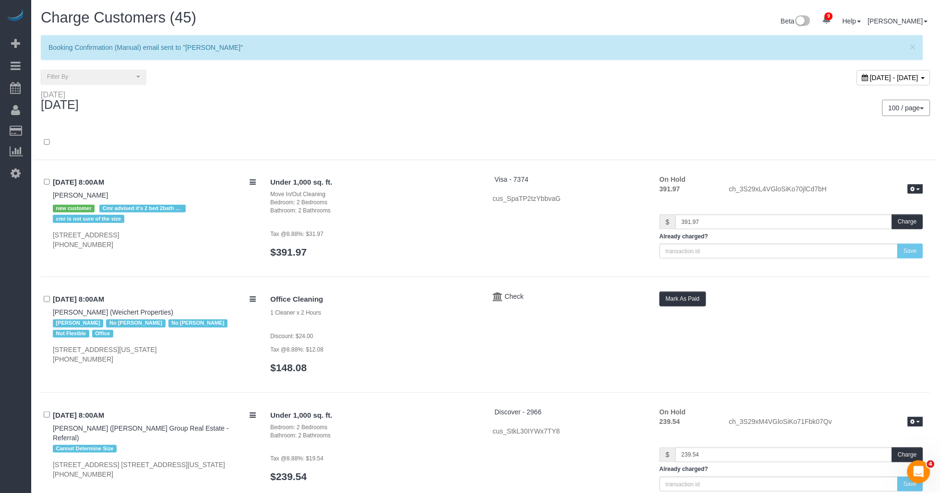
click at [427, 74] on span "September 02, 2025 - September 02, 2025" at bounding box center [894, 78] width 48 height 8
type input "**********"
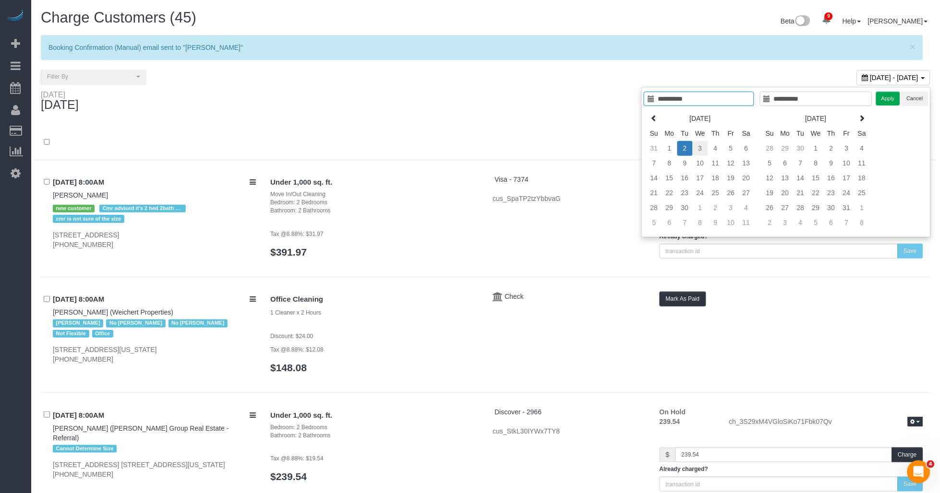
type input "**********"
click at [427, 147] on td "3" at bounding box center [700, 148] width 15 height 15
type input "**********"
click at [427, 147] on td "3" at bounding box center [700, 148] width 15 height 15
type input "**********"
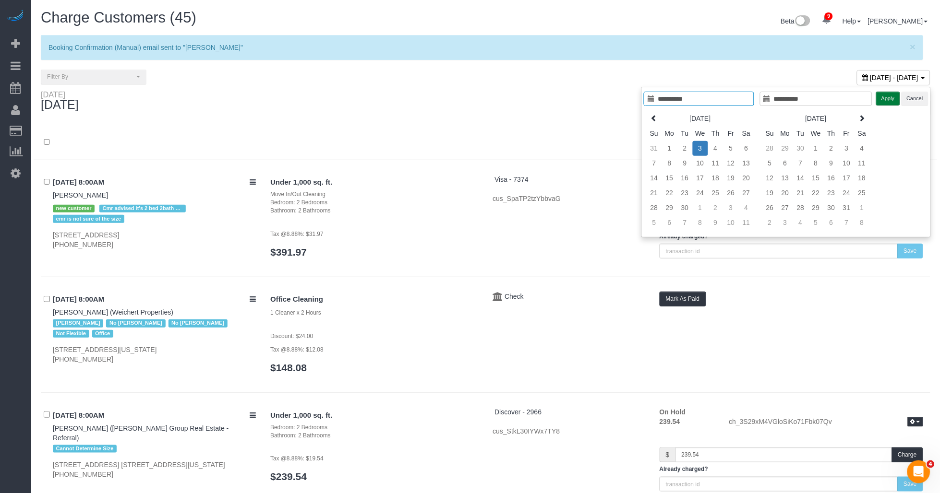
drag, startPoint x: 884, startPoint y: 99, endPoint x: 641, endPoint y: 93, distance: 242.9
click at [427, 99] on button "Apply" at bounding box center [888, 99] width 24 height 14
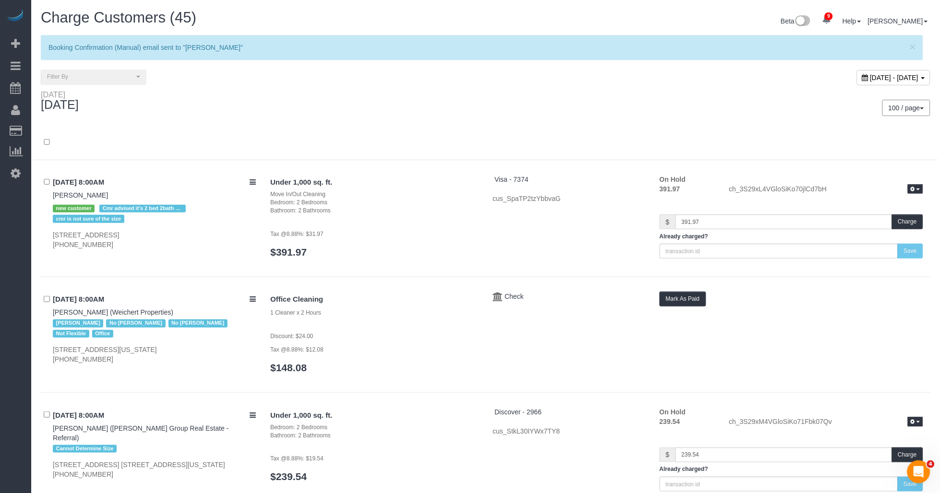
click at [427, 104] on div "100 / page 10 / page 20 / page 30 / page 40 / page 50 / page 100 / page" at bounding box center [712, 108] width 438 height 16
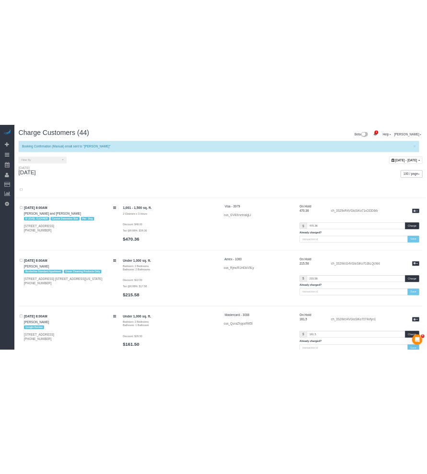
scroll to position [4121, 0]
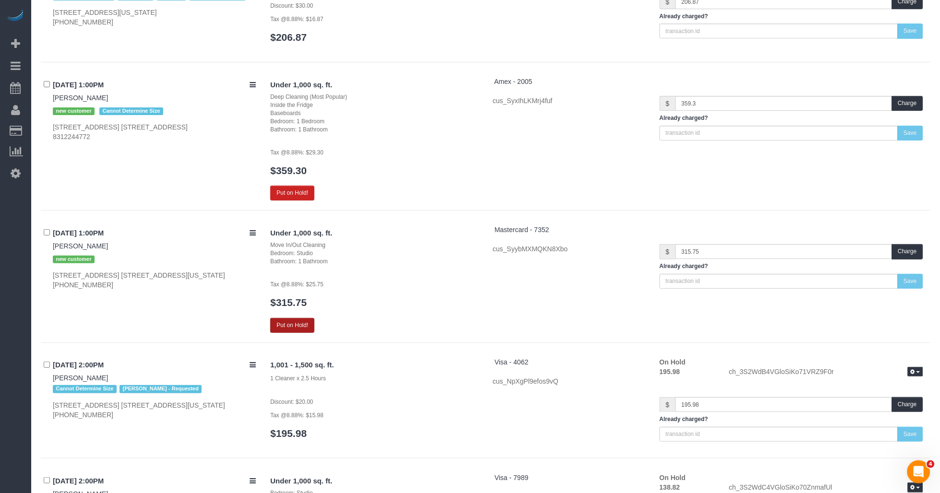
click at [288, 331] on button "Put on Hold!" at bounding box center [292, 325] width 44 height 15
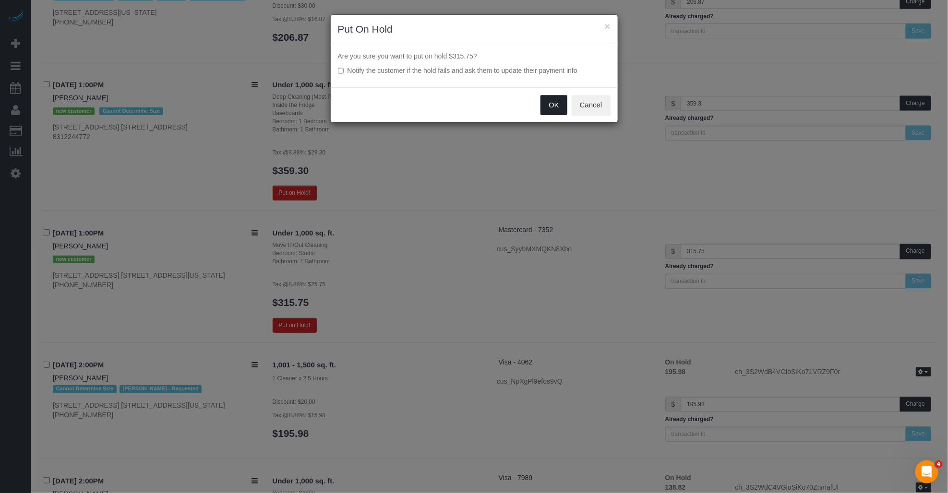
click at [427, 106] on button "OK" at bounding box center [553, 105] width 27 height 20
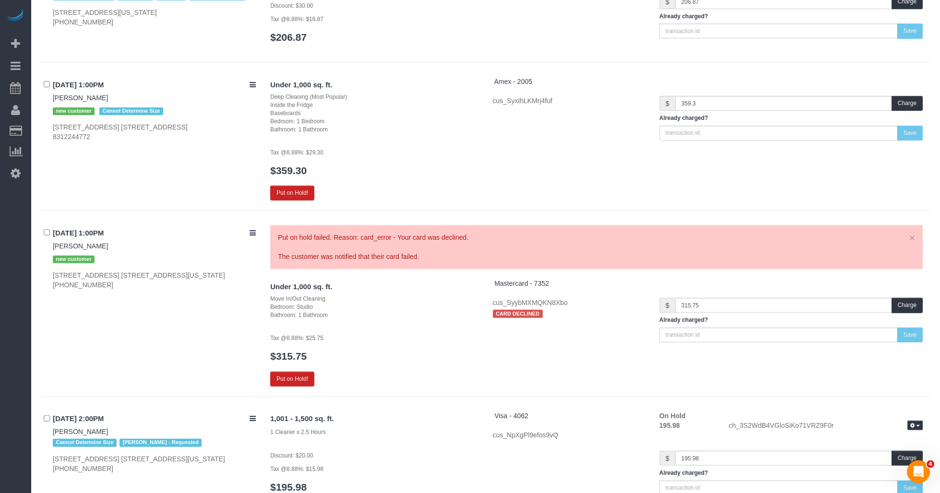
click at [380, 343] on p "Tax @8.88%: $25.75" at bounding box center [374, 338] width 208 height 10
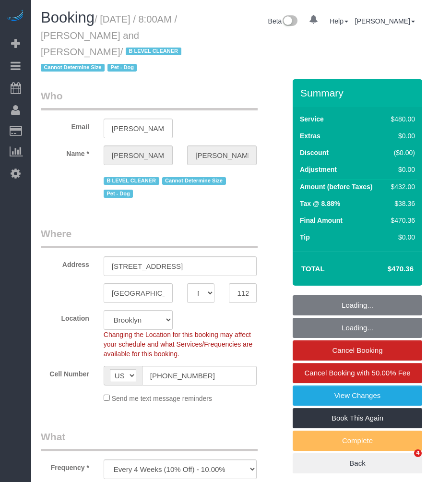
select select "NY"
select select "object:723"
select select "string:stripe-pm_1Fy8G54VGloSiKo73PStrBvB"
select select "spot1"
select select "number:57"
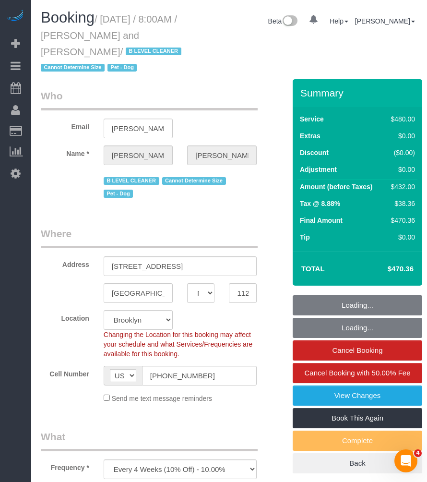
select select "number:72"
select select "number:13"
select select "number:5"
select select "2"
select select "180"
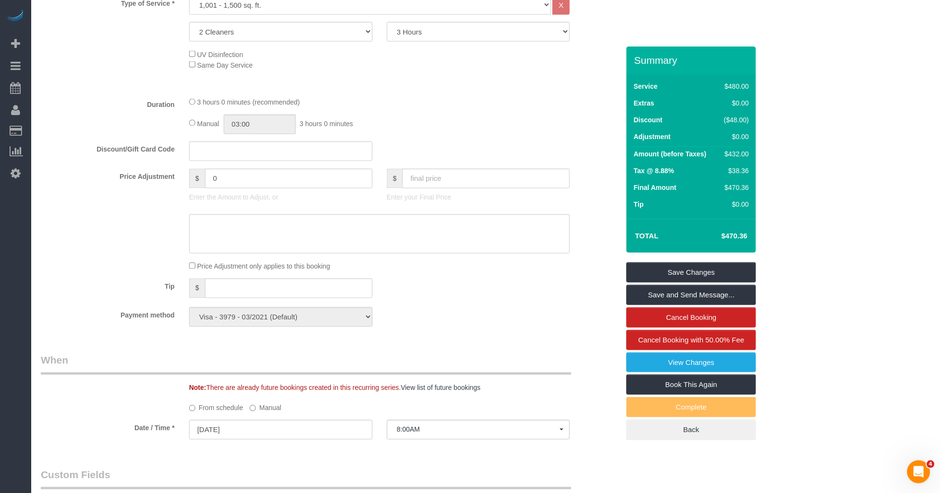
scroll to position [480, 0]
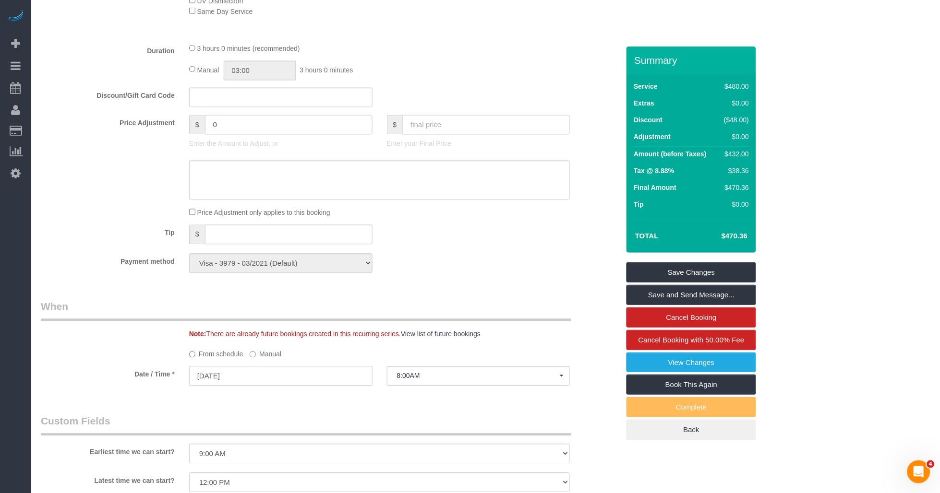
click at [265, 384] on input "[DATE]" at bounding box center [280, 377] width 183 height 20
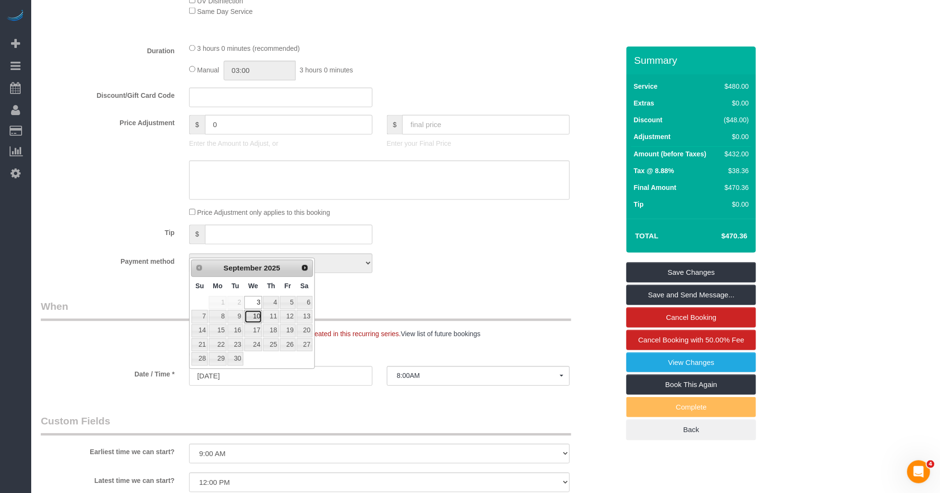
click at [261, 317] on link "10" at bounding box center [253, 317] width 18 height 13
type input "[DATE]"
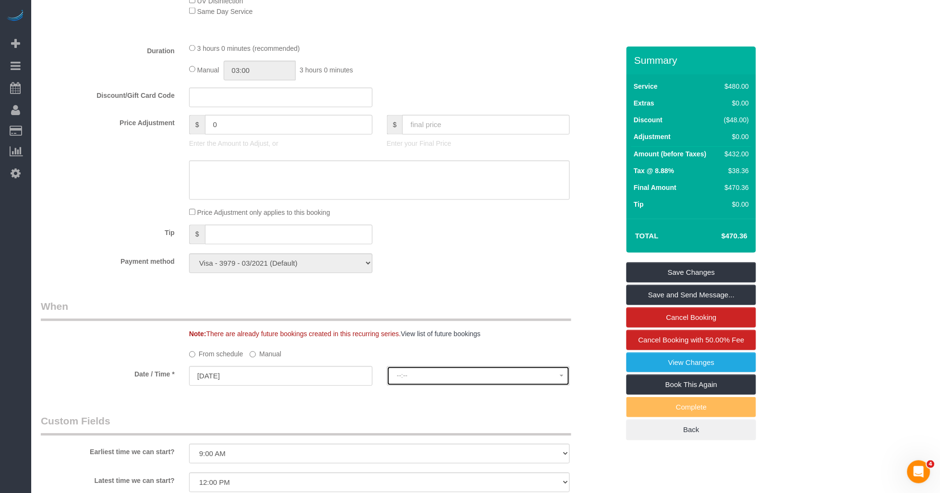
click at [427, 380] on span "--:--" at bounding box center [478, 376] width 163 height 8
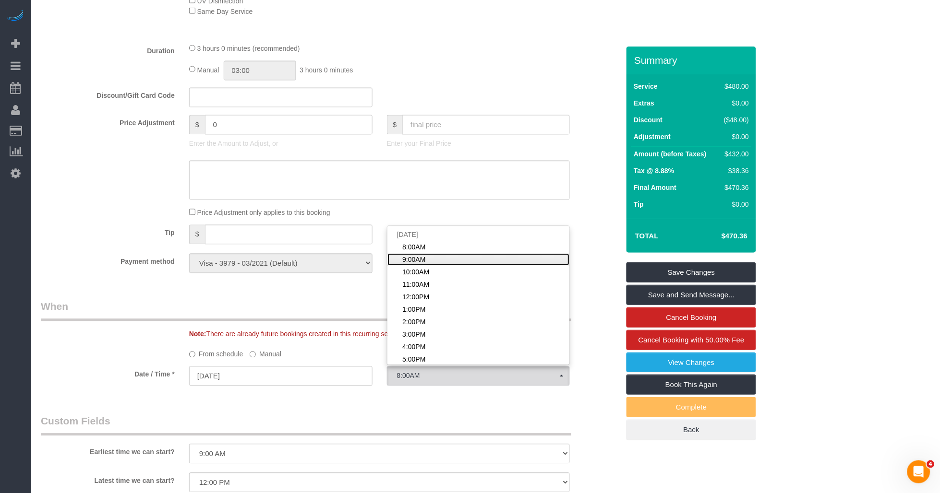
click at [427, 266] on link "9:00AM" at bounding box center [478, 260] width 182 height 12
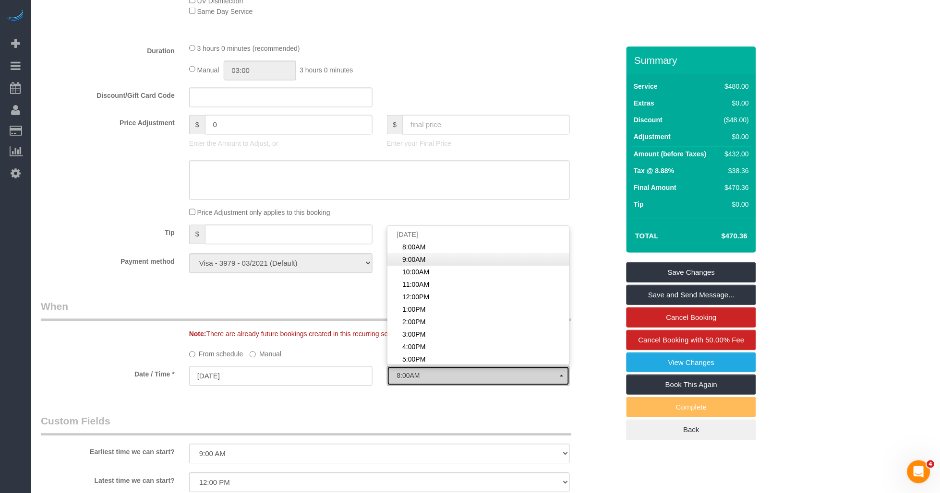
select select "spot53"
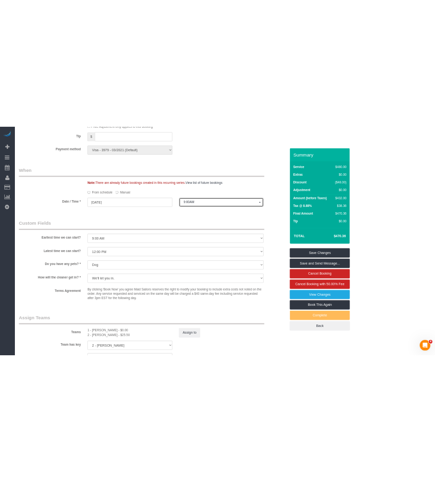
scroll to position [800, 0]
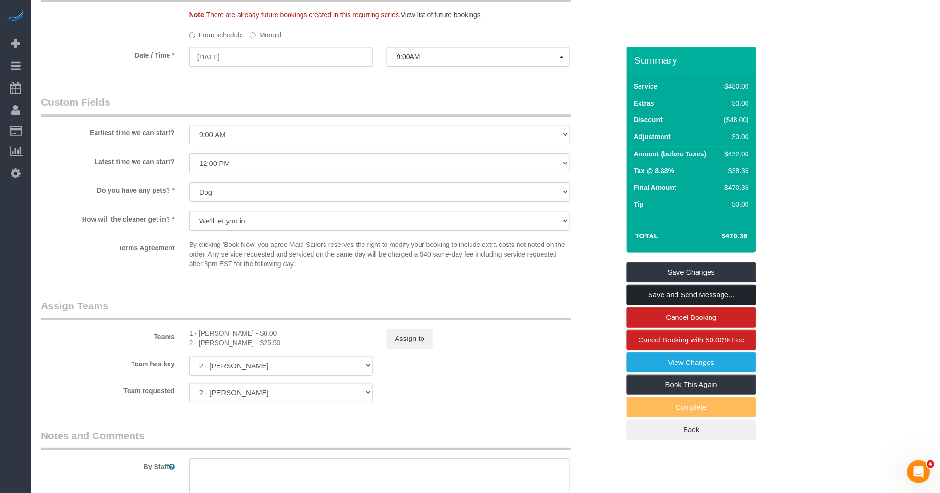
click at [427, 290] on link "Save and Send Message..." at bounding box center [691, 295] width 130 height 20
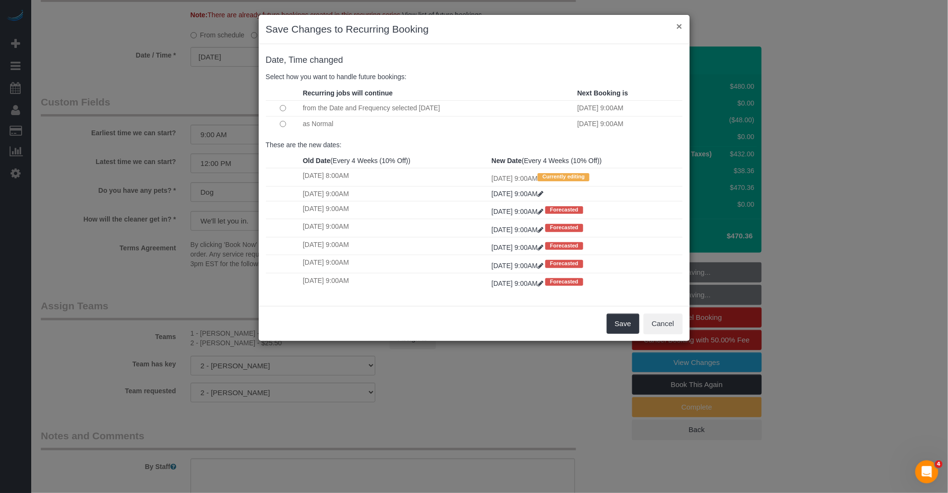
click at [427, 25] on button "×" at bounding box center [679, 26] width 6 height 10
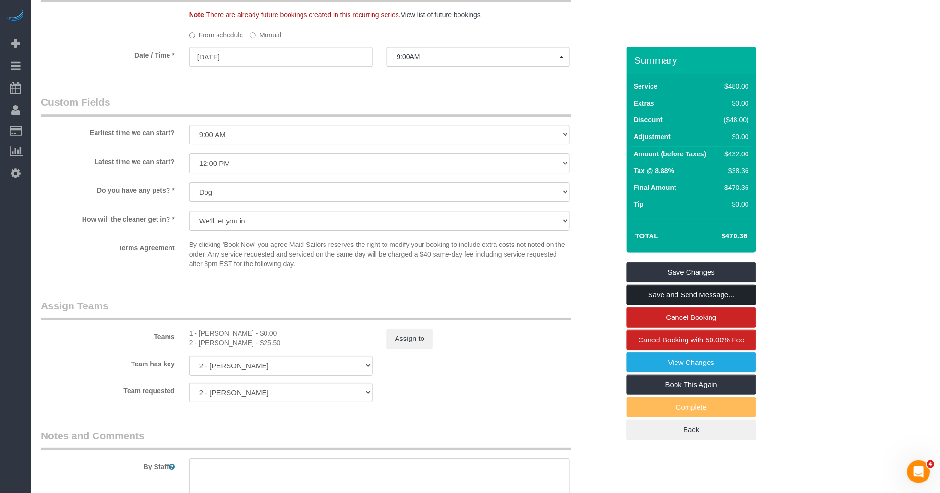
click at [427, 292] on link "Save and Send Message..." at bounding box center [691, 295] width 130 height 20
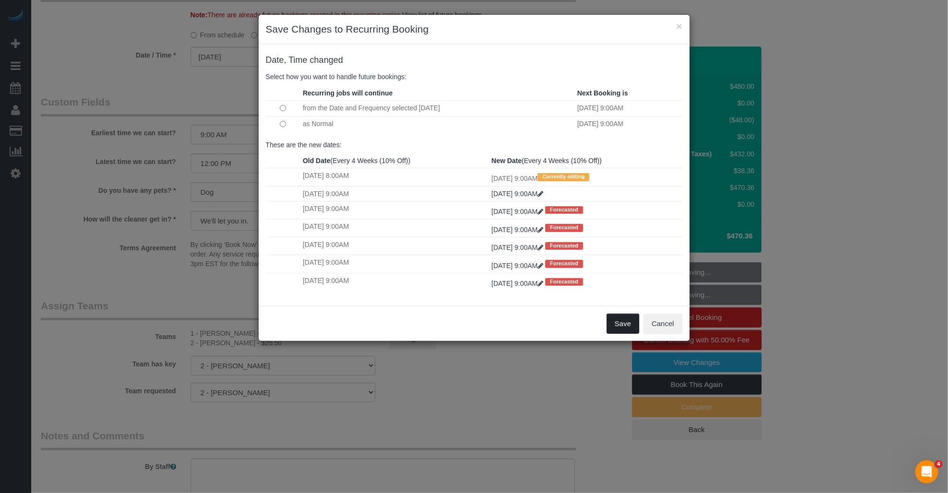
click at [427, 330] on button "Save" at bounding box center [623, 324] width 33 height 20
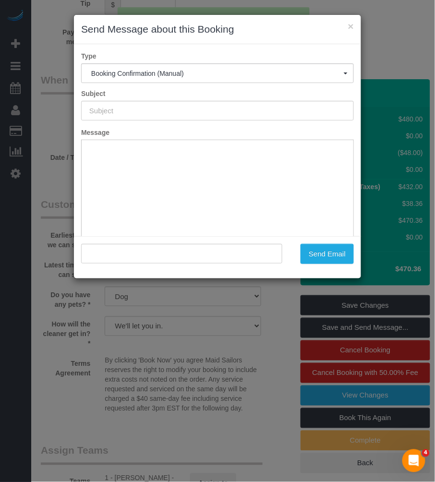
scroll to position [0, 0]
type input "Cleaning Confirmed for 09/10/2025 at 9:00am"
type input ""Nick Donald and Madeline Muzzi" <madeline.muzzi@gmail.com>"
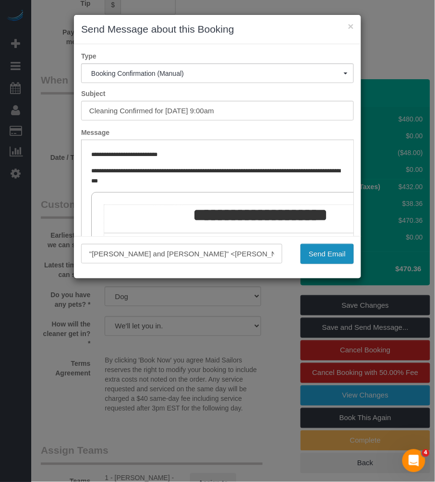
click at [317, 251] on button "Send Email" at bounding box center [326, 254] width 53 height 20
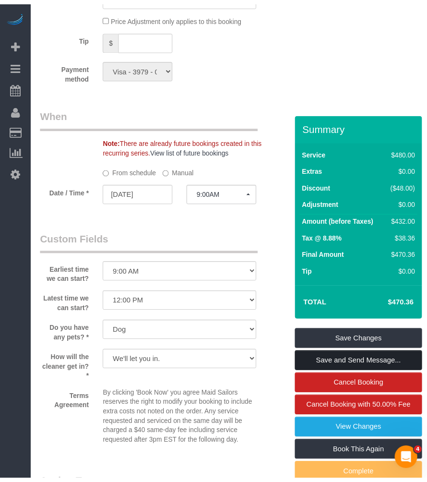
scroll to position [834, 0]
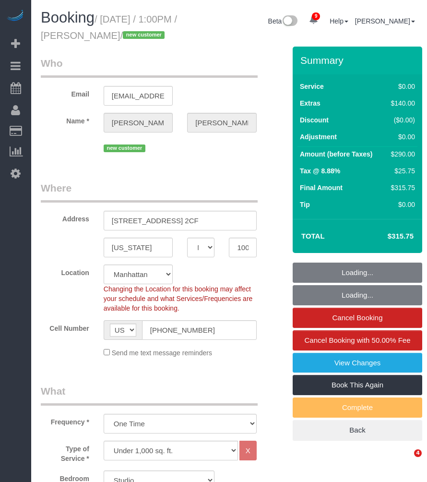
select select "NY"
select select "spot1"
select select "number:60"
select select "number:90"
select select "number:15"
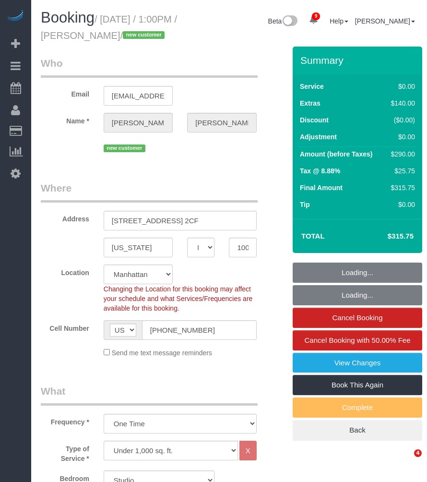
select select "number:5"
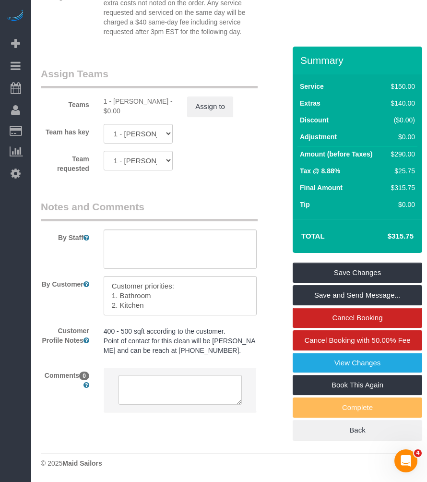
scroll to position [1184, 0]
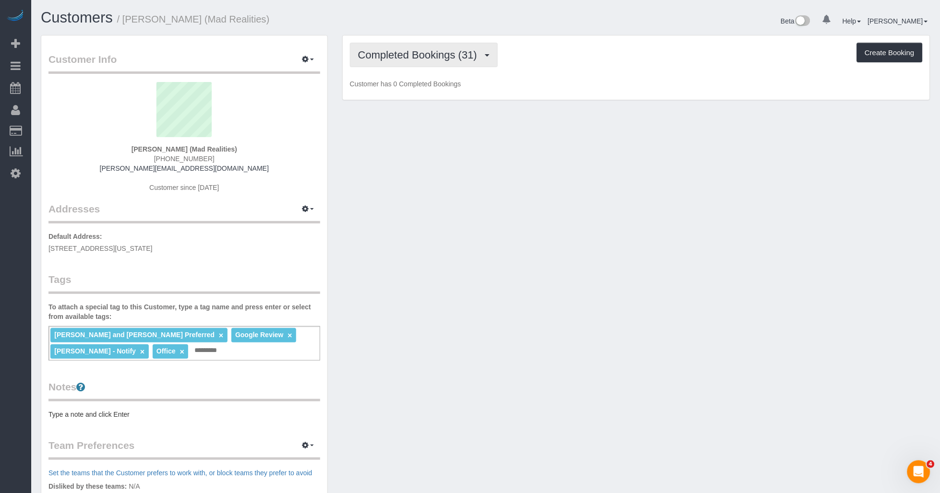
click at [415, 58] on span "Completed Bookings (31)" at bounding box center [420, 55] width 124 height 12
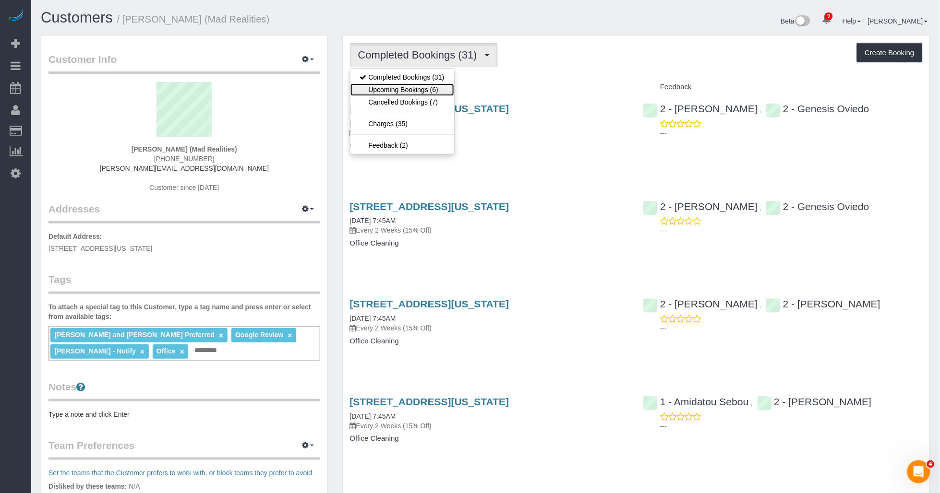
click at [397, 88] on link "Upcoming Bookings (6)" at bounding box center [402, 90] width 104 height 12
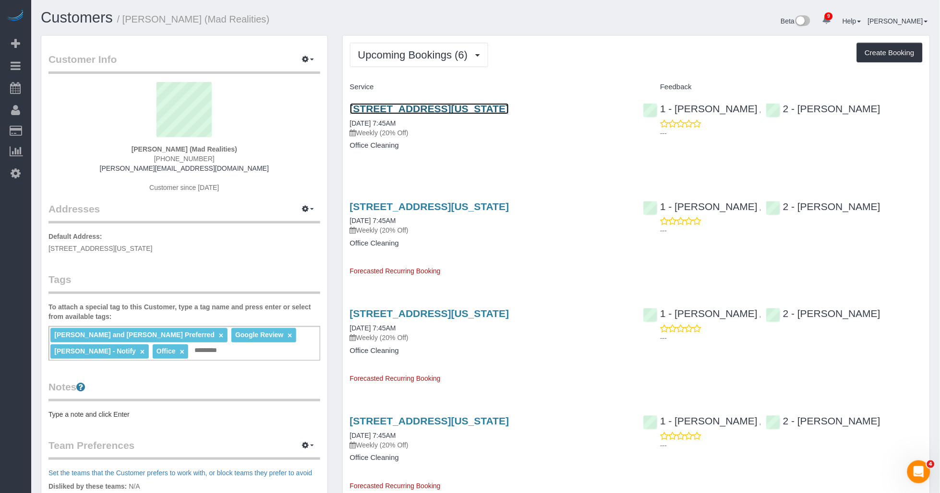
click at [441, 108] on link "[STREET_ADDRESS][US_STATE]" at bounding box center [429, 108] width 159 height 11
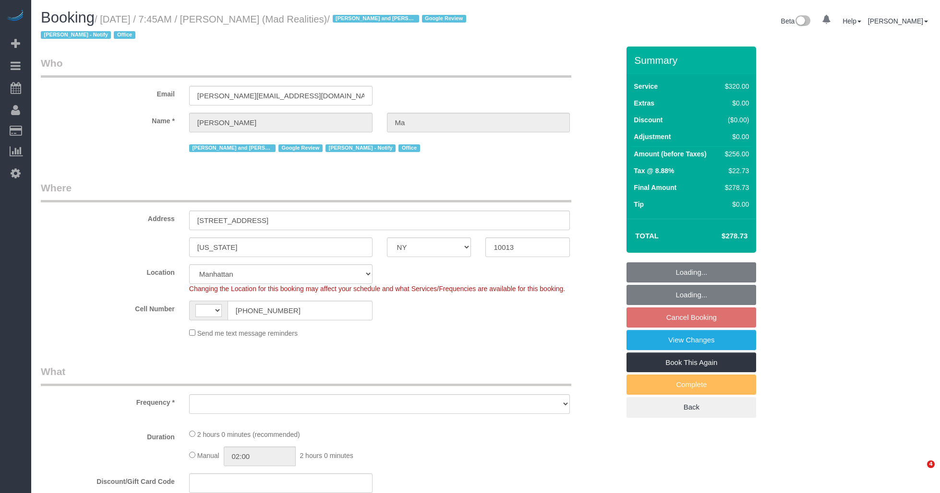
select select "NY"
select select "string:[GEOGRAPHIC_DATA]"
select select "string:stripe-pm_1PsB1j4VGloSiKo7cb06islp"
select select "2"
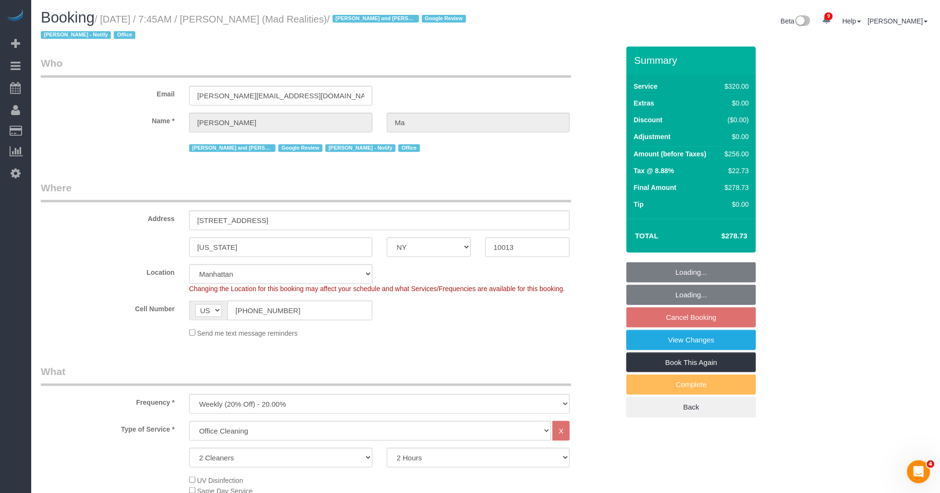
select select "object:966"
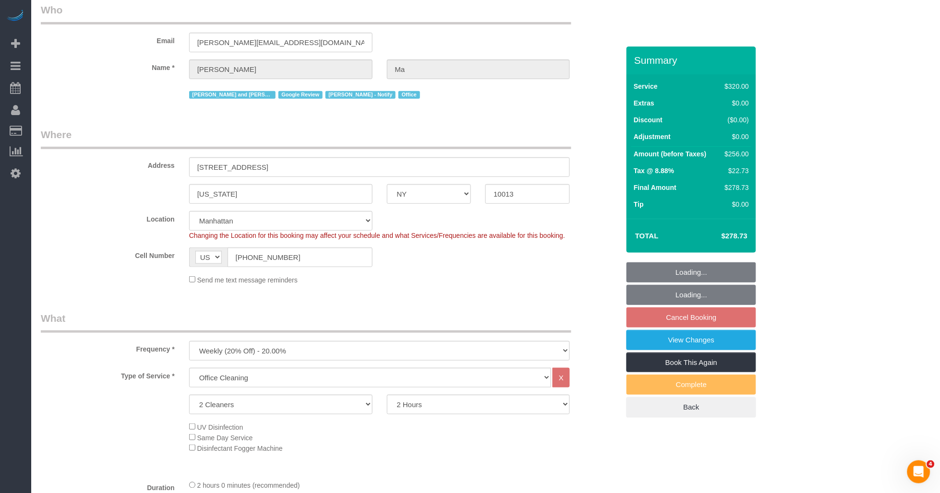
select select "number:89"
select select "number:90"
select select "number:15"
select select "number:7"
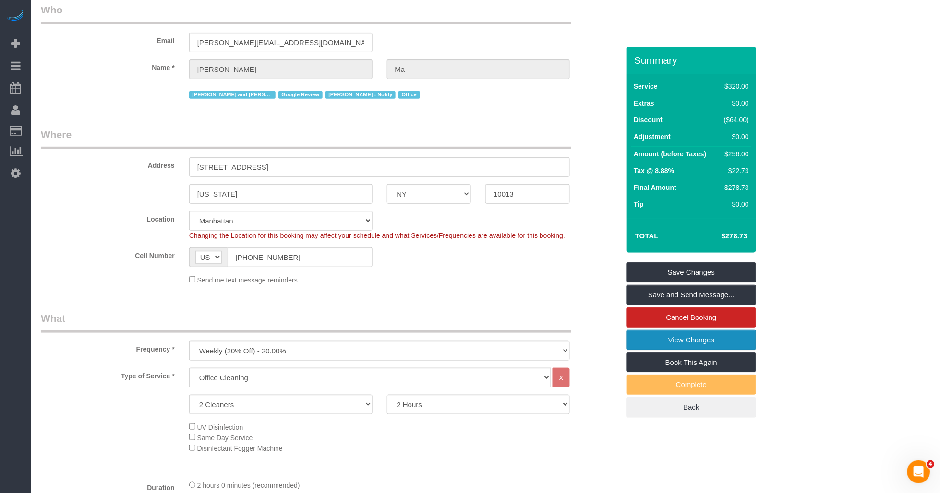
click at [684, 339] on link "View Changes" at bounding box center [691, 340] width 130 height 20
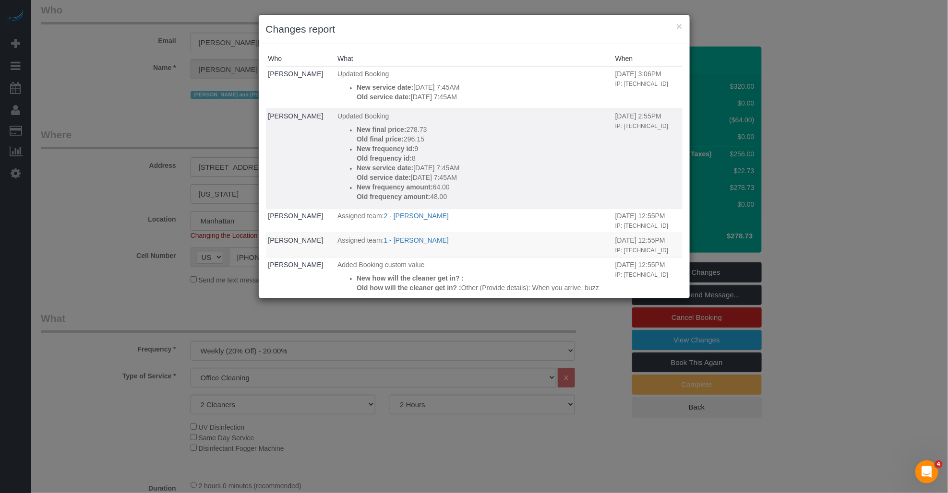
drag, startPoint x: 413, startPoint y: 178, endPoint x: 432, endPoint y: 178, distance: 19.2
click at [432, 178] on p "Old service date: 09/08/2025 7:45AM" at bounding box center [484, 178] width 254 height 10
click at [681, 29] on button "×" at bounding box center [679, 26] width 6 height 10
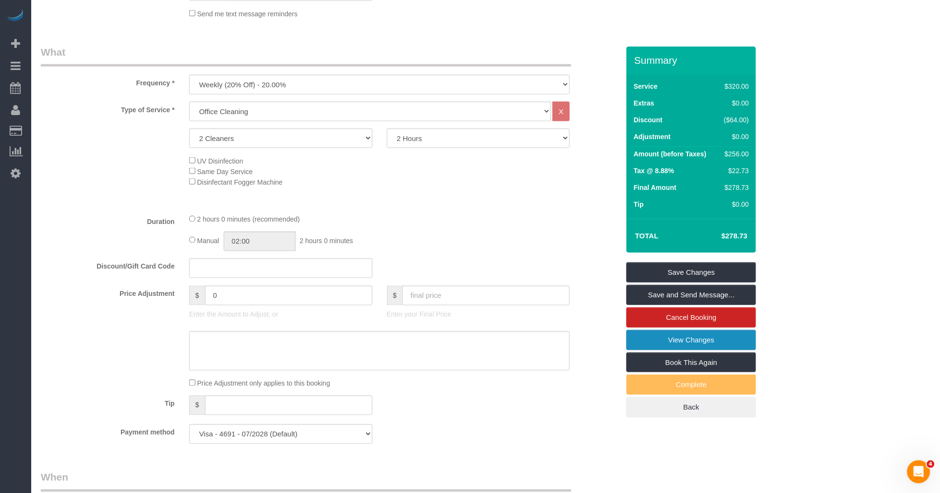
scroll to position [480, 0]
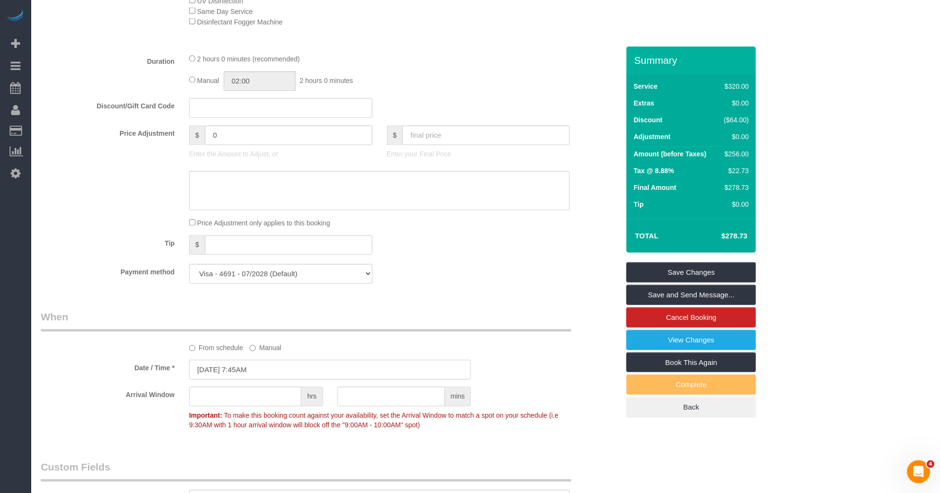
click at [214, 375] on input "09/05/2025 7:45AM" at bounding box center [330, 370] width 282 height 20
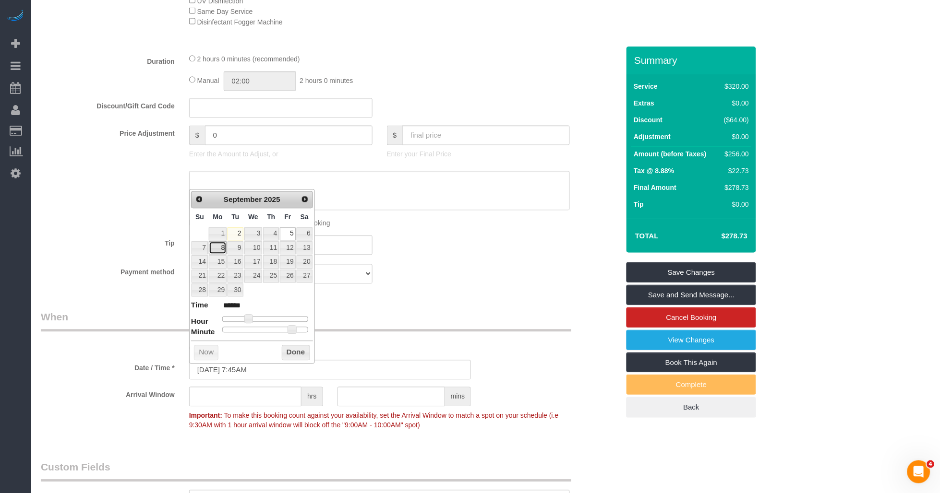
click at [221, 248] on link "8" at bounding box center [218, 248] width 18 height 13
type input "09/08/2025 7:45AM"
click at [285, 354] on button "Done" at bounding box center [296, 353] width 28 height 15
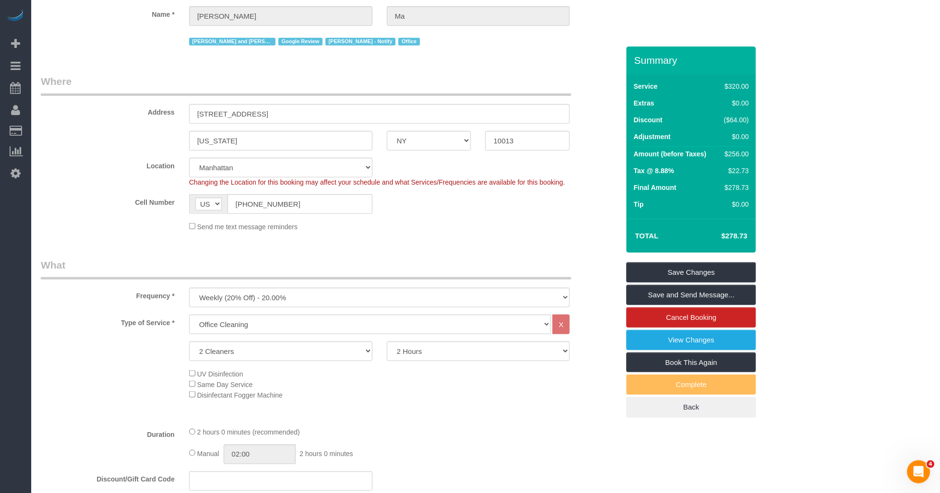
scroll to position [0, 0]
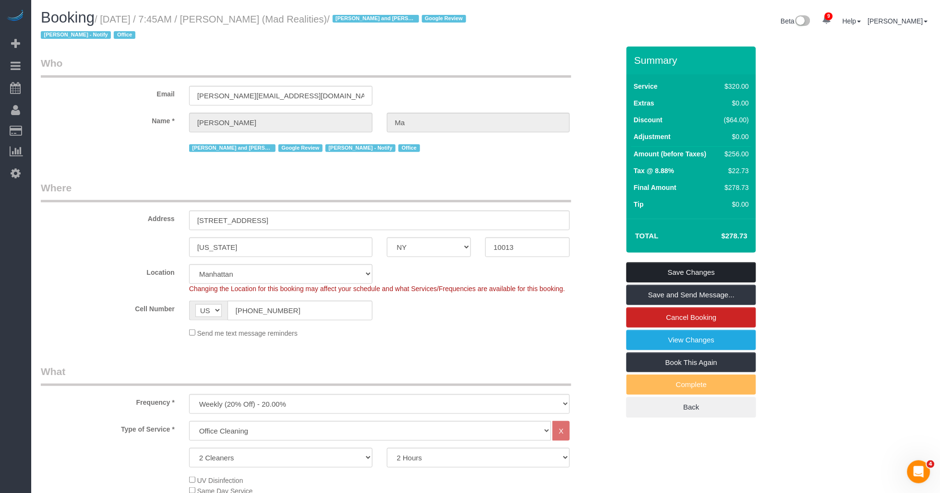
click at [689, 270] on link "Save Changes" at bounding box center [691, 273] width 130 height 20
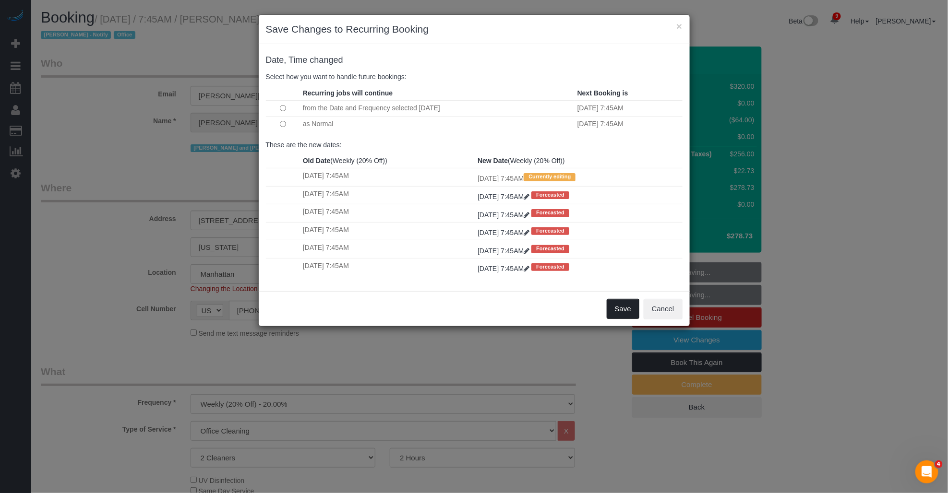
click at [629, 318] on button "Save" at bounding box center [623, 309] width 33 height 20
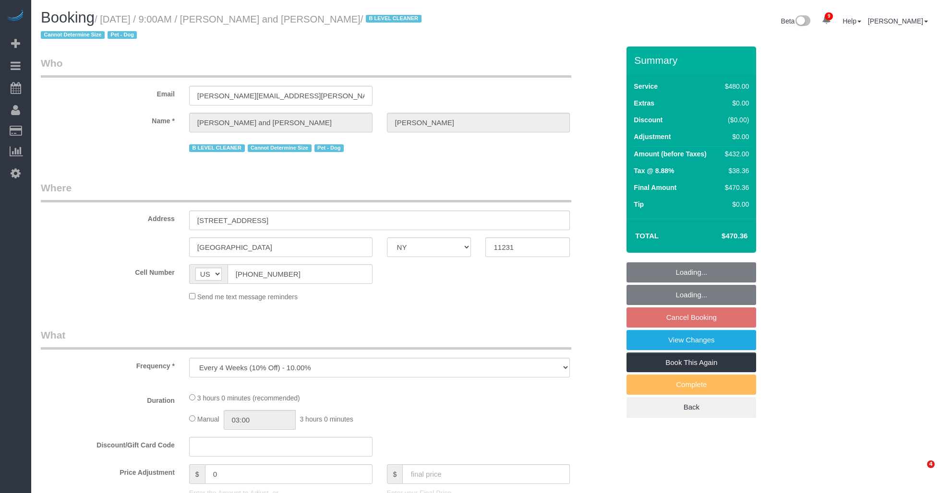
select select "NY"
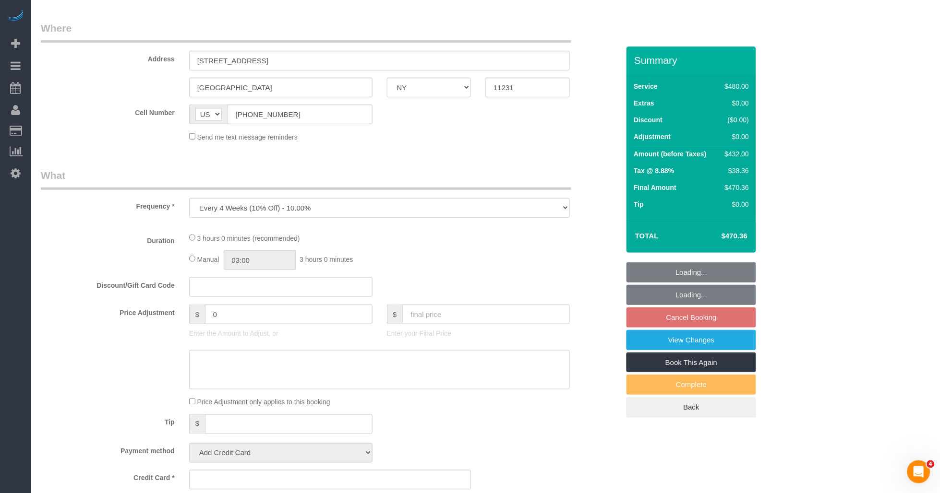
scroll to position [160, 0]
select select "spot2"
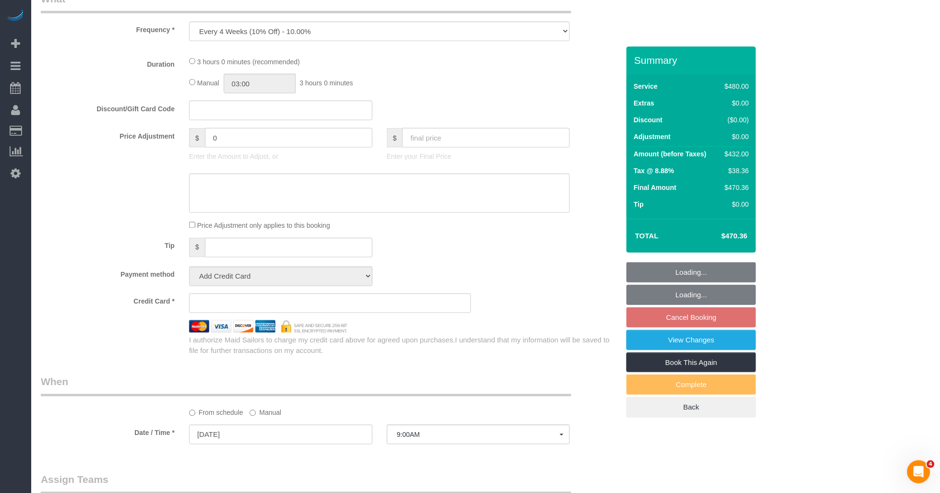
select select
select select "object:727"
select select "spot62"
select select "string:stripe-pm_1Fy8G54VGloSiKo73PStrBvB"
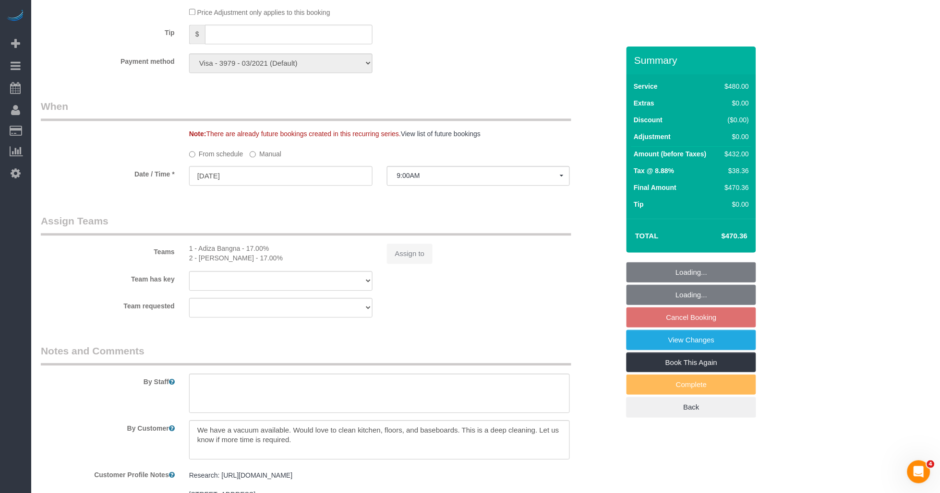
select select "2"
select select "180"
select select "number:57"
select select "number:72"
select select "number:13"
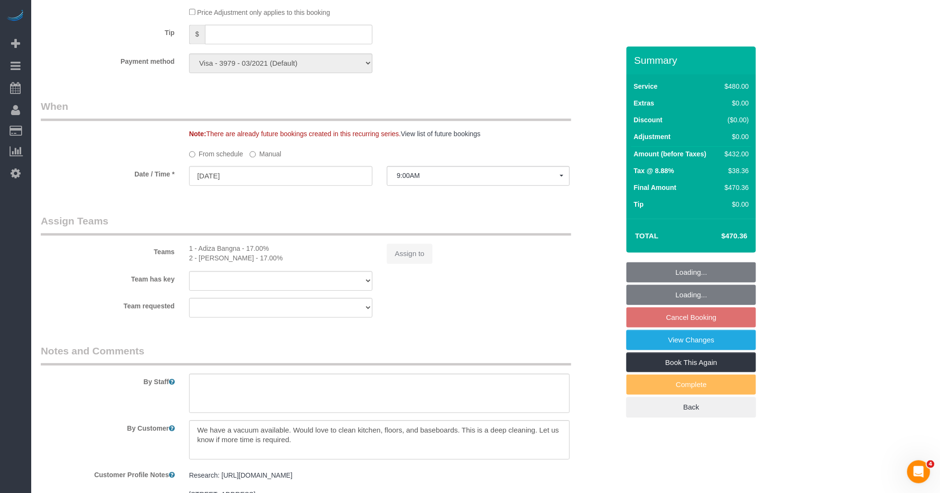
select select "number:5"
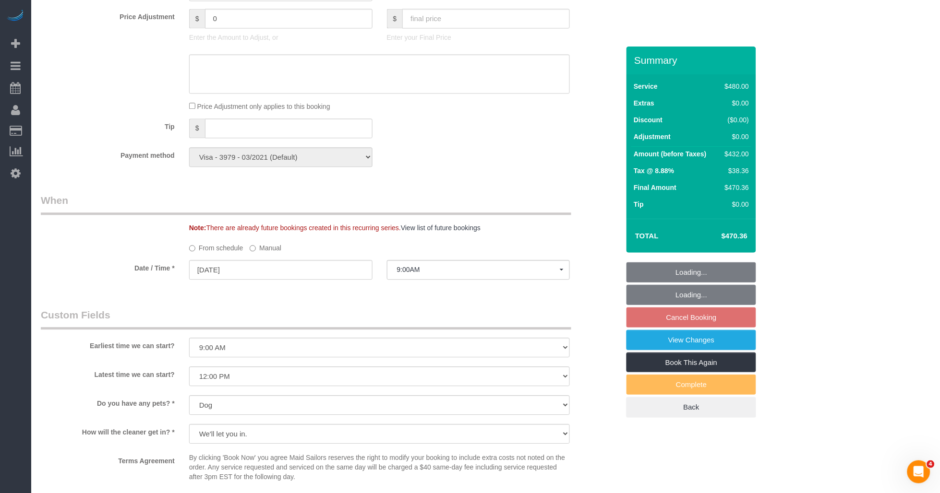
scroll to position [682, 0]
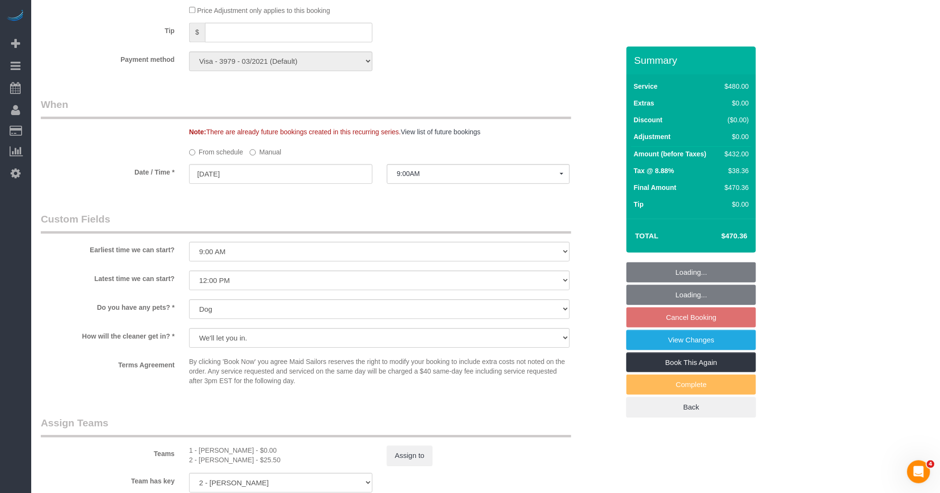
click at [207, 452] on div "1 - [PERSON_NAME] - $0.00" at bounding box center [280, 451] width 183 height 10
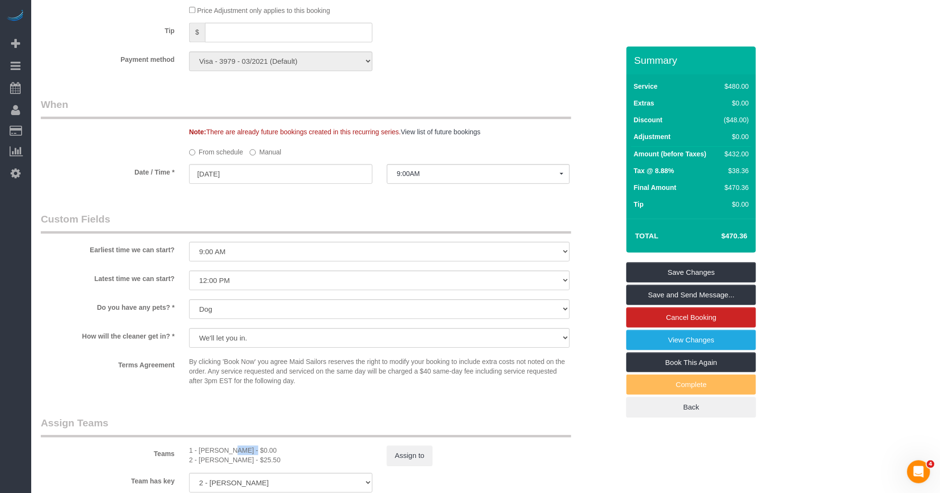
copy div "Adiza"
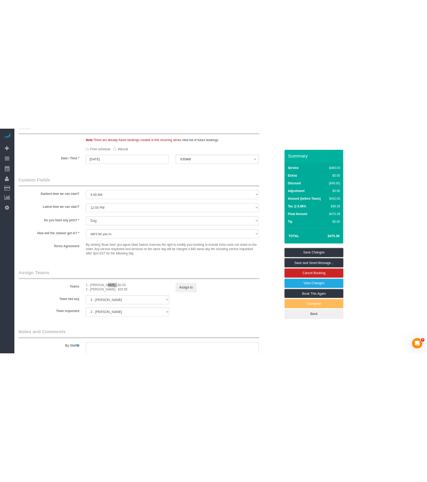
scroll to position [842, 0]
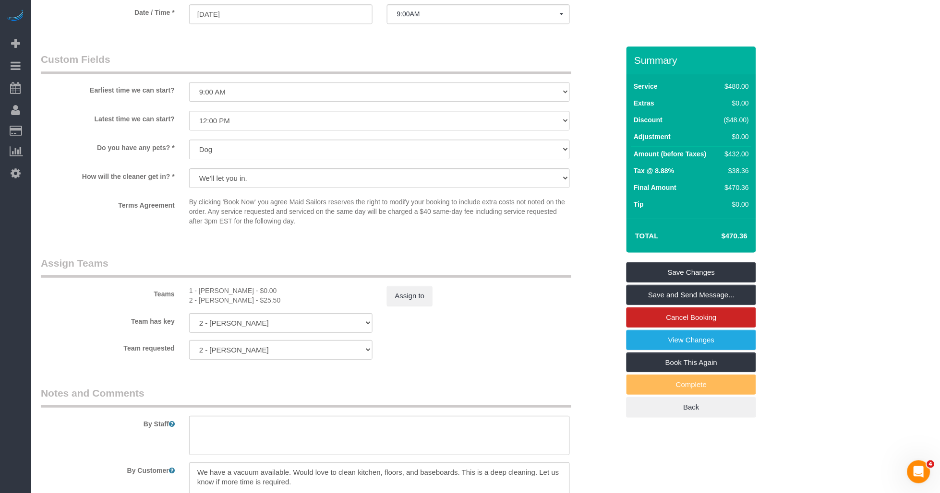
click at [202, 299] on div "2 - [PERSON_NAME] - $25.50" at bounding box center [280, 301] width 183 height 10
copy div "[PERSON_NAME]"
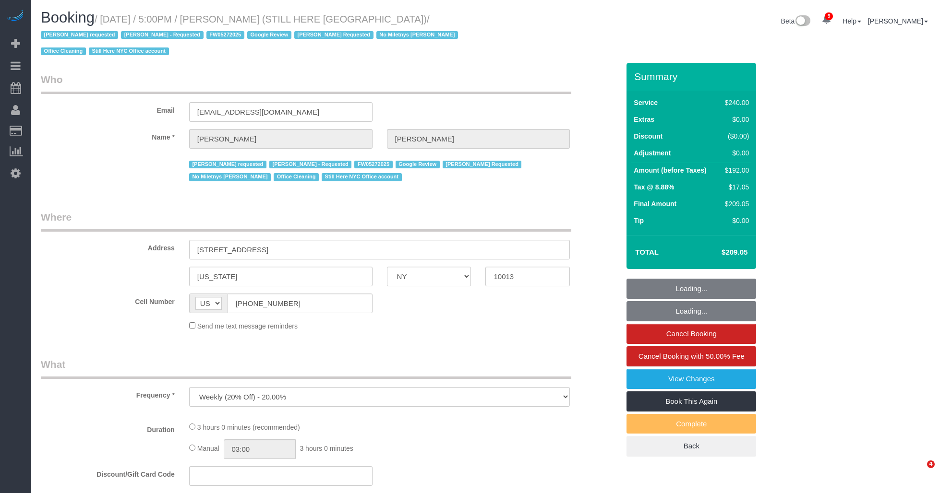
select select "NY"
select select "number:89"
select select "number:90"
select select "number:15"
select select "number:5"
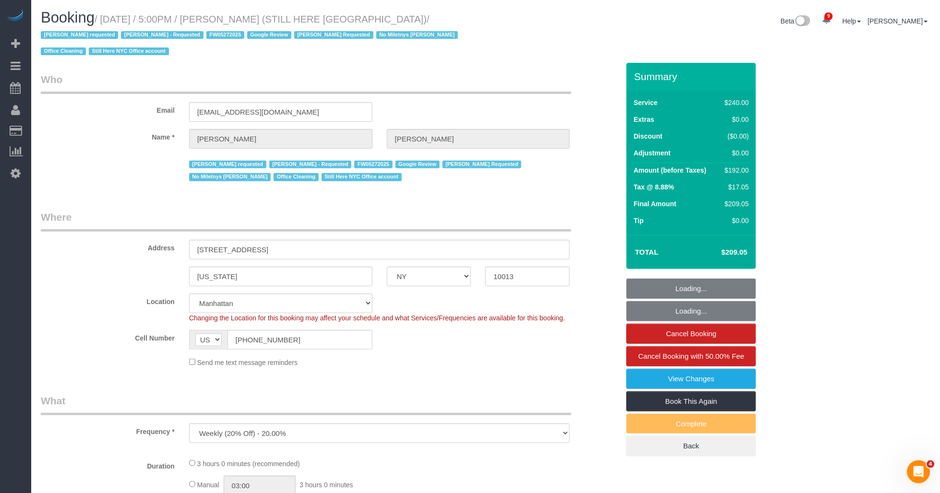
select select "object:892"
select select "180"
select select "spot1"
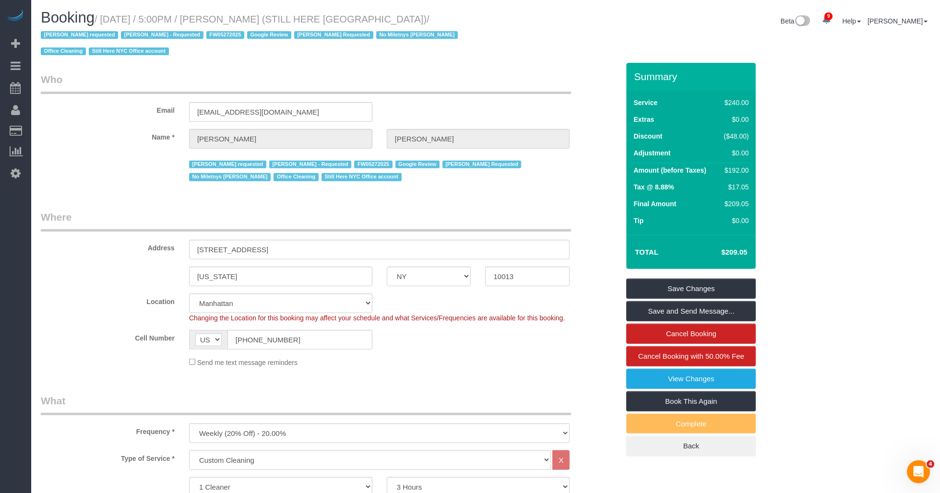
drag, startPoint x: 246, startPoint y: 18, endPoint x: 395, endPoint y: 21, distance: 148.3
click at [395, 21] on small "/ September 02, 2025 / 5:00PM / William Jewkes (STILL HERE NYC) / Ana Araujo re…" at bounding box center [251, 35] width 420 height 43
drag, startPoint x: 277, startPoint y: 12, endPoint x: 251, endPoint y: 15, distance: 26.7
click at [277, 12] on h1 "Booking / September 02, 2025 / 5:00PM / William Jewkes (STILL HERE NYC) / Ana A…" at bounding box center [260, 34] width 438 height 49
click at [234, 18] on small "/ September 02, 2025 / 5:00PM / William Jewkes (STILL HERE NYC) / Ana Araujo re…" at bounding box center [251, 35] width 420 height 43
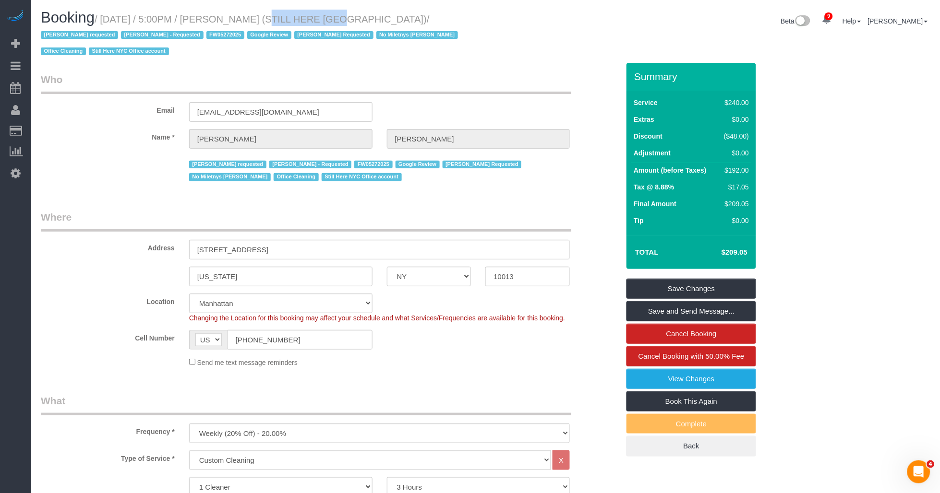
drag, startPoint x: 287, startPoint y: 18, endPoint x: 306, endPoint y: 21, distance: 18.9
click at [306, 21] on small "/ September 02, 2025 / 5:00PM / William Jewkes (STILL HERE NYC) / Ana Araujo re…" at bounding box center [251, 35] width 420 height 43
click at [131, 17] on small "/ September 02, 2025 / 5:00PM / William Jewkes (STILL HERE NYC) / Ana Araujo re…" at bounding box center [251, 35] width 420 height 43
drag, startPoint x: 104, startPoint y: 18, endPoint x: 395, endPoint y: 13, distance: 291.4
click at [395, 14] on small "/ September 02, 2025 / 5:00PM / William Jewkes (STILL HERE NYC) / Ana Araujo re…" at bounding box center [251, 35] width 420 height 43
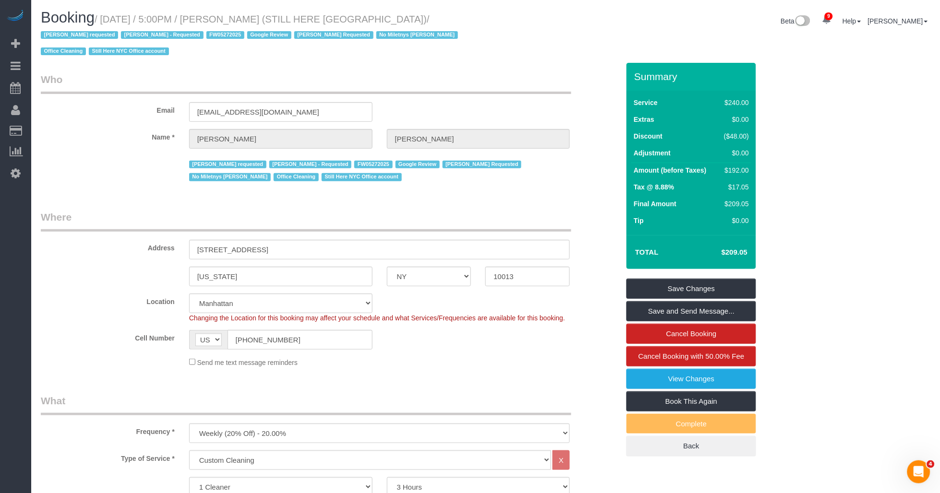
copy small "September 02, 2025 / 5:00PM / William Jewkes (STILL HERE NYC)"
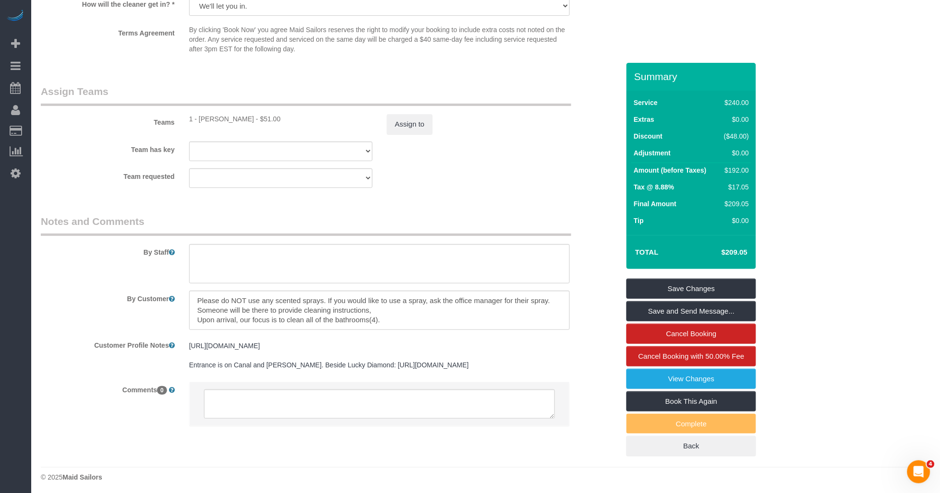
scroll to position [133, 0]
click at [128, 419] on div "Comments 0" at bounding box center [330, 409] width 593 height 55
click at [364, 478] on div "© 2025 Maid Sailors" at bounding box center [485, 478] width 889 height 10
drag, startPoint x: 371, startPoint y: 350, endPoint x: 371, endPoint y: 359, distance: 8.2
click at [371, 359] on pre "https://streeteasy.com/building/167-canal-street-new_york Entrance is on Canal …" at bounding box center [379, 355] width 381 height 29
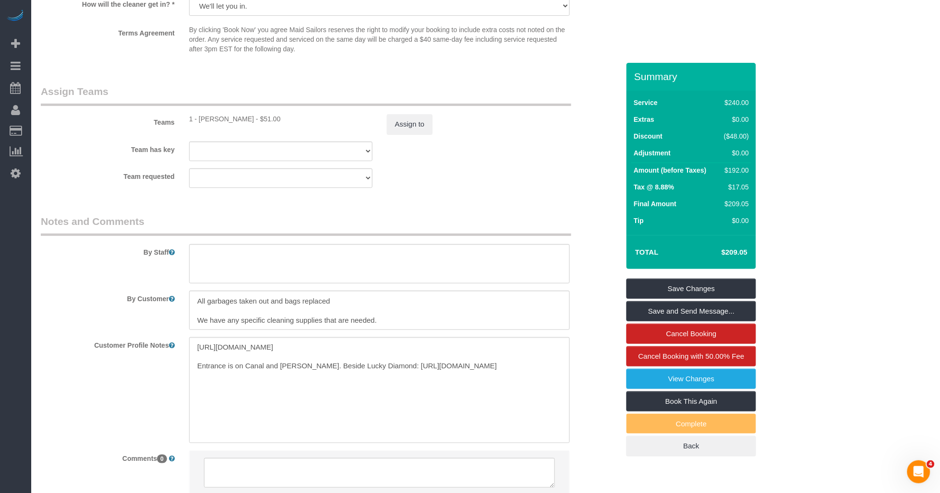
copy pre "https://drive.google.com/file/d/1PJYeekkkm4G-ndCTpBqOnQpvq9UATp1M/view?usp=shar…"
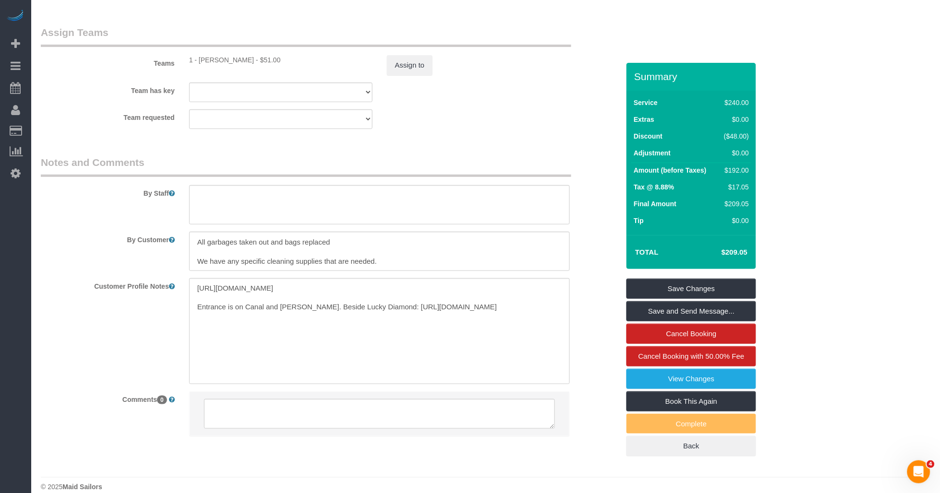
click at [208, 55] on div "1 - Ingrid Malasi - $51.00" at bounding box center [280, 60] width 183 height 10
copy div "Ingrid"
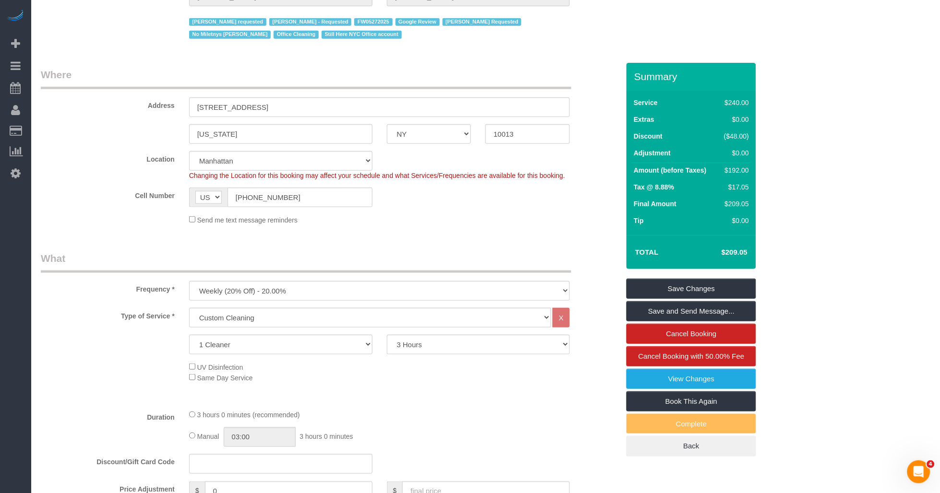
scroll to position [0, 0]
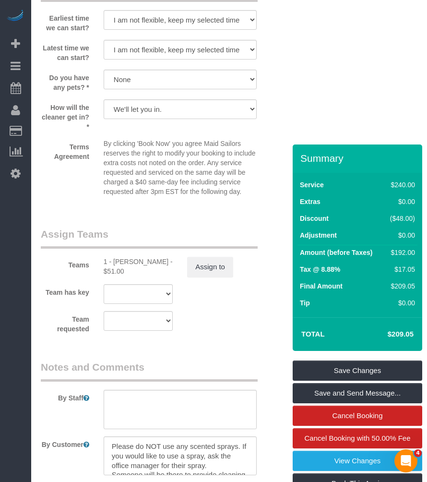
scroll to position [1325, 0]
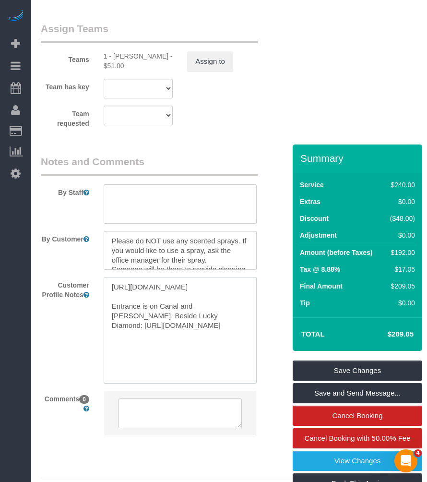
click at [150, 313] on textarea "https://streeteasy.com/building/167-canal-street-new_york Entrance is on Canal …" at bounding box center [180, 330] width 153 height 106
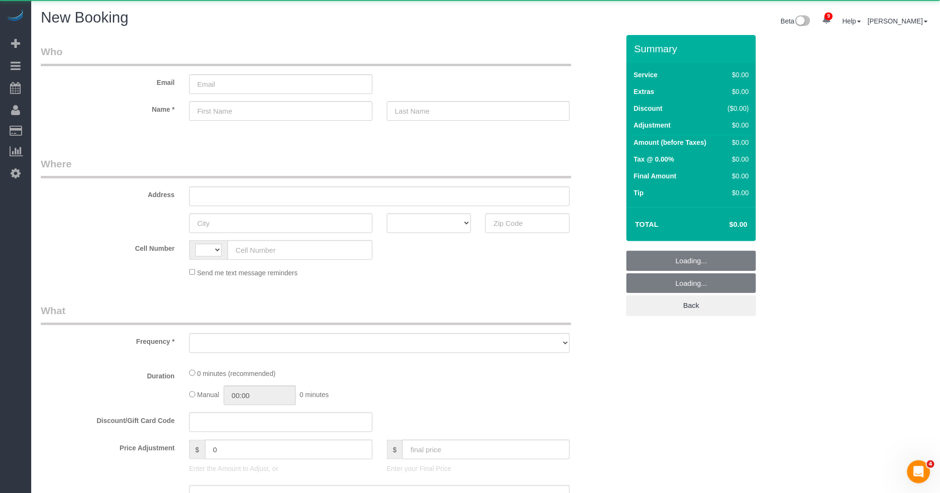
select select "string:[GEOGRAPHIC_DATA]"
select select "number:89"
select select "number:90"
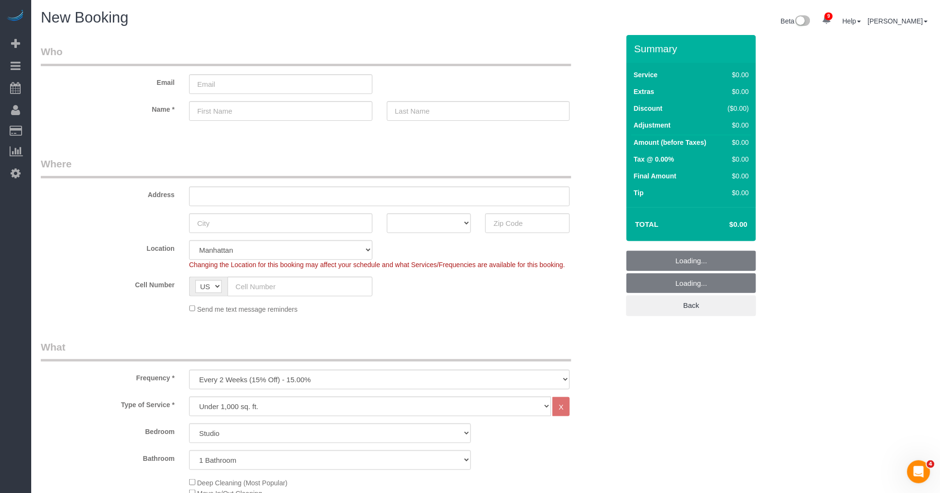
scroll to position [160, 0]
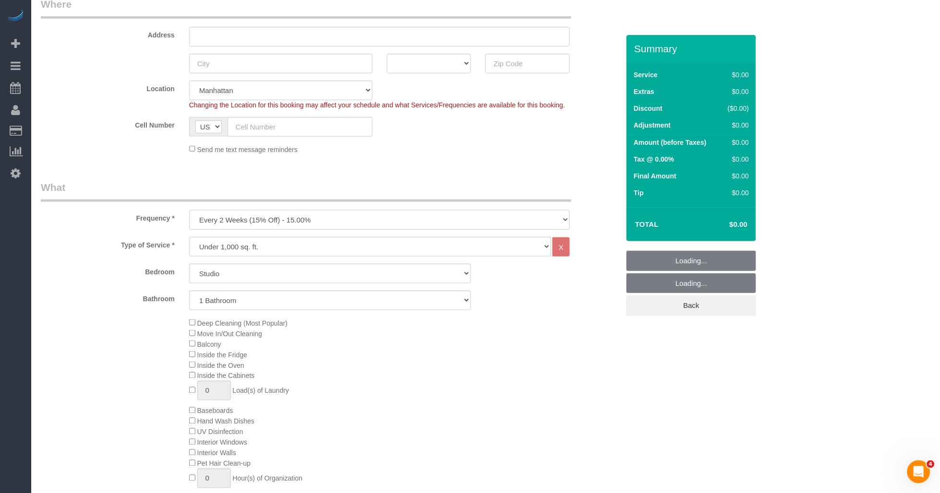
drag, startPoint x: 285, startPoint y: 218, endPoint x: 253, endPoint y: 232, distance: 34.2
click at [285, 218] on select "One Time Weekly (20% Off) - 20.00% Every 2 Weeks (15% Off) - 15.00% Every 4 Wee…" at bounding box center [379, 220] width 381 height 20
select select "object:6222"
click at [189, 211] on select "One Time Weekly (20% Off) - 20.00% Every 2 Weeks (15% Off) - 15.00% Every 4 Wee…" at bounding box center [379, 220] width 381 height 20
click at [265, 245] on select "Under 1,000 sq. ft. 1,001 - 1,500 sq. ft. 1,500+ sq. ft. Custom Cleaning Office…" at bounding box center [370, 247] width 362 height 20
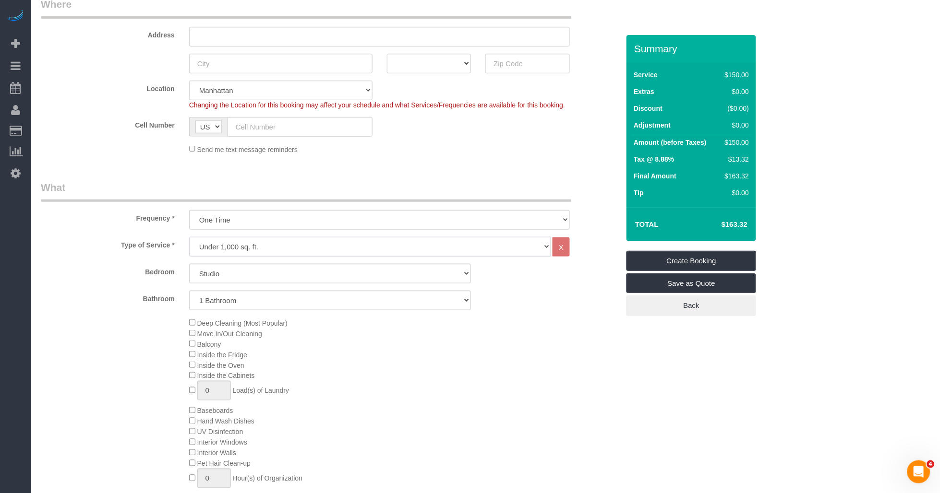
click at [189, 238] on select "Under 1,000 sq. ft. 1,001 - 1,500 sq. ft. 1,500+ sq. ft. Custom Cleaning Office…" at bounding box center [370, 247] width 362 height 20
click at [243, 267] on select "Studio 1 Bedroom 2 Bedrooms 3 Bedrooms" at bounding box center [330, 274] width 282 height 20
select select "1"
click at [189, 264] on select "Studio 1 Bedroom 2 Bedrooms 3 Bedrooms" at bounding box center [330, 274] width 282 height 20
click at [237, 303] on select "1 Bathroom 2 Bathrooms" at bounding box center [330, 301] width 282 height 20
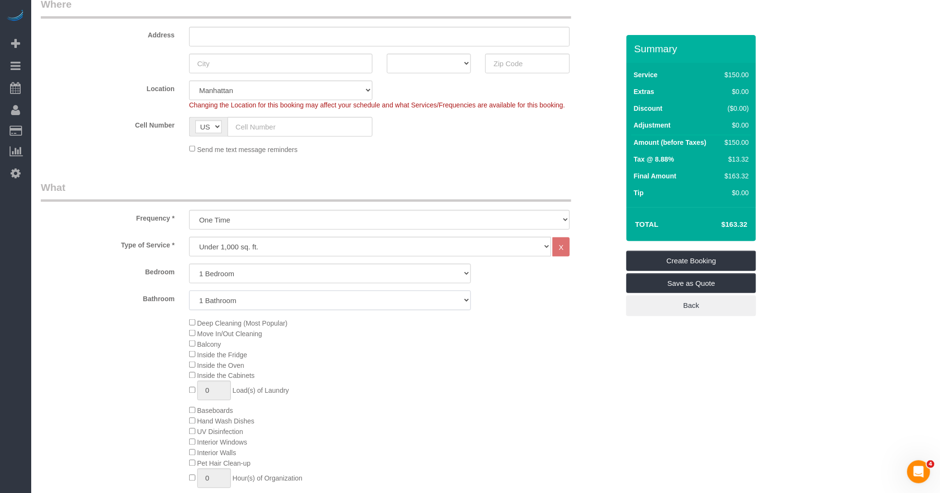
click at [189, 291] on select "1 Bathroom 2 Bathrooms" at bounding box center [330, 301] width 282 height 20
click at [490, 402] on div "Deep Cleaning (Most Popular) Move In/Out Cleaning Balcony Inside the Fridge Ins…" at bounding box center [404, 411] width 444 height 186
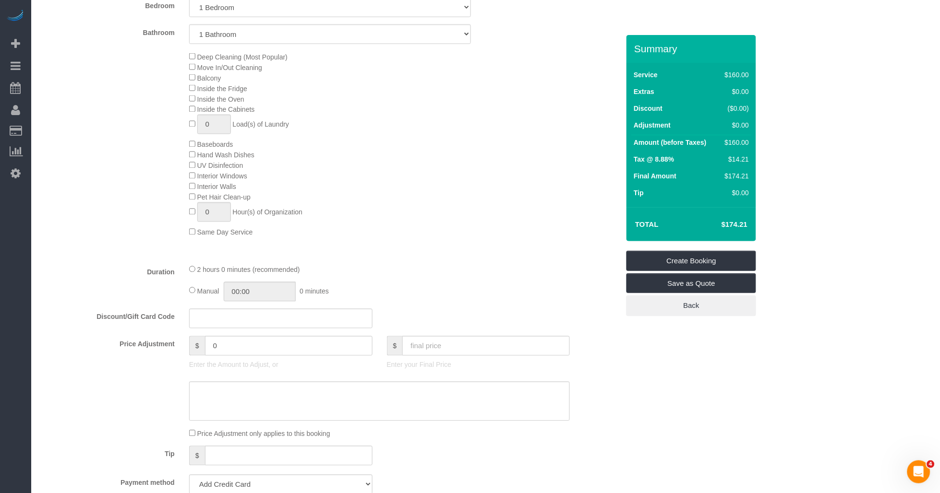
scroll to position [373, 0]
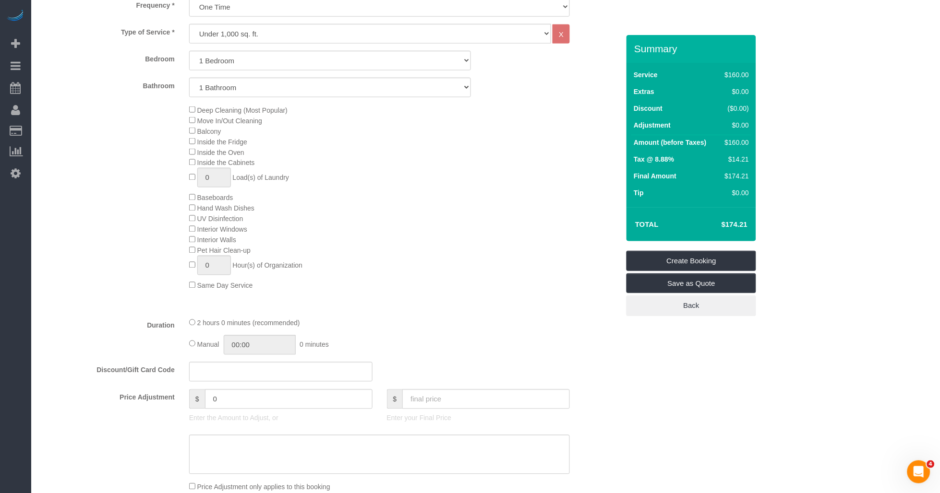
click at [517, 270] on div "Deep Cleaning (Most Popular) Move In/Out Cleaning Balcony Inside the Fridge Ins…" at bounding box center [404, 198] width 444 height 186
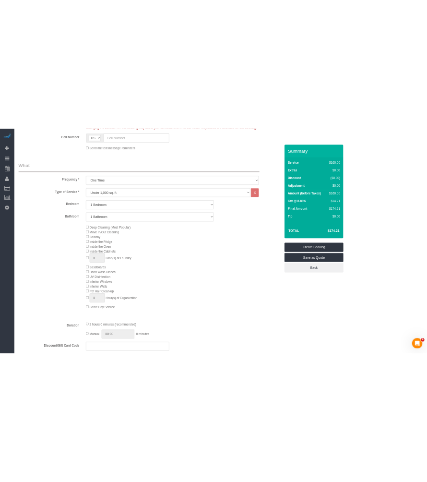
scroll to position [107, 0]
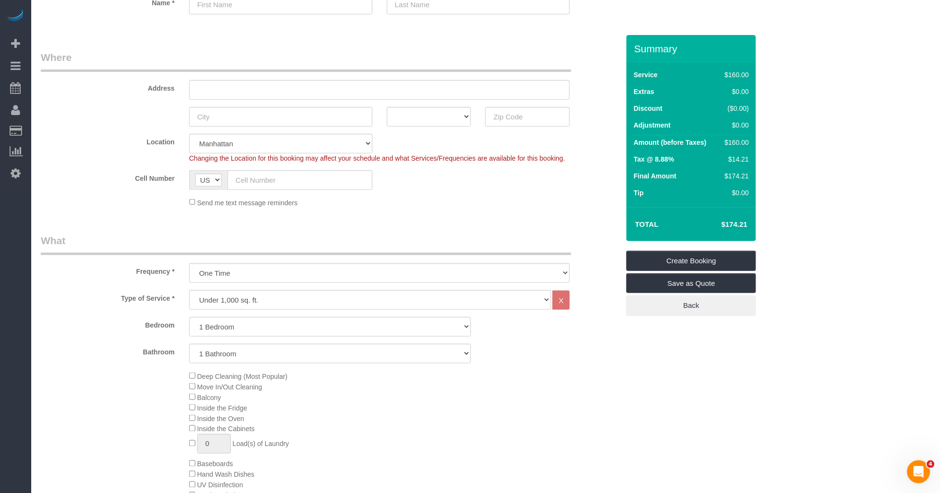
click at [495, 199] on div "Send me text message reminders" at bounding box center [379, 202] width 395 height 11
drag, startPoint x: 711, startPoint y: 226, endPoint x: 724, endPoint y: 222, distance: 13.1
click at [712, 226] on h4 "$174.21" at bounding box center [720, 225] width 55 height 8
drag, startPoint x: 743, startPoint y: 222, endPoint x: 783, endPoint y: 226, distance: 40.0
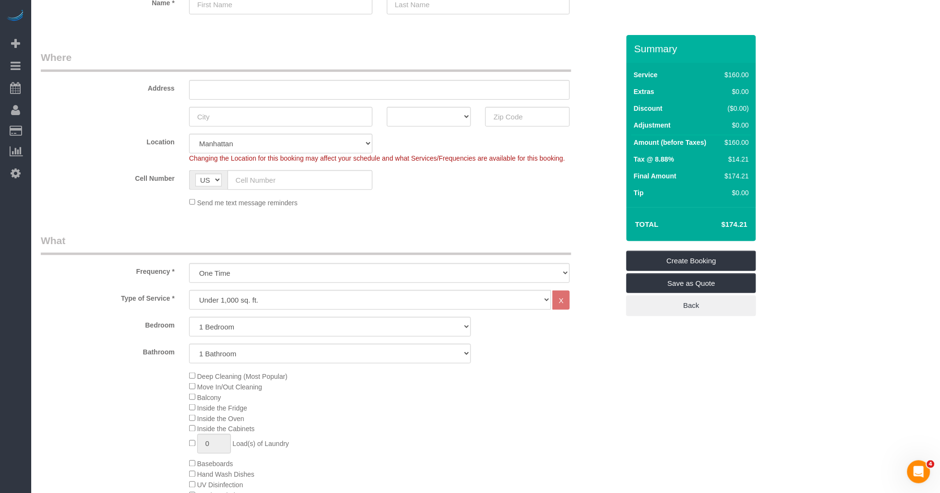
drag, startPoint x: 783, startPoint y: 226, endPoint x: 816, endPoint y: 258, distance: 46.2
drag, startPoint x: 421, startPoint y: 242, endPoint x: 419, endPoint y: 21, distance: 221.7
click at [423, 239] on legend "What" at bounding box center [306, 245] width 530 height 22
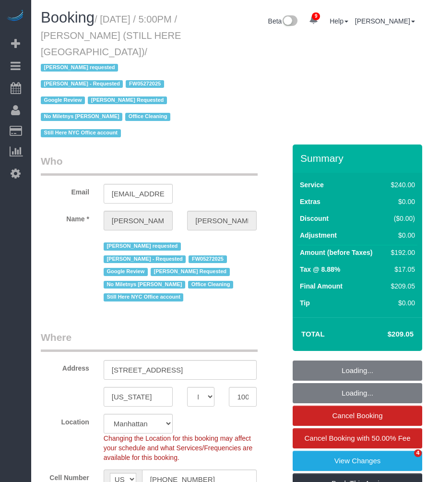
select select "NY"
select select "180"
select select "number:89"
select select "number:90"
select select "number:15"
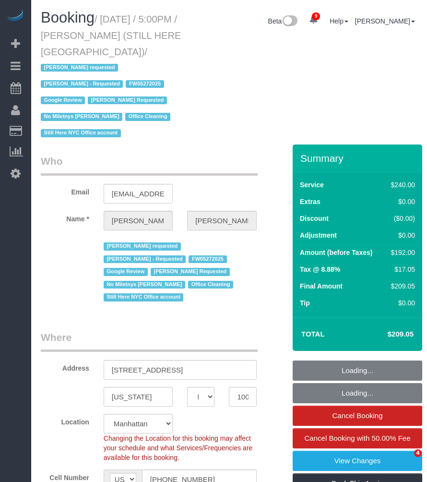
select select "number:5"
select select "object:1419"
select select "spot1"
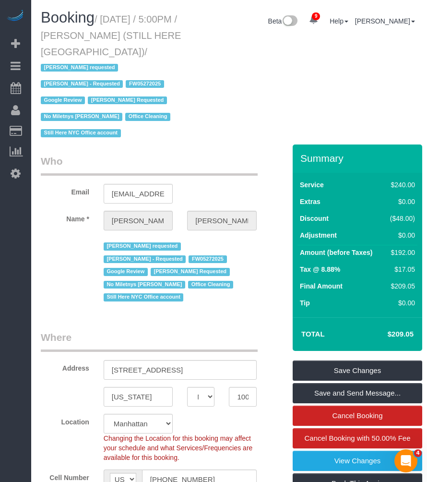
click at [241, 89] on div "Booking / September 02, 2025 / 5:00PM / William Jewkes (STILL HERE NYC) / Ana A…" at bounding box center [229, 77] width 391 height 135
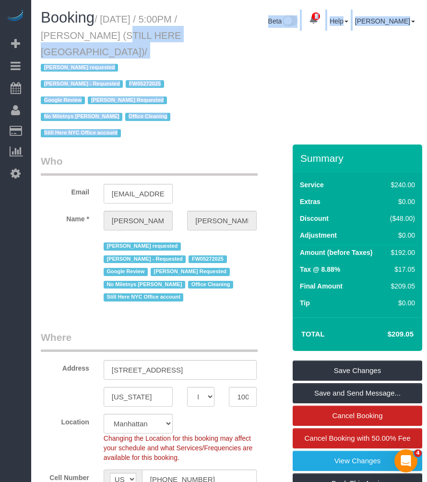
drag, startPoint x: 113, startPoint y: 36, endPoint x: 192, endPoint y: 36, distance: 79.2
click at [197, 36] on div "Booking / September 02, 2025 / 5:00PM / William Jewkes (STILL HERE NYC) / Ana A…" at bounding box center [229, 77] width 391 height 135
click at [138, 27] on h1 "Booking / September 02, 2025 / 5:00PM / William Jewkes (STILL HERE NYC) / Ana A…" at bounding box center [115, 75] width 149 height 131
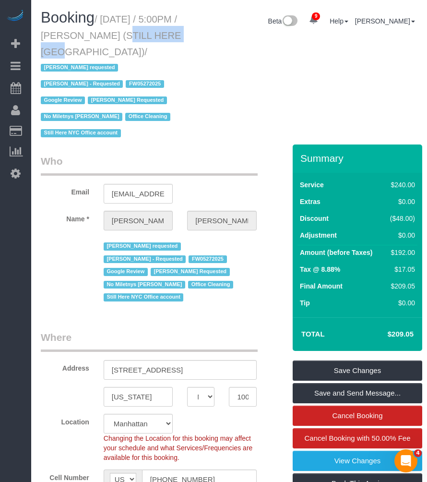
drag, startPoint x: 111, startPoint y: 35, endPoint x: 184, endPoint y: 36, distance: 73.0
click at [185, 35] on h1 "Booking / September 02, 2025 / 5:00PM / William Jewkes (STILL HERE NYC) / Ana A…" at bounding box center [115, 75] width 149 height 131
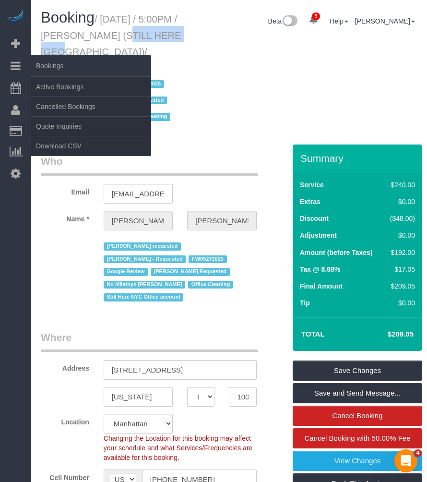
copy small "William Jewkes"
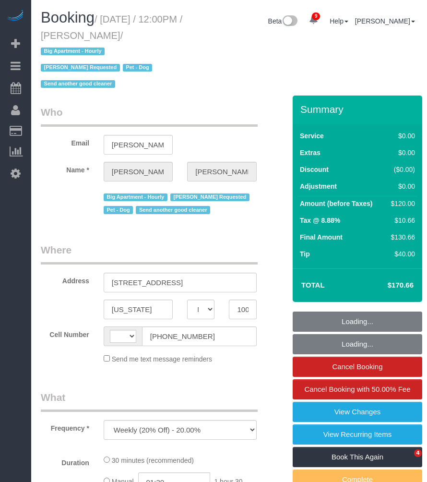
select select "NY"
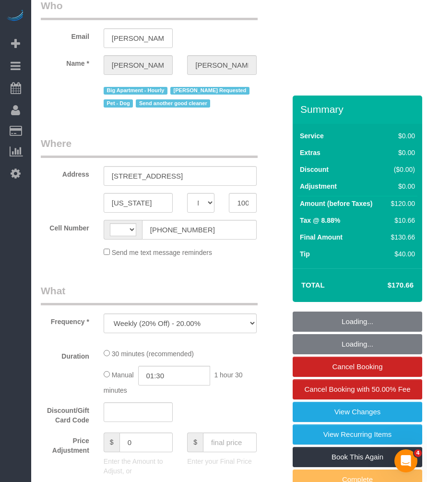
select select "string:[GEOGRAPHIC_DATA]"
select select "string:stripe-pm_1RnPJq4VGloSiKo7PgNCzlxG"
select select "number:59"
select select "number:75"
select select "number:13"
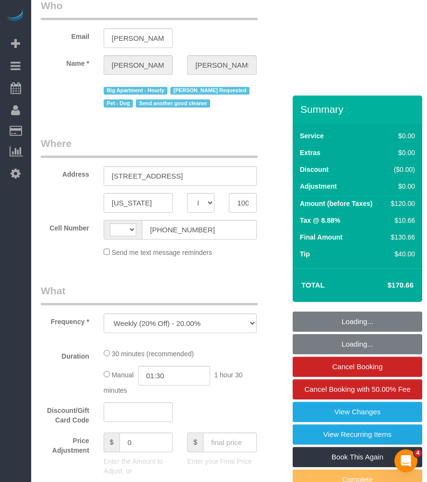
select select "number:5"
select select "spot1"
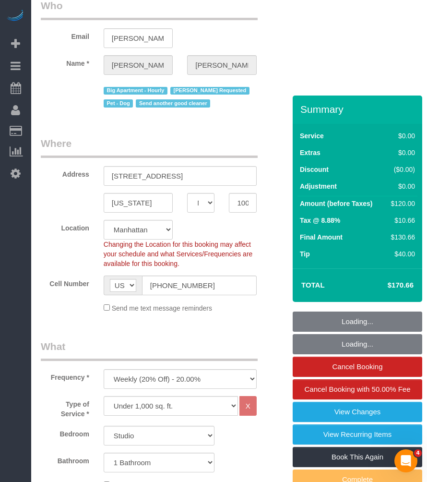
select select "object:1379"
